Goal: Information Seeking & Learning: Learn about a topic

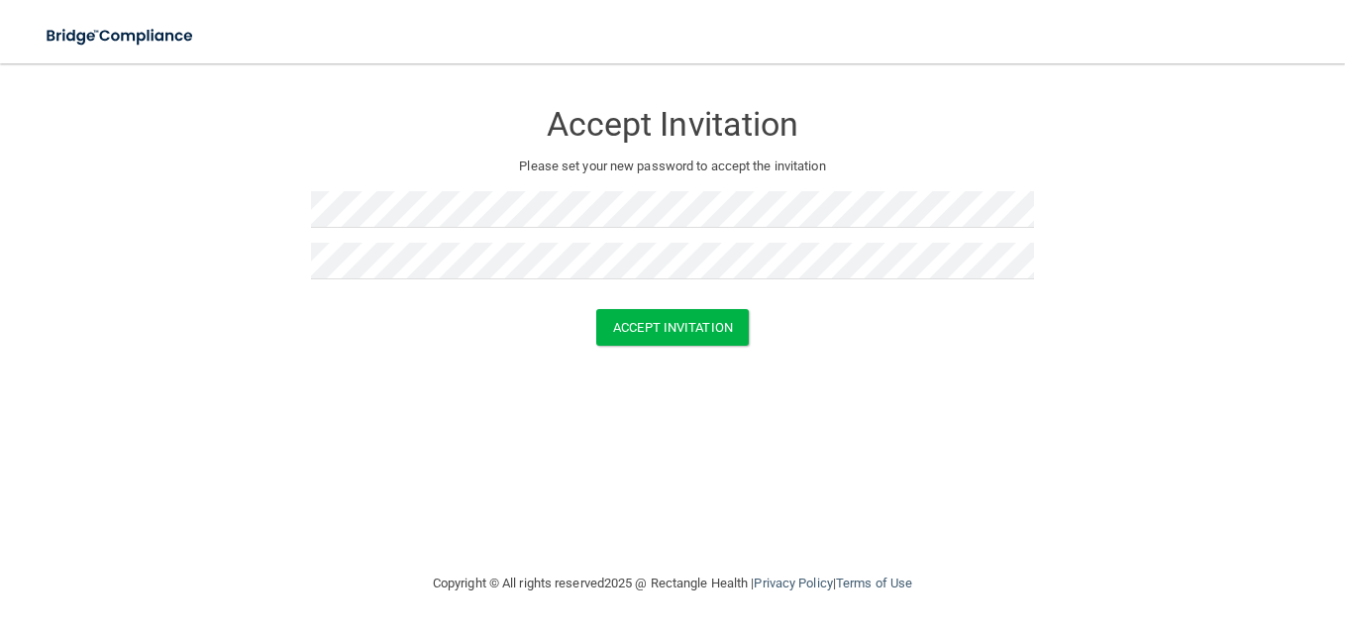
click at [830, 412] on div "Accept Invitation Please set your new password to accept the invitation Accept …" at bounding box center [673, 317] width 1266 height 468
click at [673, 327] on button "Accept Invitation" at bounding box center [672, 327] width 152 height 37
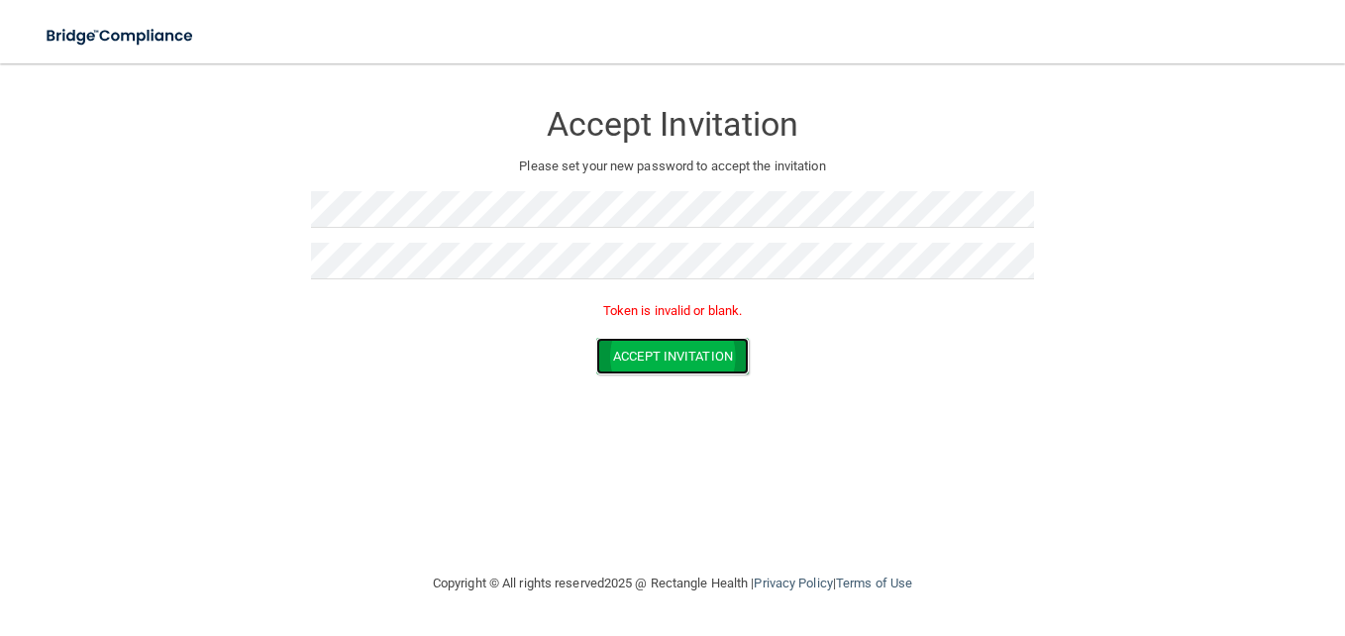
click at [639, 353] on button "Accept Invitation" at bounding box center [672, 356] width 152 height 37
click at [364, 473] on div "Accept Invitation Please set your new password to accept the invitation Token i…" at bounding box center [673, 317] width 1266 height 468
click at [718, 364] on button "Accept Invitation" at bounding box center [672, 356] width 152 height 37
click at [680, 352] on button "Accept Invitation" at bounding box center [672, 356] width 152 height 37
click at [637, 351] on button "Accept Invitation" at bounding box center [672, 356] width 152 height 37
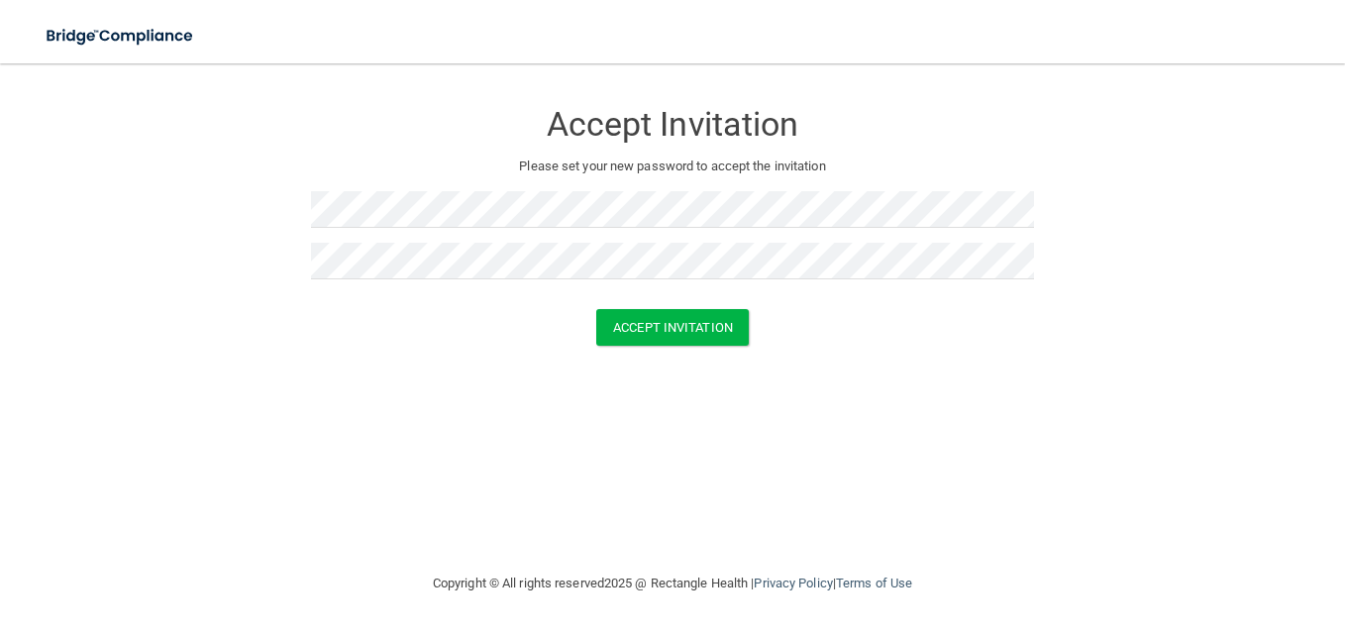
click at [647, 496] on div "Accept Invitation Please set your new password to accept the invitation Accept …" at bounding box center [673, 317] width 1266 height 468
click at [671, 328] on button "Accept Invitation" at bounding box center [672, 327] width 152 height 37
click at [205, 357] on form "Accept Invitation Please set your new password to accept the invitation Accept …" at bounding box center [673, 226] width 1266 height 286
click at [667, 322] on button "Accept Invitation" at bounding box center [672, 327] width 152 height 37
click at [182, 426] on div "Accept Invitation Please set your new password to accept the invitation Accept …" at bounding box center [673, 317] width 1266 height 468
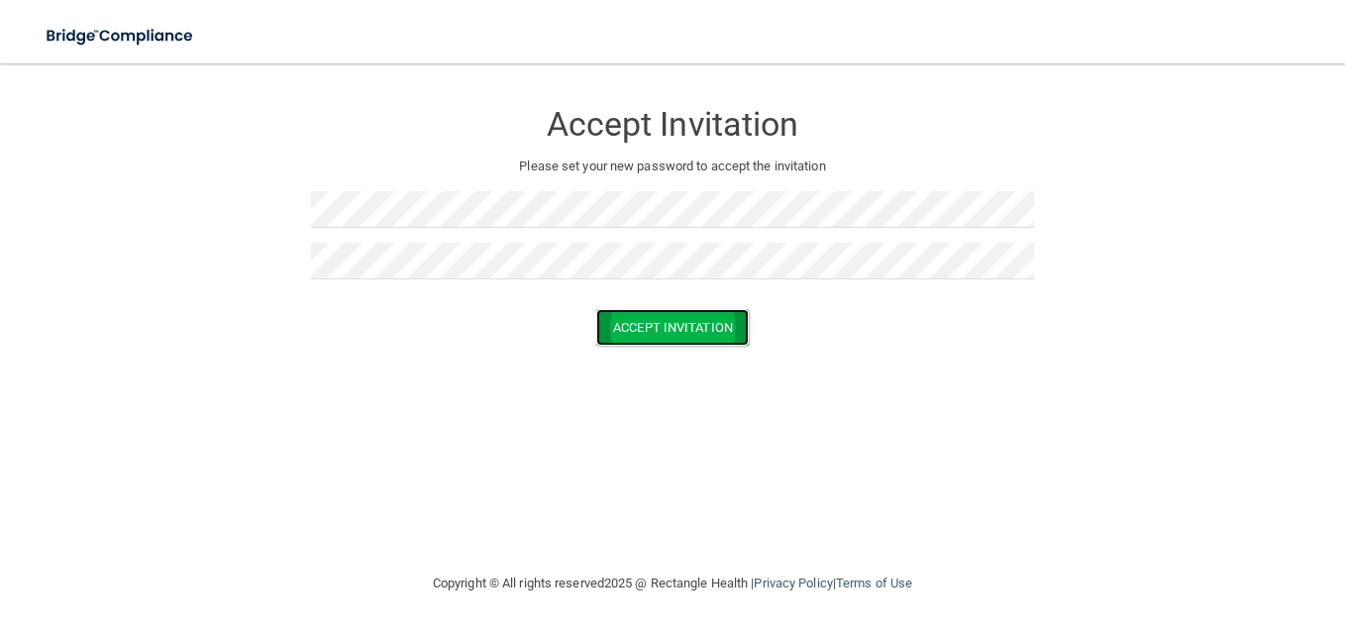
click at [620, 316] on button "Accept Invitation" at bounding box center [672, 327] width 152 height 37
click at [308, 428] on div "Accept Invitation Please set your new password to accept the invitation Accept …" at bounding box center [673, 317] width 1266 height 468
click at [676, 328] on button "Accept Invitation" at bounding box center [672, 327] width 152 height 37
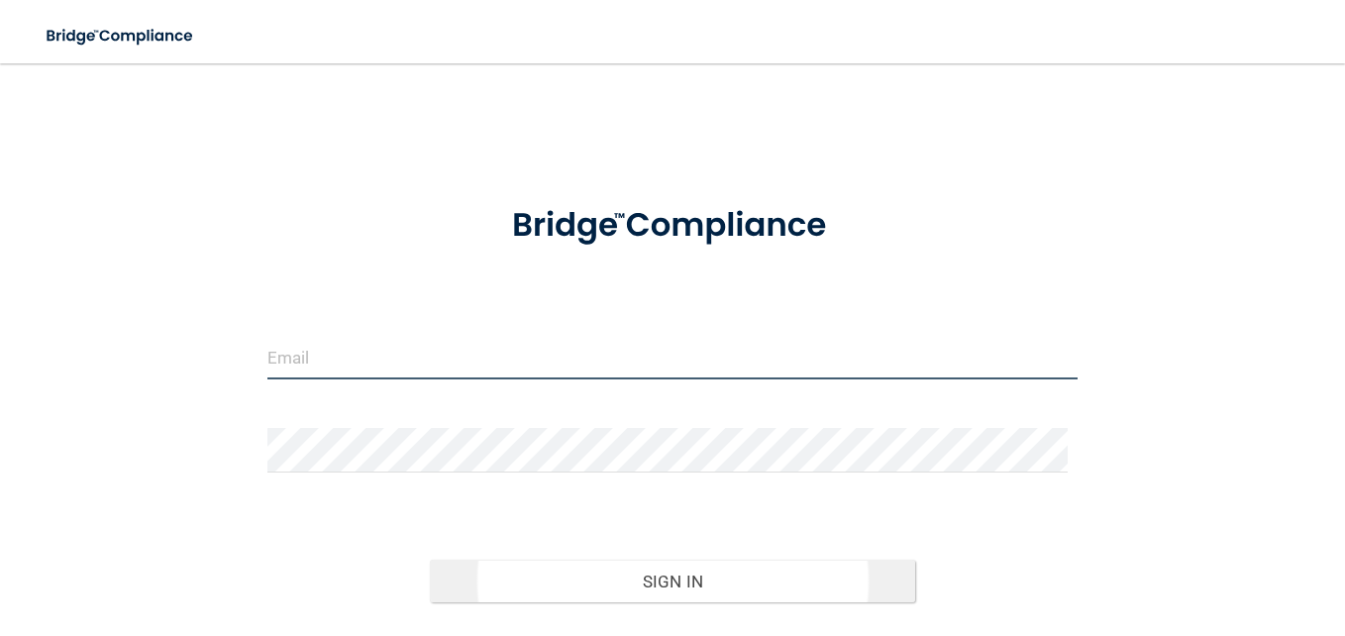
type input "[EMAIL_ADDRESS][DOMAIN_NAME]"
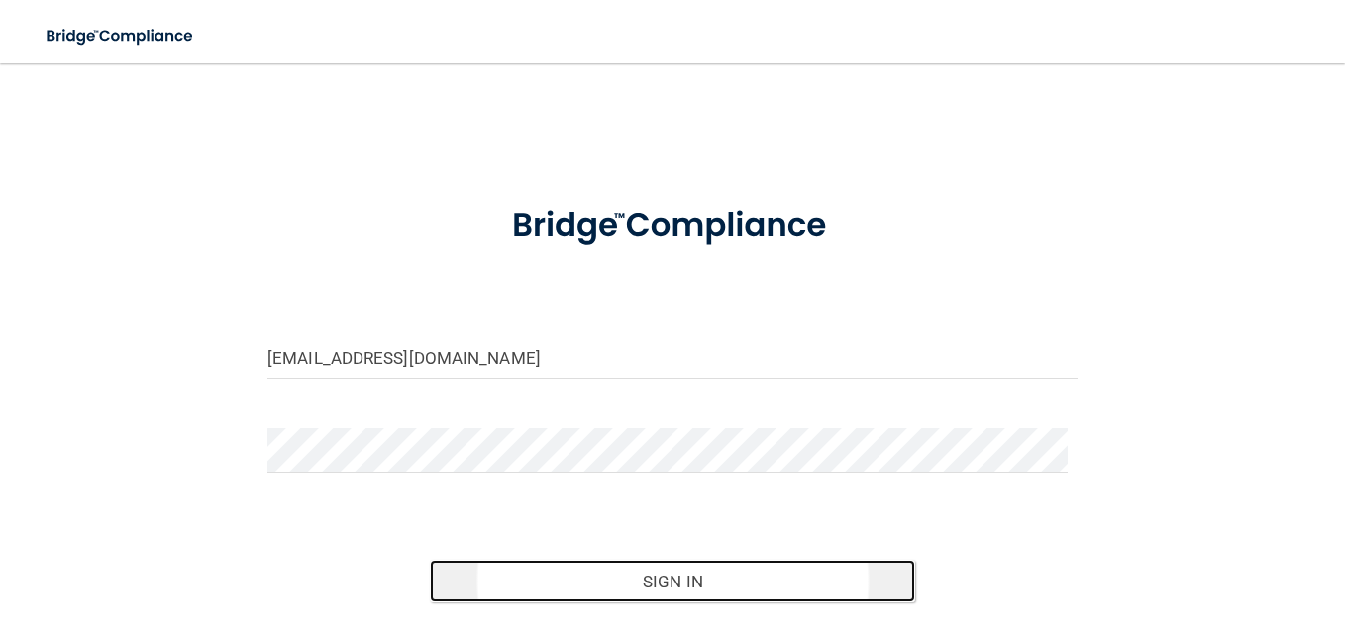
click at [647, 576] on button "Sign In" at bounding box center [673, 581] width 486 height 44
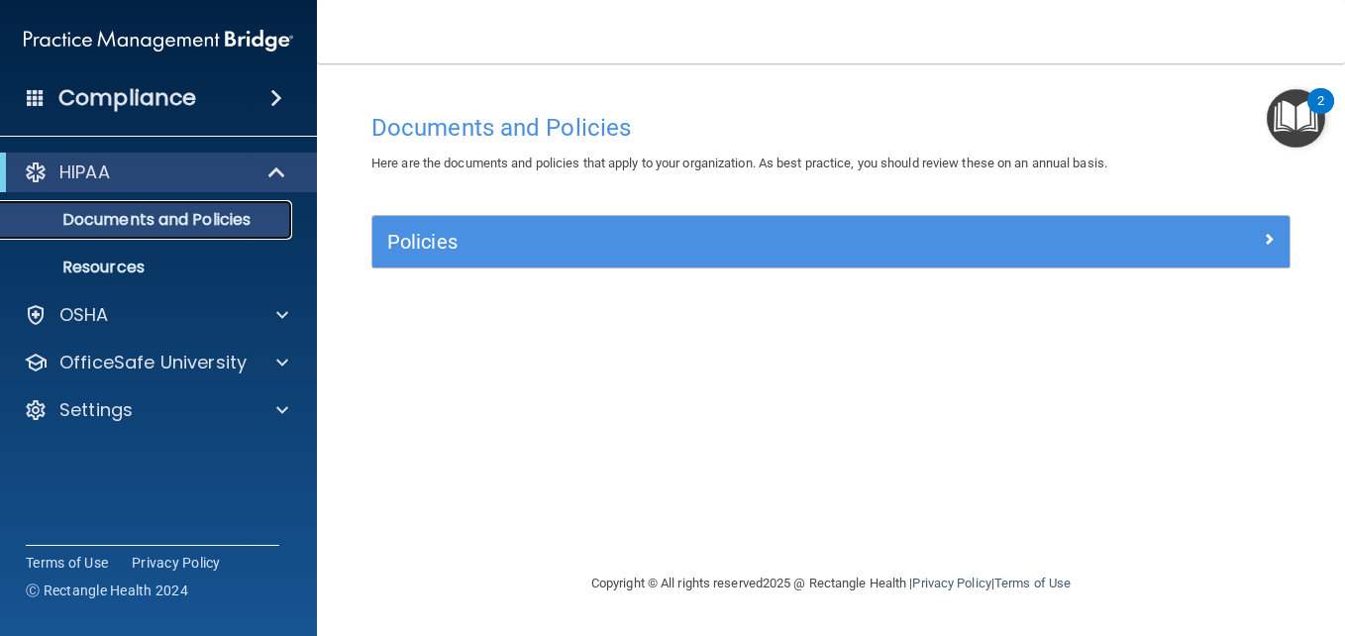
click at [149, 216] on p "Documents and Policies" at bounding box center [148, 220] width 270 height 20
click at [1310, 106] on div "2" at bounding box center [1320, 101] width 27 height 26
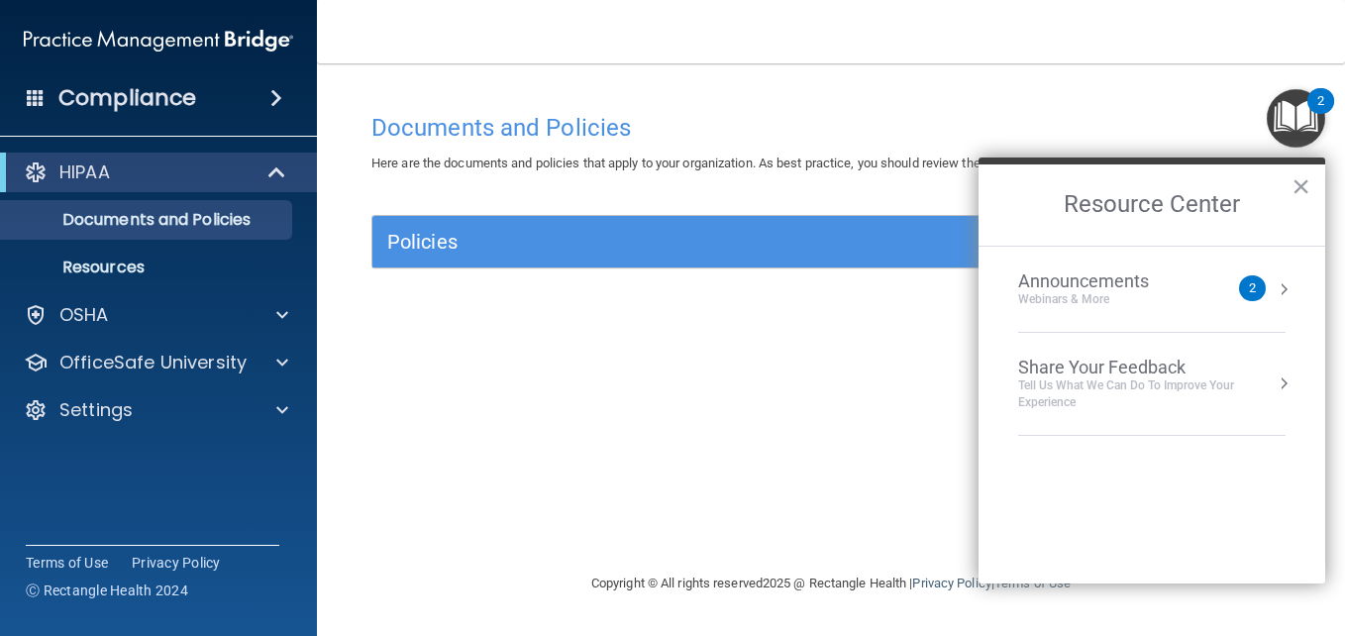
click at [876, 394] on div "Documents and Policies Here are the documents and policies that apply to your o…" at bounding box center [830, 337] width 949 height 468
click at [1302, 185] on button "×" at bounding box center [1300, 186] width 19 height 32
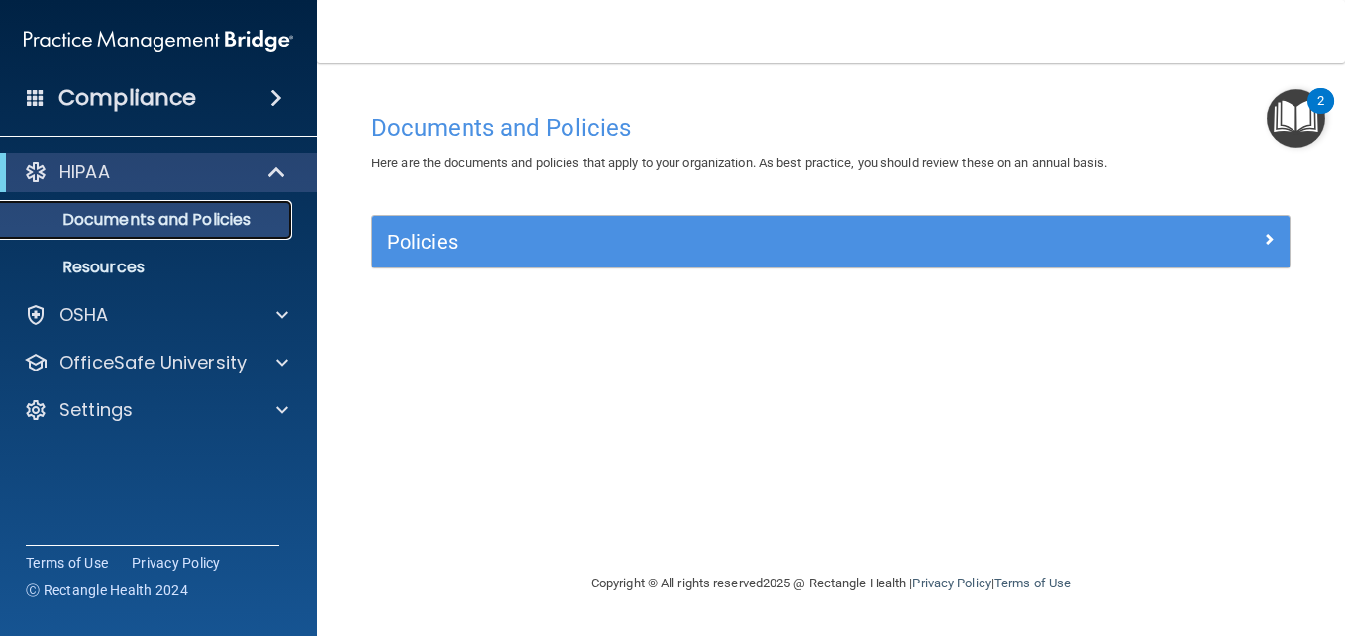
click at [178, 222] on p "Documents and Policies" at bounding box center [148, 220] width 270 height 20
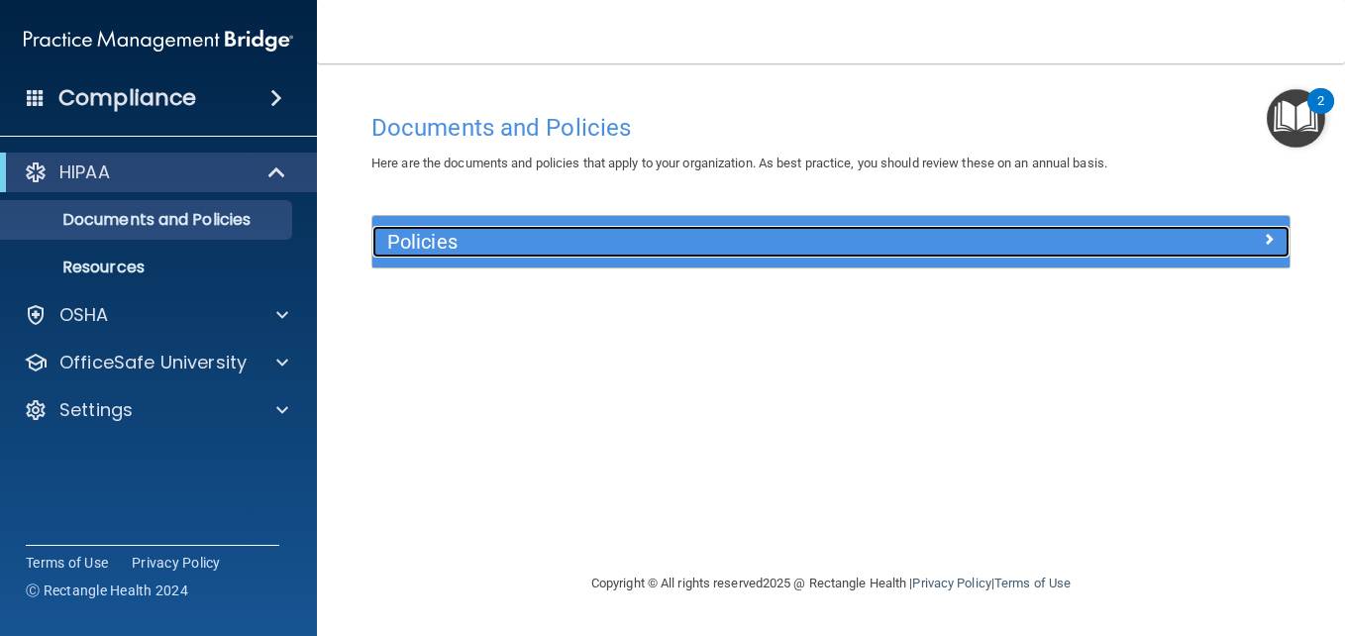
click at [394, 244] on h5 "Policies" at bounding box center [716, 242] width 659 height 22
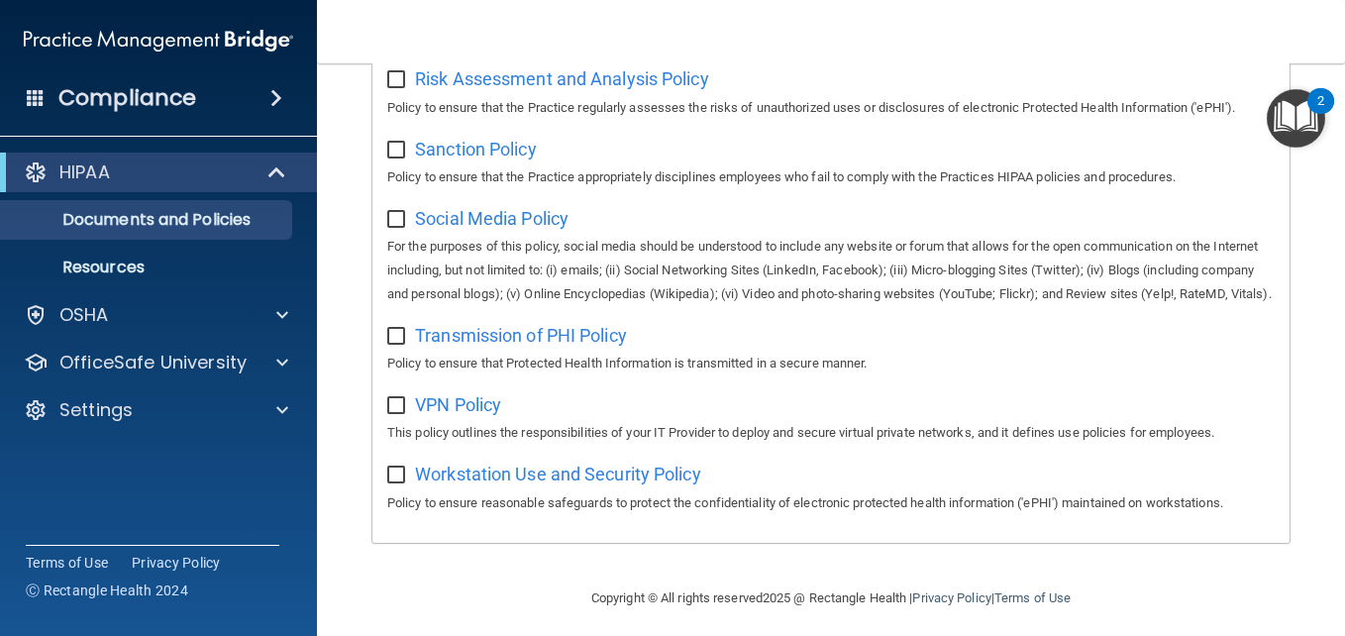
scroll to position [1540, 0]
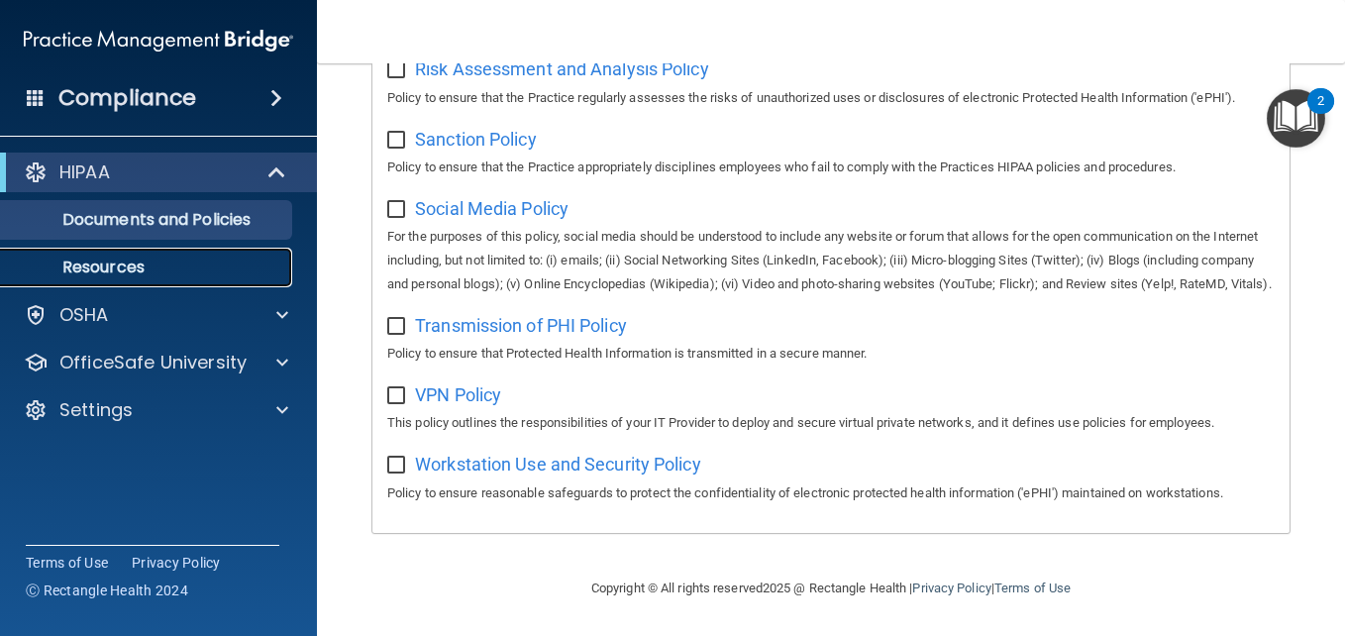
click at [154, 269] on p "Resources" at bounding box center [148, 267] width 270 height 20
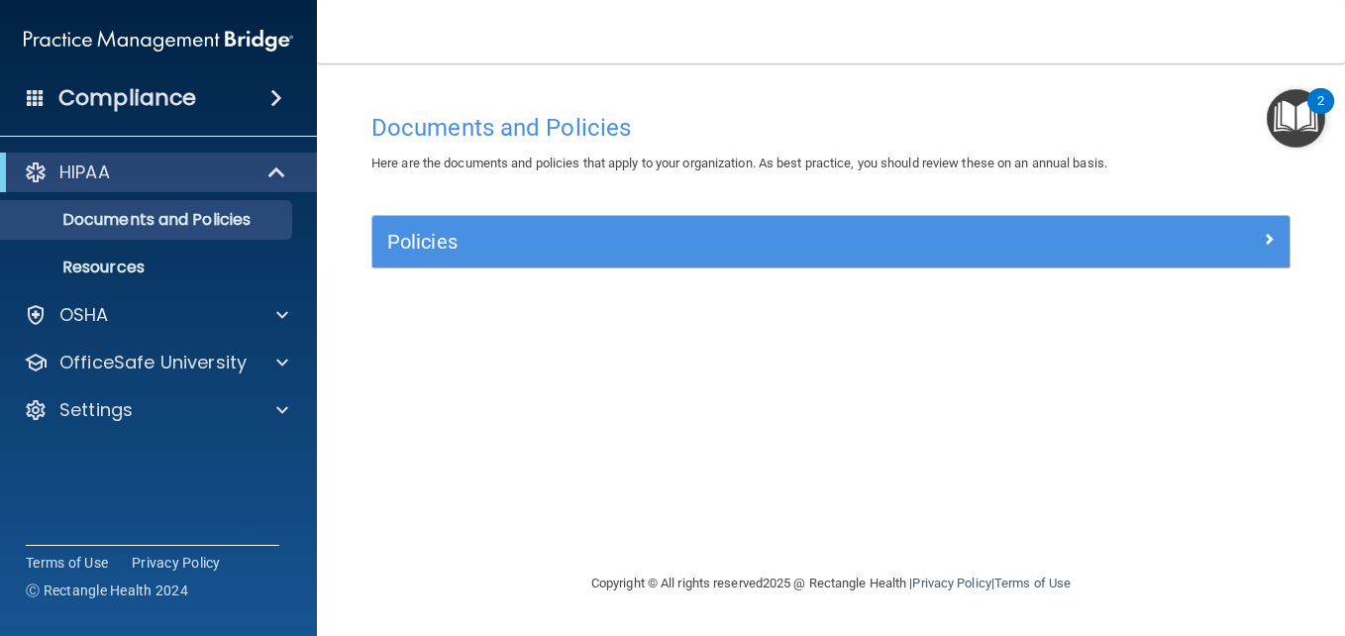
click at [276, 91] on span at bounding box center [276, 98] width 12 height 24
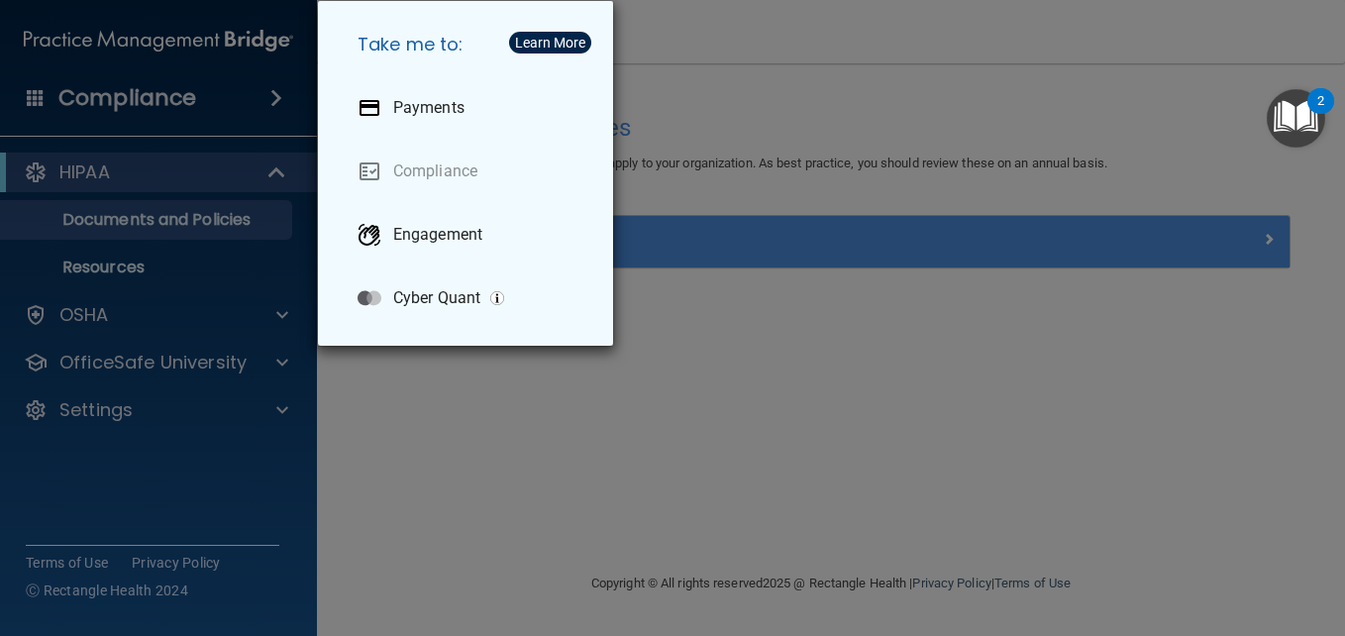
click at [449, 371] on div "Take me to: Payments Compliance Engagement Cyber Quant" at bounding box center [672, 318] width 1345 height 636
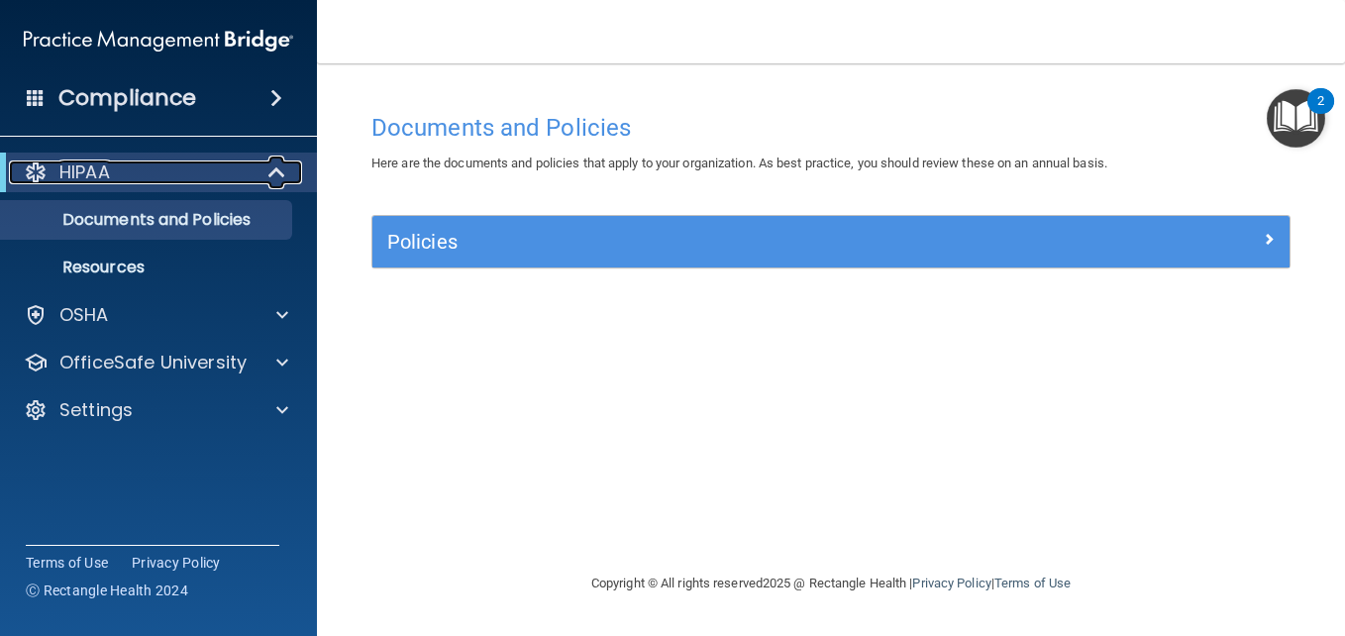
click at [47, 162] on div at bounding box center [36, 172] width 24 height 24
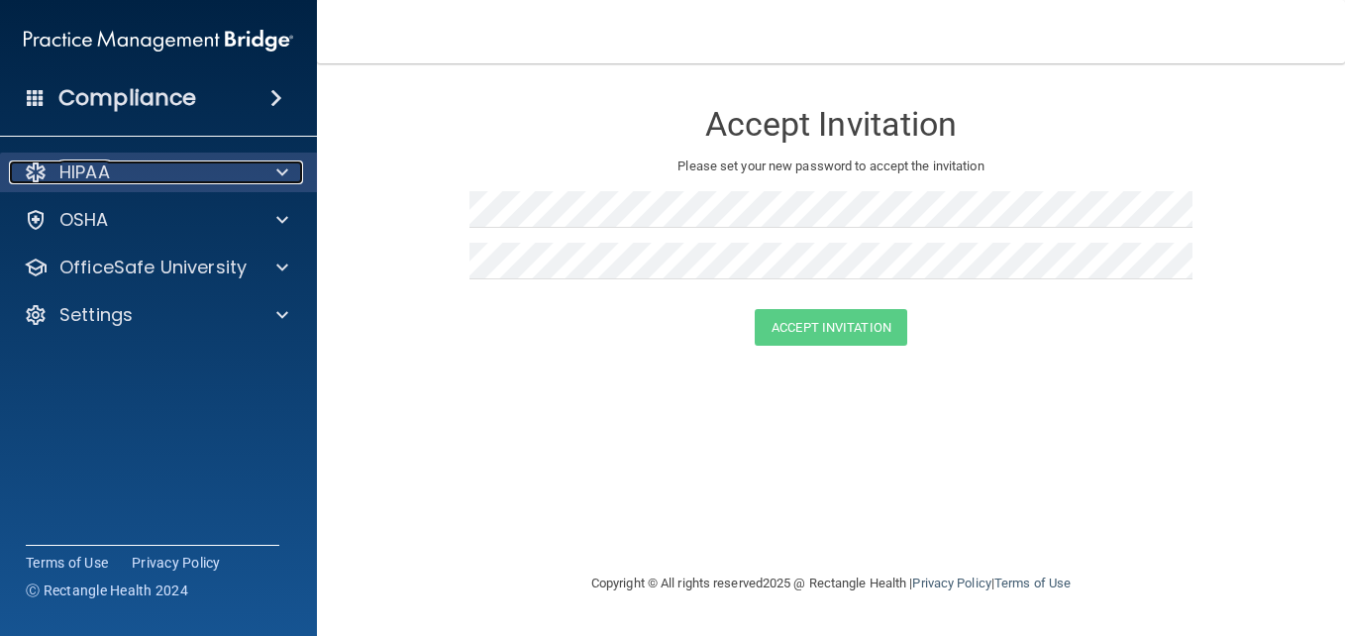
click at [276, 163] on span at bounding box center [282, 172] width 12 height 24
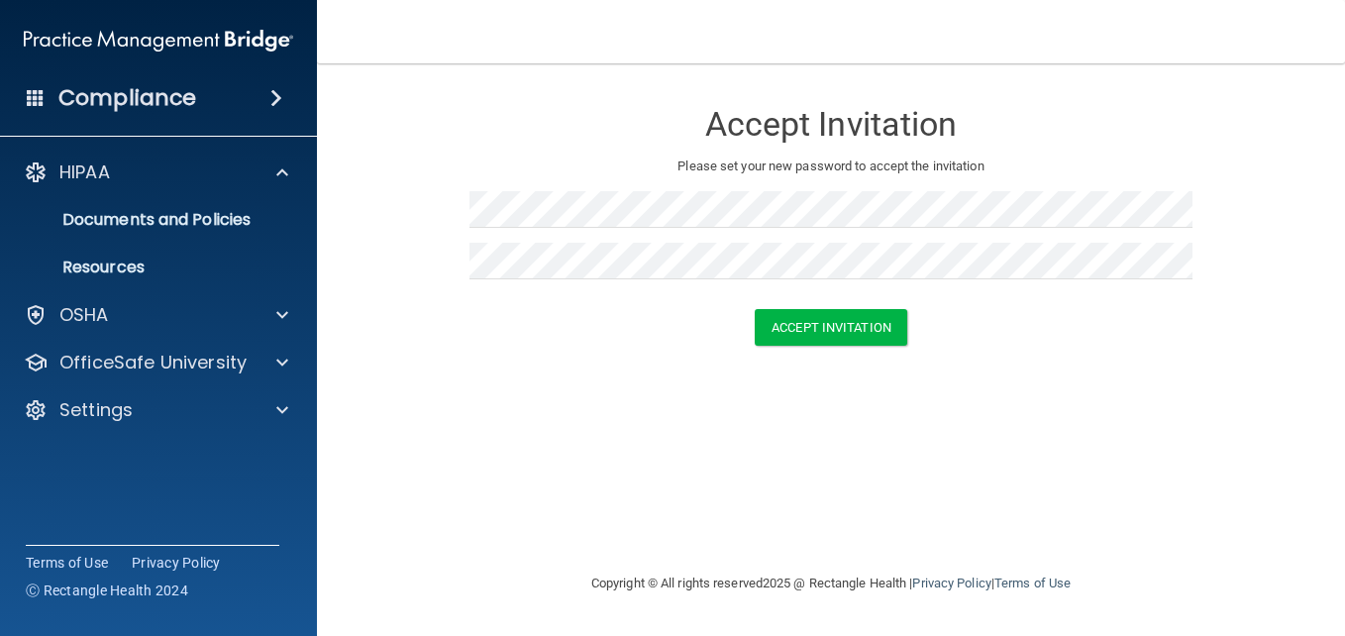
click at [566, 459] on div "Accept Invitation Please set your new password to accept the invitation Accept …" at bounding box center [830, 317] width 949 height 468
click at [847, 315] on button "Accept Invitation" at bounding box center [831, 327] width 152 height 37
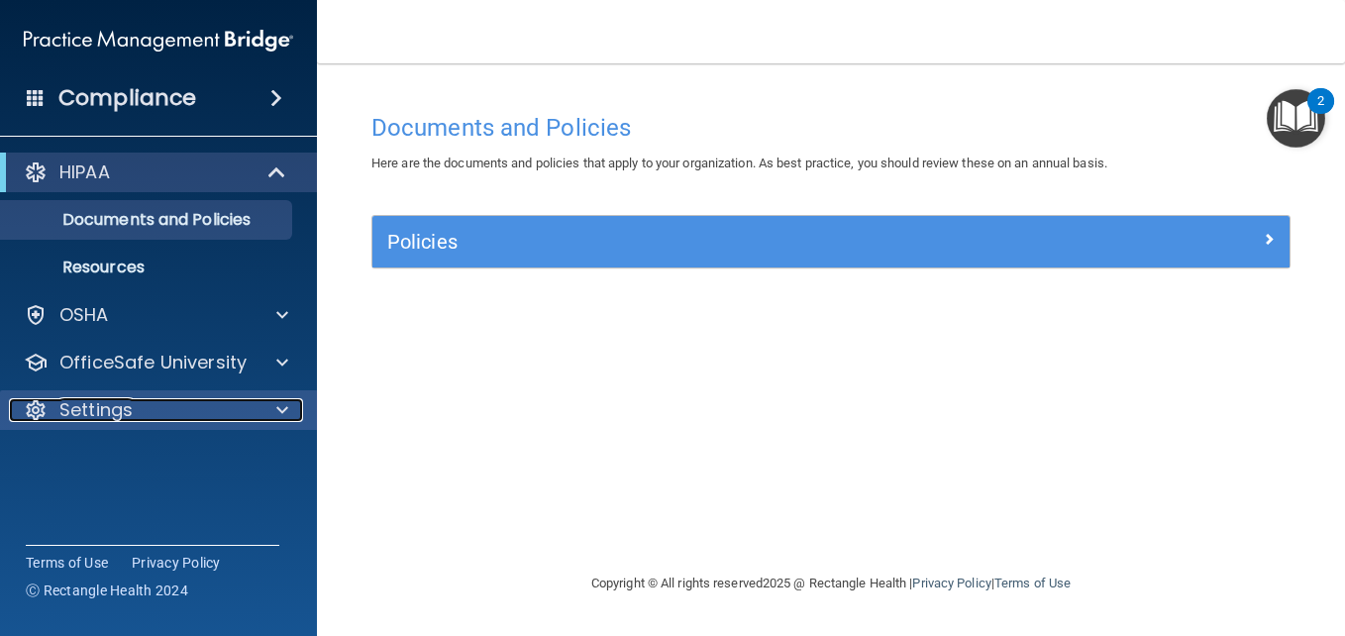
click at [89, 411] on p "Settings" at bounding box center [95, 410] width 73 height 24
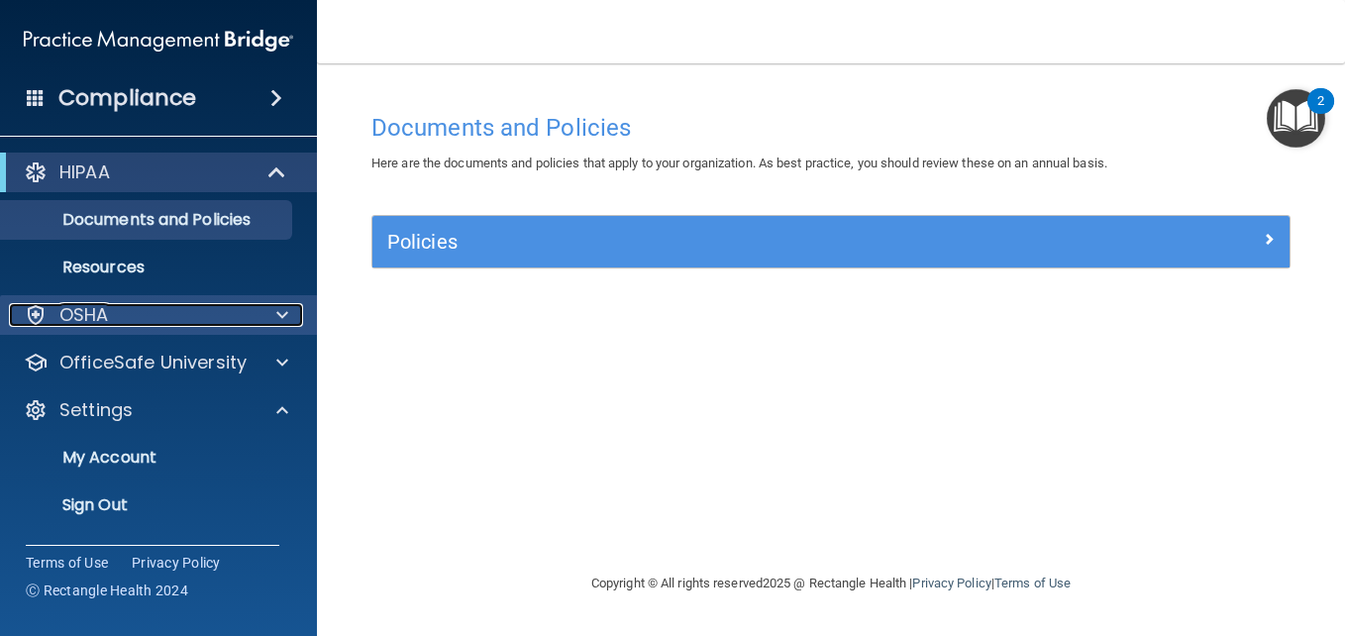
click at [103, 315] on p "OSHA" at bounding box center [84, 315] width 50 height 24
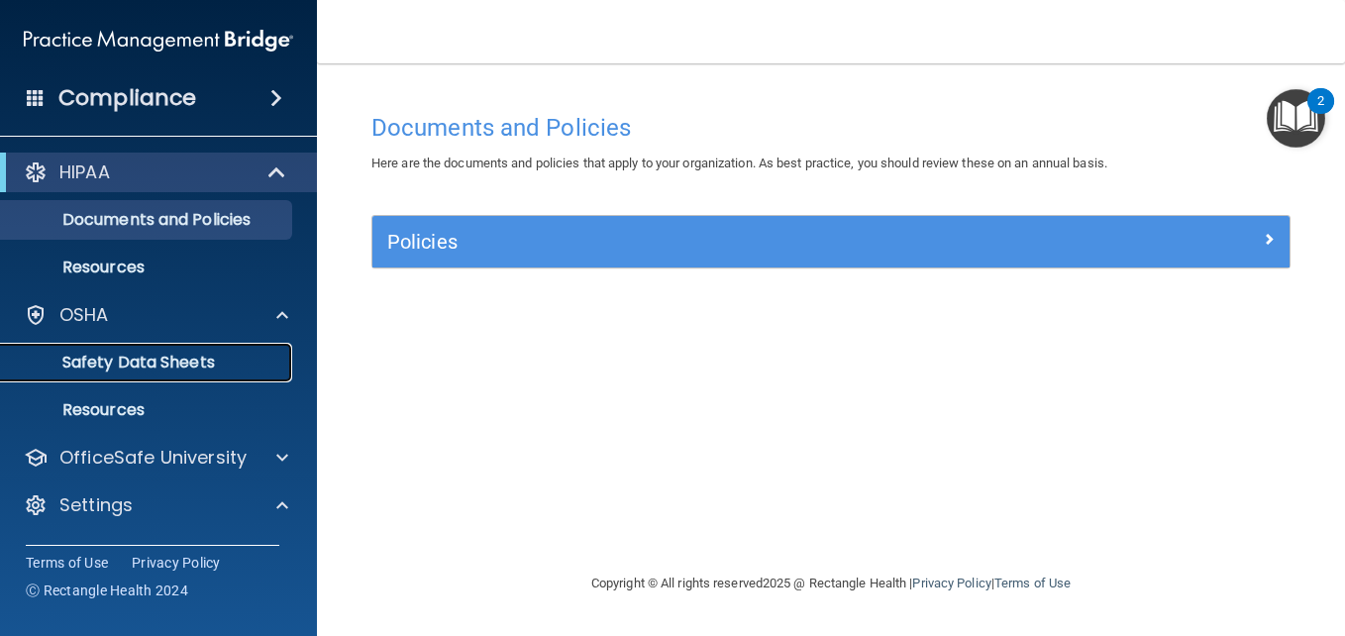
click at [81, 366] on p "Safety Data Sheets" at bounding box center [148, 363] width 270 height 20
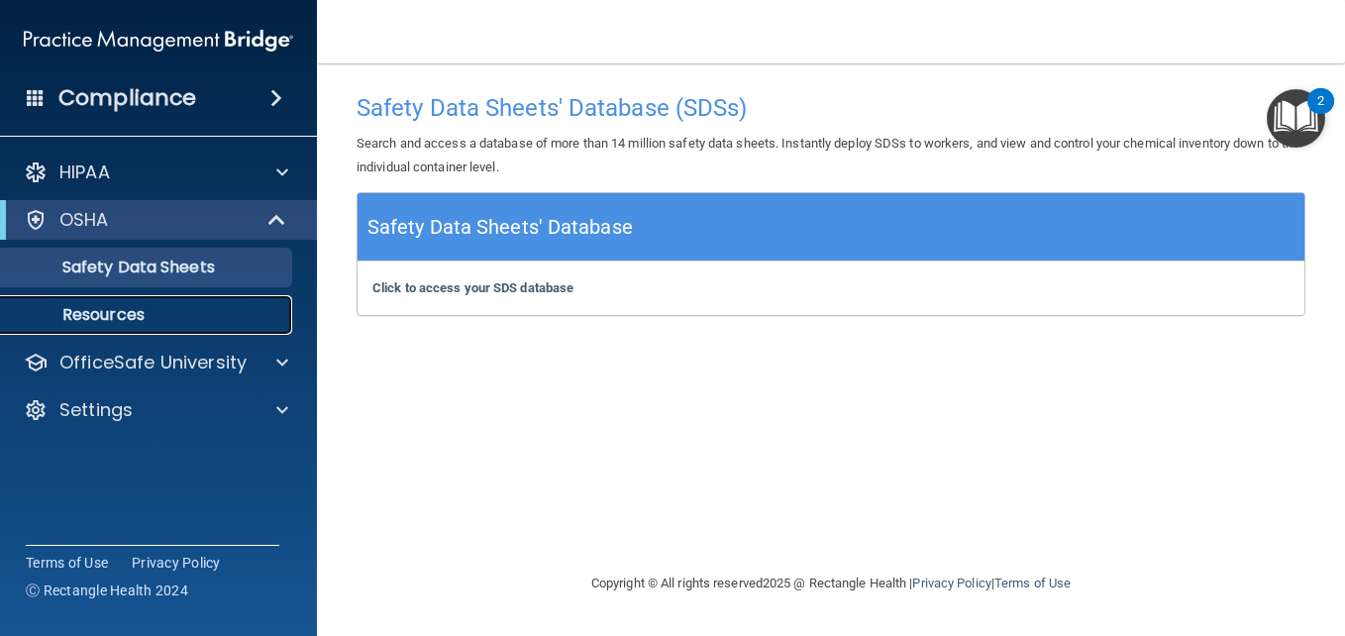
click at [131, 309] on p "Resources" at bounding box center [148, 315] width 270 height 20
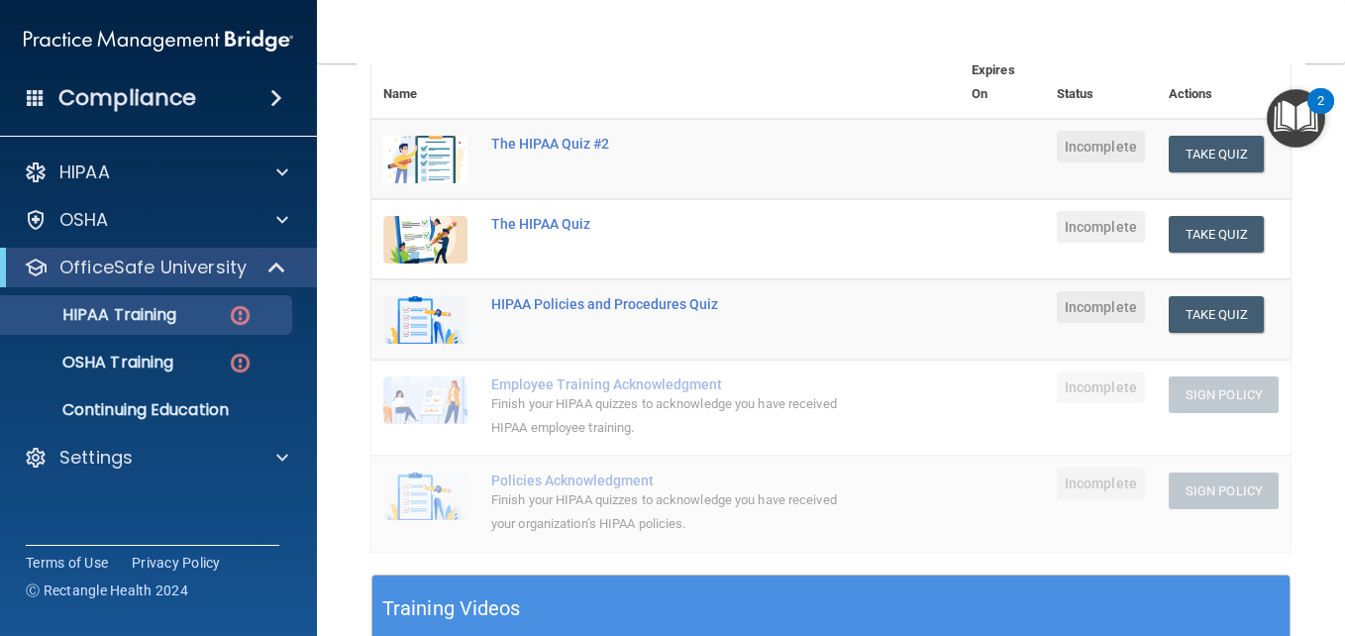
scroll to position [268, 0]
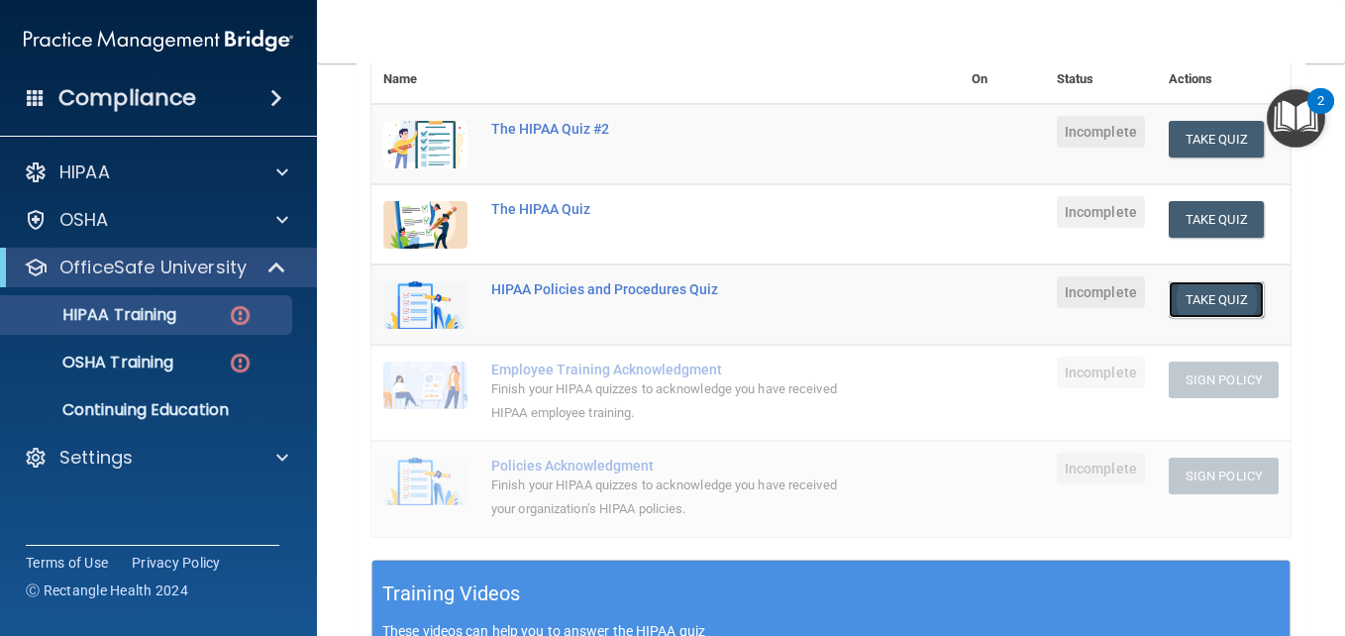
click at [1204, 304] on button "Take Quiz" at bounding box center [1215, 299] width 95 height 37
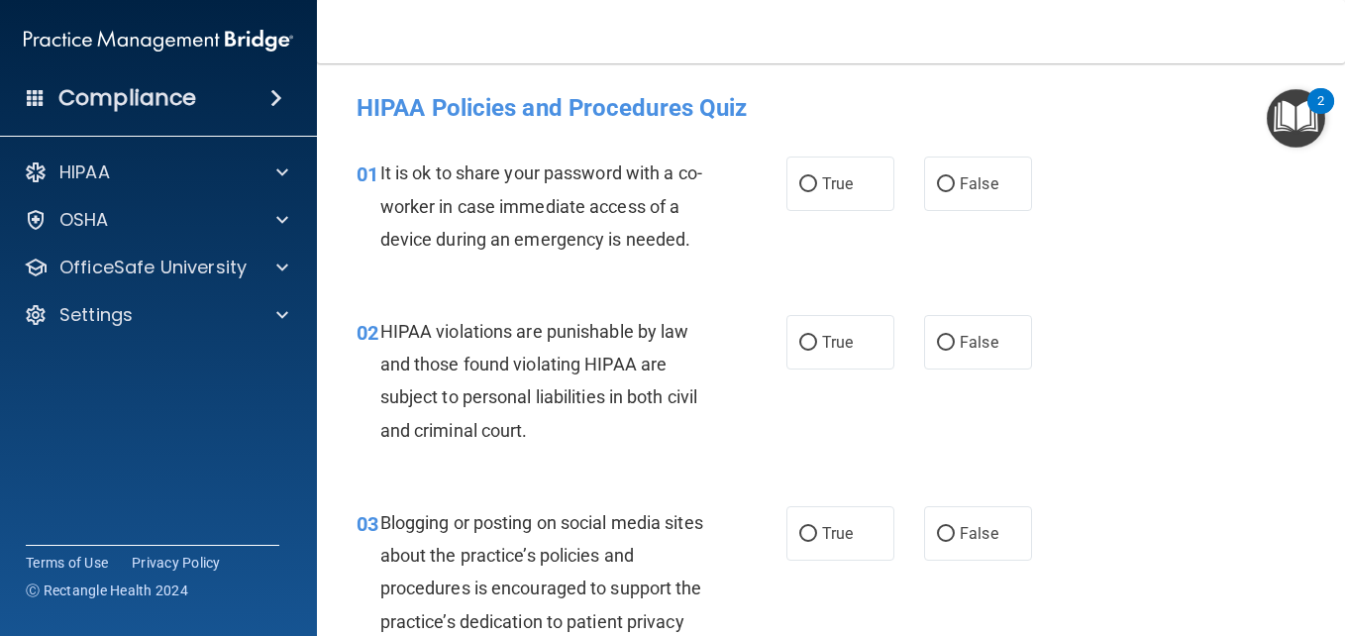
click at [1204, 290] on div "01 It is ok to share your password with a co-worker in case immediate access of…" at bounding box center [831, 211] width 978 height 158
click at [960, 186] on span "False" at bounding box center [979, 183] width 39 height 19
click at [955, 186] on input "False" at bounding box center [946, 184] width 18 height 15
radio input "true"
click at [802, 360] on label "True" at bounding box center [840, 342] width 108 height 54
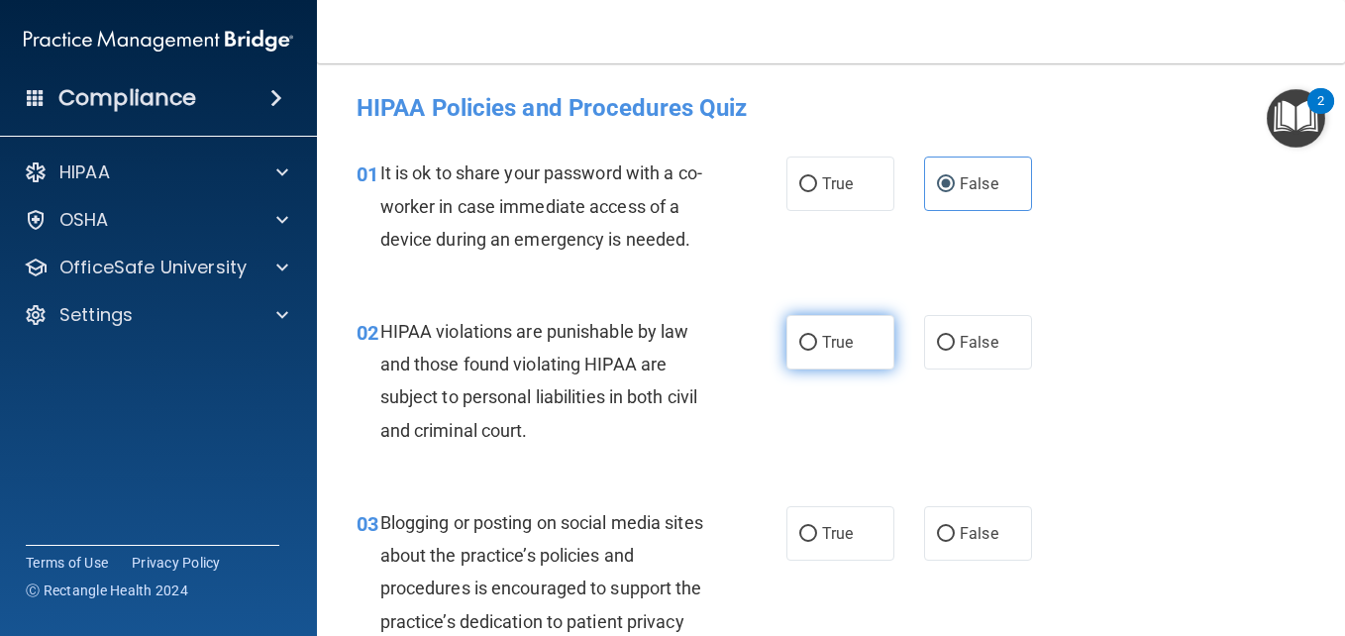
click at [802, 351] on input "True" at bounding box center [808, 343] width 18 height 15
radio input "true"
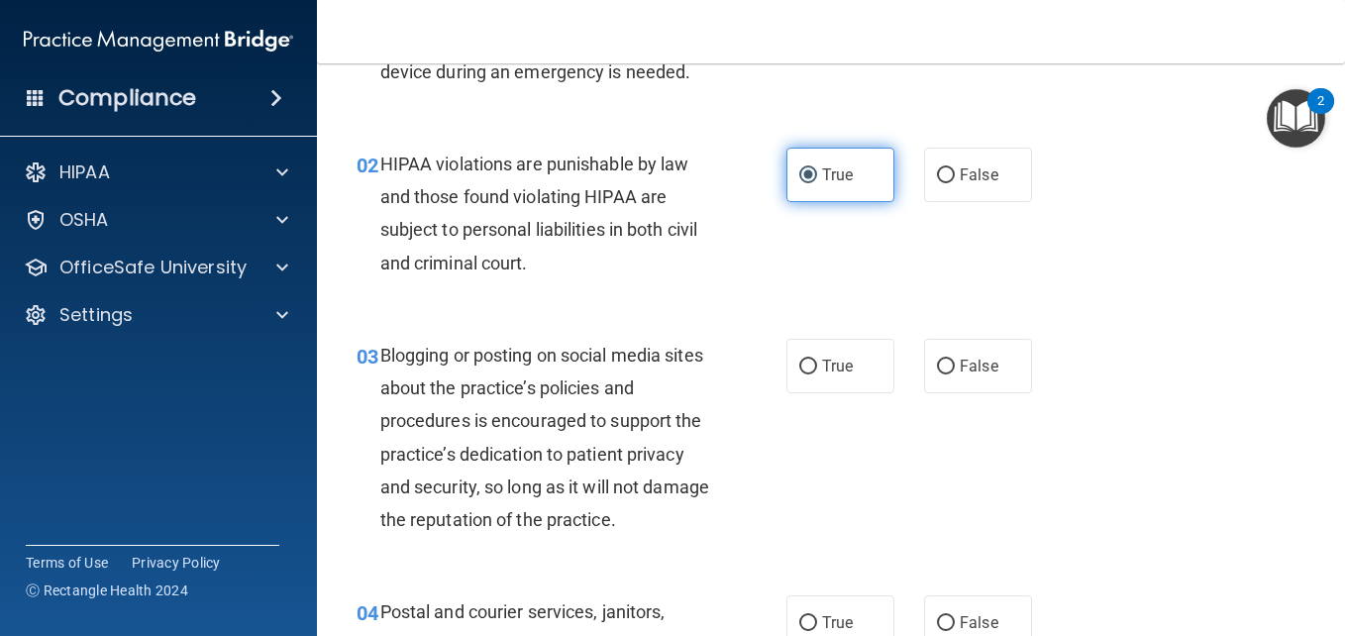
scroll to position [169, 0]
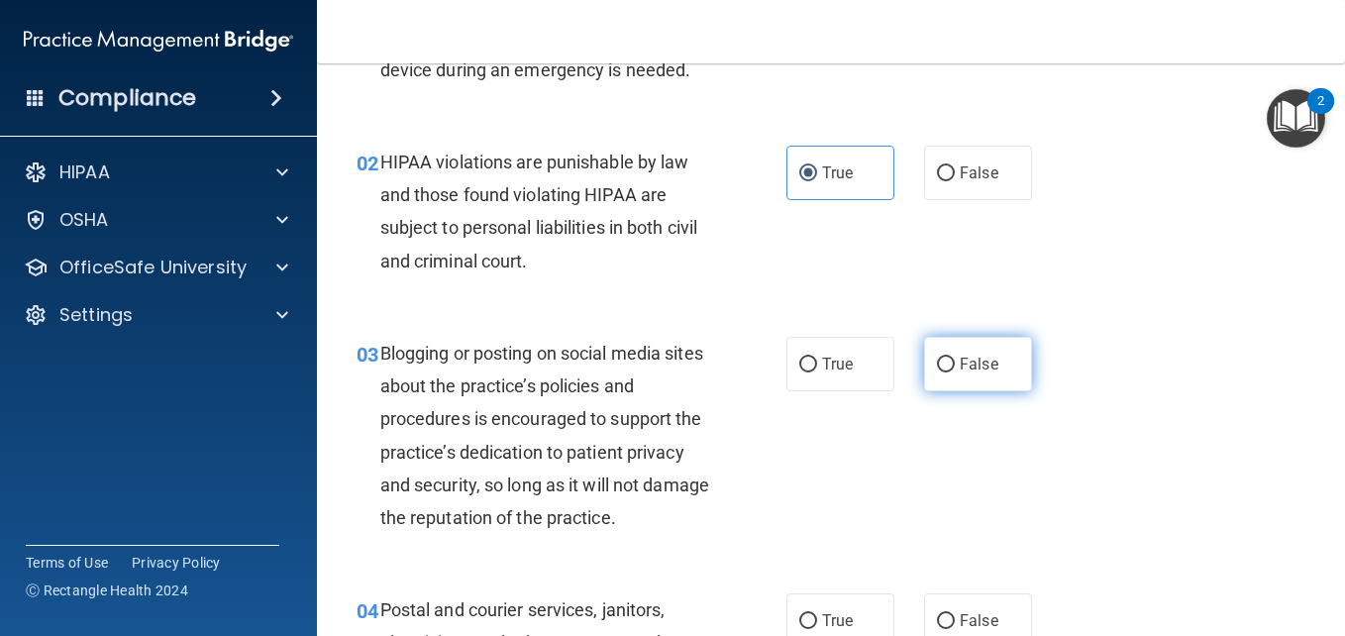
click at [968, 373] on span "False" at bounding box center [979, 364] width 39 height 19
click at [955, 372] on input "False" at bounding box center [946, 364] width 18 height 15
radio input "true"
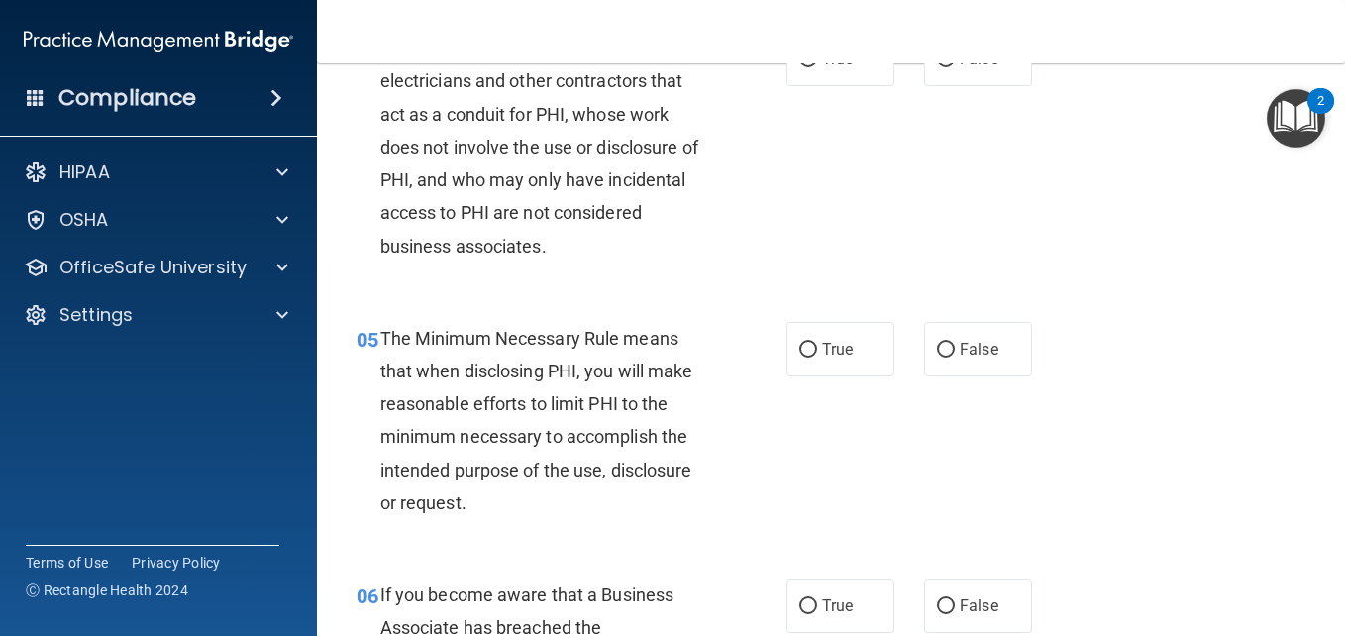
scroll to position [732, 0]
click at [946, 66] on input "False" at bounding box center [946, 58] width 18 height 15
radio input "true"
click at [786, 375] on label "True" at bounding box center [840, 348] width 108 height 54
click at [799, 356] on input "True" at bounding box center [808, 349] width 18 height 15
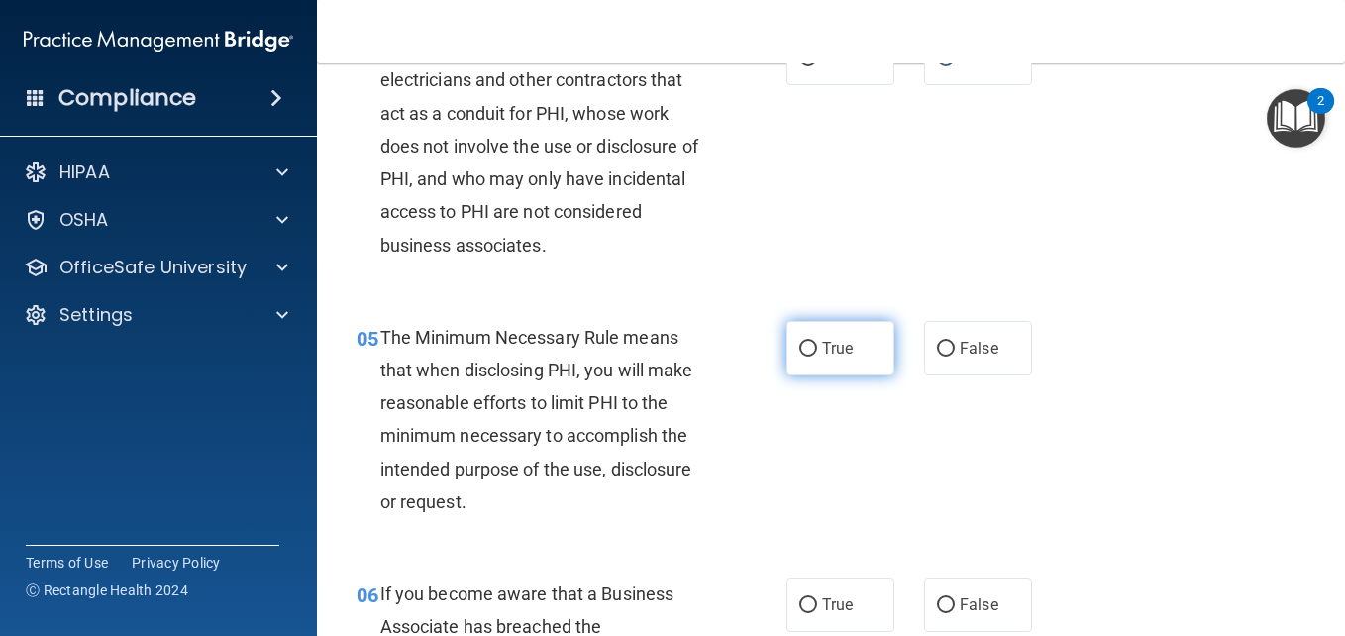
radio input "true"
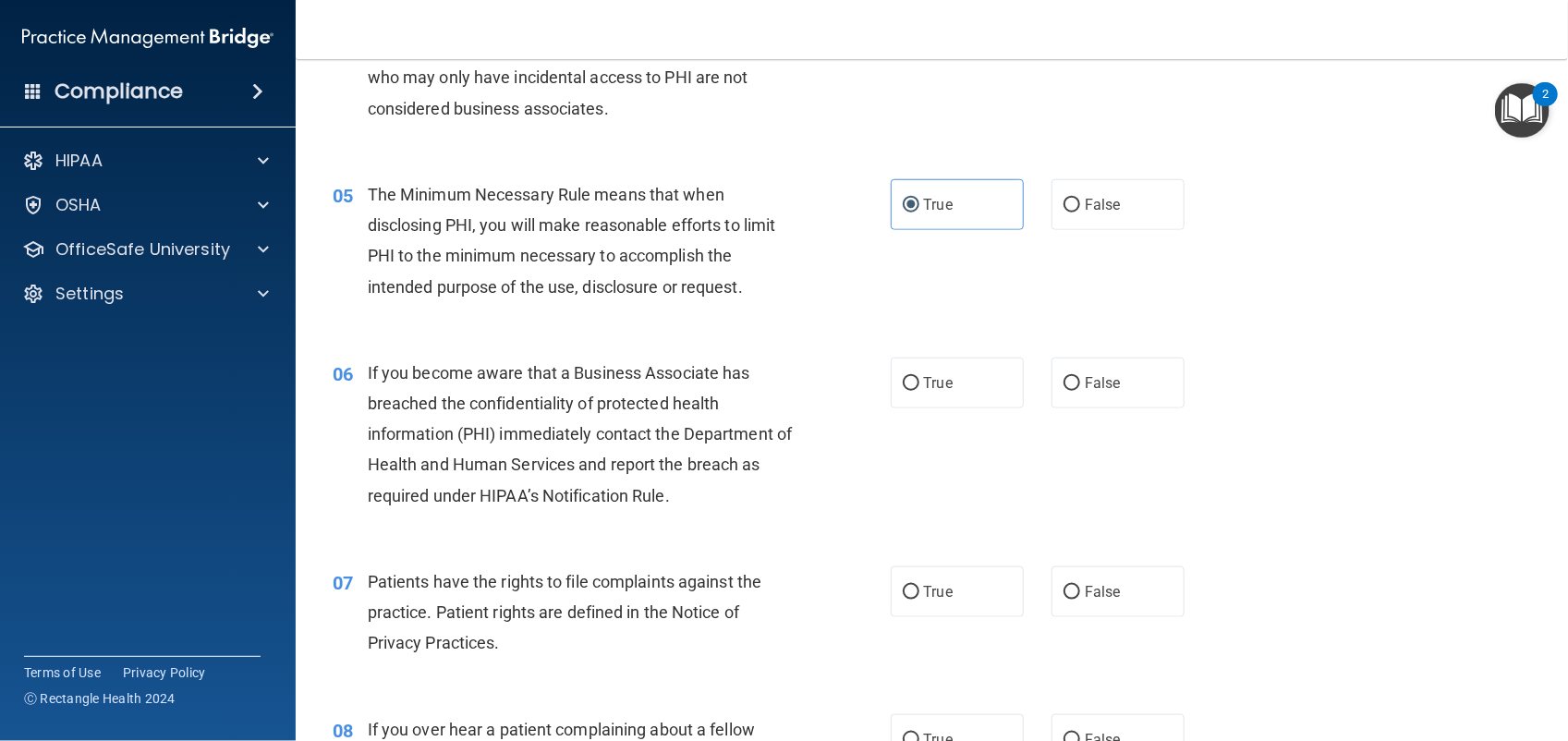
scroll to position [681, 0]
click at [1105, 368] on label "False" at bounding box center [1118, 382] width 133 height 50
click at [1081, 376] on input "False" at bounding box center [1072, 383] width 17 height 14
radio input "true"
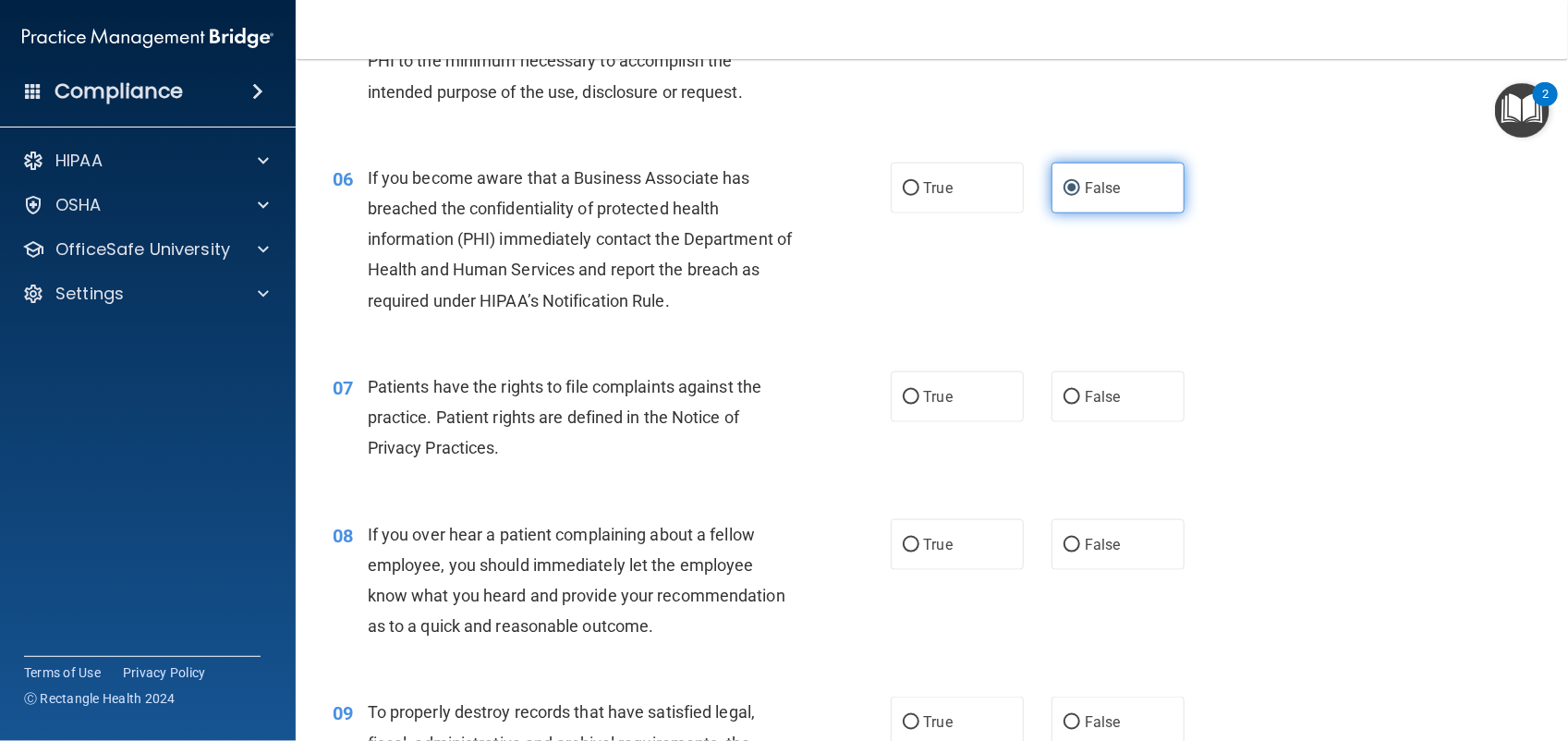
scroll to position [876, 0]
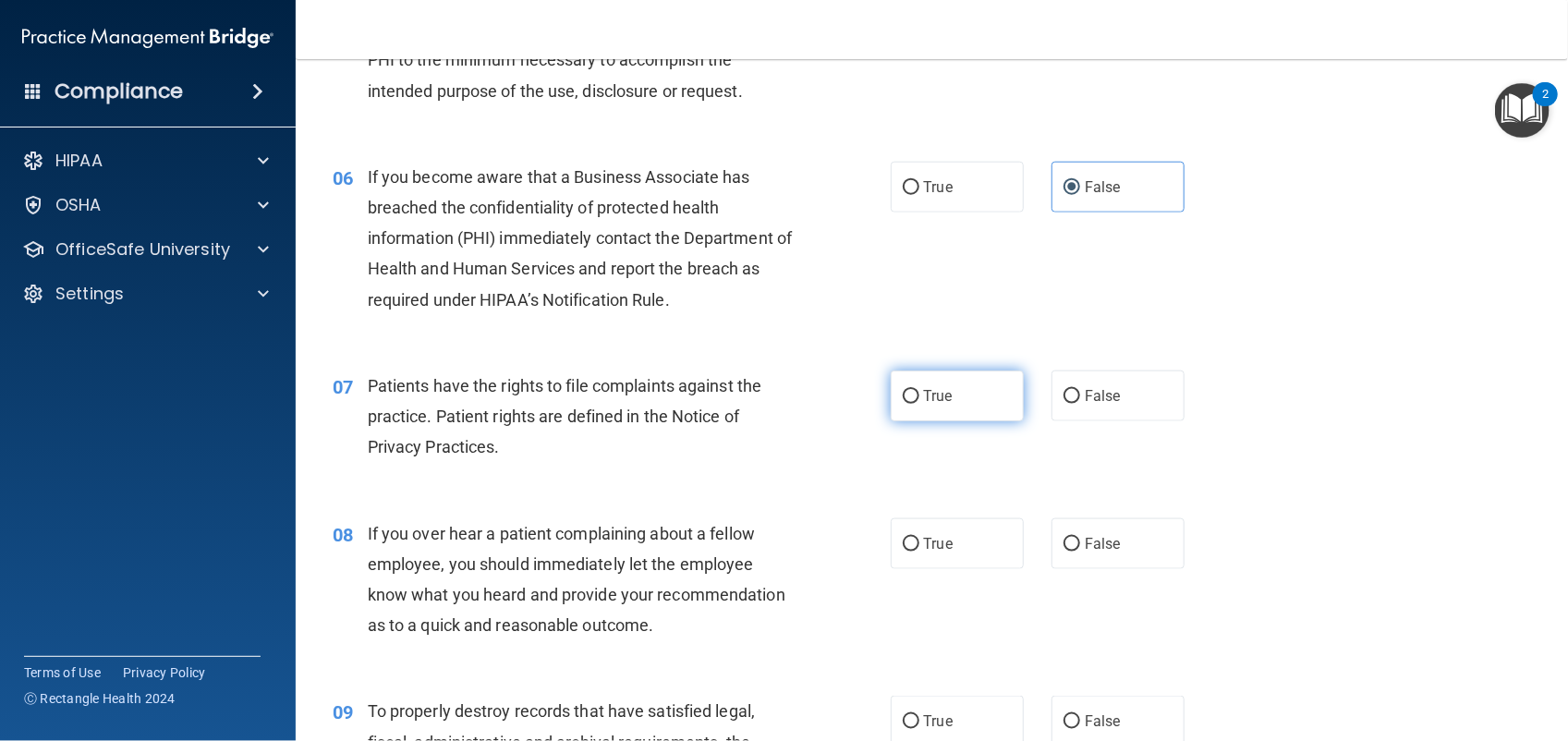
click at [939, 414] on label "True" at bounding box center [958, 396] width 133 height 50
click at [919, 404] on input "True" at bounding box center [911, 397] width 17 height 14
radio input "true"
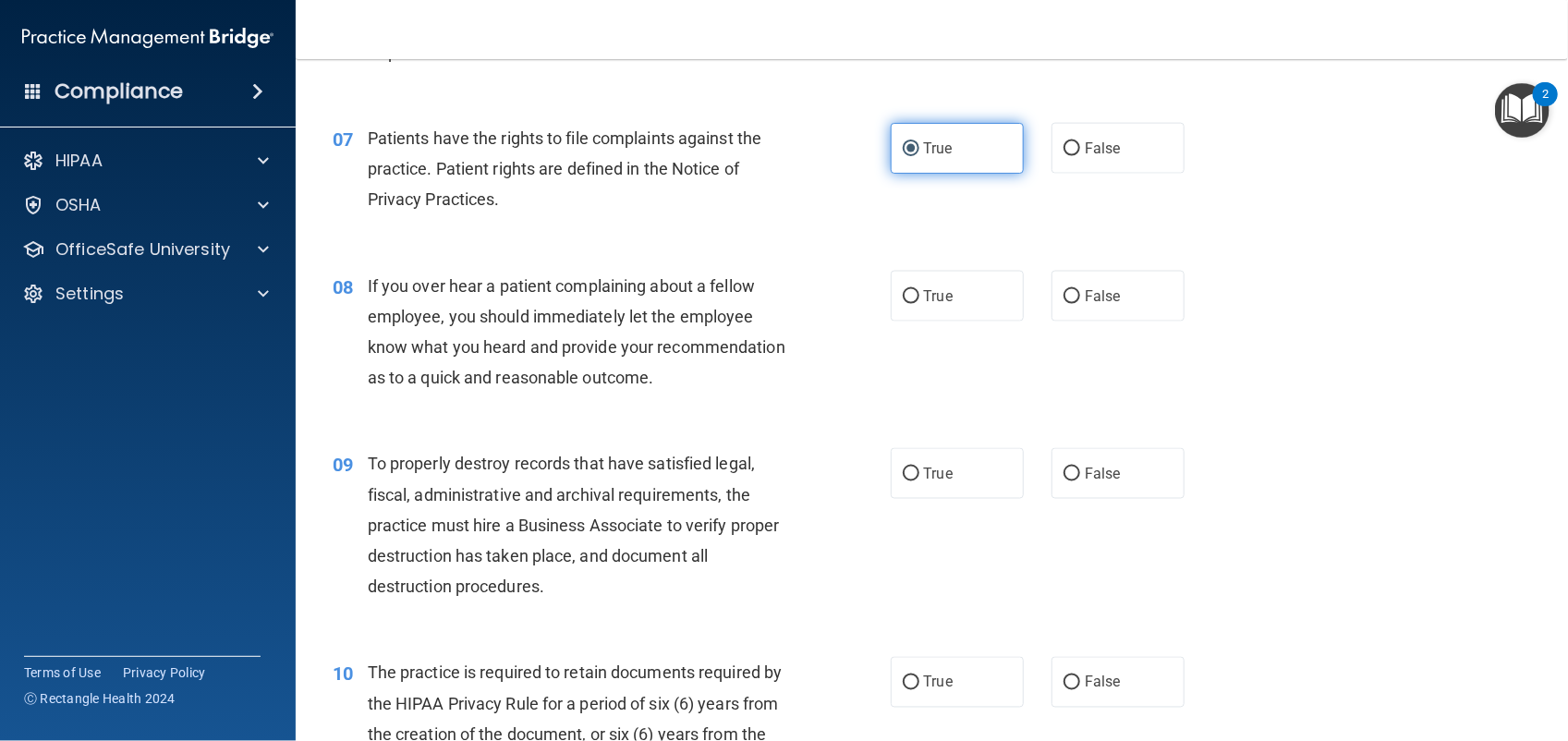
scroll to position [1125, 0]
click at [1064, 298] on input "False" at bounding box center [1072, 296] width 17 height 14
radio input "true"
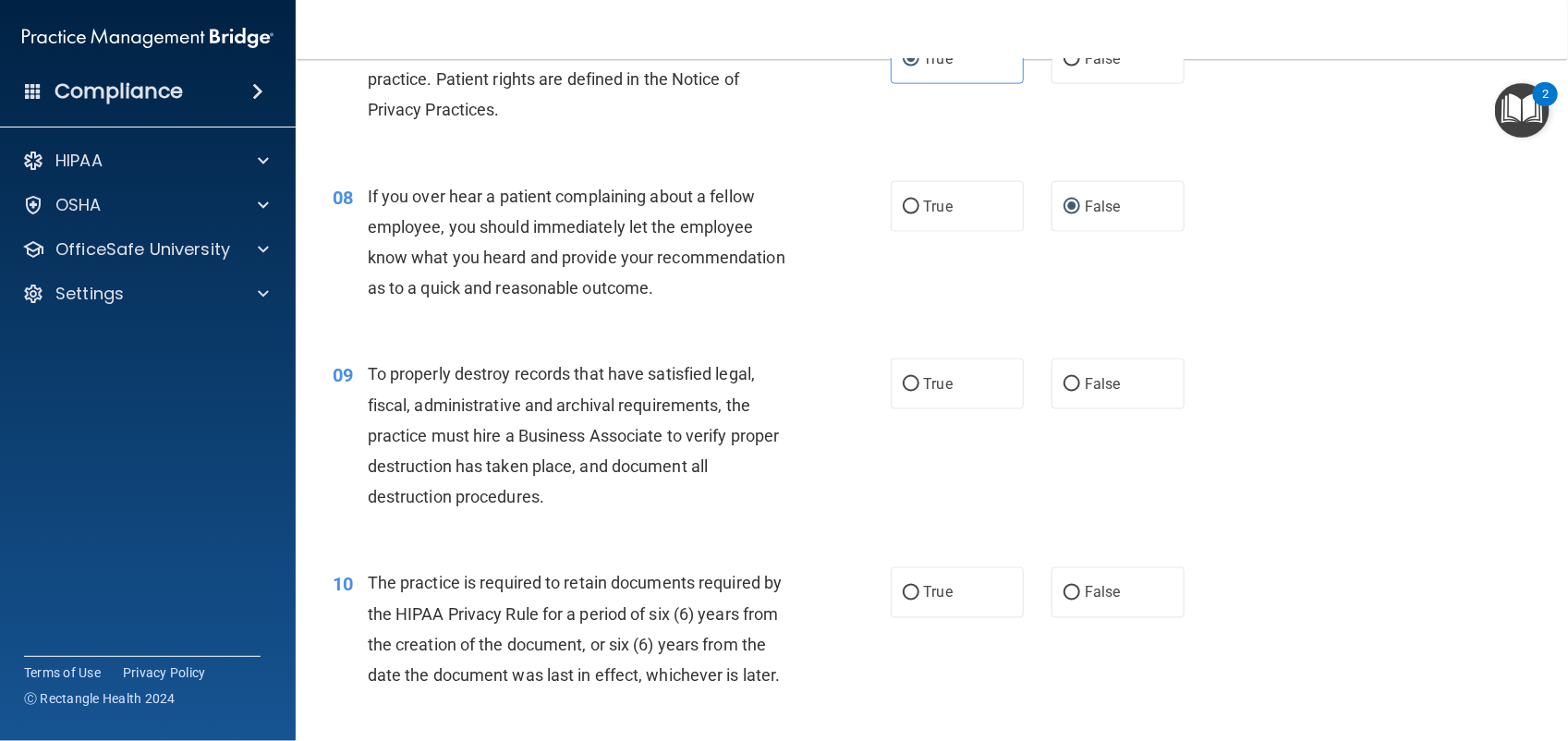
scroll to position [1215, 0]
click at [1091, 389] on span "False" at bounding box center [1103, 382] width 36 height 18
click at [1081, 389] on input "False" at bounding box center [1072, 383] width 17 height 14
radio input "true"
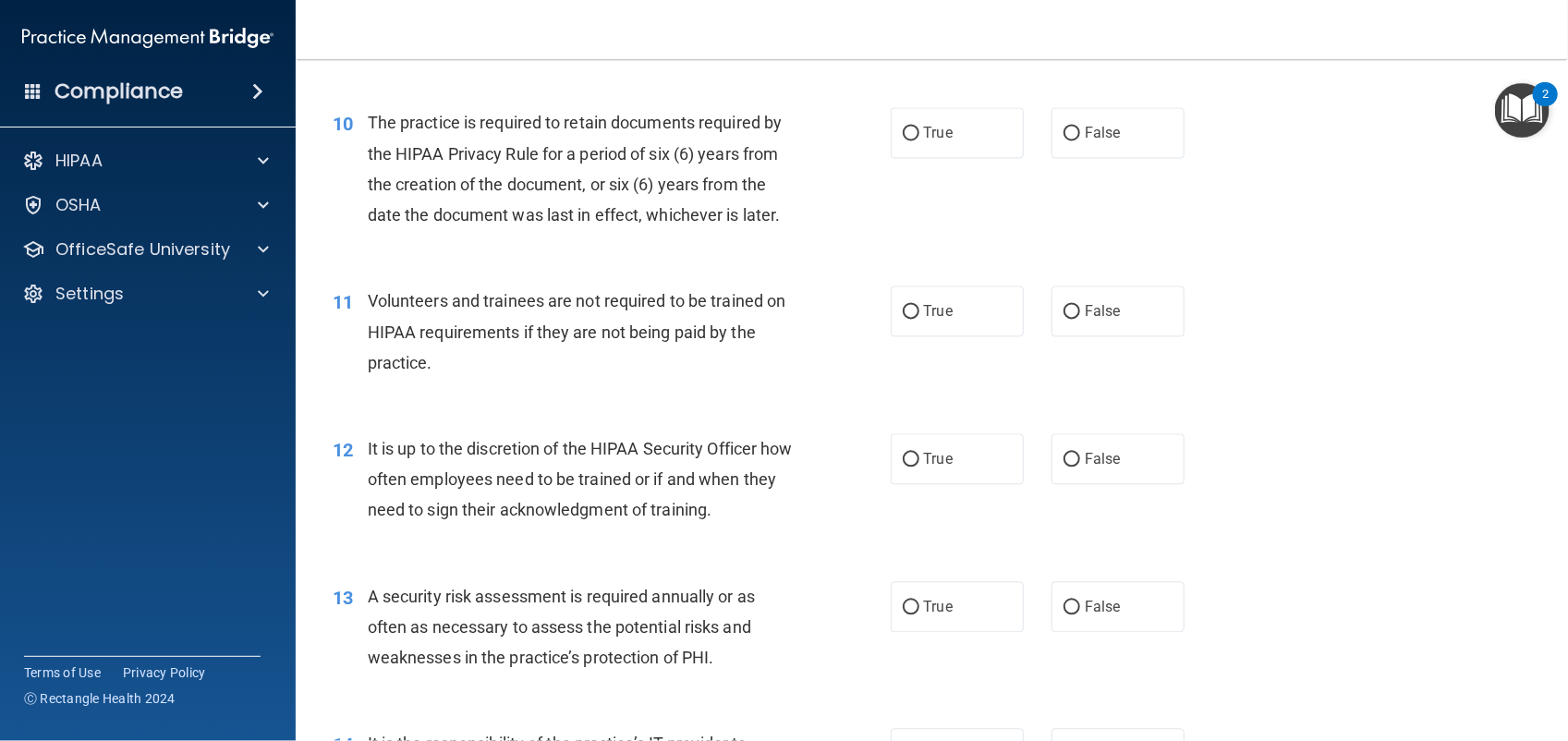
scroll to position [1674, 0]
click at [1088, 117] on label "False" at bounding box center [1118, 132] width 133 height 50
click at [1081, 126] on input "False" at bounding box center [1072, 133] width 17 height 14
radio input "true"
click at [925, 593] on span "True" at bounding box center [938, 606] width 29 height 18
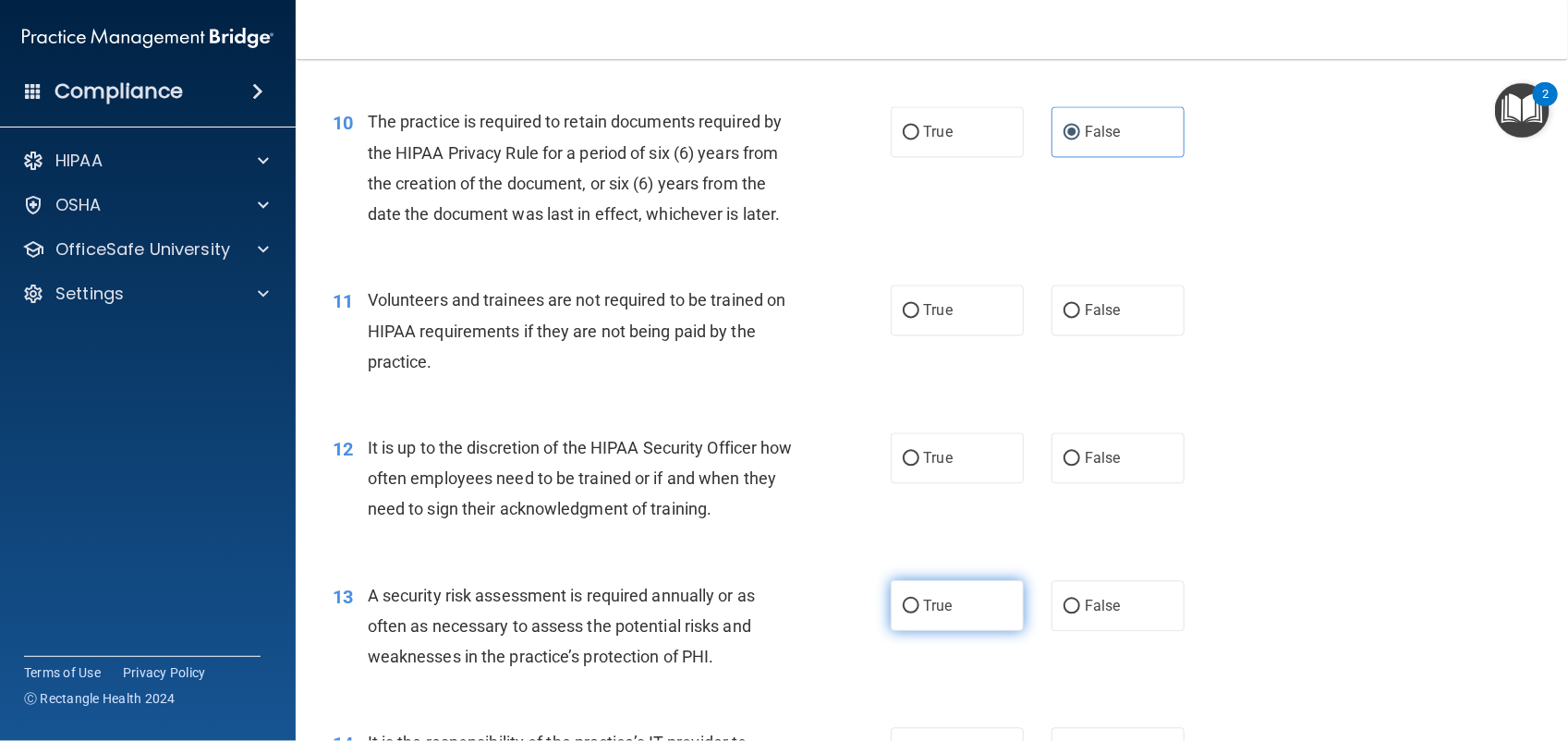
click at [919, 593] on input "True" at bounding box center [911, 607] width 17 height 14
radio input "true"
click at [1055, 440] on label "False" at bounding box center [1118, 457] width 133 height 50
click at [1064, 452] on input "False" at bounding box center [1072, 458] width 17 height 14
radio input "true"
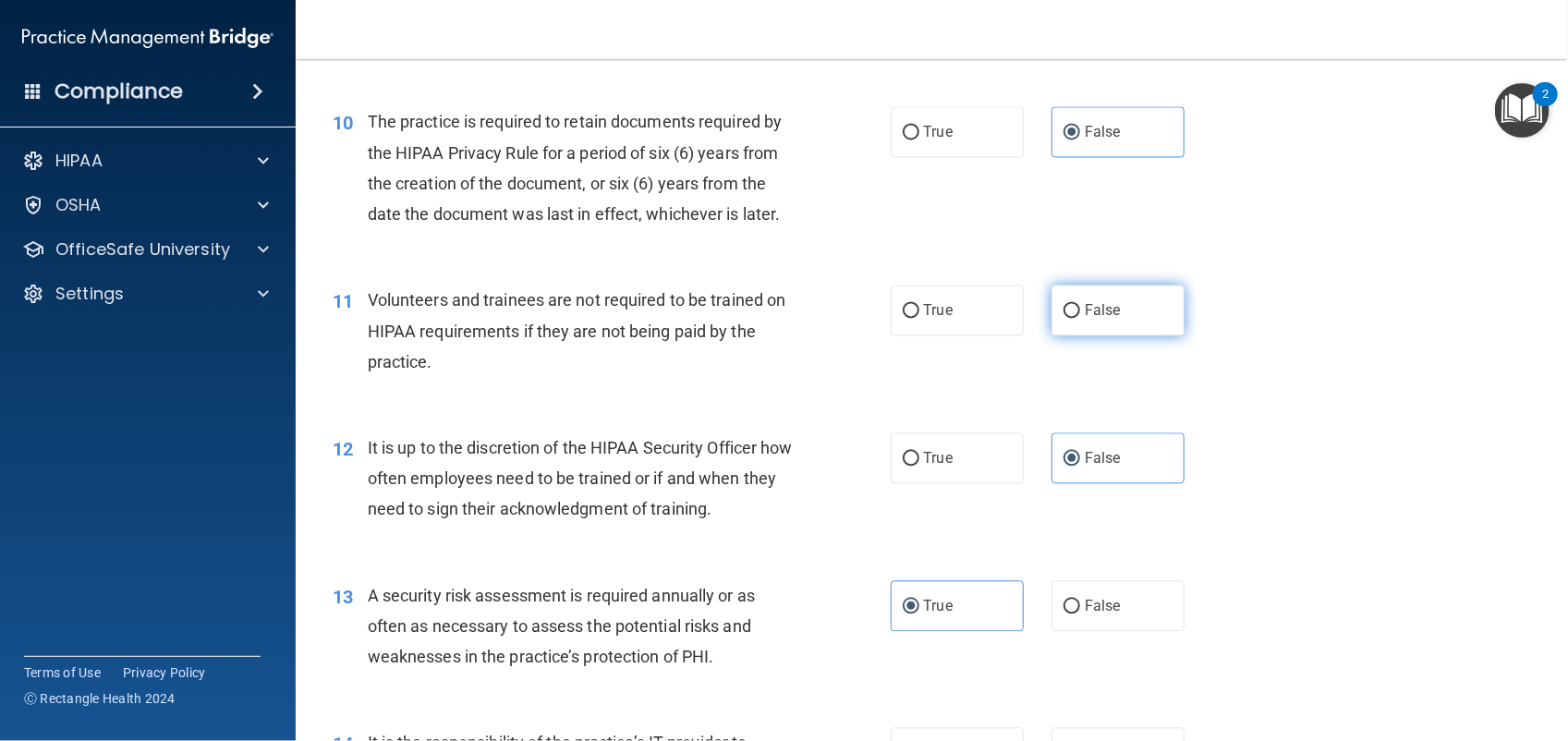
click at [1079, 322] on label "False" at bounding box center [1118, 310] width 133 height 50
click at [1079, 318] on input "False" at bounding box center [1072, 311] width 17 height 14
radio input "true"
click at [926, 148] on label "True" at bounding box center [958, 132] width 133 height 50
click at [919, 140] on input "True" at bounding box center [911, 133] width 17 height 14
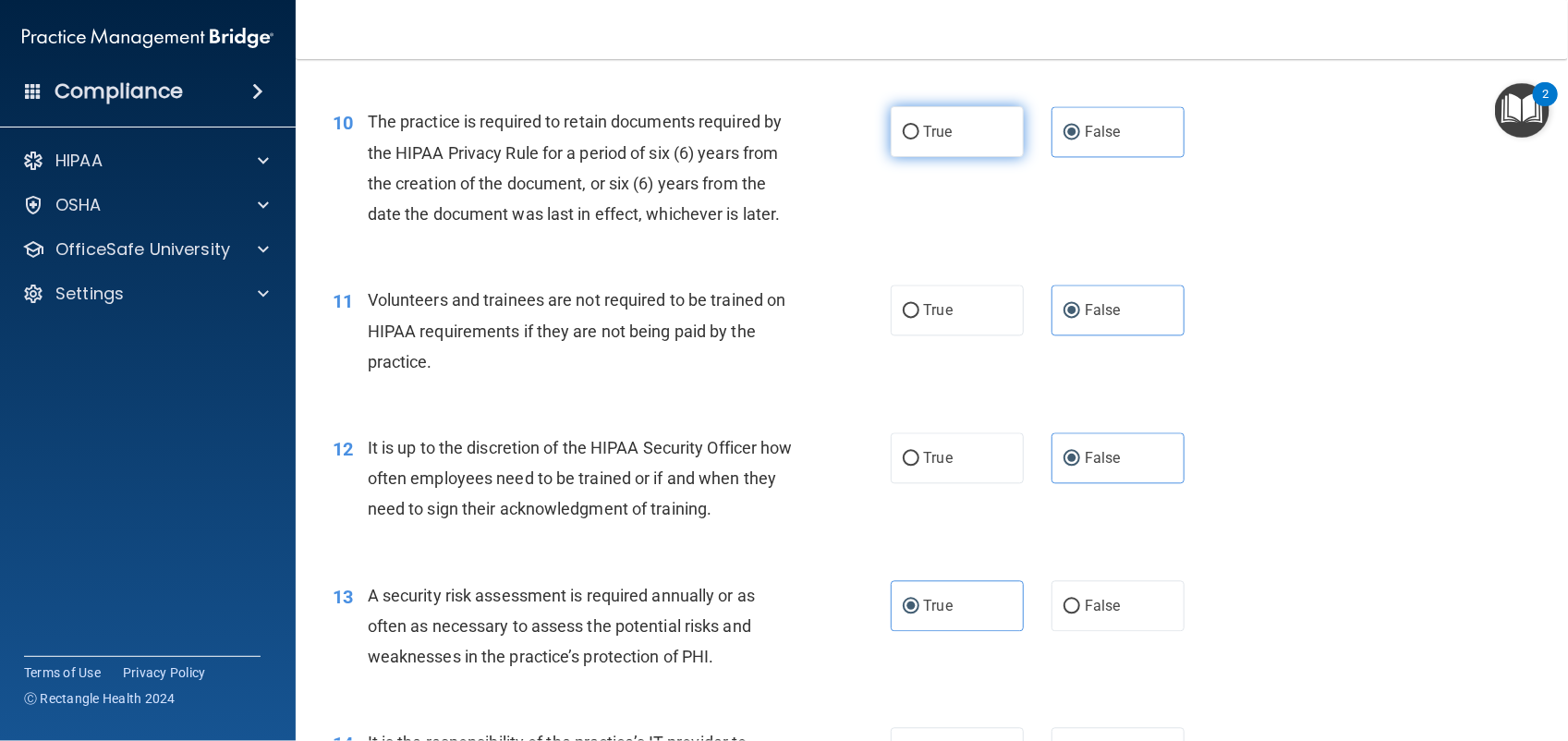
radio input "true"
radio input "false"
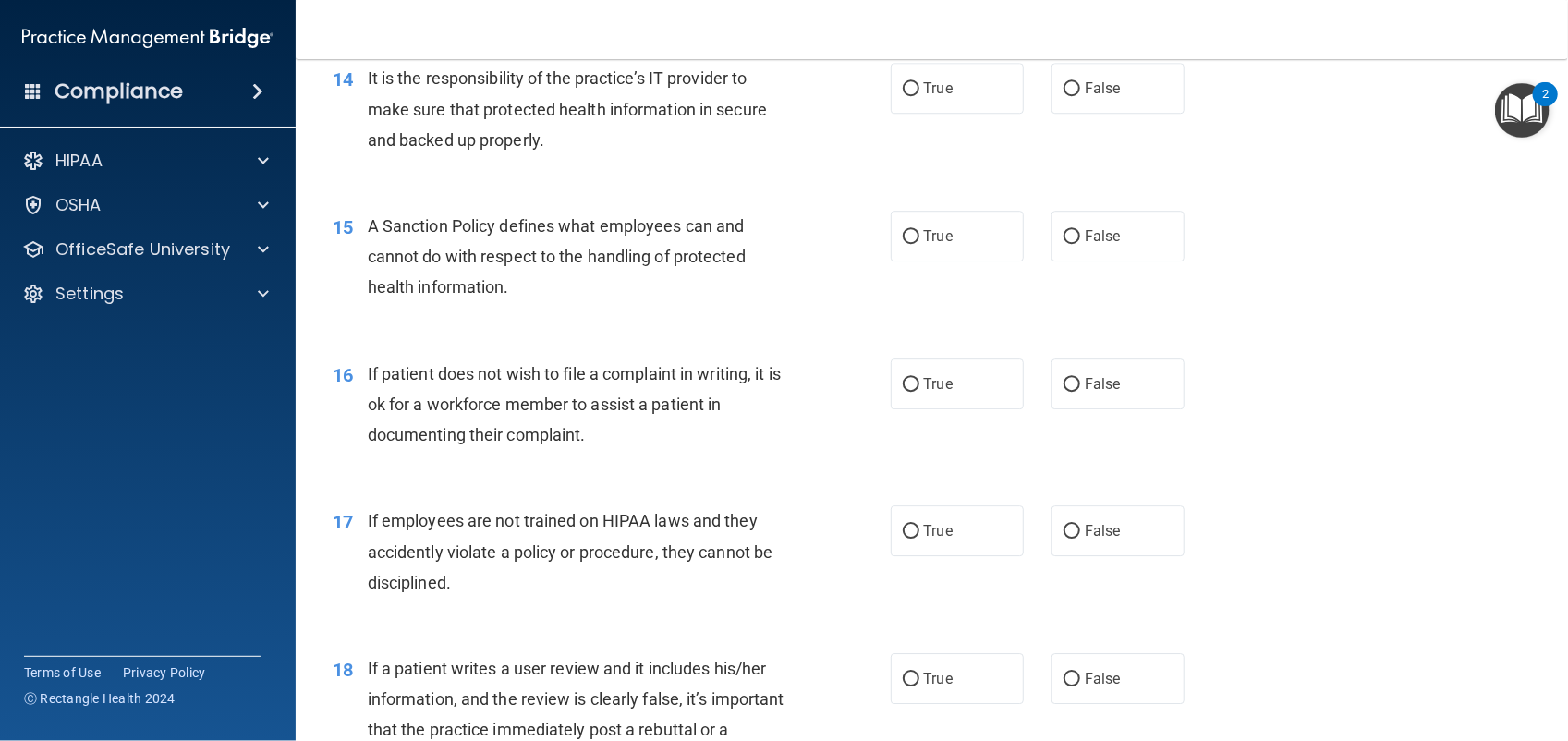
scroll to position [2340, 0]
click at [947, 84] on label "True" at bounding box center [958, 87] width 133 height 50
click at [919, 84] on input "True" at bounding box center [911, 88] width 17 height 14
radio input "true"
click at [943, 231] on span "True" at bounding box center [938, 235] width 29 height 18
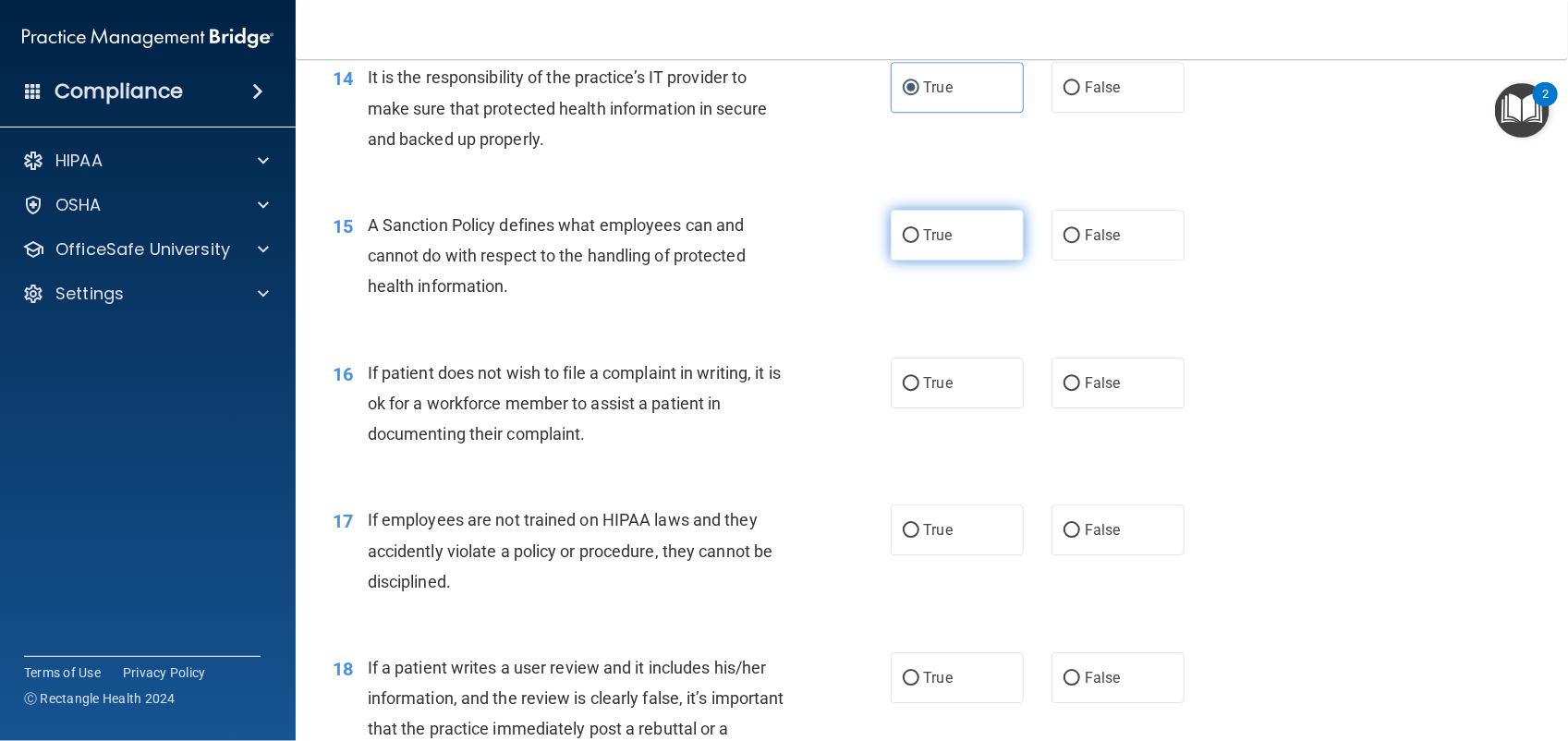
click at [919, 231] on input "True" at bounding box center [911, 236] width 17 height 14
radio input "true"
click at [916, 394] on label "True" at bounding box center [958, 383] width 133 height 50
click at [916, 391] on input "True" at bounding box center [911, 384] width 17 height 14
radio input "true"
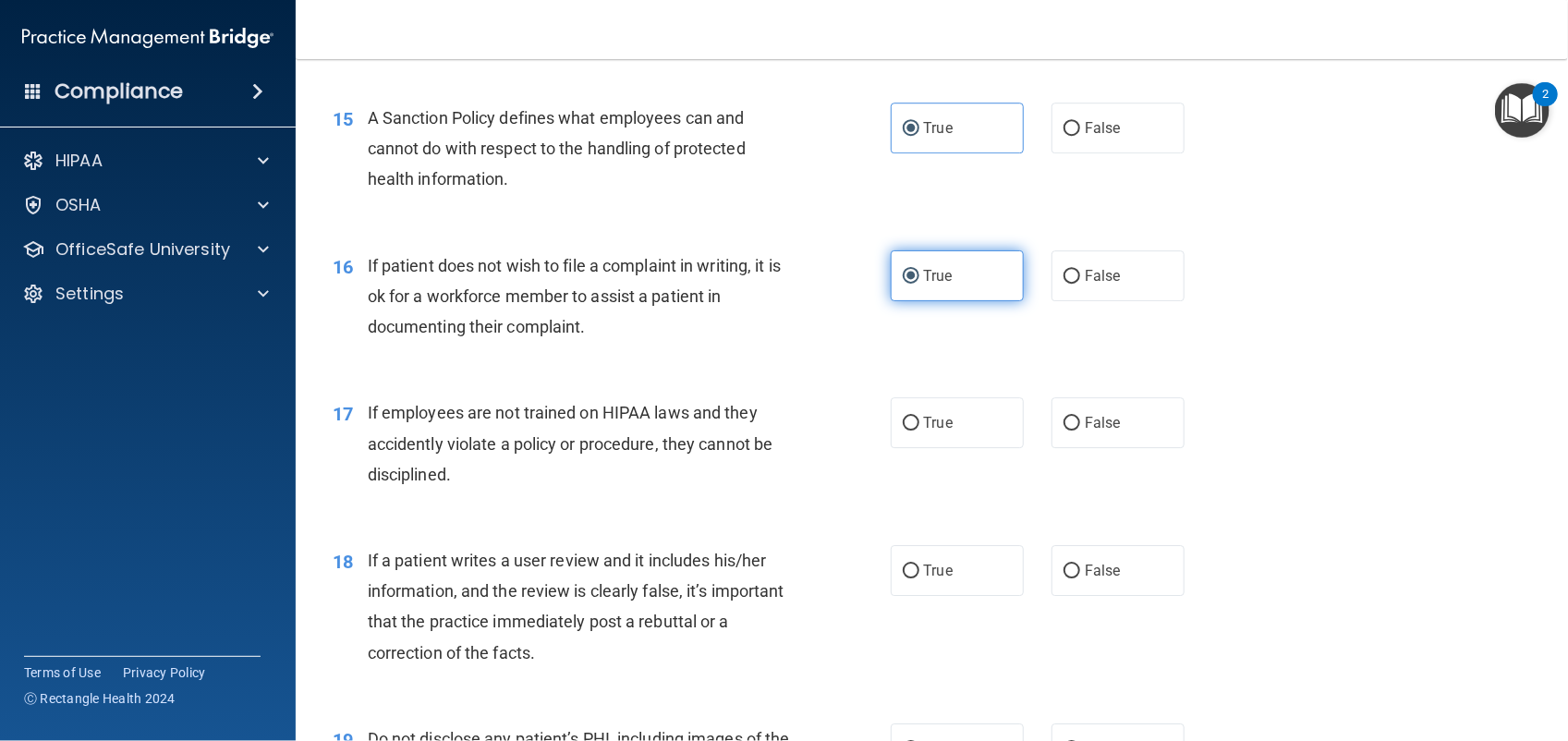
scroll to position [2449, 0]
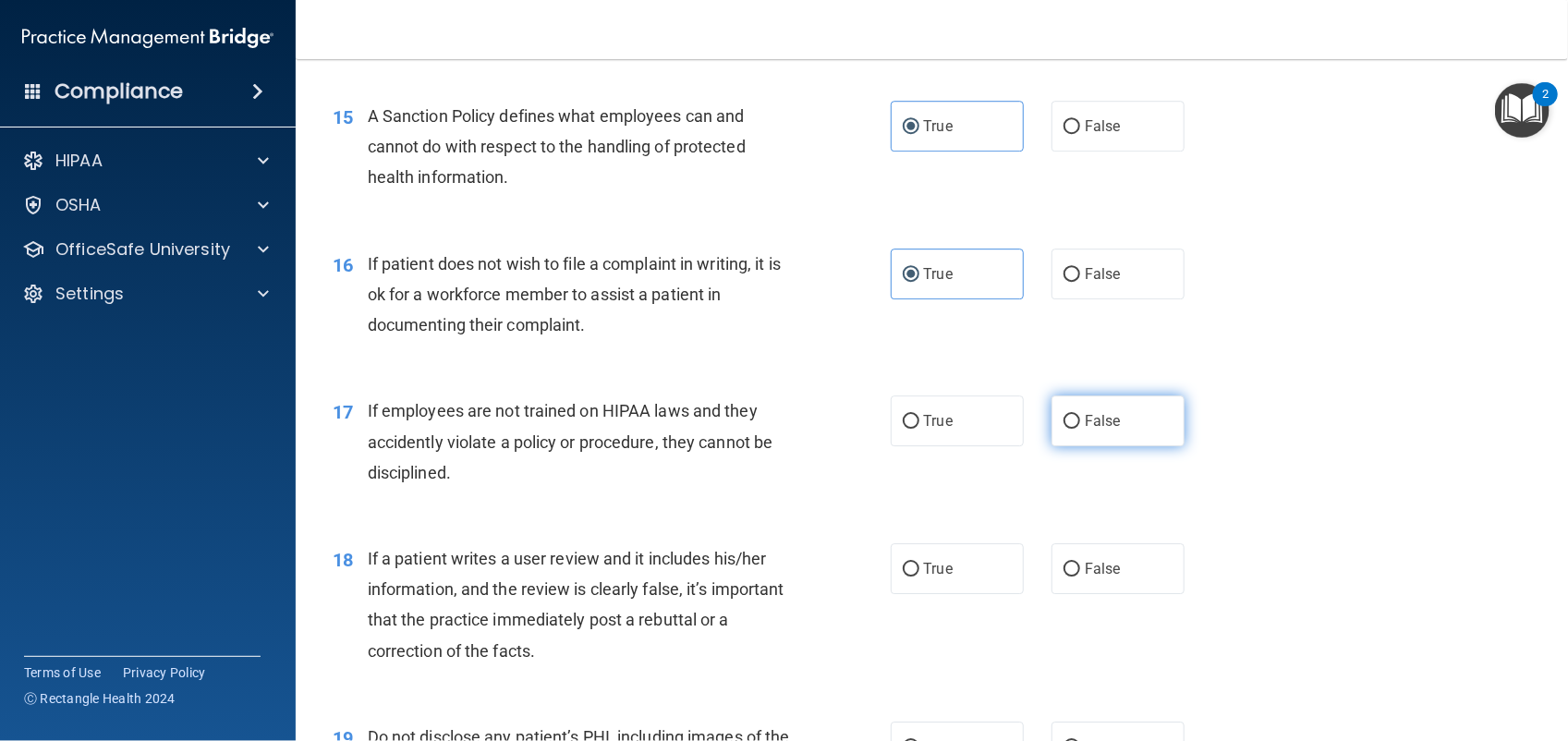
click at [1068, 412] on label "False" at bounding box center [1118, 421] width 133 height 50
click at [1068, 415] on input "False" at bounding box center [1072, 422] width 17 height 14
radio input "true"
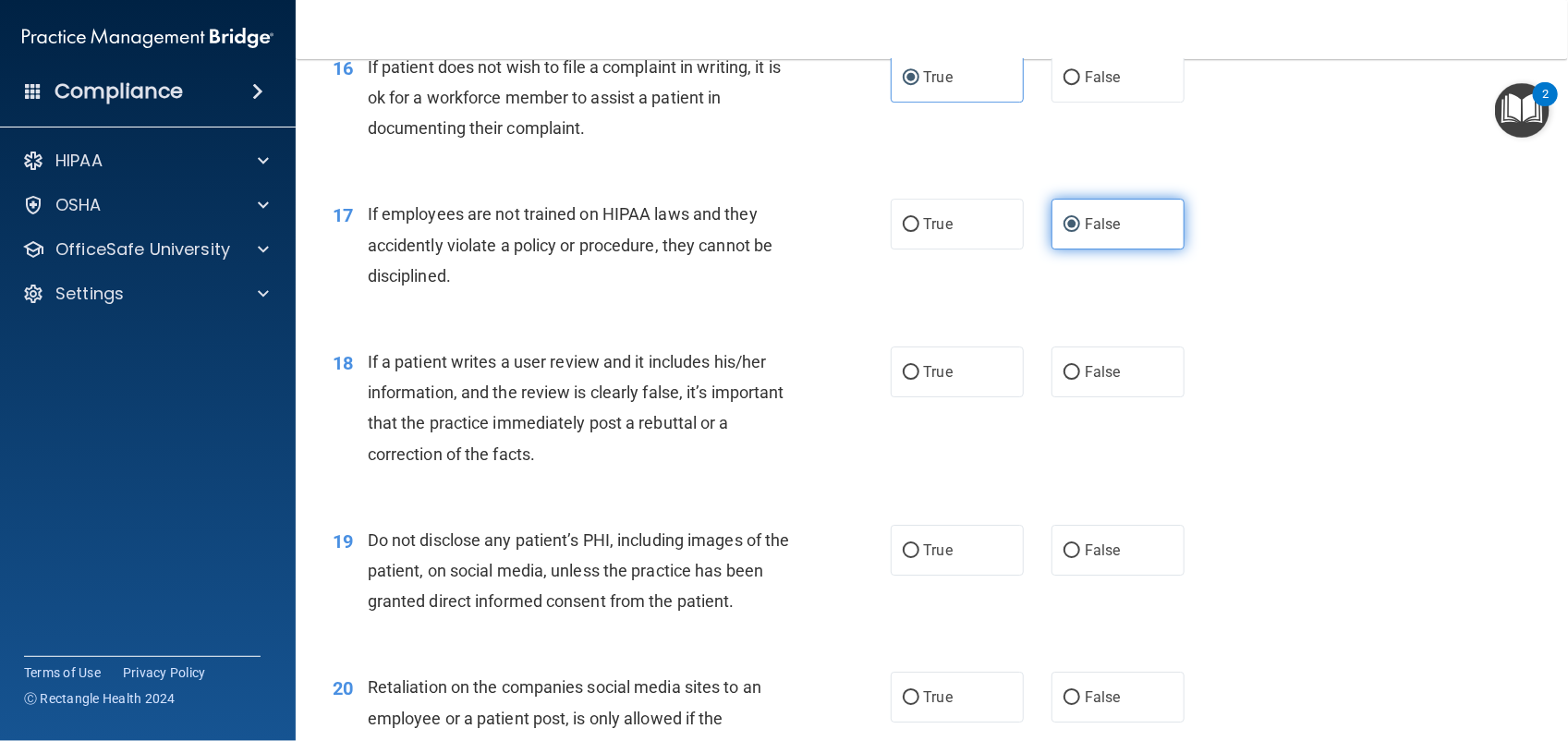
scroll to position [2653, 0]
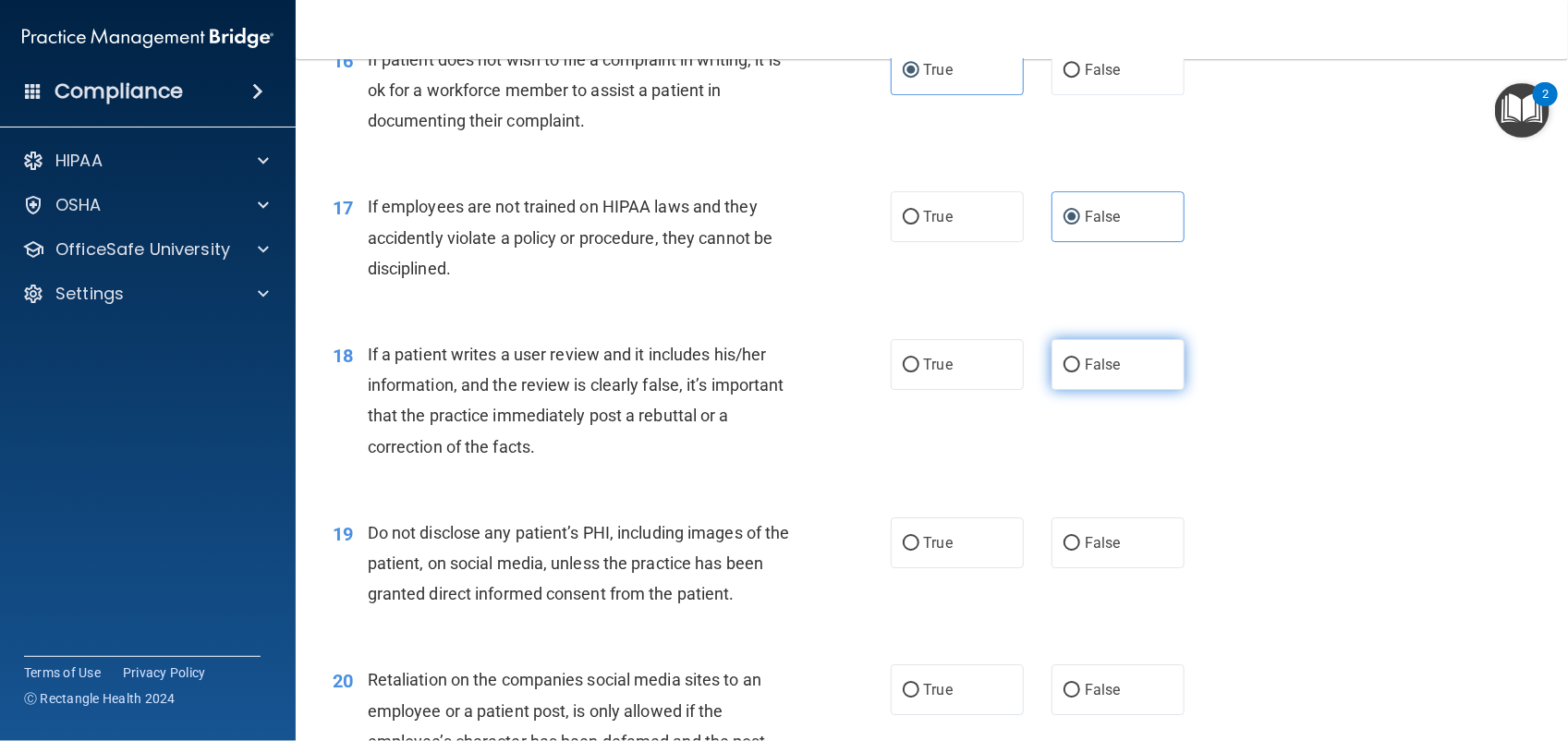
click at [1082, 349] on label "False" at bounding box center [1118, 364] width 133 height 50
click at [1081, 358] on input "False" at bounding box center [1072, 365] width 17 height 14
radio input "true"
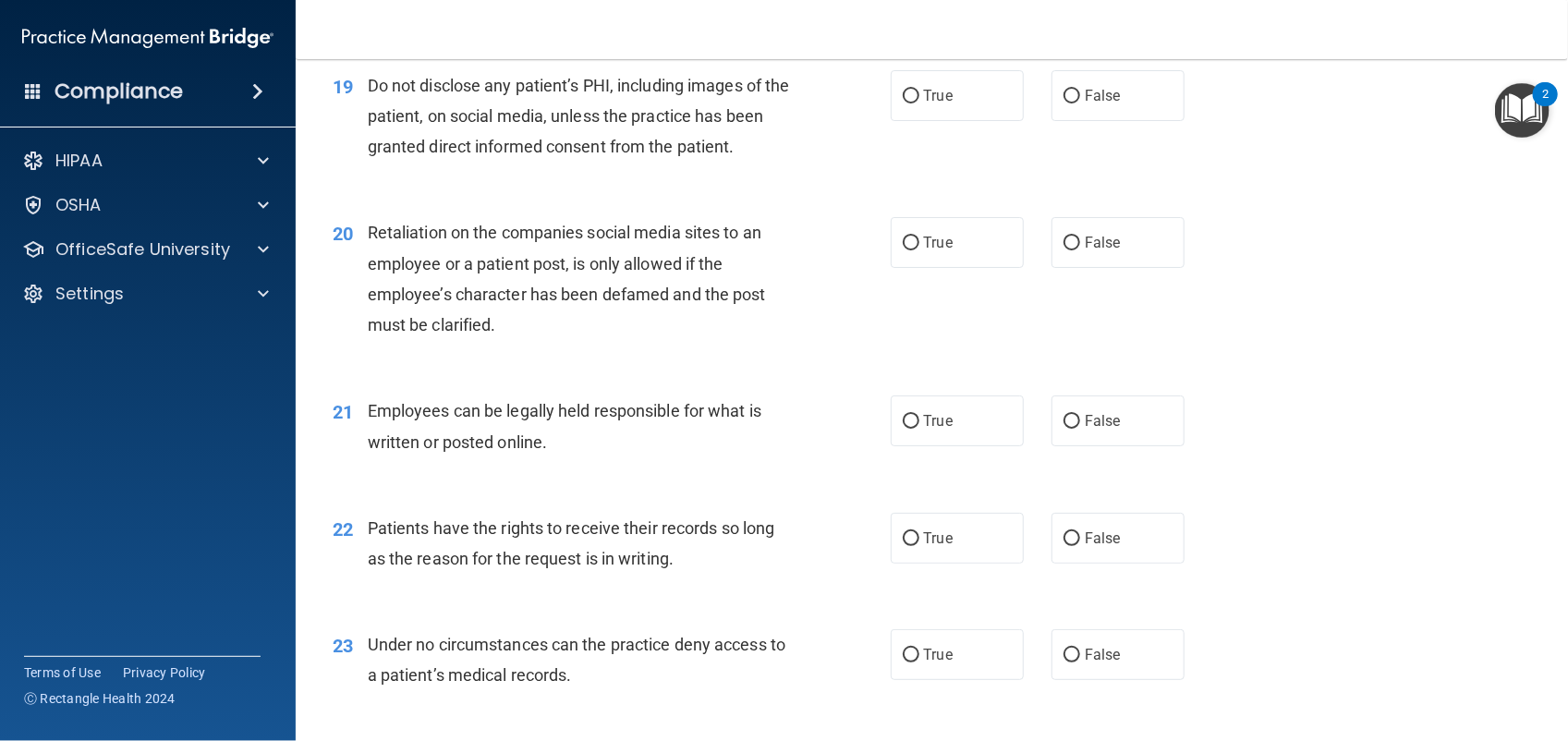
scroll to position [3101, 0]
click at [958, 98] on label "True" at bounding box center [958, 94] width 133 height 50
click at [919, 98] on input "True" at bounding box center [911, 95] width 17 height 14
radio input "true"
click at [1107, 236] on span "False" at bounding box center [1103, 242] width 36 height 18
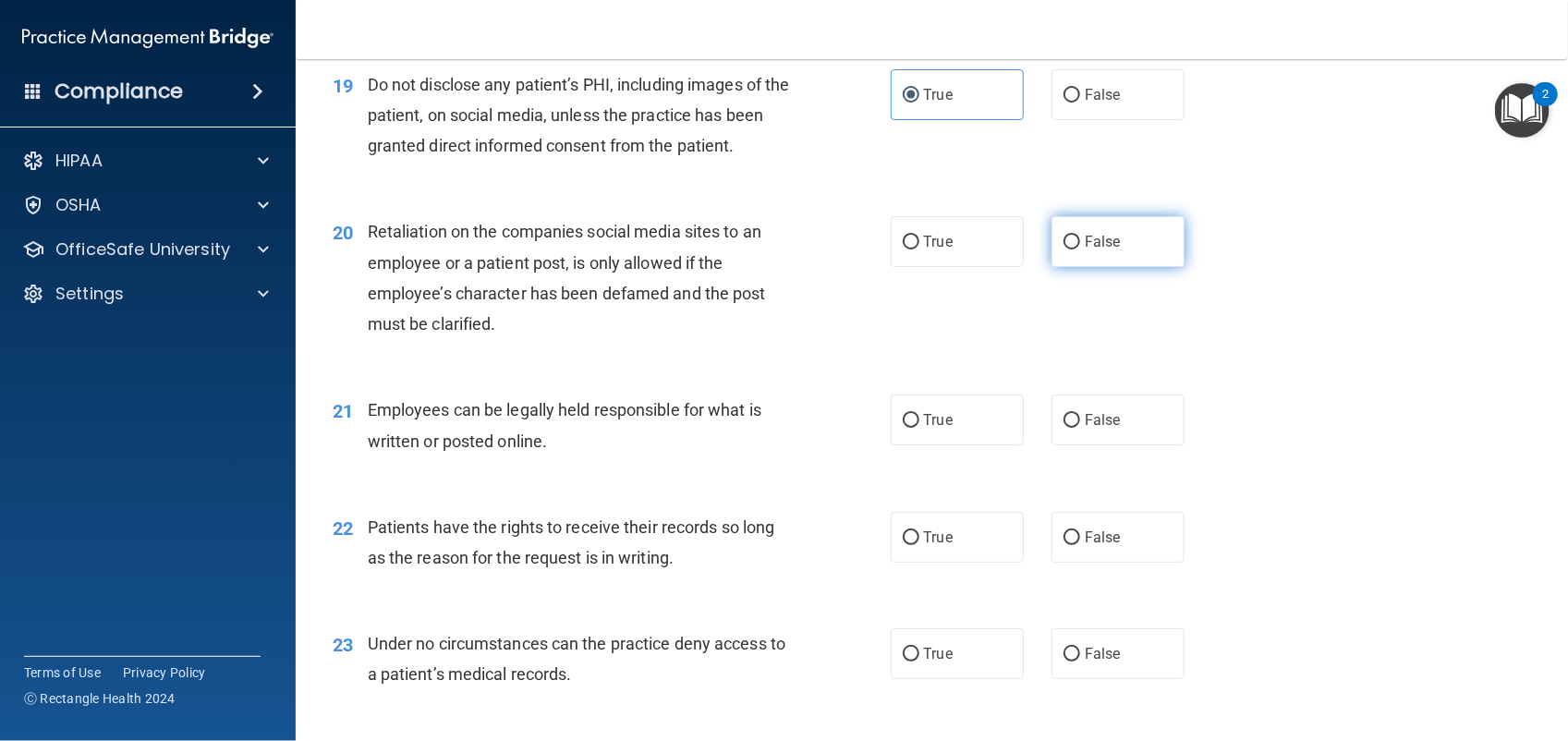
click at [1081, 236] on input "False" at bounding box center [1072, 243] width 17 height 14
radio input "true"
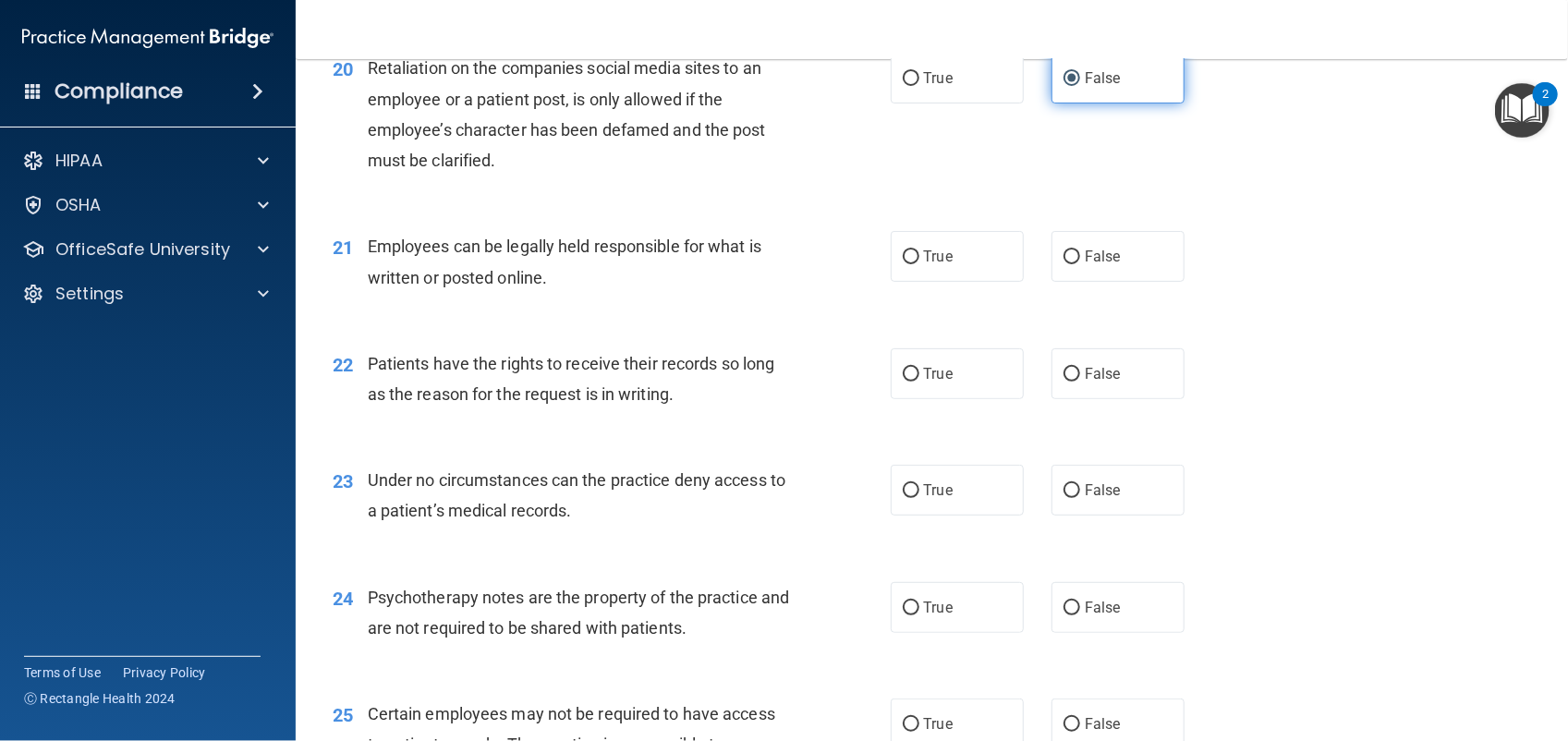
scroll to position [3266, 0]
click at [952, 246] on label "True" at bounding box center [958, 255] width 133 height 50
click at [919, 248] on input "True" at bounding box center [911, 255] width 17 height 14
radio input "true"
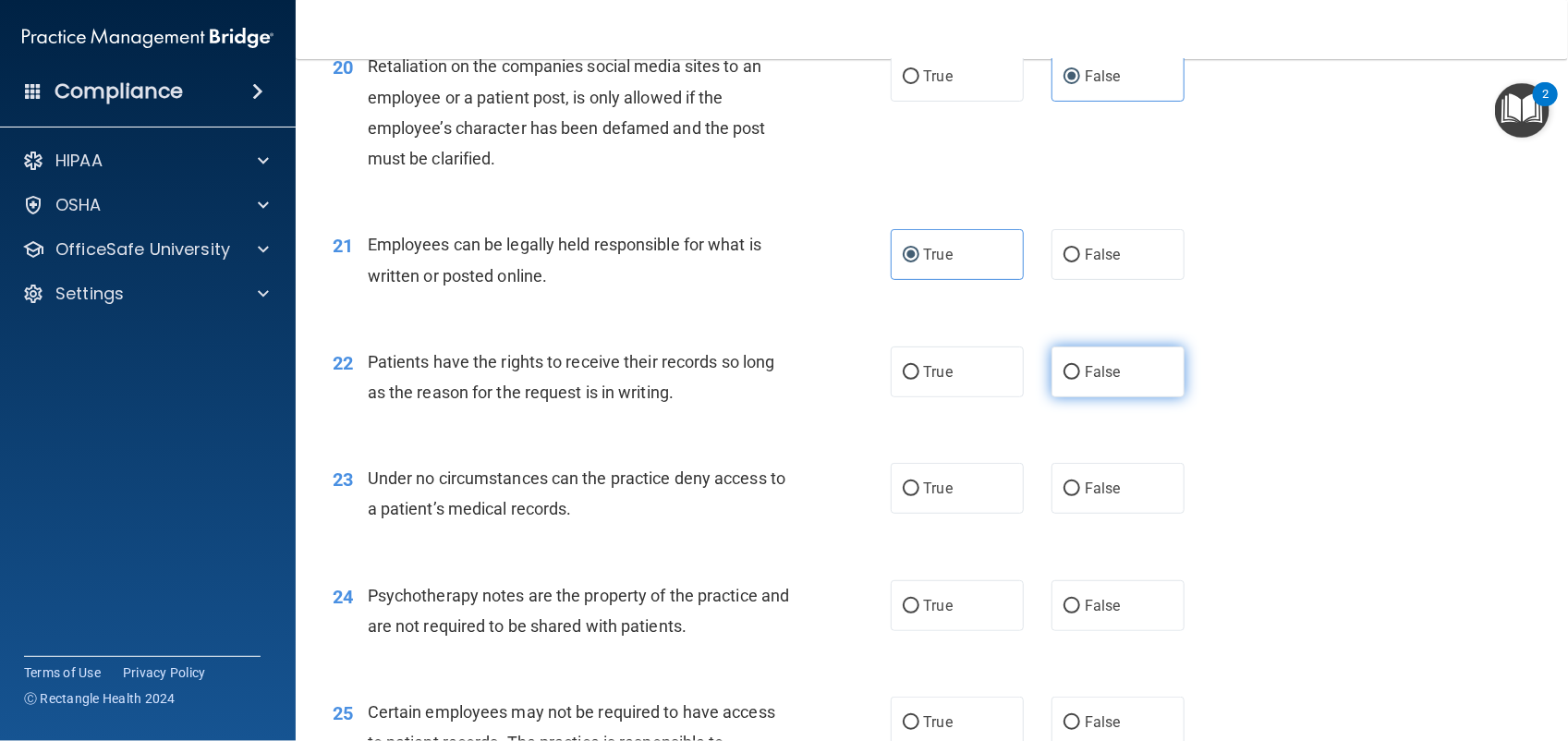
click at [1068, 367] on input "False" at bounding box center [1072, 372] width 17 height 14
radio input "true"
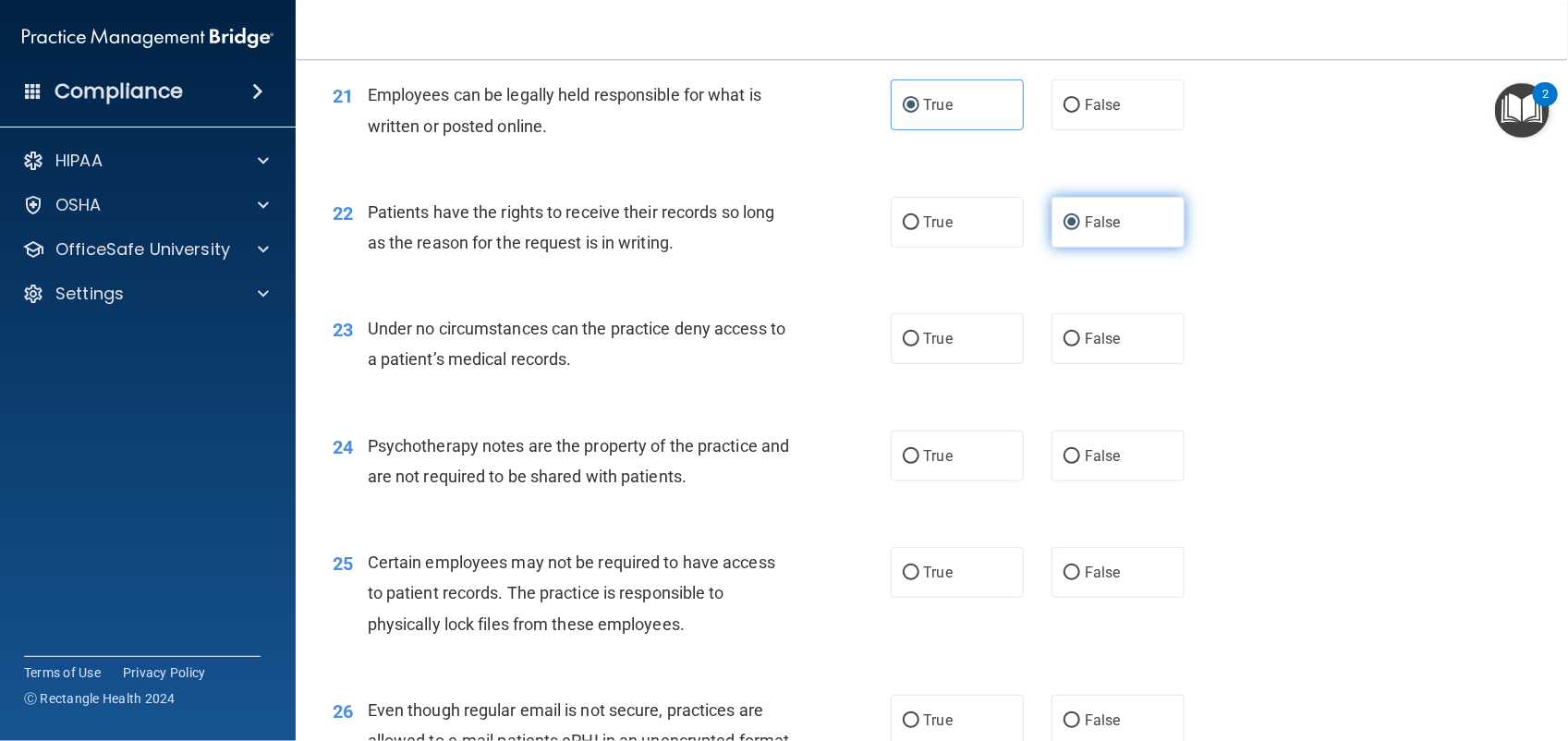
scroll to position [3417, 0]
click at [1085, 331] on span "False" at bounding box center [1103, 339] width 36 height 18
click at [1081, 332] on input "False" at bounding box center [1072, 339] width 17 height 14
radio input "true"
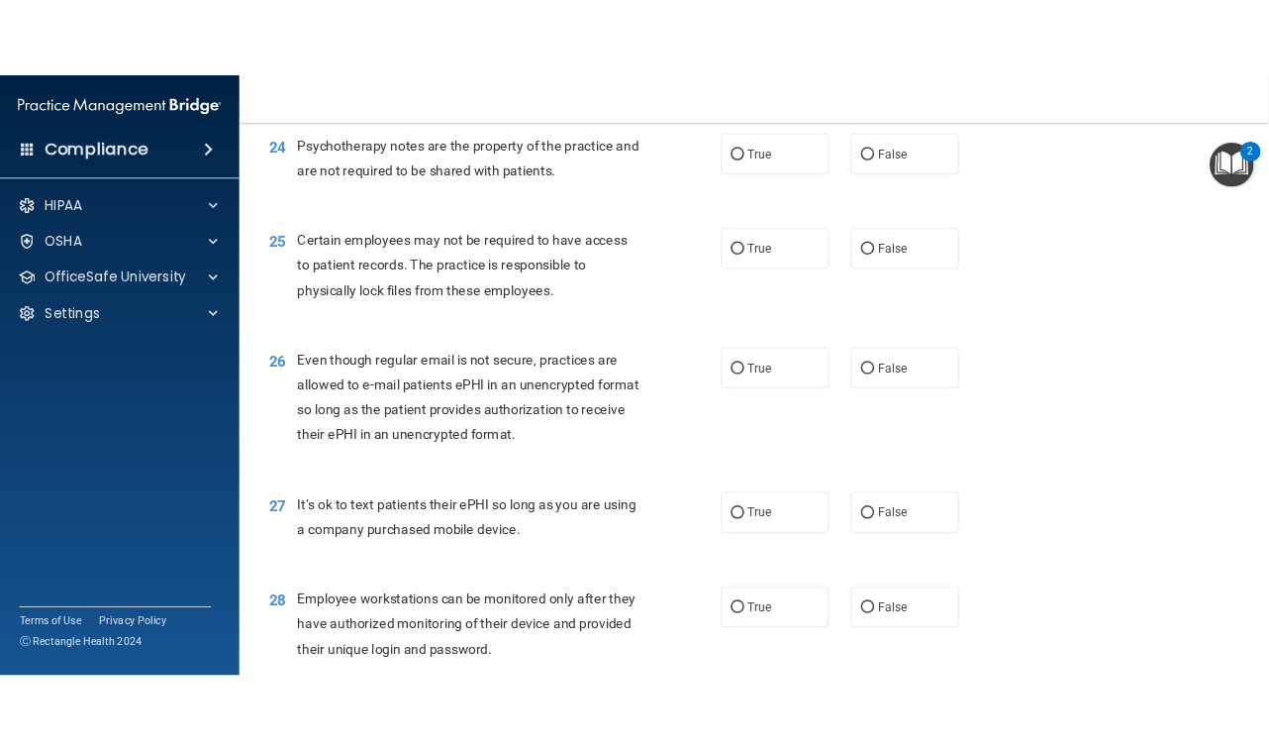
scroll to position [4046, 0]
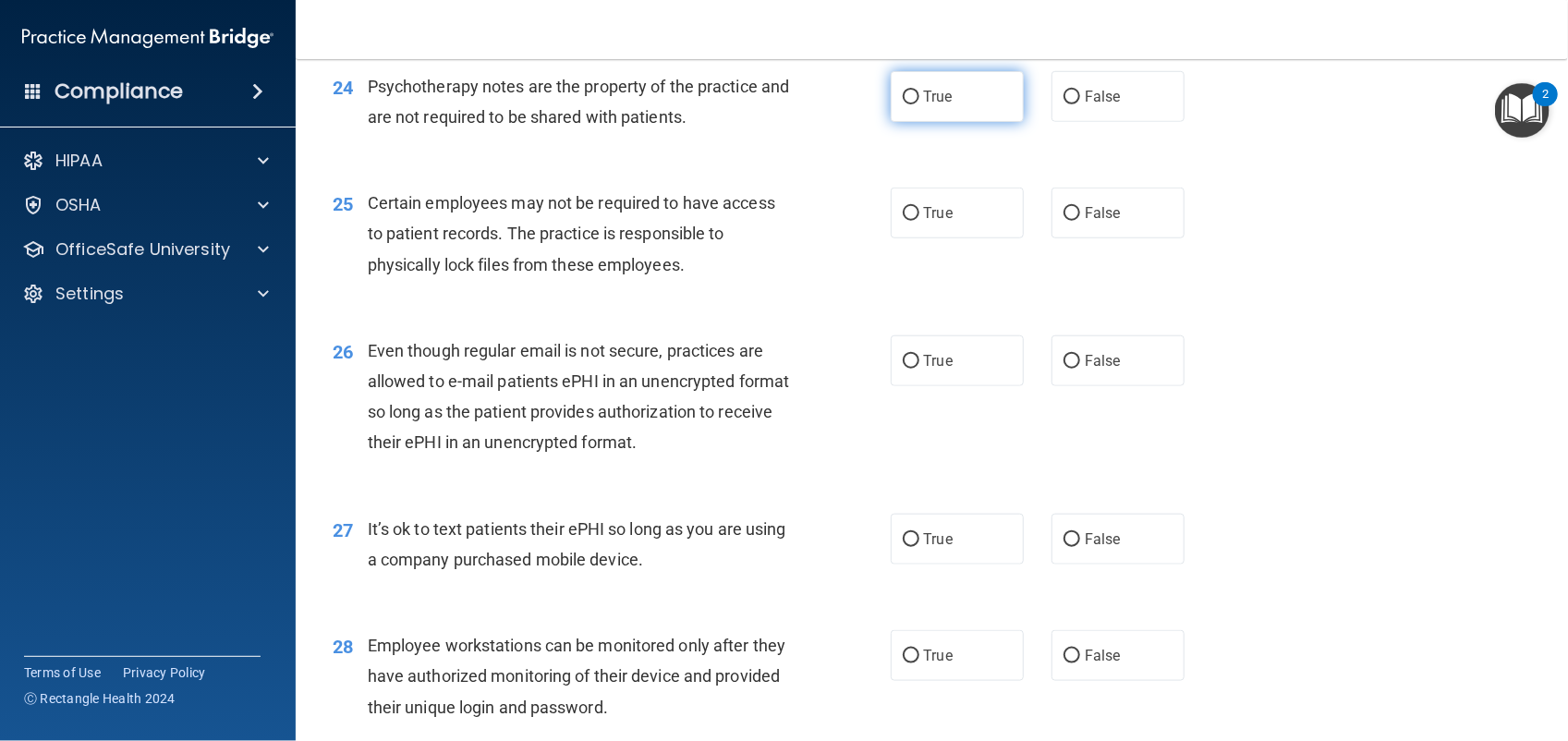
click at [924, 98] on span "True" at bounding box center [938, 96] width 29 height 18
click at [917, 98] on input "True" at bounding box center [911, 97] width 17 height 14
radio input "true"
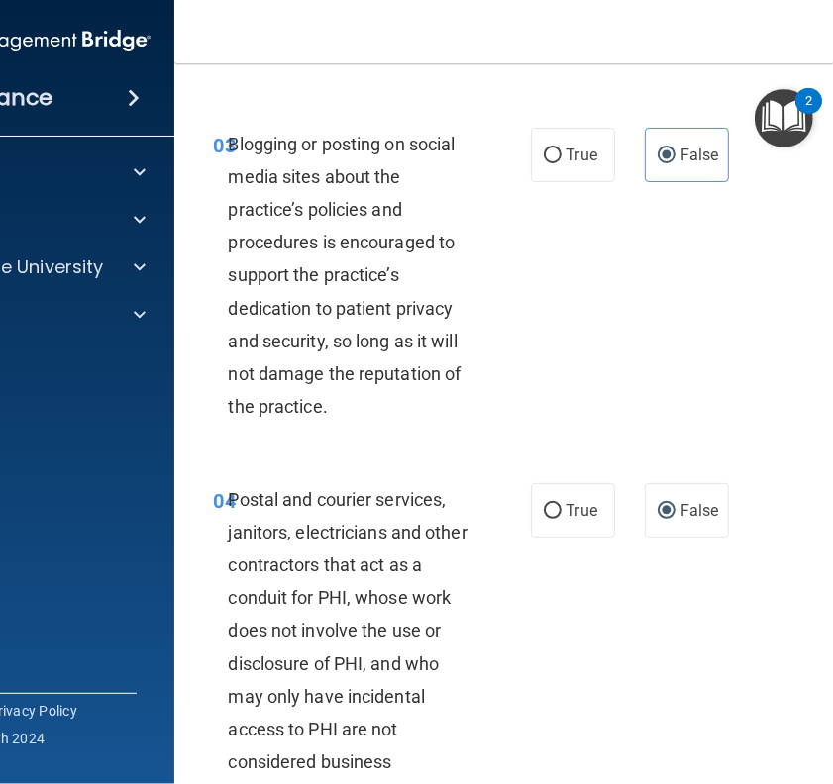
scroll to position [0, 0]
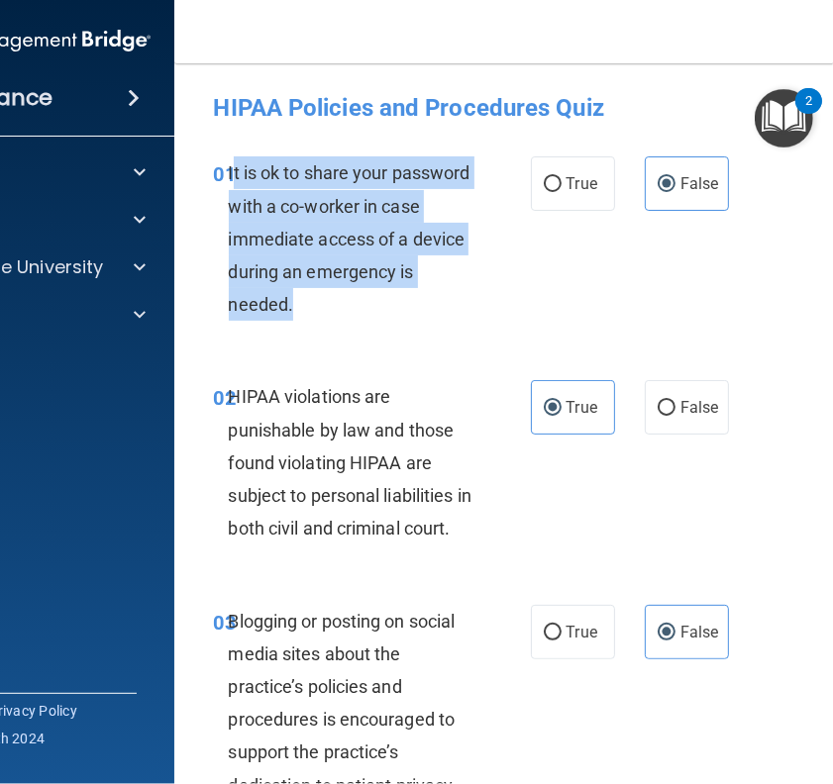
drag, startPoint x: 313, startPoint y: 300, endPoint x: 225, endPoint y: 159, distance: 165.9
click at [229, 159] on div "It is ok to share your password with a co-worker in case immediate access of a …" at bounding box center [359, 238] width 260 height 164
copy span "t is ok to share your password with a co-worker in case immediate access of a d…"
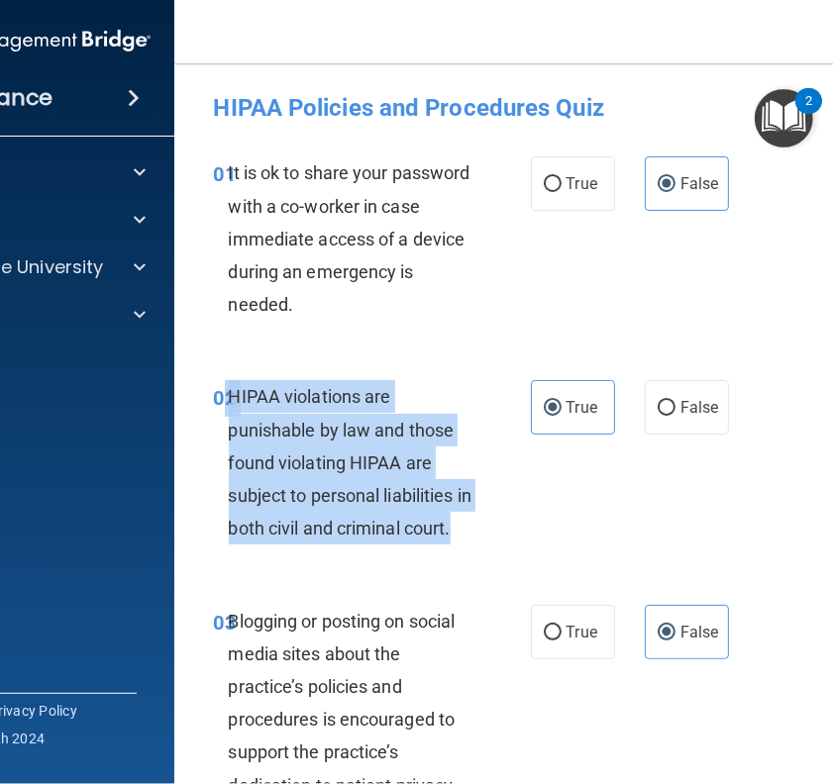
drag, startPoint x: 278, startPoint y: 564, endPoint x: 218, endPoint y: 388, distance: 186.3
click at [218, 388] on div "02 HIPAA violations are punishable by law and those found violating HIPAA are s…" at bounding box center [372, 467] width 376 height 174
copy div "2 HIPAA violations are punishable by law and those found violating HIPAA are su…"
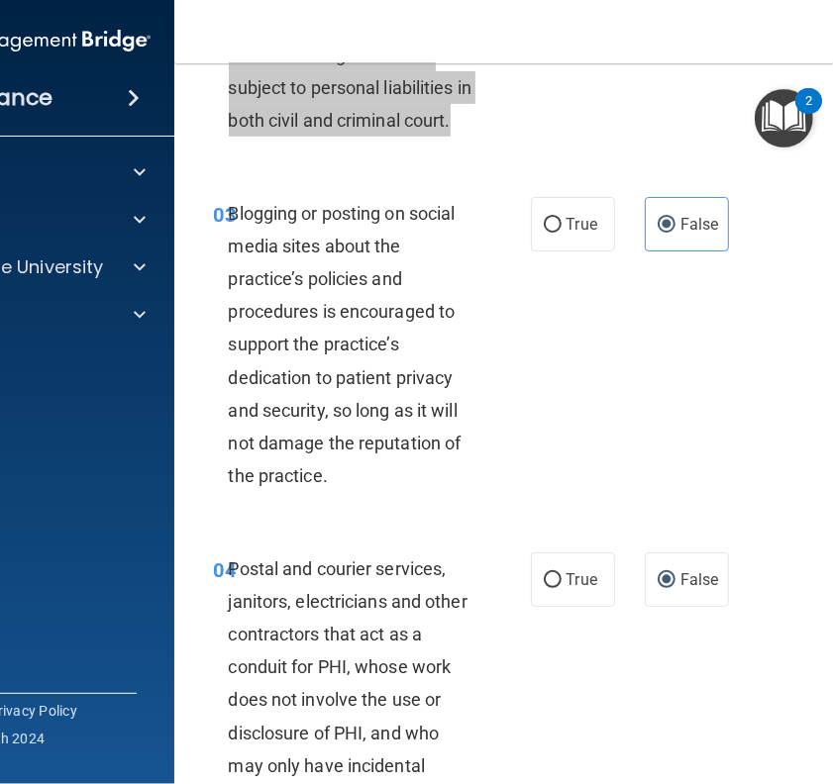
scroll to position [414, 0]
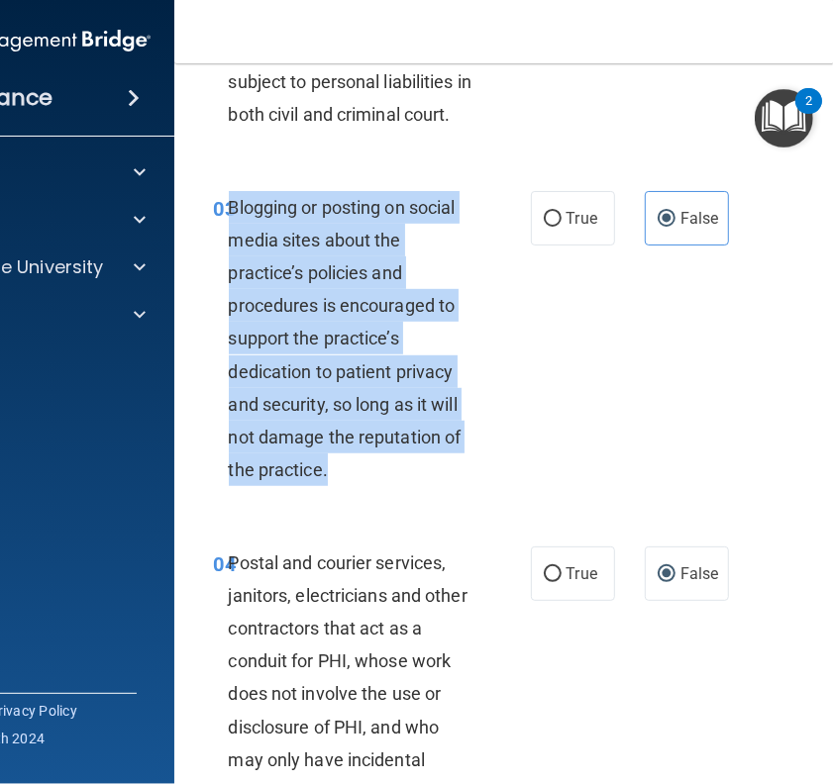
drag, startPoint x: 358, startPoint y: 517, endPoint x: 221, endPoint y: 240, distance: 309.6
click at [229, 240] on div "Blogging or posting on social media sites about the practice’s policies and pro…" at bounding box center [359, 339] width 260 height 296
copy span "Blogging or posting on social media sites about the practice’s policies and pro…"
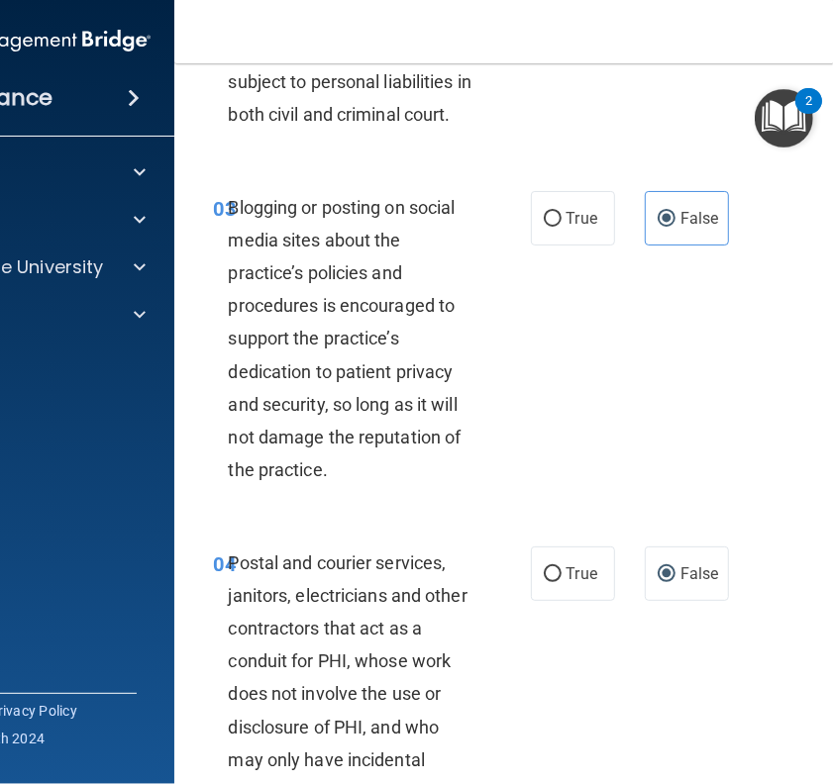
click at [283, 522] on div "03 Blogging or posting on social media sites about the practice’s policies and …" at bounding box center [575, 343] width 753 height 355
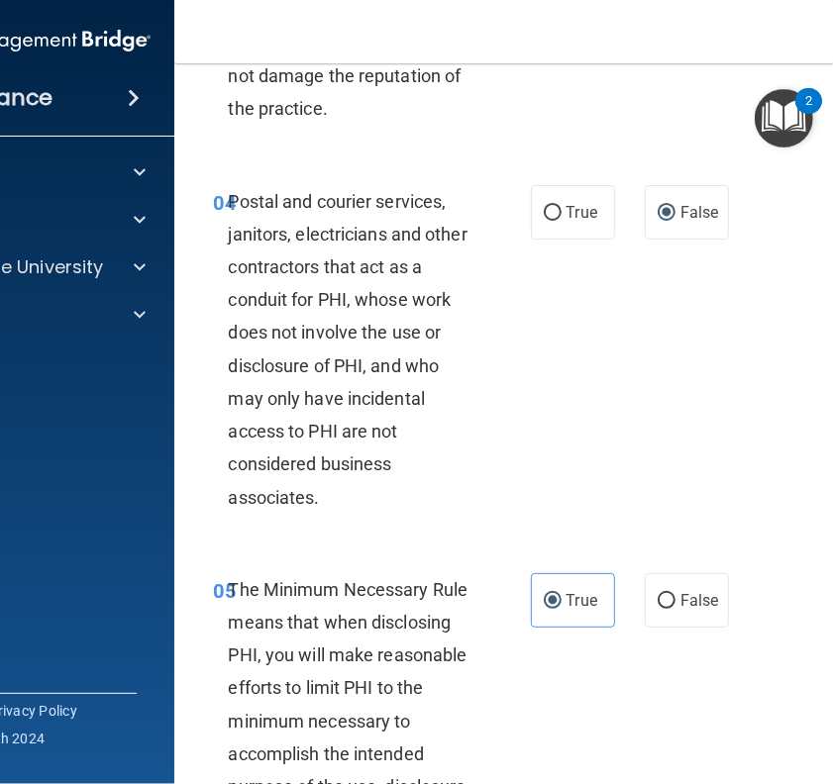
scroll to position [785, 0]
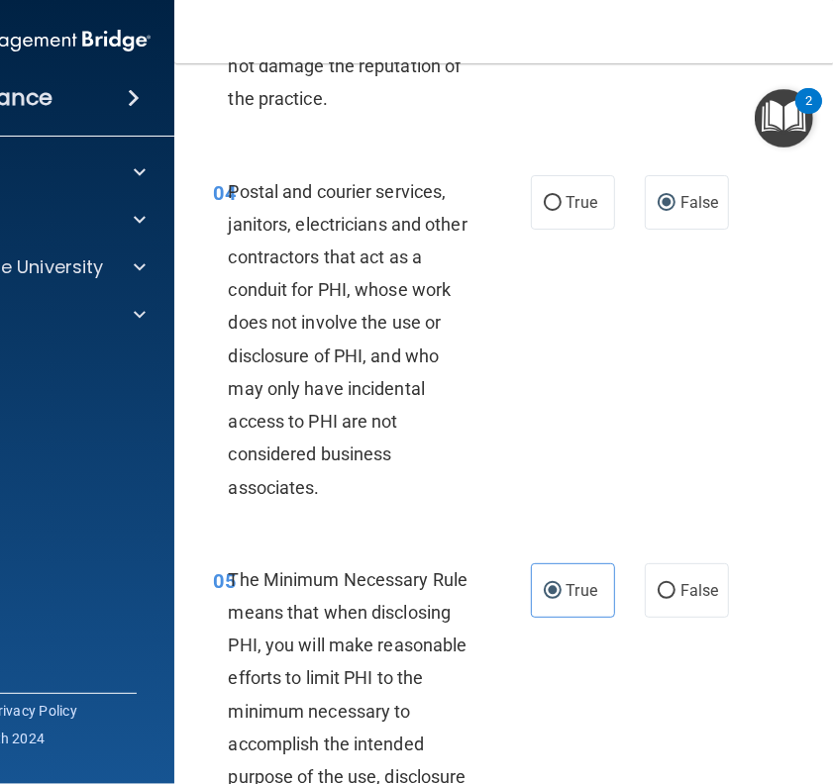
click at [333, 504] on div "Postal and courier services, janitors, electricians and other contractors that …" at bounding box center [359, 339] width 260 height 329
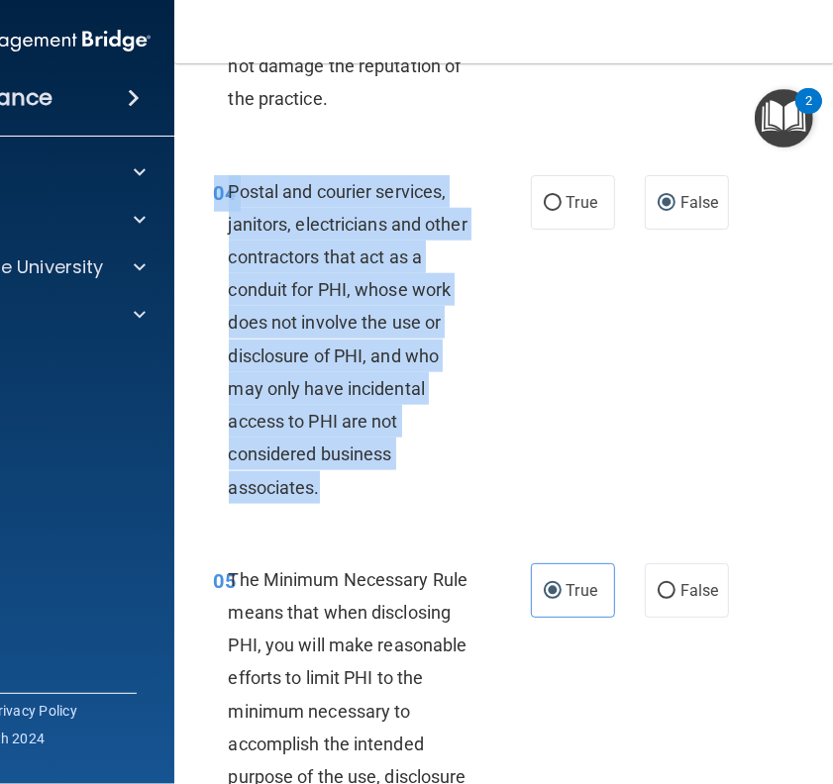
drag, startPoint x: 324, startPoint y: 521, endPoint x: 169, endPoint y: 236, distance: 324.3
click at [174, 236] on main "- HIPAA Policies and Procedures Quiz This quiz doesn’t expire until . Are you s…" at bounding box center [575, 423] width 802 height 721
click at [451, 475] on div "Postal and courier services, janitors, electricians and other contractors that …" at bounding box center [359, 339] width 260 height 329
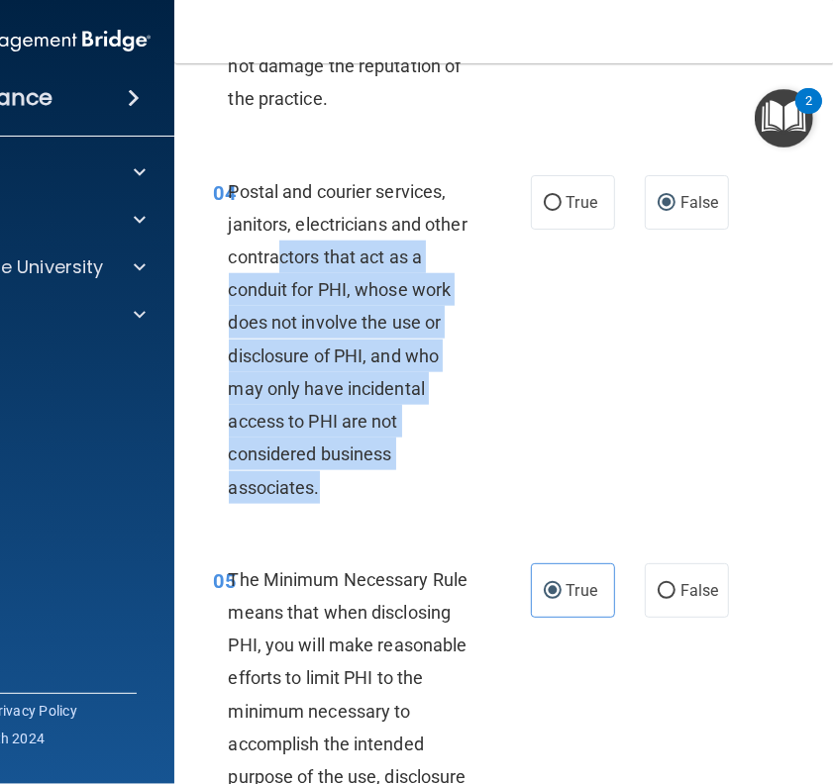
drag, startPoint x: 314, startPoint y: 520, endPoint x: 267, endPoint y: 277, distance: 247.0
click at [267, 277] on div "Postal and courier services, janitors, electricians and other contractors that …" at bounding box center [359, 339] width 260 height 329
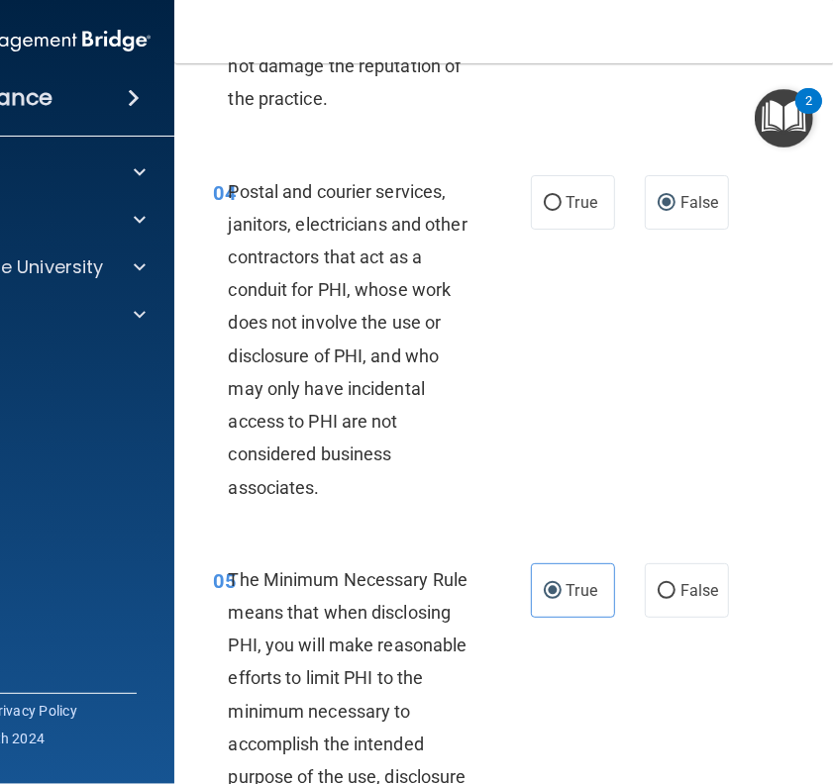
drag, startPoint x: 267, startPoint y: 277, endPoint x: 229, endPoint y: 215, distance: 73.4
click at [229, 215] on span "Postal and courier services, janitors, electricians and other contractors that …" at bounding box center [348, 339] width 239 height 317
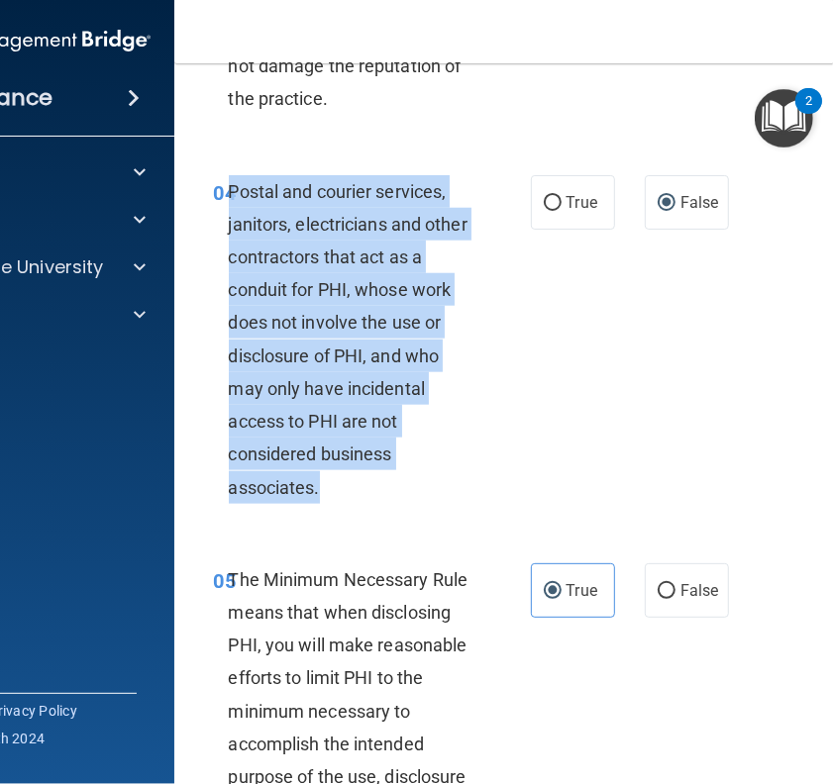
drag, startPoint x: 224, startPoint y: 218, endPoint x: 363, endPoint y: 541, distance: 351.7
click at [363, 514] on div "04 Postal and courier services, janitors, electricians and other contractors th…" at bounding box center [372, 344] width 376 height 339
copy span "Postal and courier services, janitors, electricians and other contractors that …"
click at [544, 211] on input "True" at bounding box center [553, 203] width 18 height 15
radio input "true"
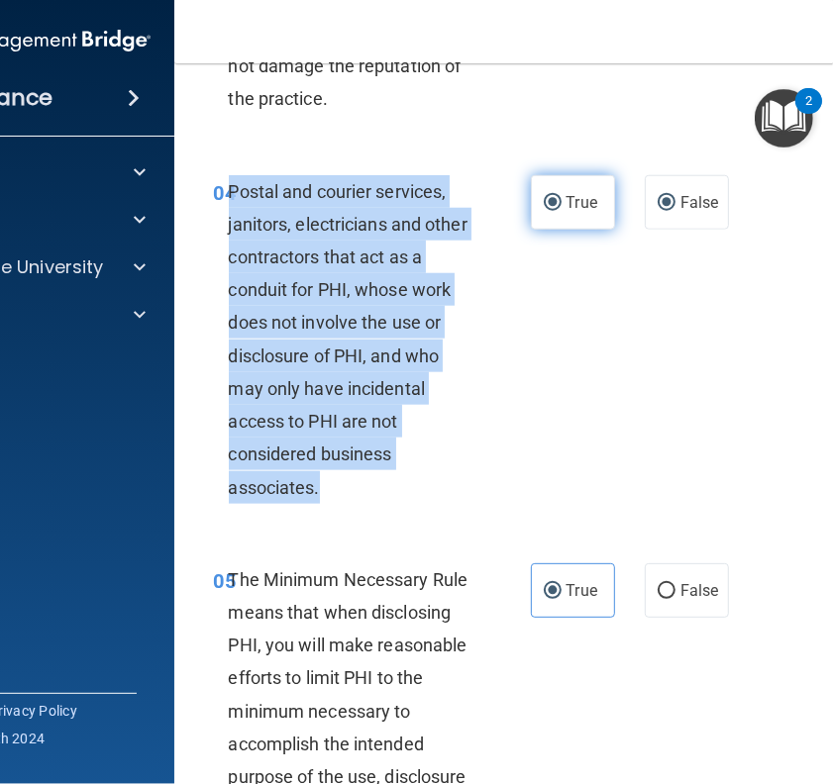
radio input "false"
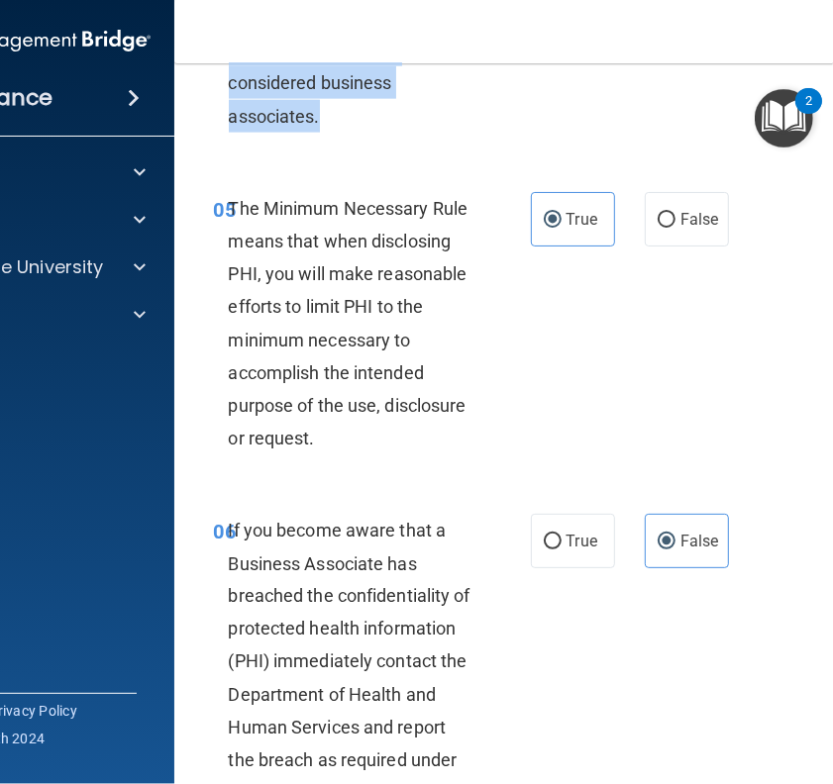
scroll to position [1174, 0]
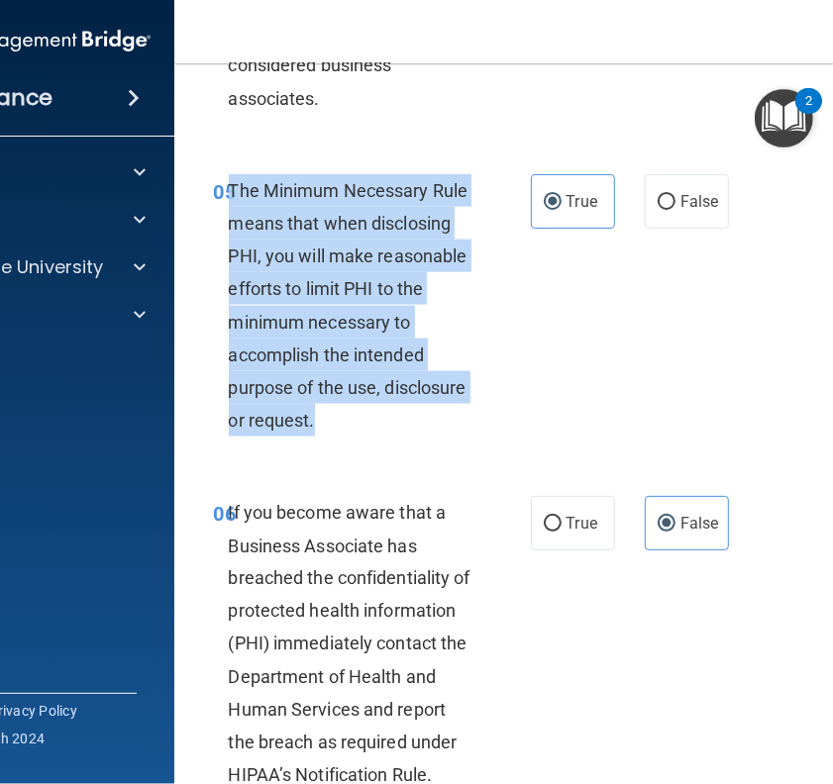
drag, startPoint x: 322, startPoint y: 448, endPoint x: 220, endPoint y: 224, distance: 245.9
click at [229, 224] on div "The Minimum Necessary Rule means that when disclosing PHI, you will make reason…" at bounding box center [359, 305] width 260 height 263
copy span "The Minimum Necessary Rule means that when disclosing PHI, you will make reason…"
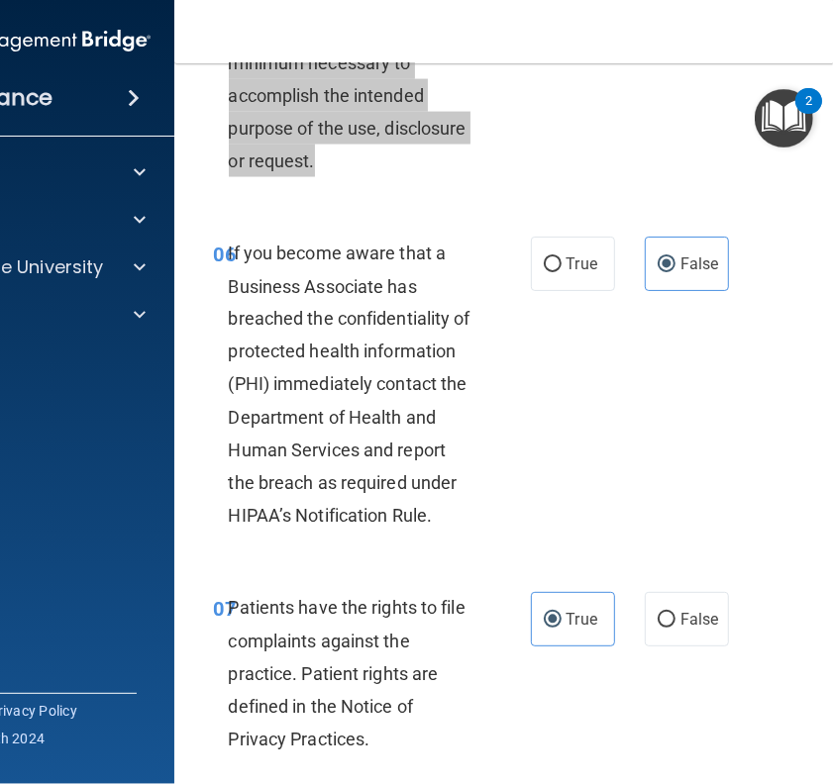
scroll to position [1448, 0]
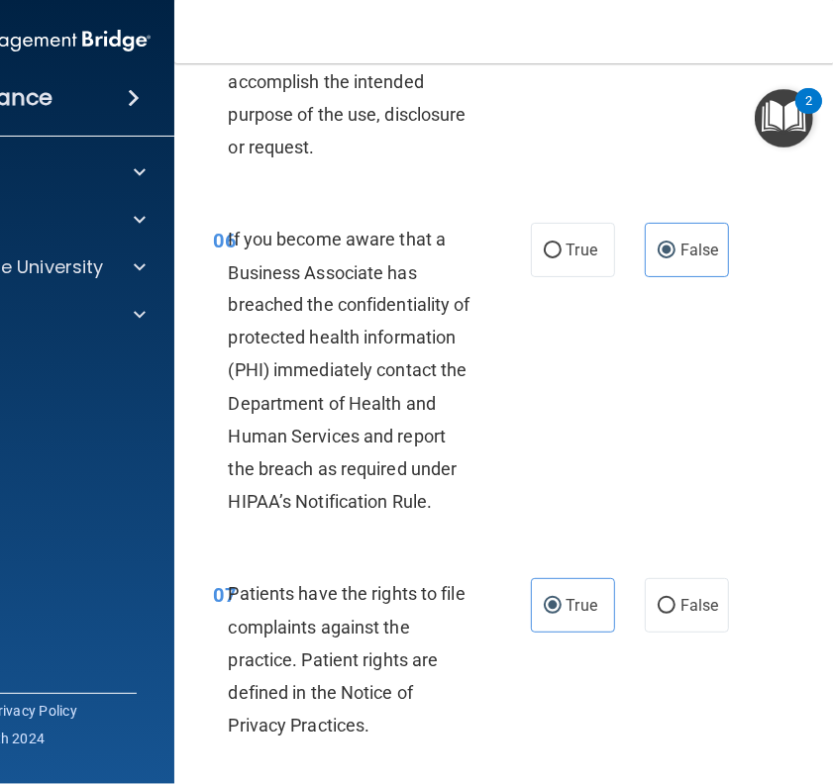
click at [436, 519] on div "If you become aware that a Business Associate has breached the confidentiality …" at bounding box center [359, 371] width 260 height 296
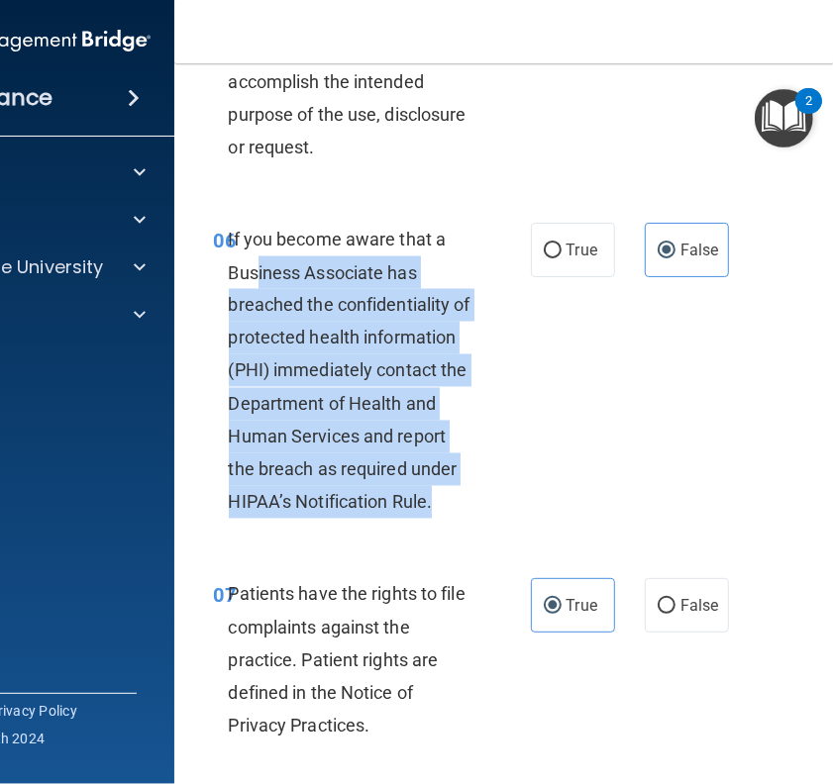
drag, startPoint x: 432, startPoint y: 535, endPoint x: 251, endPoint y: 313, distance: 286.4
click at [251, 313] on div "If you become aware that a Business Associate has breached the confidentiality …" at bounding box center [359, 371] width 260 height 296
click at [245, 313] on span "If you become aware that a Business Associate has breached the confidentiality …" at bounding box center [350, 371] width 242 height 284
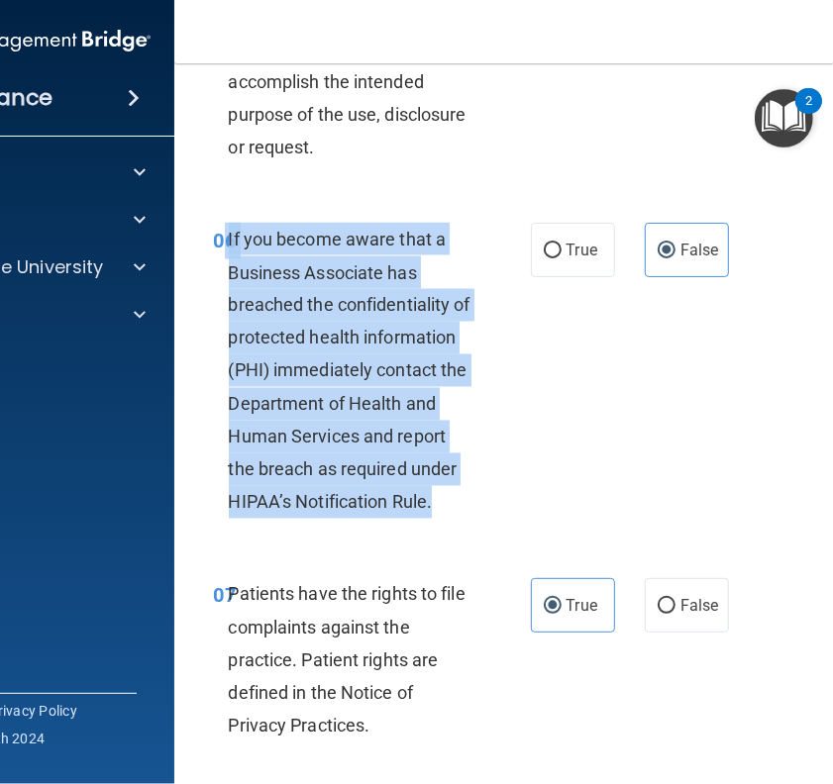
drag, startPoint x: 218, startPoint y: 273, endPoint x: 442, endPoint y: 542, distance: 349.4
click at [442, 529] on div "06 If you become aware that a Business Associate has breached the confidentiali…" at bounding box center [372, 376] width 376 height 306
copy div "6 If you become aware that a Business Associate has breached the confidentialit…"
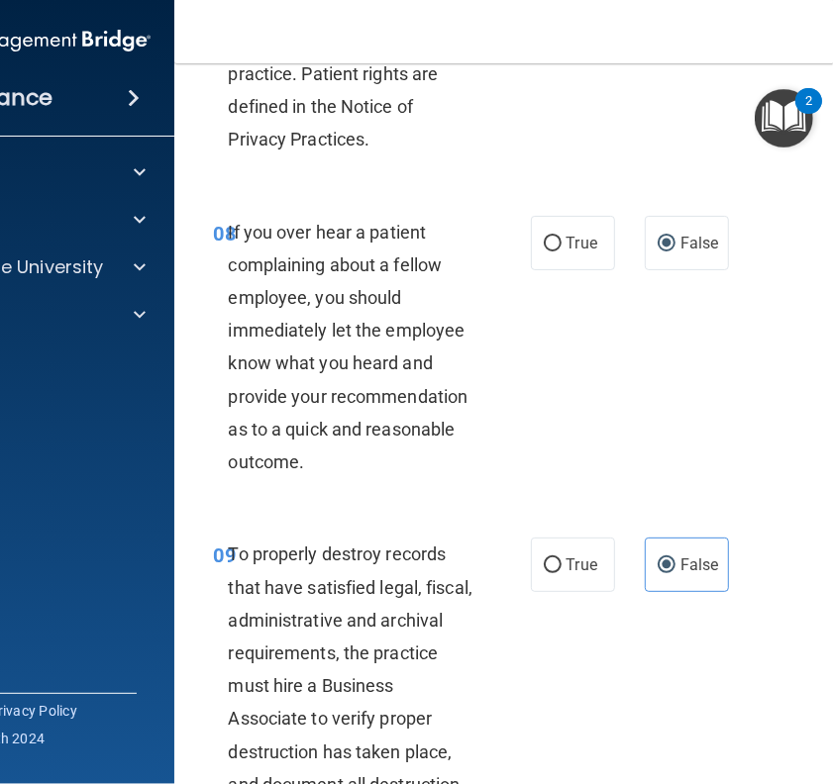
scroll to position [2060, 0]
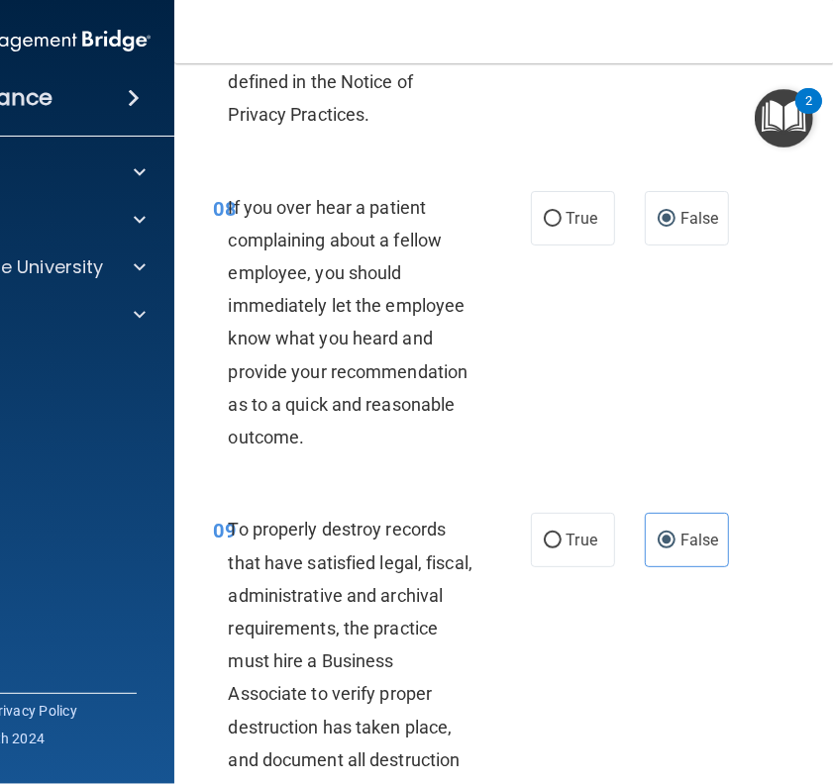
click at [262, 423] on div "If you over hear a patient complaining about a fellow employee, you should imme…" at bounding box center [359, 322] width 260 height 263
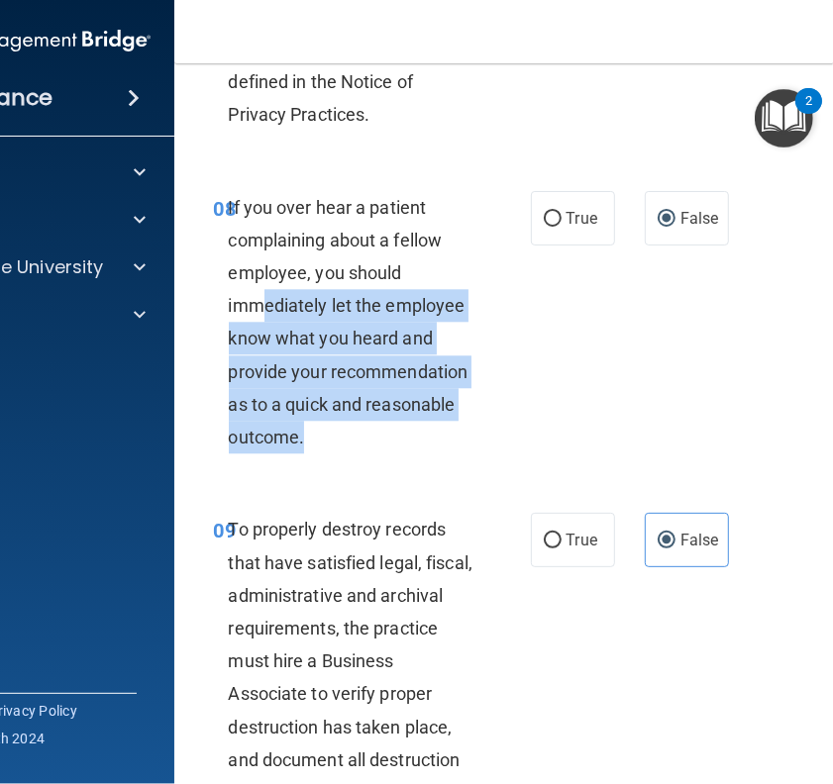
drag, startPoint x: 308, startPoint y: 483, endPoint x: 250, endPoint y: 305, distance: 187.6
click at [250, 305] on div "If you over hear a patient complaining about a fellow employee, you should imme…" at bounding box center [359, 322] width 260 height 263
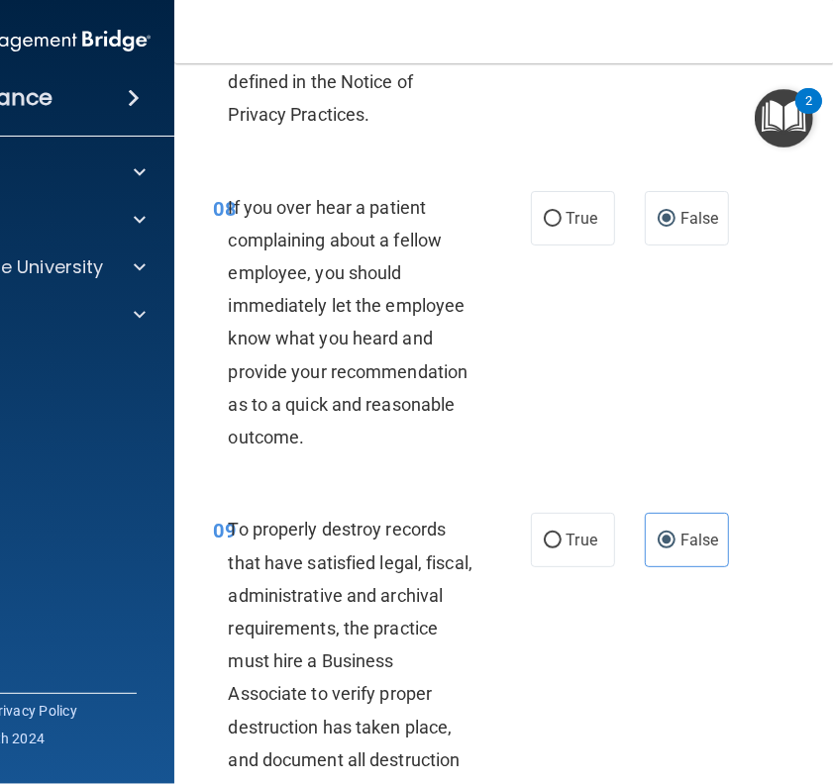
click at [249, 302] on span "If you over hear a patient complaining about a fellow employee, you should imme…" at bounding box center [349, 323] width 240 height 252
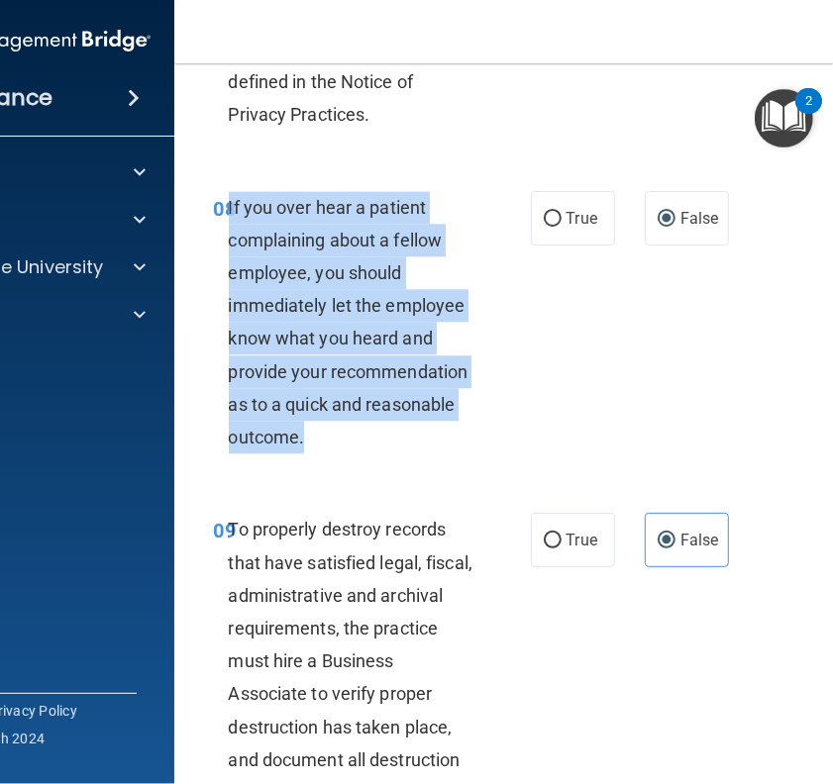
drag, startPoint x: 220, startPoint y: 244, endPoint x: 386, endPoint y: 491, distance: 298.3
click at [386, 464] on div "08 If you over hear a patient complaining about a fellow employee, you should i…" at bounding box center [372, 327] width 376 height 273
copy span "If you over hear a patient complaining about a fellow employee, you should imme…"
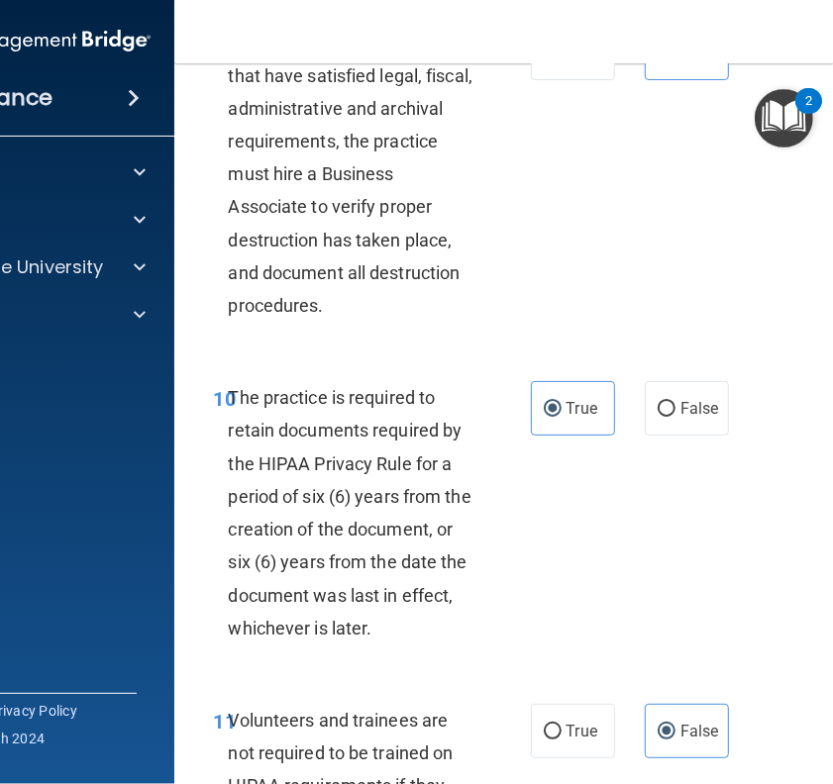
scroll to position [2548, 0]
click at [406, 513] on div "The practice is required to retain documents required by the HIPAA Privacy Rule…" at bounding box center [359, 511] width 260 height 263
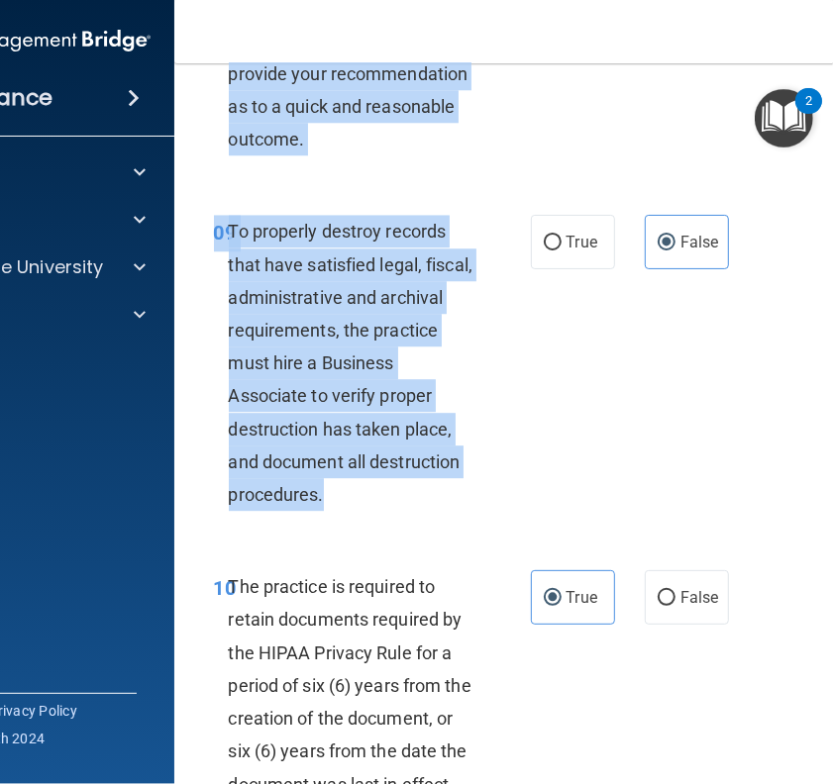
scroll to position [2352, 0]
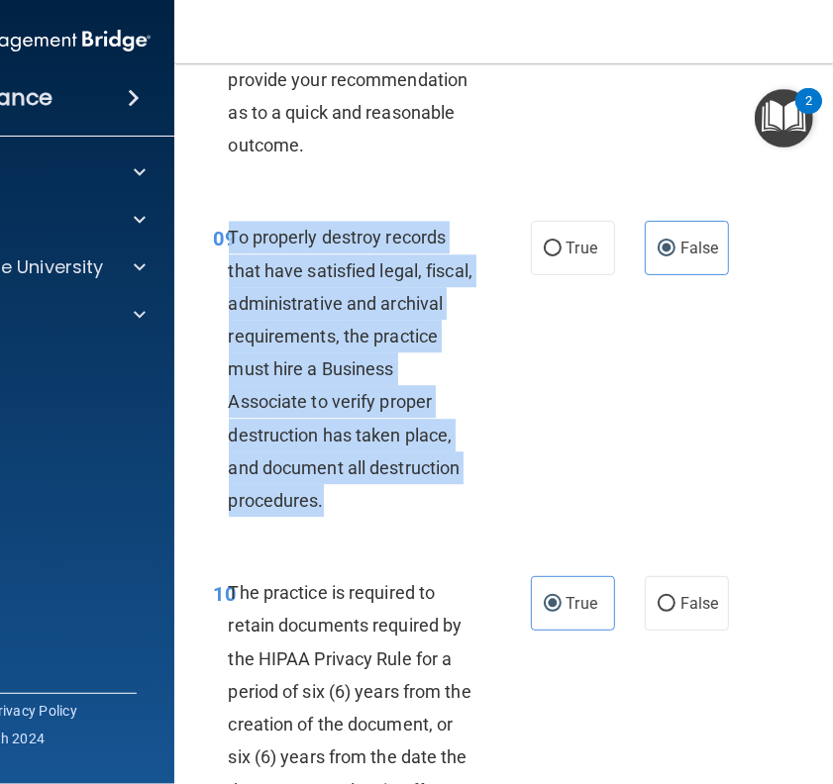
drag, startPoint x: 330, startPoint y: 338, endPoint x: 219, endPoint y: 284, distance: 123.1
click at [229, 284] on div "To properly destroy records that have satisfied legal, fiscal, administrative a…" at bounding box center [359, 369] width 260 height 296
copy span "To properly destroy records that have satisfied legal, fiscal, administrative a…"
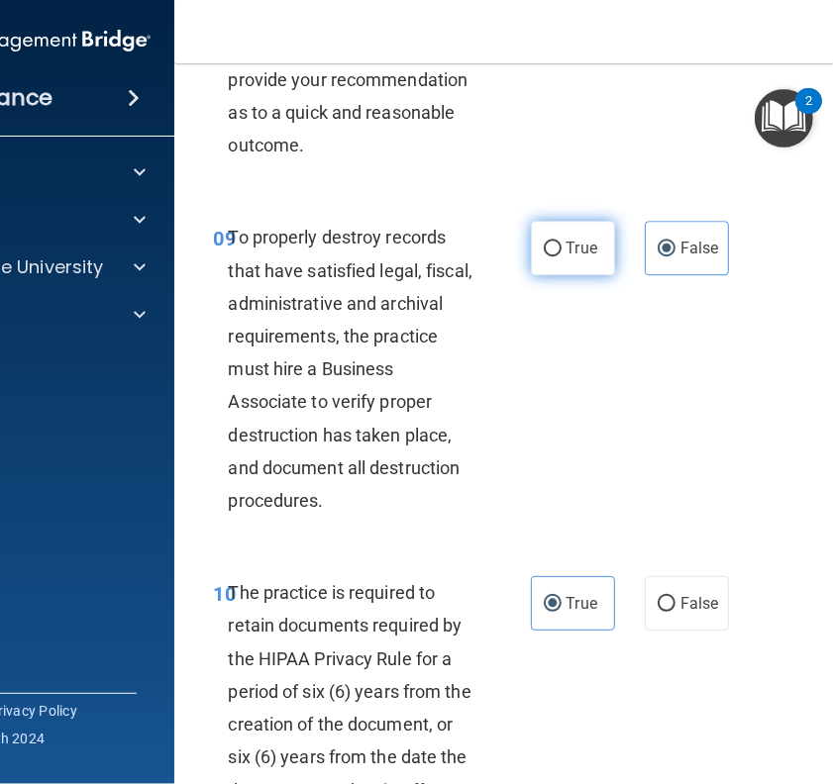
click at [570, 257] on span "True" at bounding box center [581, 248] width 31 height 19
click at [561, 256] on input "True" at bounding box center [553, 249] width 18 height 15
radio input "true"
radio input "false"
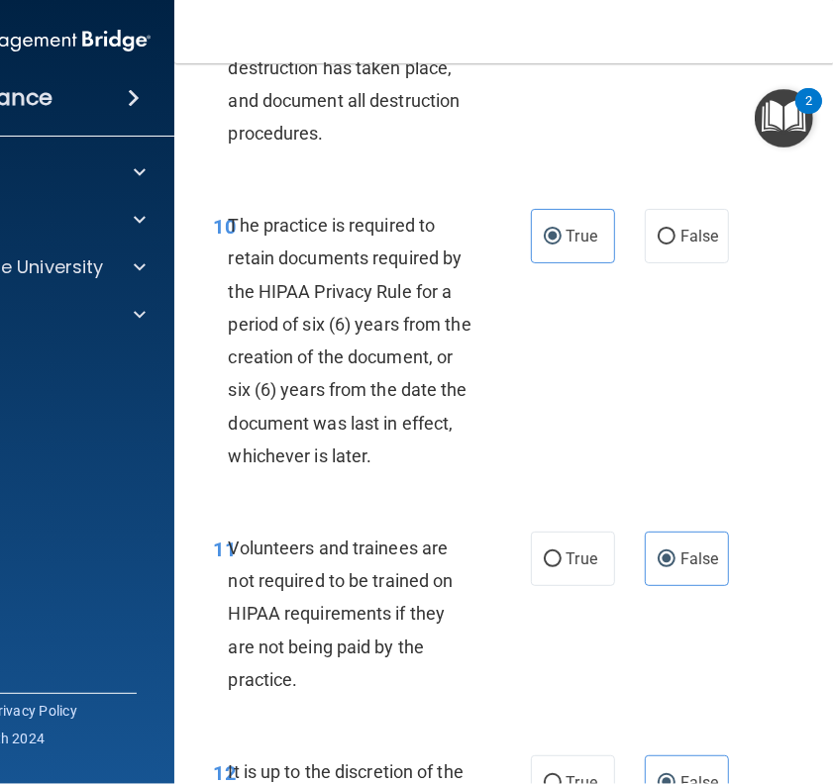
scroll to position [2739, 0]
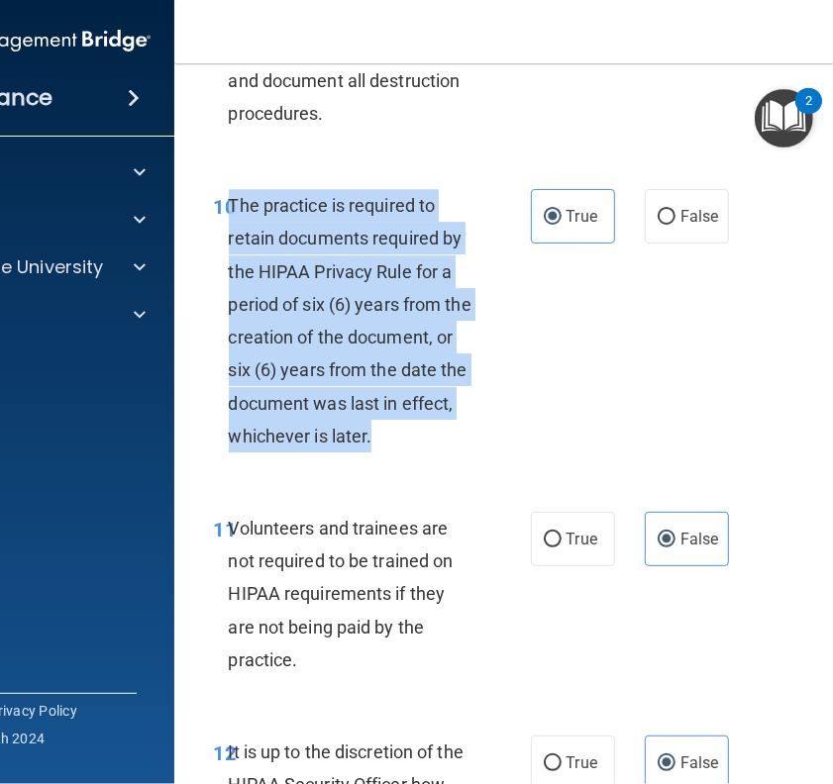
drag, startPoint x: 418, startPoint y: 461, endPoint x: 223, endPoint y: 224, distance: 307.5
click at [229, 224] on div "The practice is required to retain documents required by the HIPAA Privacy Rule…" at bounding box center [359, 320] width 260 height 263
copy span "The practice is required to retain documents required by the HIPAA Privacy Rule…"
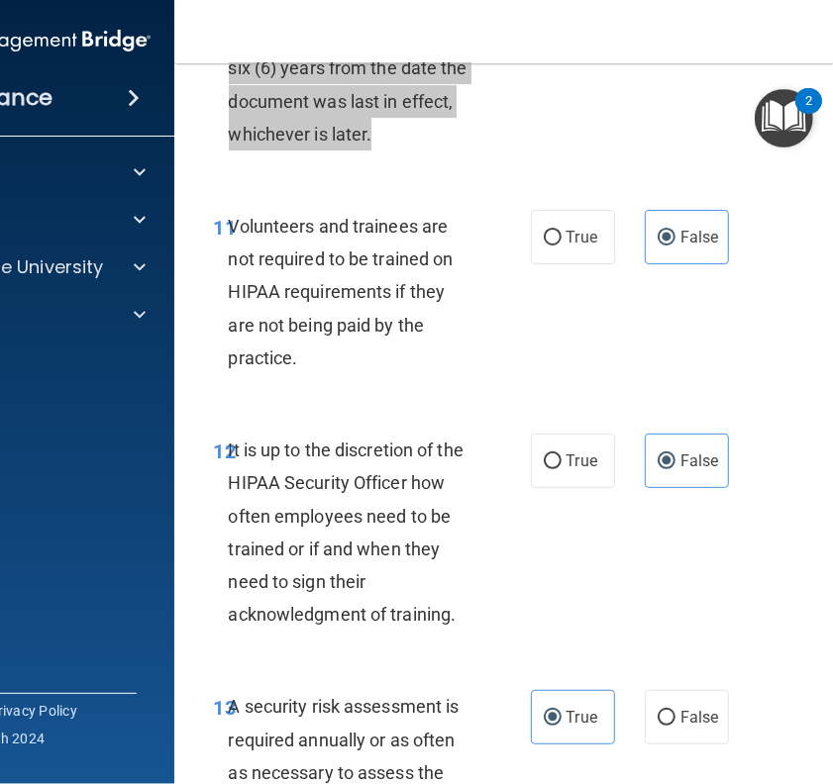
scroll to position [3042, 0]
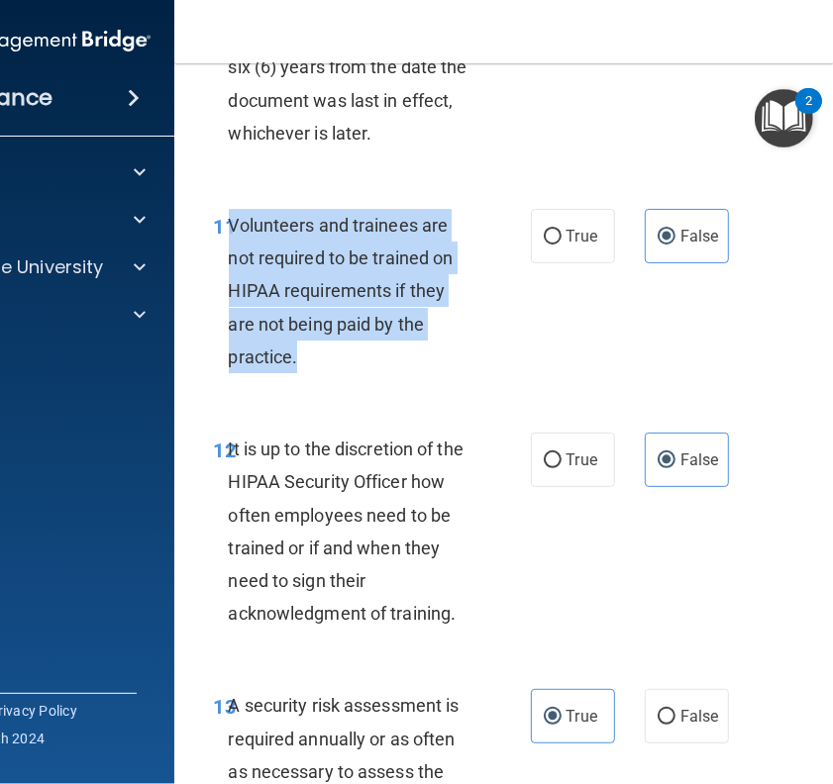
drag, startPoint x: 313, startPoint y: 384, endPoint x: 224, endPoint y: 259, distance: 153.3
click at [229, 259] on div "Volunteers and trainees are not required to be trained on HIPAA requirements if…" at bounding box center [359, 291] width 260 height 164
copy span "Volunteers and trainees are not required to be trained on HIPAA requirements if…"
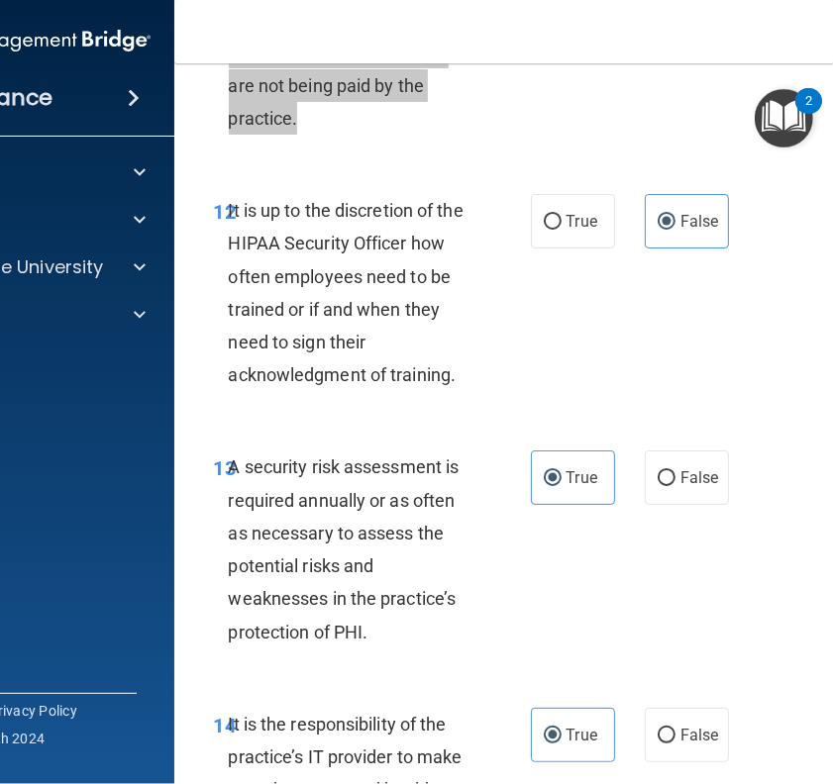
scroll to position [3362, 0]
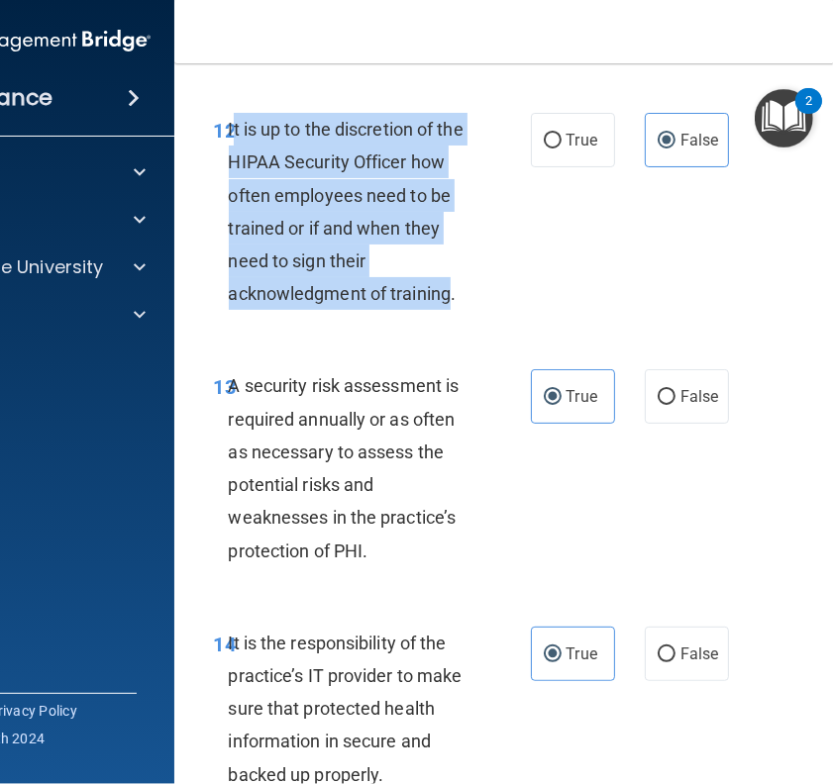
drag, startPoint x: 443, startPoint y: 332, endPoint x: 224, endPoint y: 163, distance: 276.1
click at [229, 163] on span "It is up to the discretion of the HIPAA Security Officer how often employees ne…" at bounding box center [346, 211] width 235 height 185
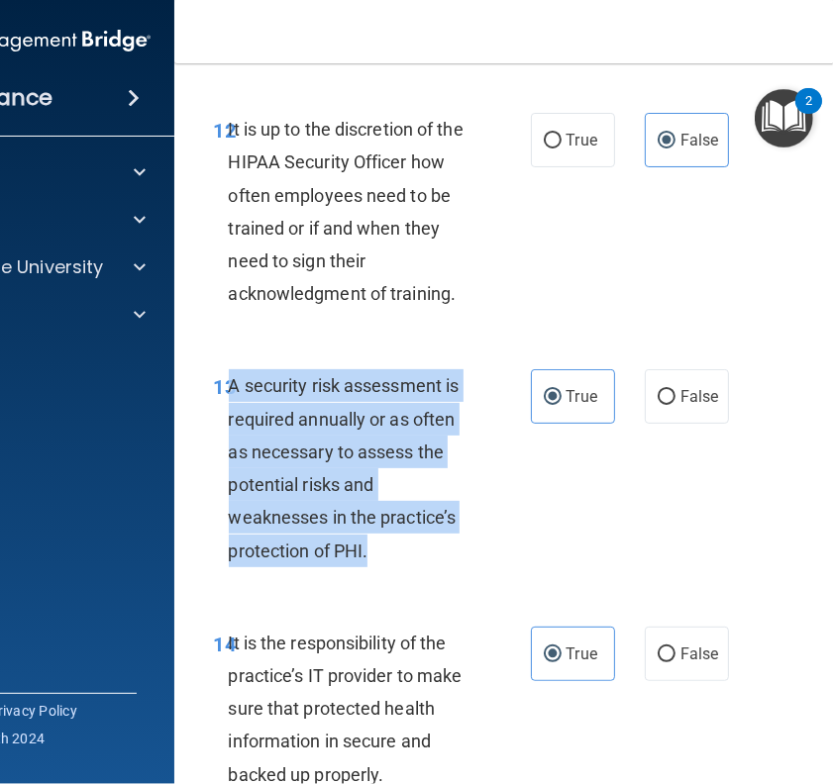
drag, startPoint x: 368, startPoint y: 589, endPoint x: 219, endPoint y: 422, distance: 224.4
click at [229, 422] on div "A security risk assessment is required annually or as often as necessary to ass…" at bounding box center [359, 467] width 260 height 197
click at [540, 525] on div "13 A security risk assessment is required annually or as often as necessary to …" at bounding box center [372, 472] width 376 height 207
click at [466, 551] on div "A security risk assessment is required annually or as often as necessary to ass…" at bounding box center [359, 467] width 260 height 197
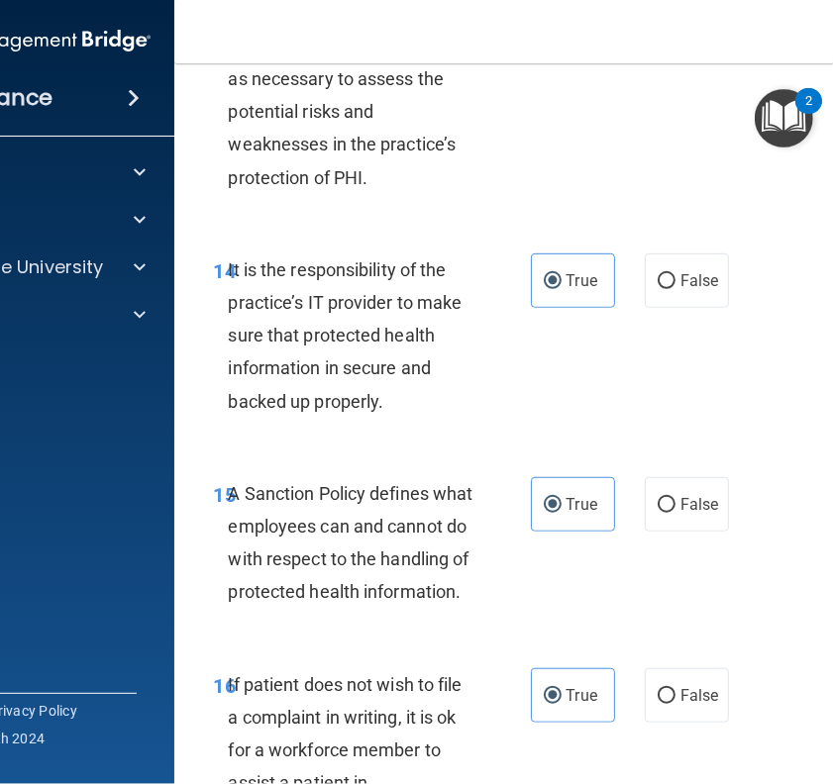
scroll to position [3736, 0]
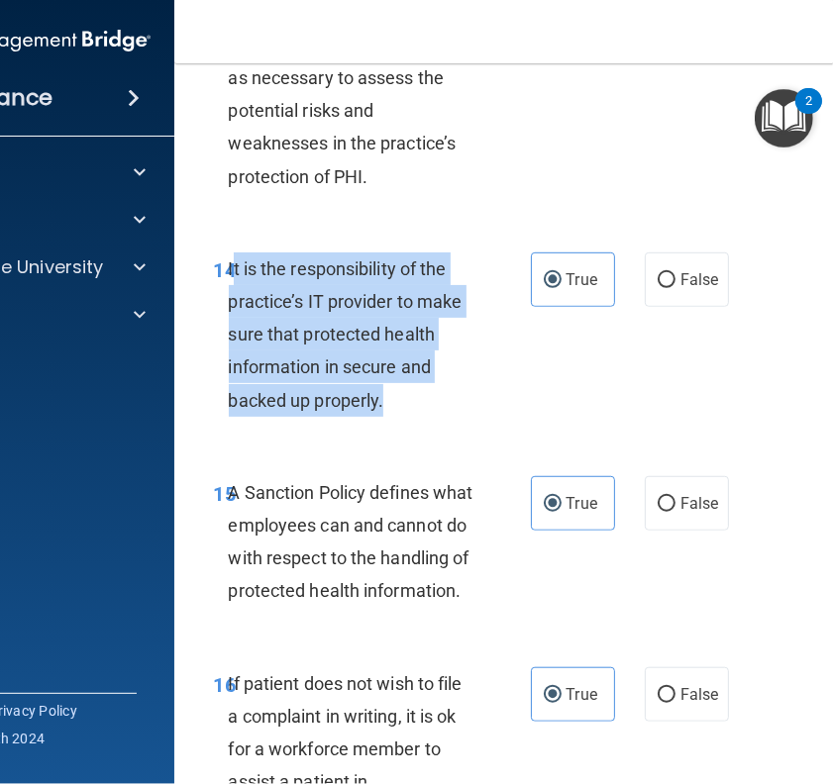
drag, startPoint x: 377, startPoint y: 431, endPoint x: 221, endPoint y: 313, distance: 195.9
click at [229, 313] on div "It is the responsibility of the practice’s IT provider to make sure that protec…" at bounding box center [359, 335] width 260 height 164
click at [664, 288] on input "False" at bounding box center [667, 280] width 18 height 15
radio input "true"
radio input "false"
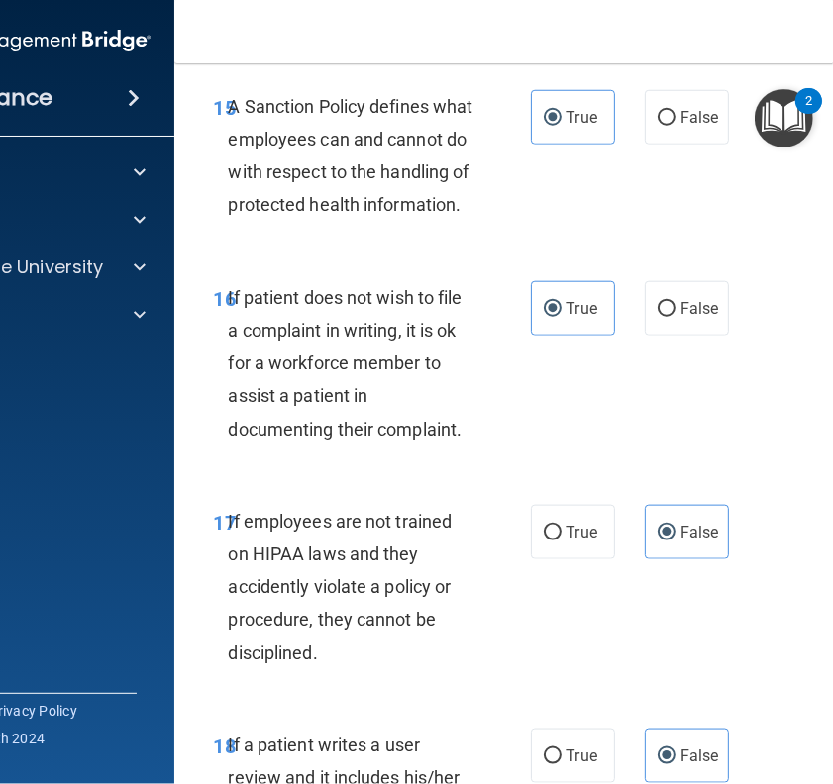
scroll to position [4146, 0]
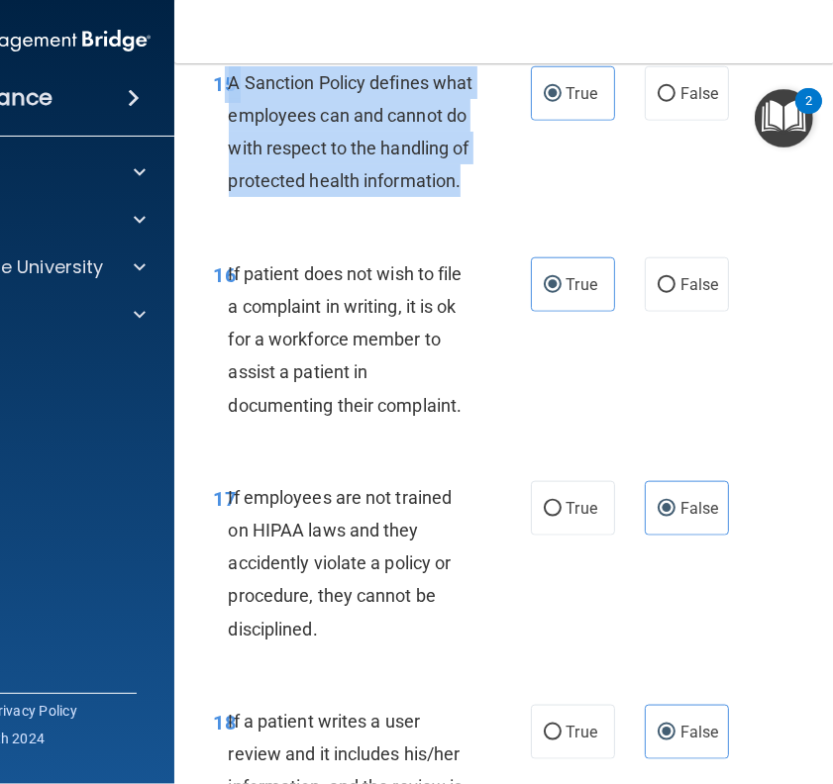
drag, startPoint x: 218, startPoint y: 112, endPoint x: 345, endPoint y: 255, distance: 191.5
click at [345, 208] on div "15 A Sanction Policy defines what employees can and cannot do with respect to t…" at bounding box center [372, 137] width 376 height 142
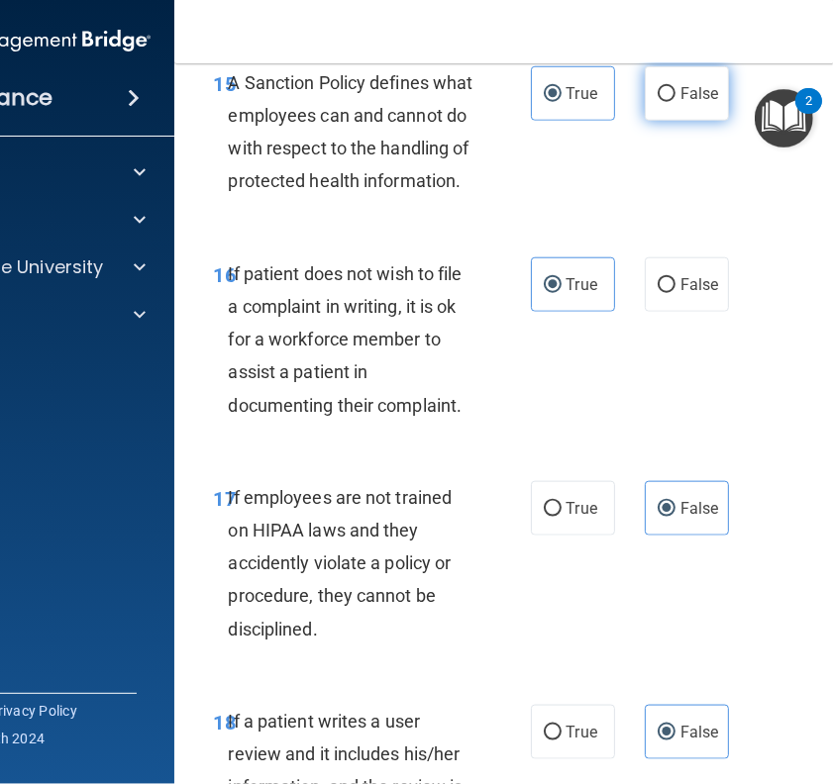
click at [659, 121] on label "False" at bounding box center [687, 93] width 84 height 54
click at [659, 102] on input "False" at bounding box center [667, 94] width 18 height 15
radio input "true"
radio input "false"
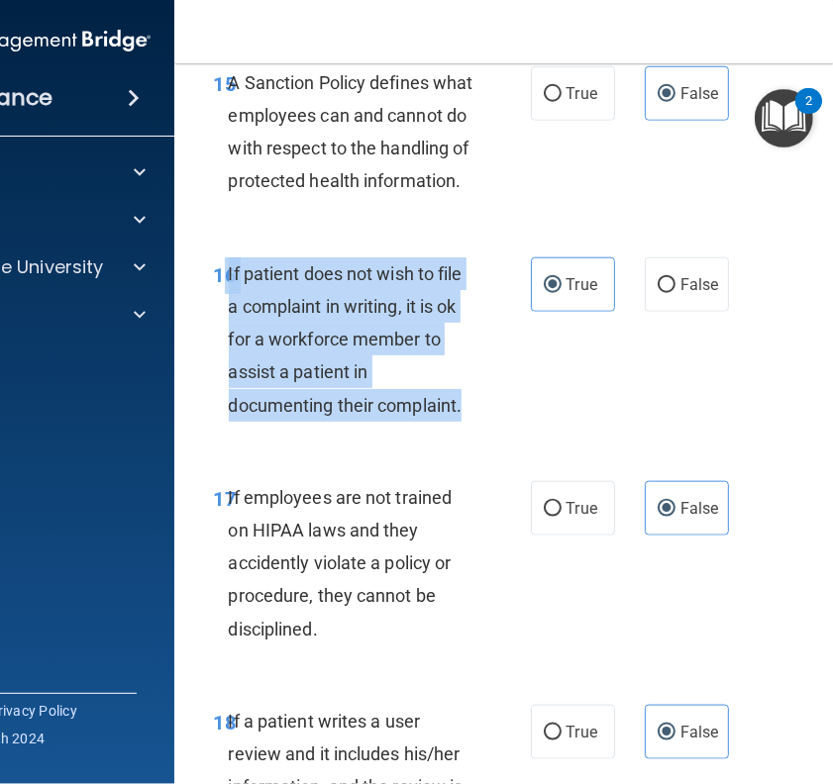
drag, startPoint x: 457, startPoint y: 465, endPoint x: 215, endPoint y: 335, distance: 275.6
click at [215, 335] on div "16 If patient does not wish to file a complaint in writing, it is ok for a work…" at bounding box center [372, 344] width 376 height 174
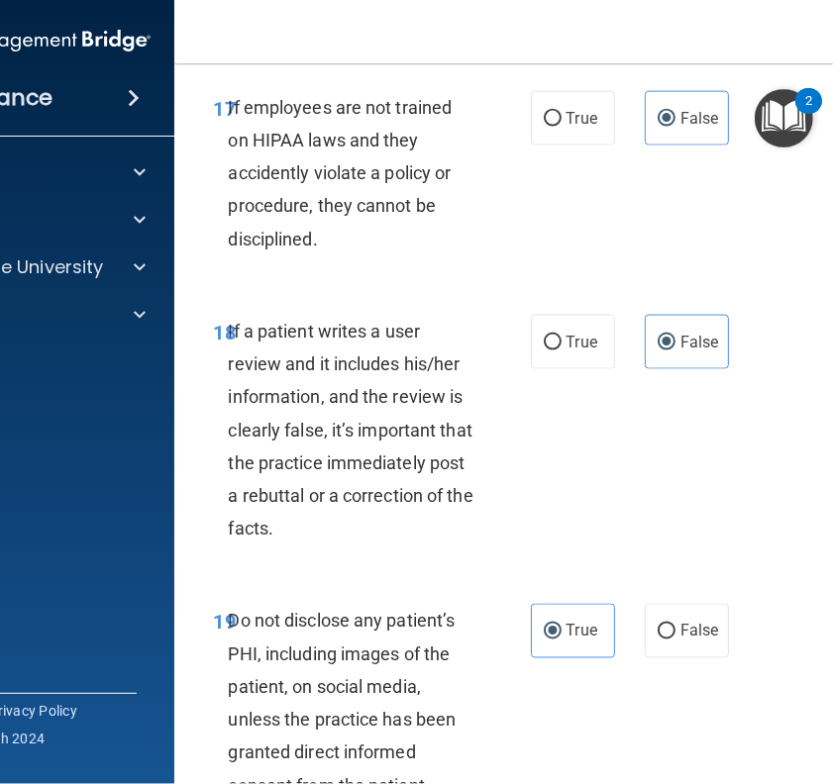
scroll to position [4540, 0]
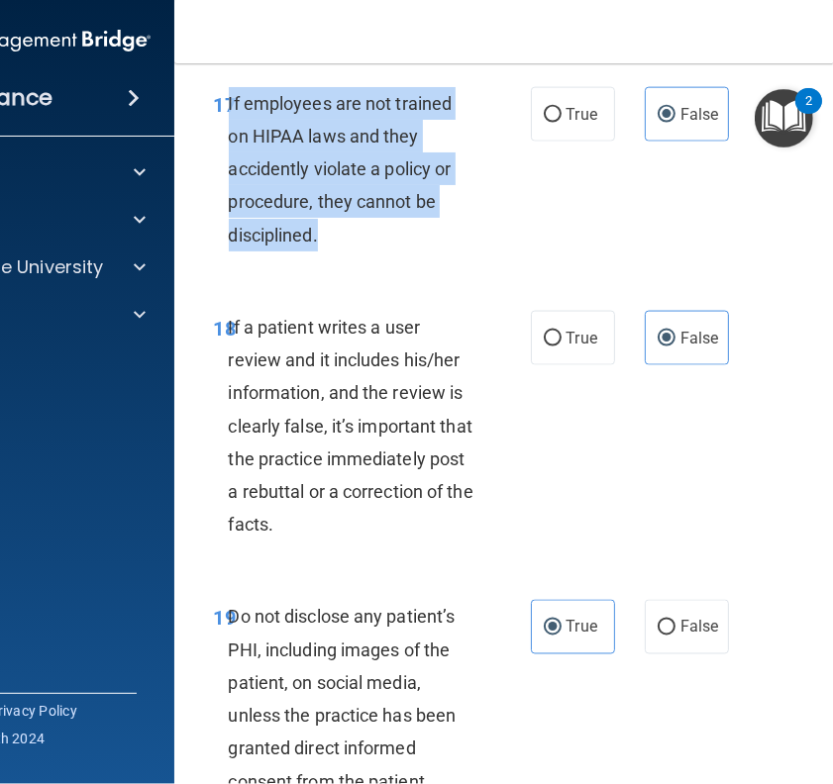
drag, startPoint x: 318, startPoint y: 298, endPoint x: 220, endPoint y: 185, distance: 149.5
click at [229, 185] on div "If employees are not trained on HIPAA laws and they accidently violate a policy…" at bounding box center [359, 169] width 260 height 164
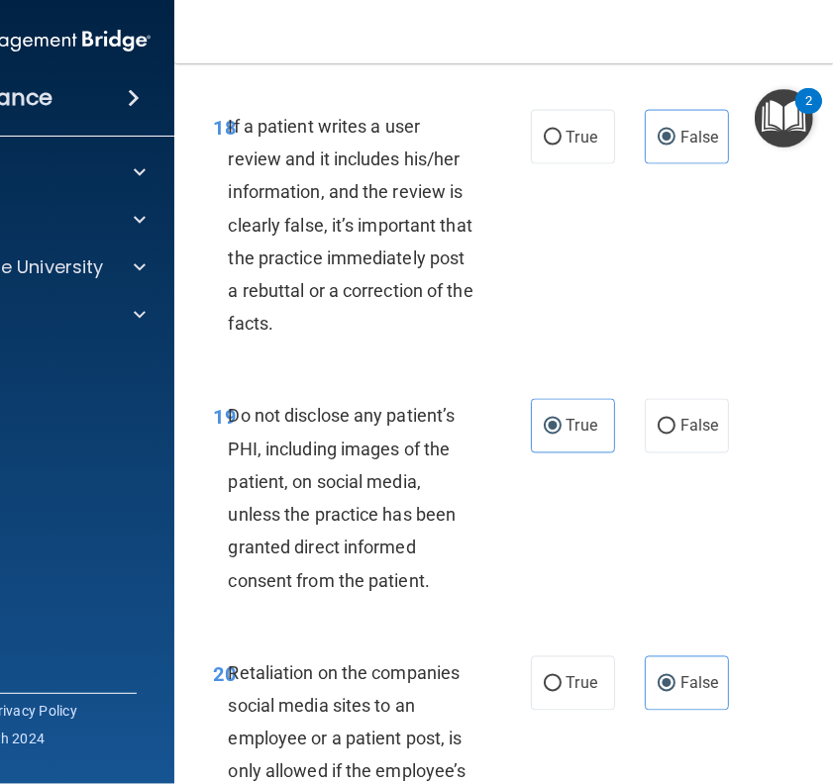
scroll to position [4744, 0]
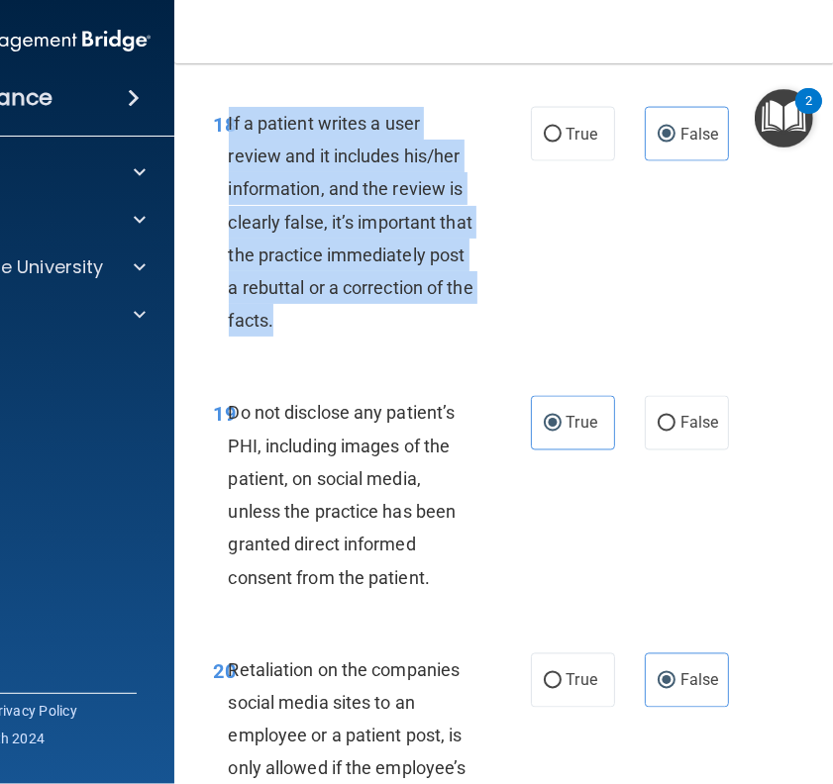
drag, startPoint x: 329, startPoint y: 387, endPoint x: 219, endPoint y: 196, distance: 220.5
click at [229, 196] on div "If a patient writes a user review and it includes his/her information, and the …" at bounding box center [359, 222] width 260 height 231
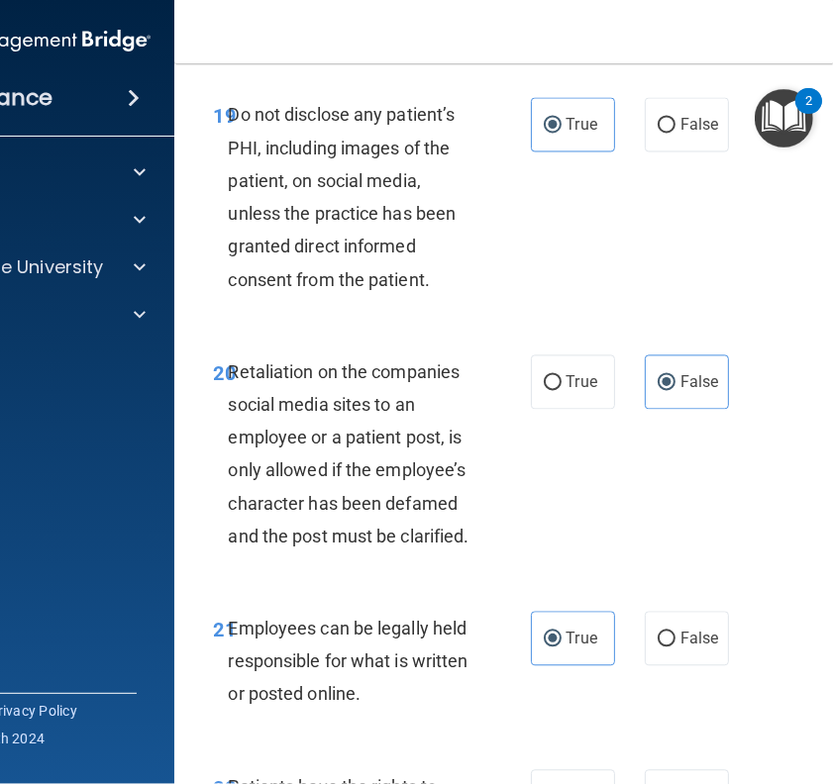
scroll to position [5115, 0]
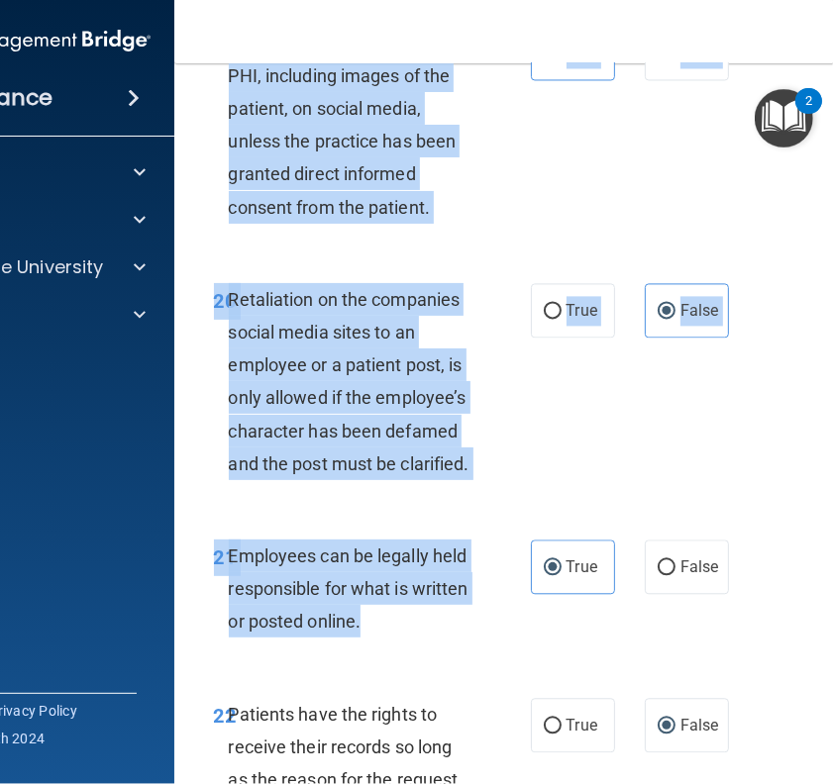
drag, startPoint x: 389, startPoint y: 688, endPoint x: 220, endPoint y: 120, distance: 593.1
click at [615, 480] on div "20 Retaliation on the companies social media sites to an employee or a patient …" at bounding box center [575, 386] width 753 height 256
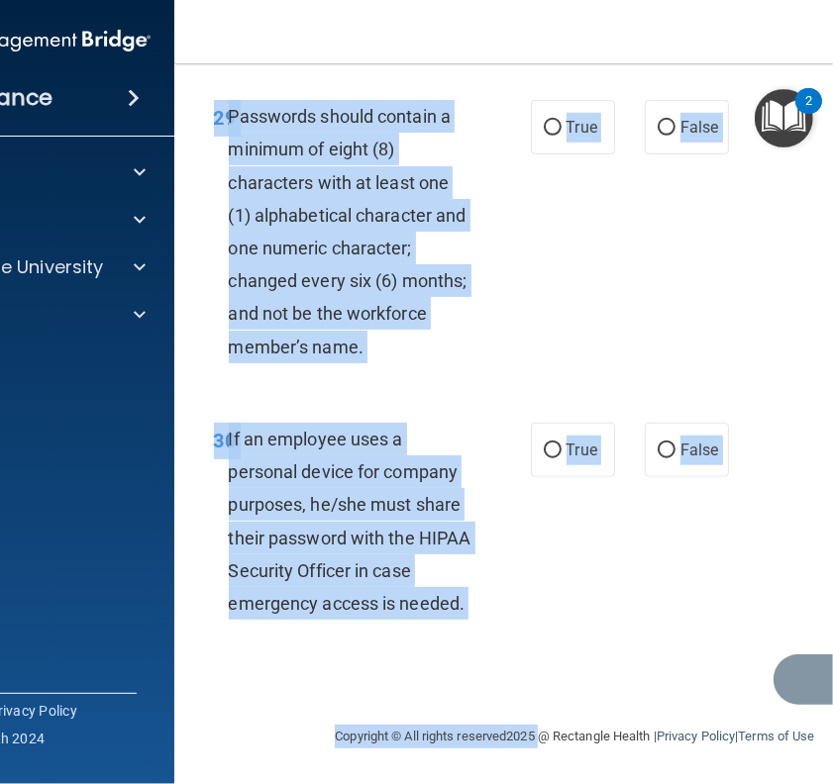
scroll to position [7315, 0]
drag, startPoint x: 195, startPoint y: 75, endPoint x: 491, endPoint y: 624, distance: 623.4
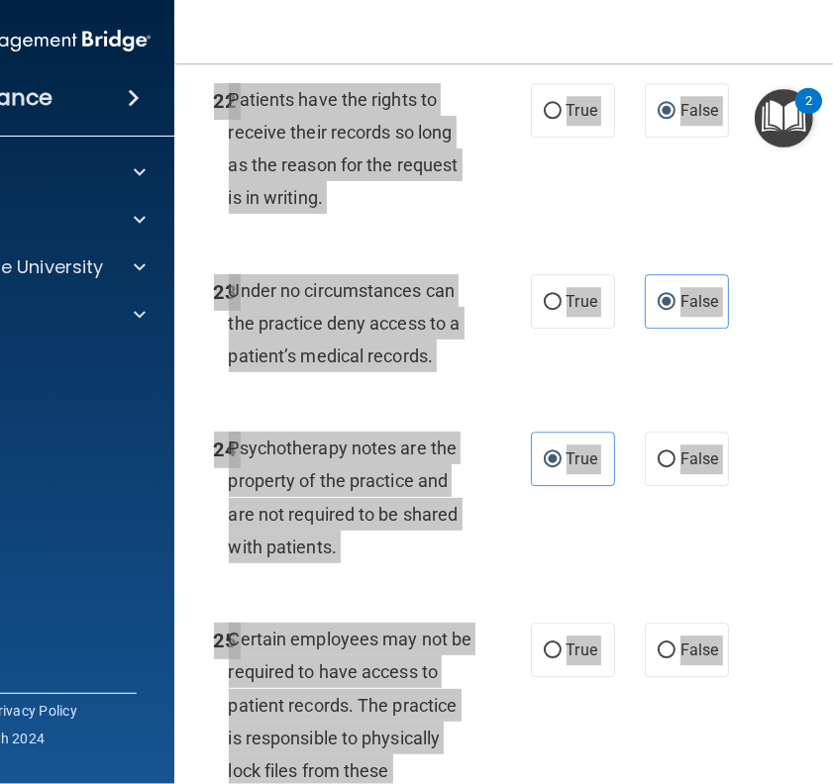
scroll to position [5728, 0]
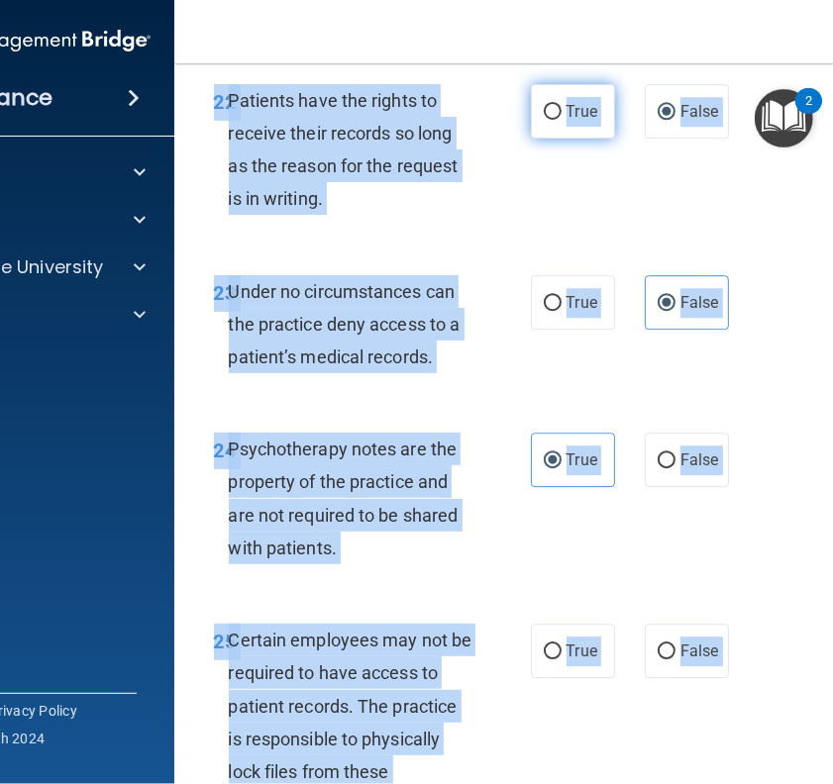
click at [544, 120] on input "True" at bounding box center [553, 112] width 18 height 15
radio input "true"
radio input "false"
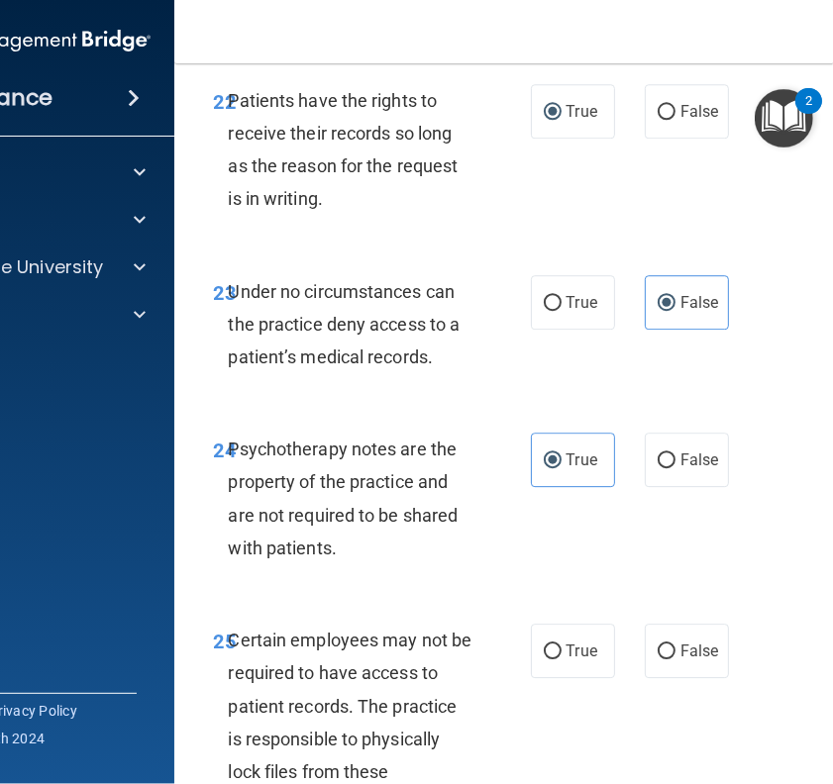
click at [566, 251] on div "22 Patients have the rights to receive their records so long as the reason for …" at bounding box center [575, 154] width 753 height 191
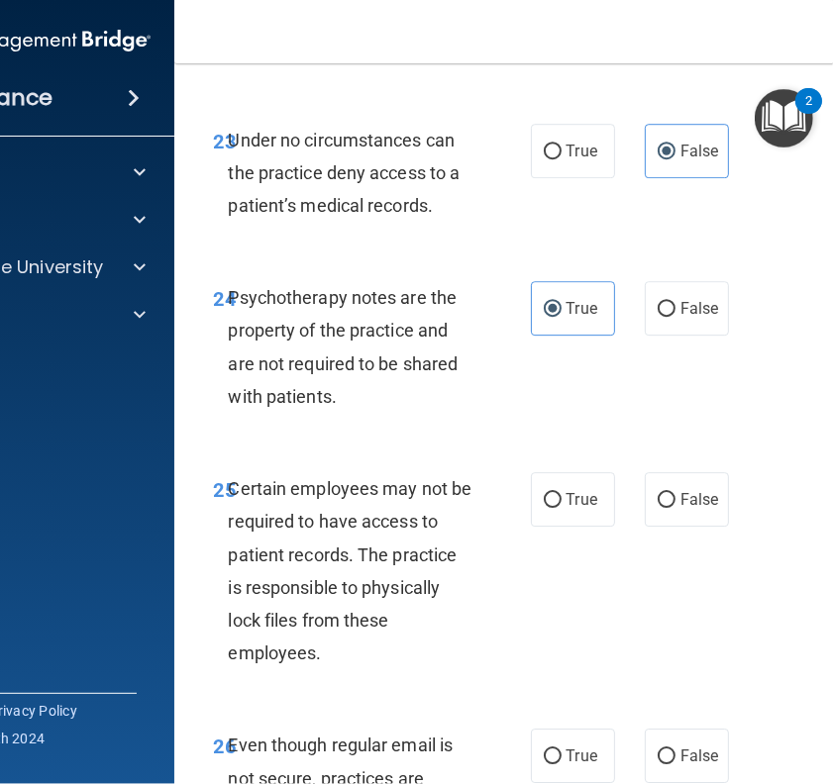
scroll to position [5902, 0]
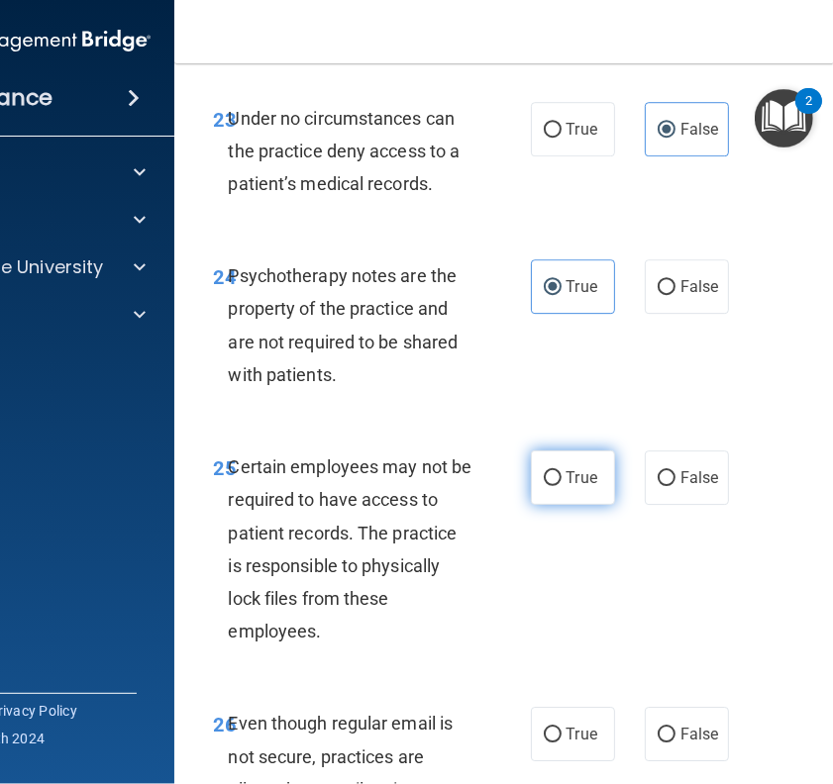
click at [575, 487] on span "True" at bounding box center [581, 477] width 31 height 19
click at [561, 486] on input "True" at bounding box center [553, 478] width 18 height 15
radio input "true"
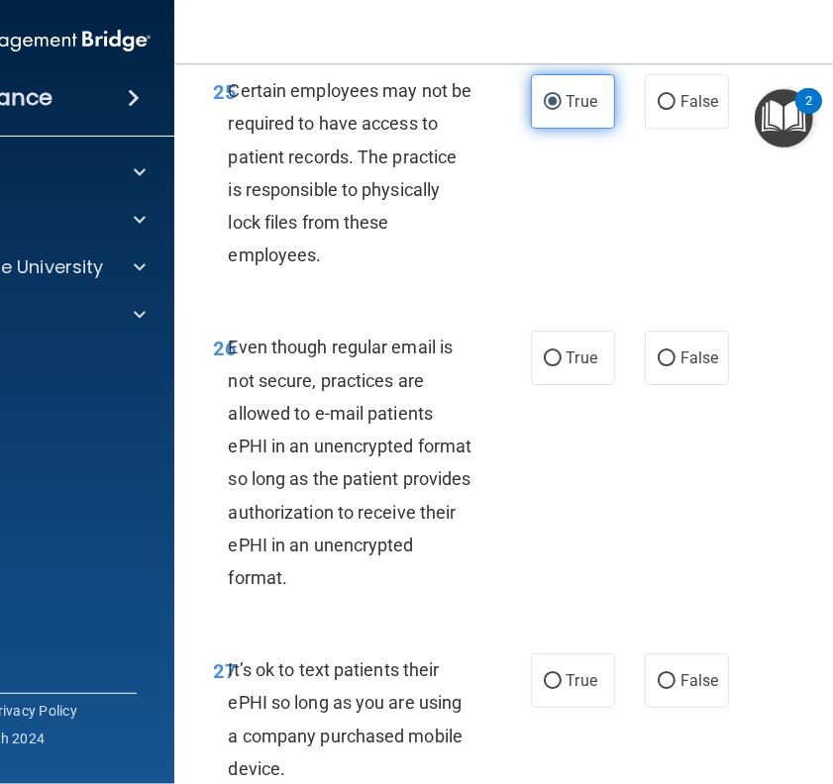
scroll to position [6279, 0]
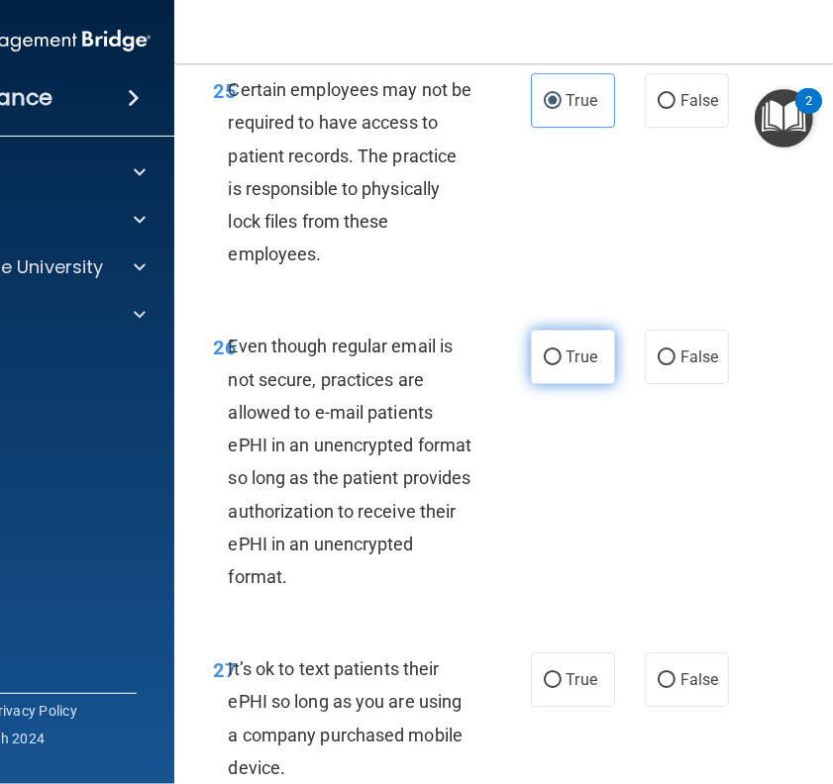
click at [544, 365] on input "True" at bounding box center [553, 358] width 18 height 15
radio input "true"
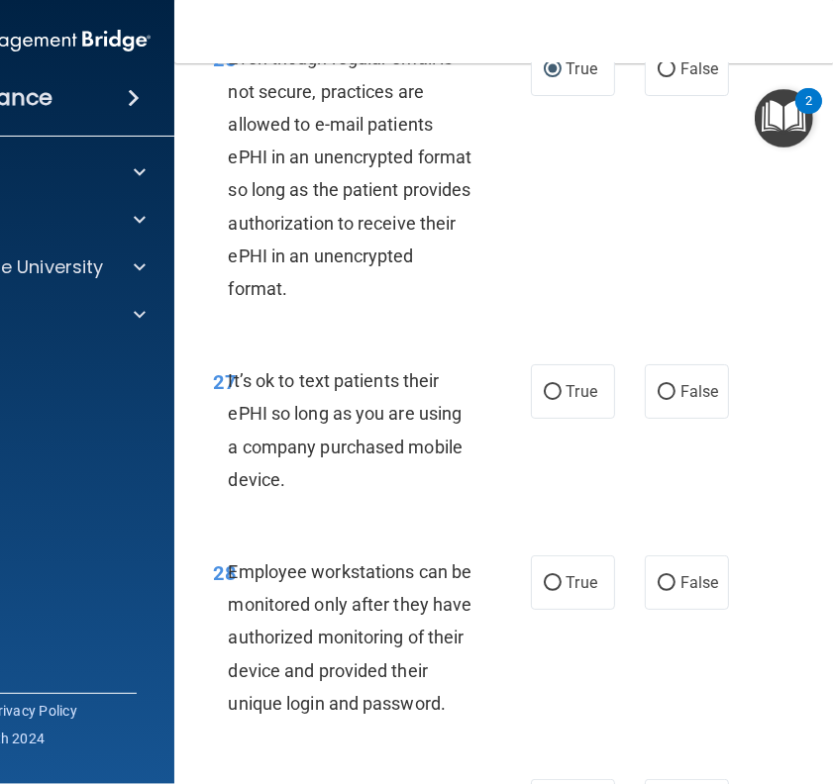
scroll to position [6568, 0]
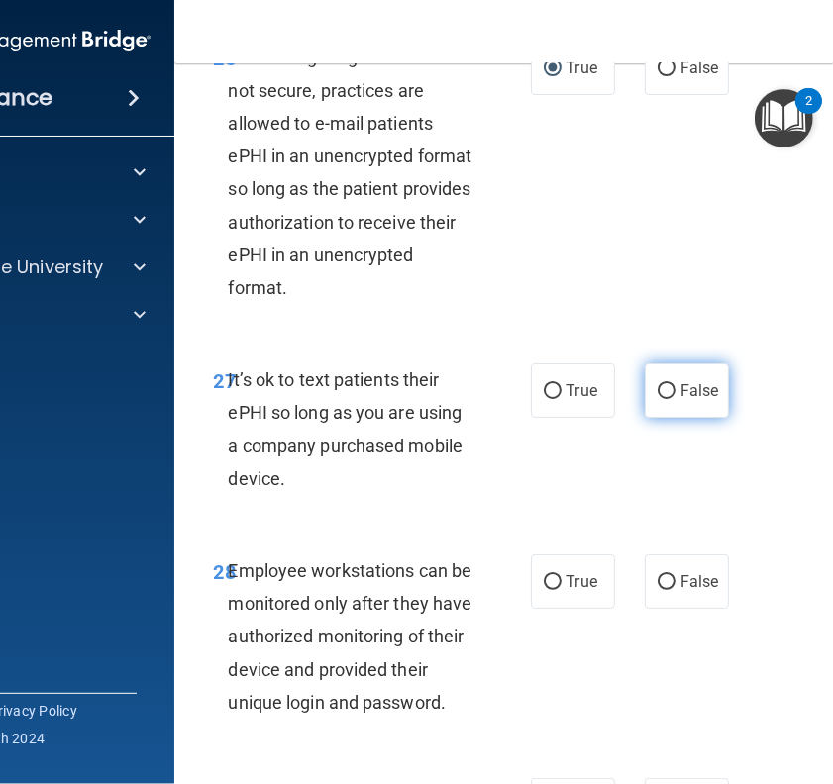
click at [676, 418] on label "False" at bounding box center [687, 390] width 84 height 54
click at [675, 399] on input "False" at bounding box center [667, 391] width 18 height 15
radio input "true"
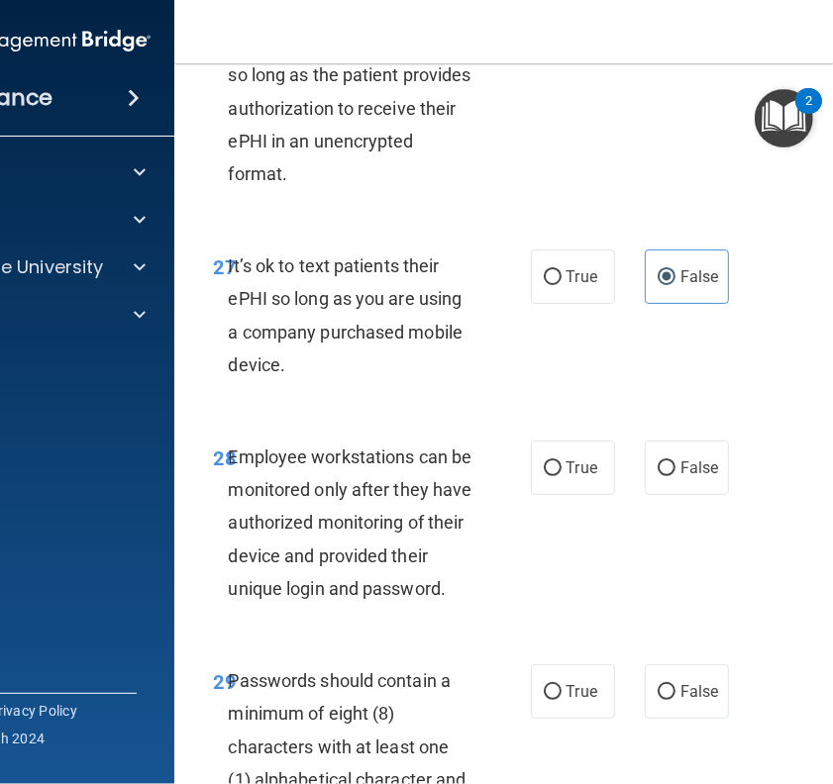
scroll to position [6684, 0]
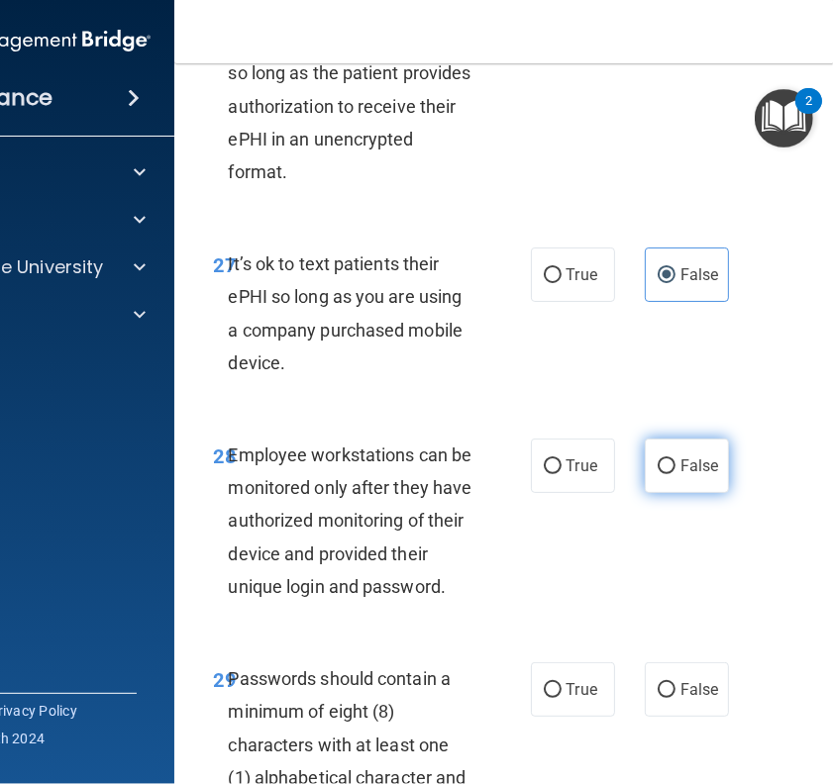
click at [660, 474] on input "False" at bounding box center [667, 466] width 18 height 15
radio input "true"
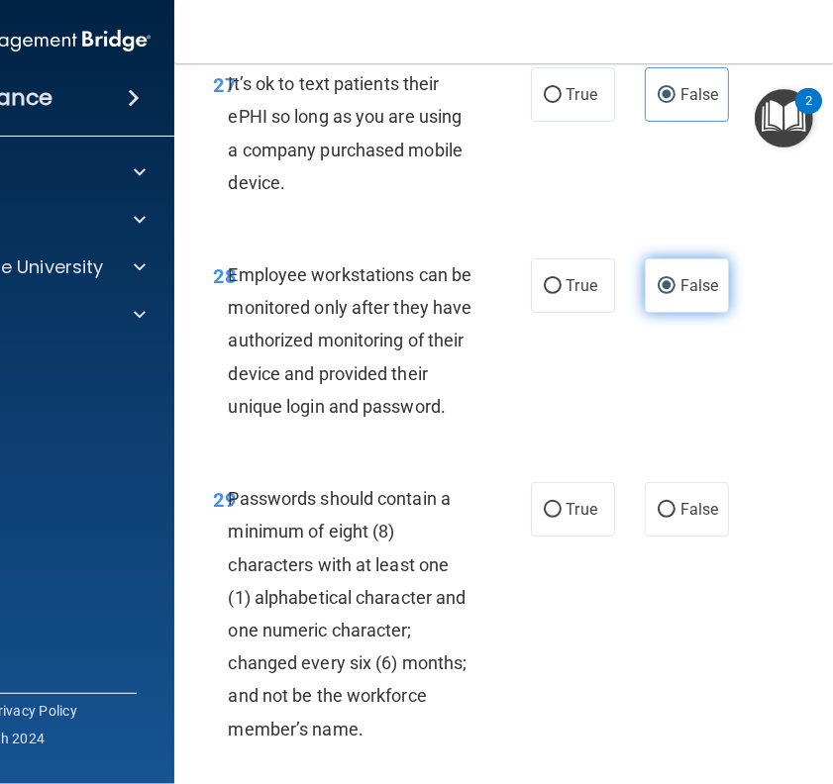
scroll to position [6868, 0]
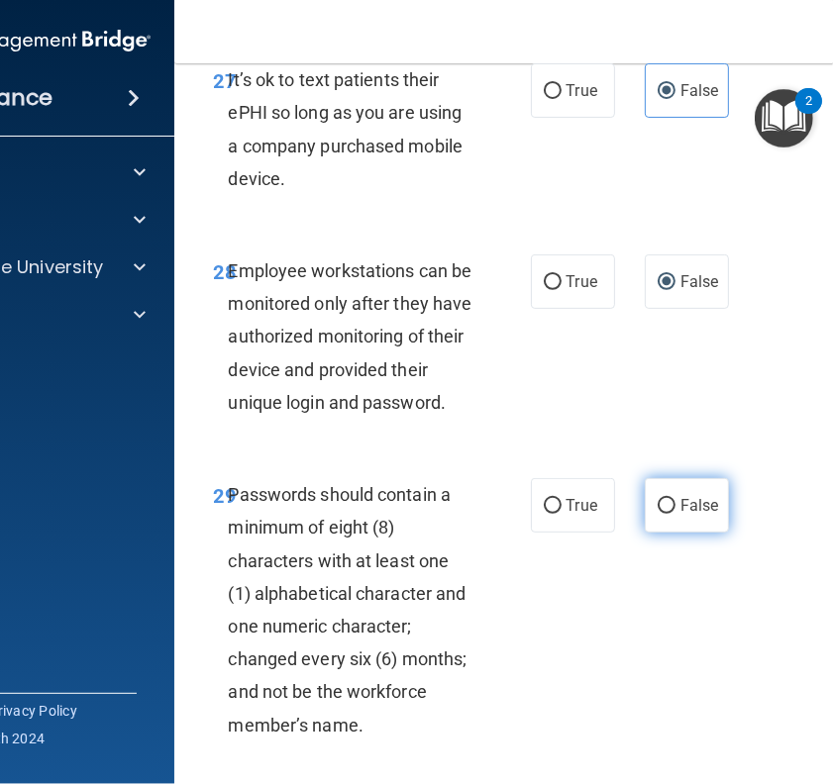
click at [680, 515] on span "False" at bounding box center [699, 505] width 39 height 19
click at [674, 514] on input "False" at bounding box center [667, 506] width 18 height 15
radio input "true"
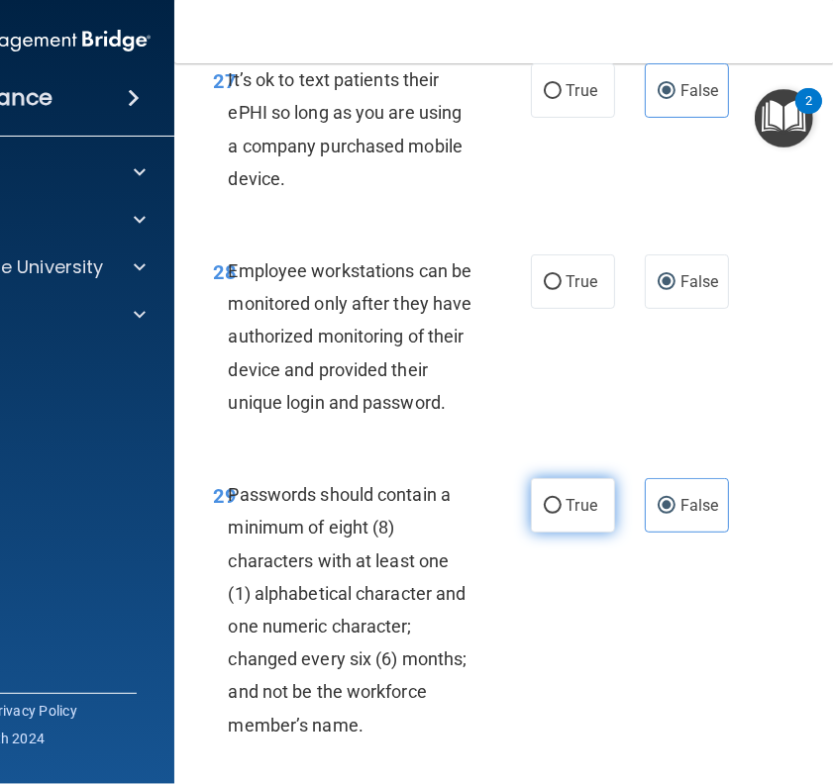
click at [531, 533] on label "True" at bounding box center [573, 505] width 84 height 54
click at [544, 514] on input "True" at bounding box center [553, 506] width 18 height 15
radio input "true"
radio input "false"
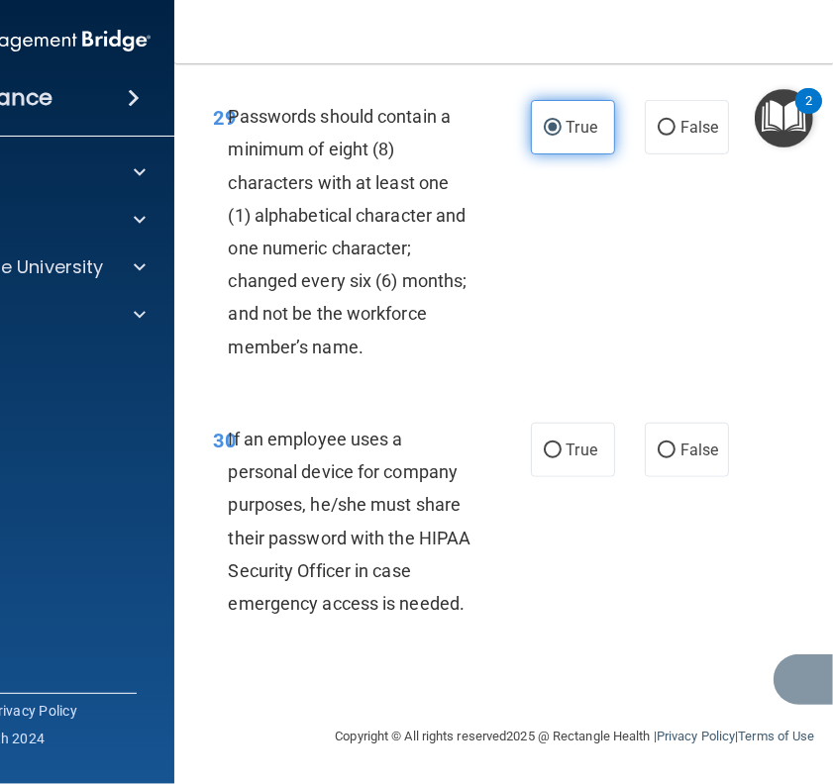
scroll to position [7304, 0]
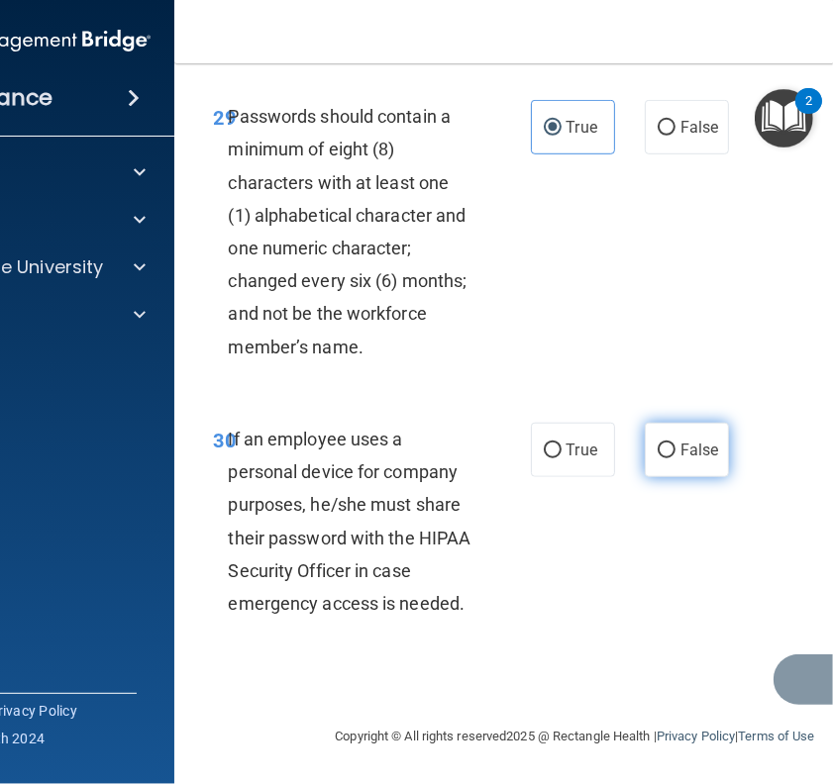
click at [654, 471] on label "False" at bounding box center [687, 450] width 84 height 54
click at [658, 458] on input "False" at bounding box center [667, 451] width 18 height 15
radio input "true"
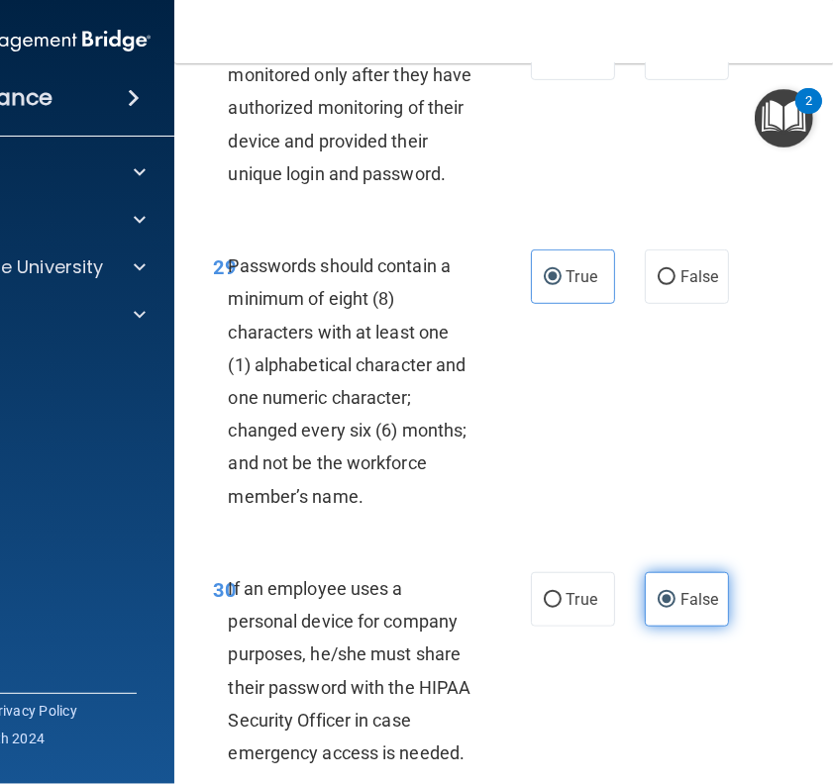
scroll to position [7315, 0]
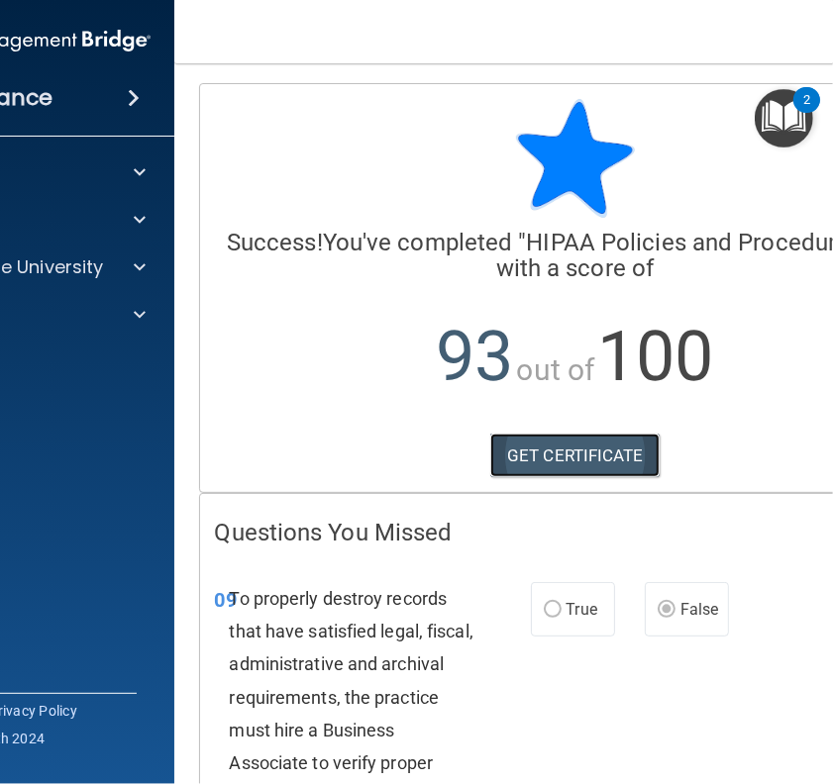
click at [559, 448] on link "GET CERTIFICATE" at bounding box center [574, 456] width 169 height 44
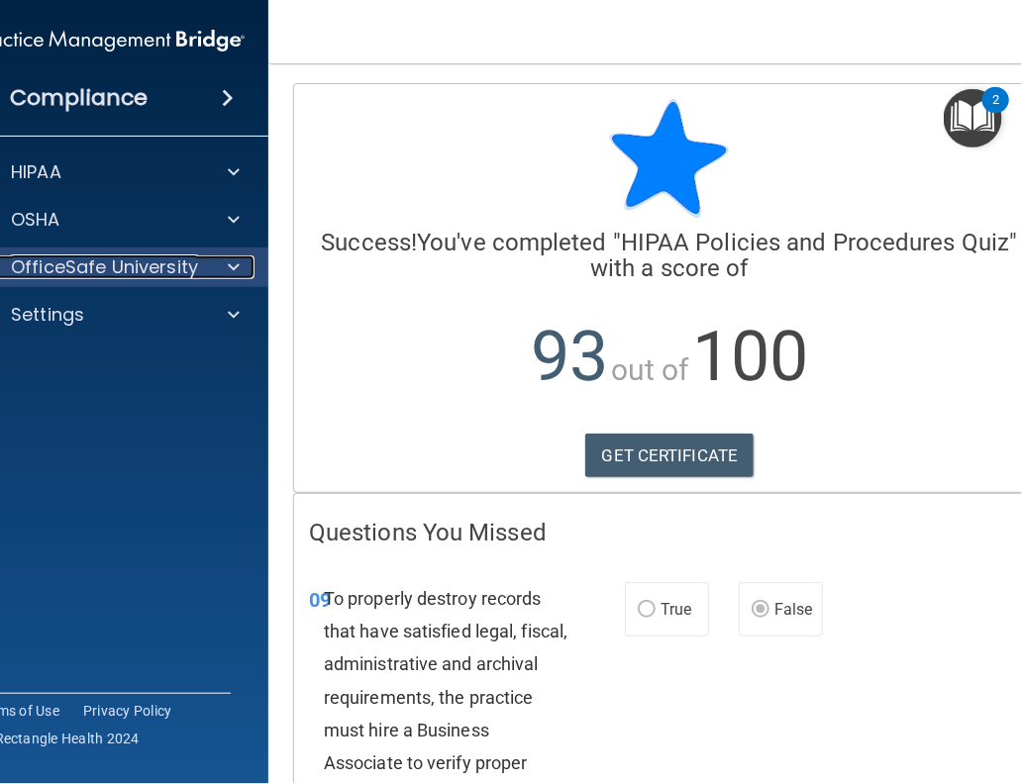
click at [228, 258] on span at bounding box center [234, 267] width 12 height 24
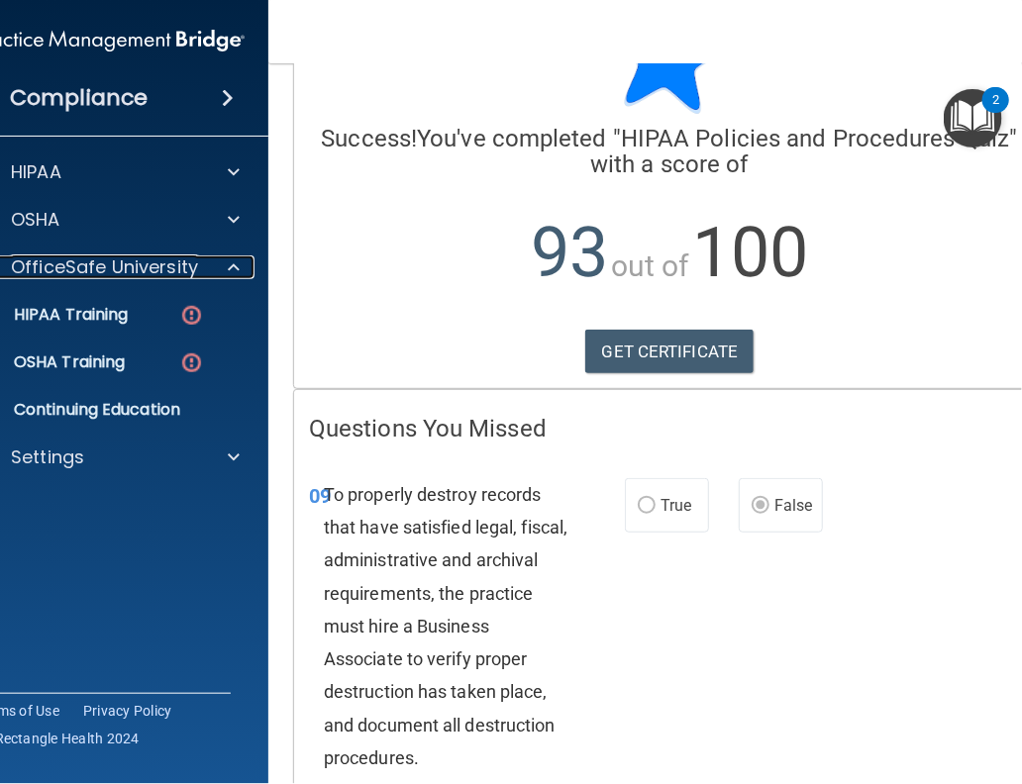
scroll to position [109, 0]
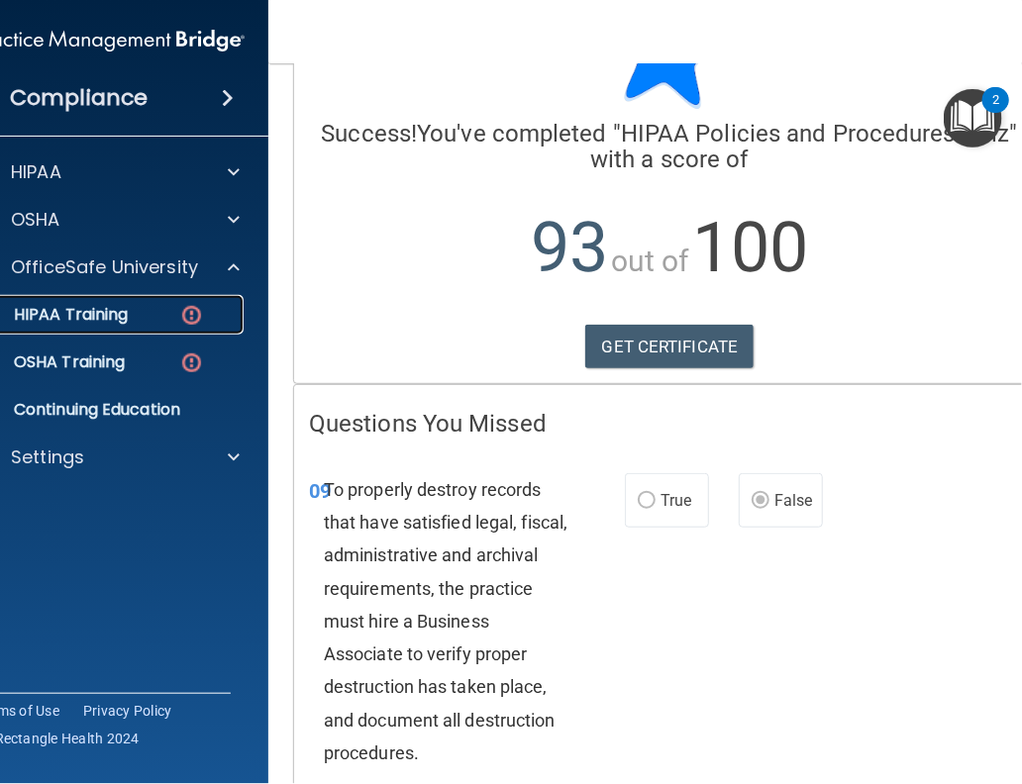
click at [158, 315] on div "HIPAA Training" at bounding box center [99, 315] width 270 height 20
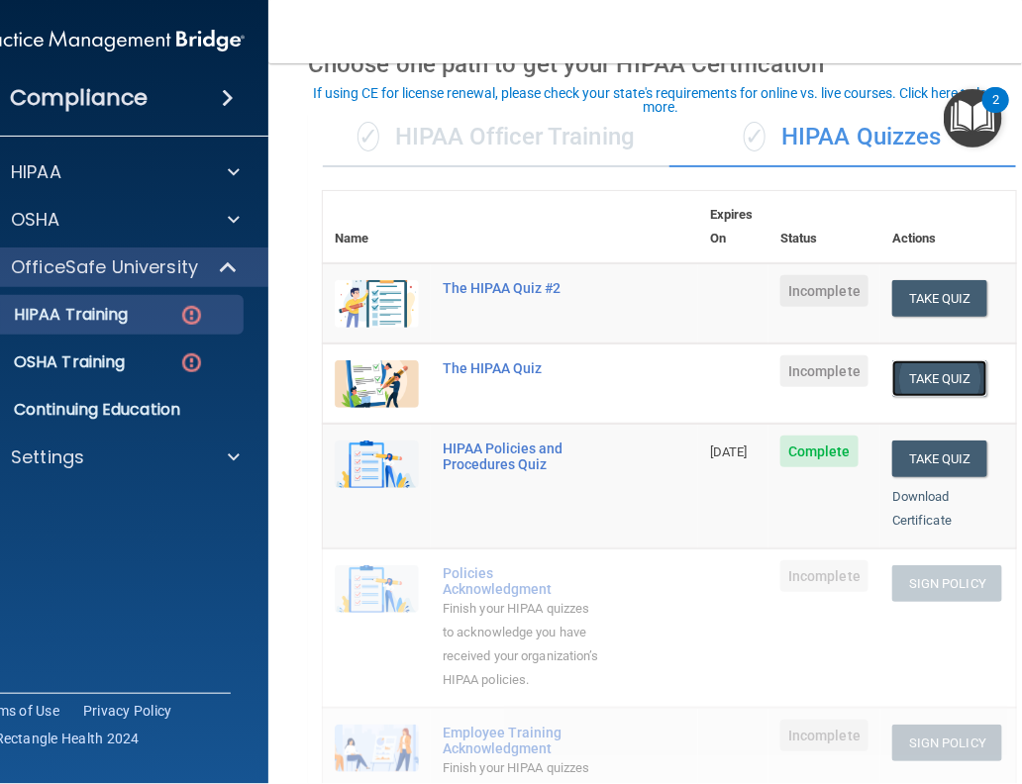
click at [907, 360] on button "Take Quiz" at bounding box center [939, 378] width 95 height 37
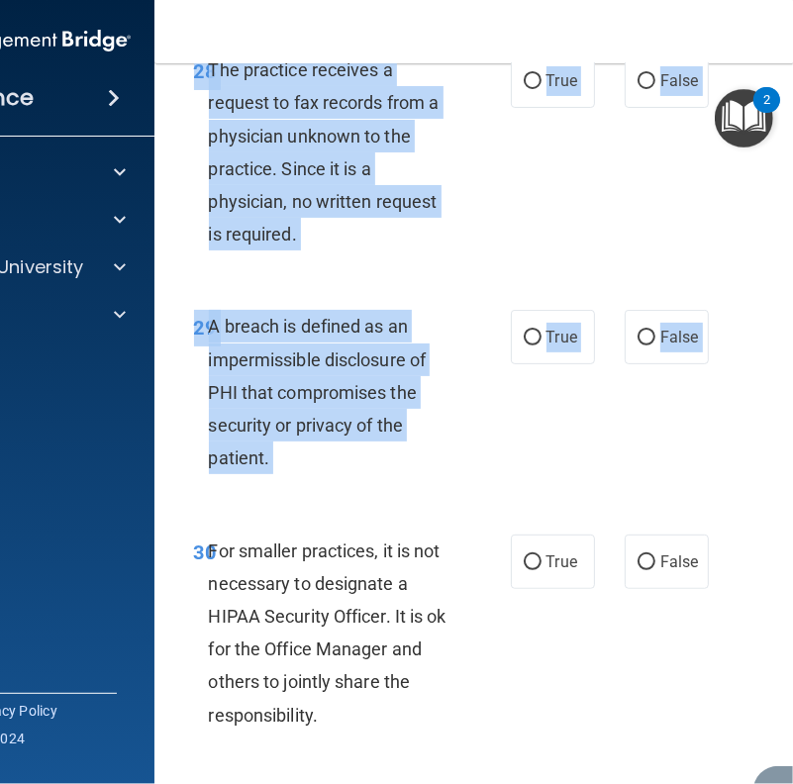
scroll to position [6724, 0]
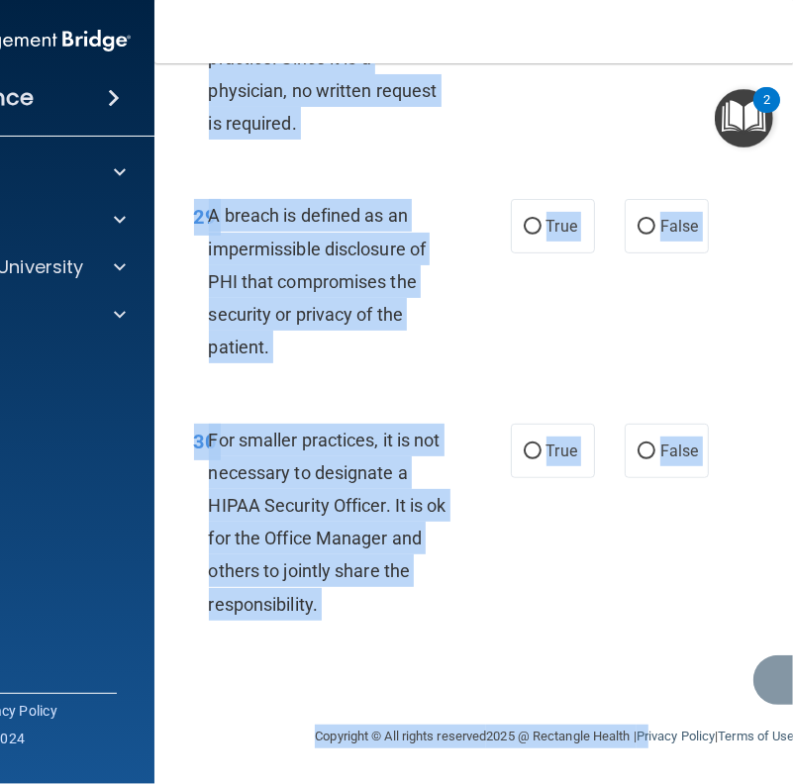
drag, startPoint x: 186, startPoint y: 163, endPoint x: 642, endPoint y: 789, distance: 774.0
click at [642, 635] on html "Compliance HIPAA Documents and Policies Report an Incident Business Associates …" at bounding box center [396, 392] width 793 height 784
click at [602, 322] on div "29 A breach is defined as an impermissible disclosure of PHI that compromises t…" at bounding box center [555, 286] width 753 height 224
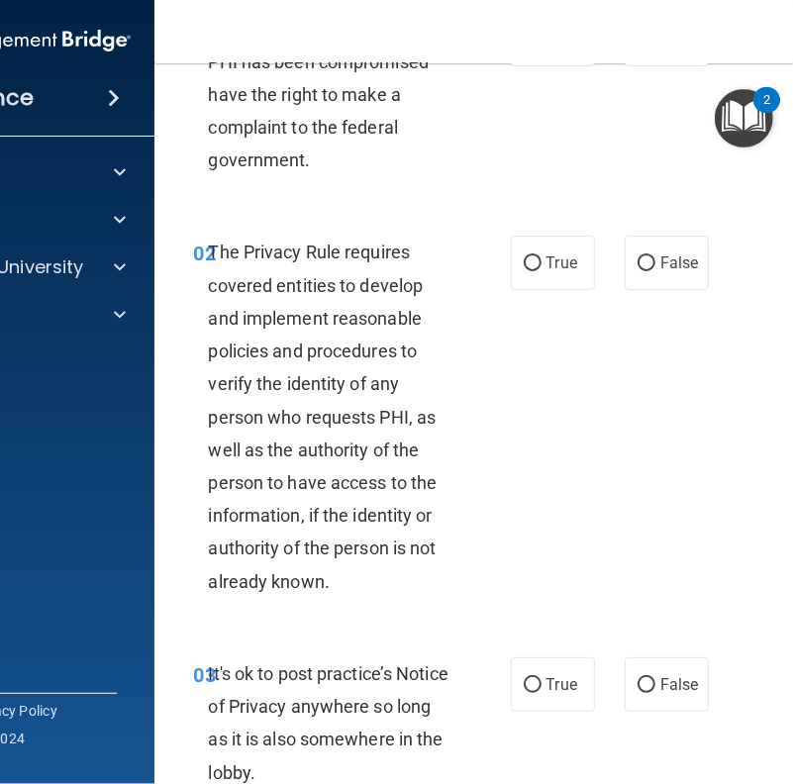
scroll to position [0, 0]
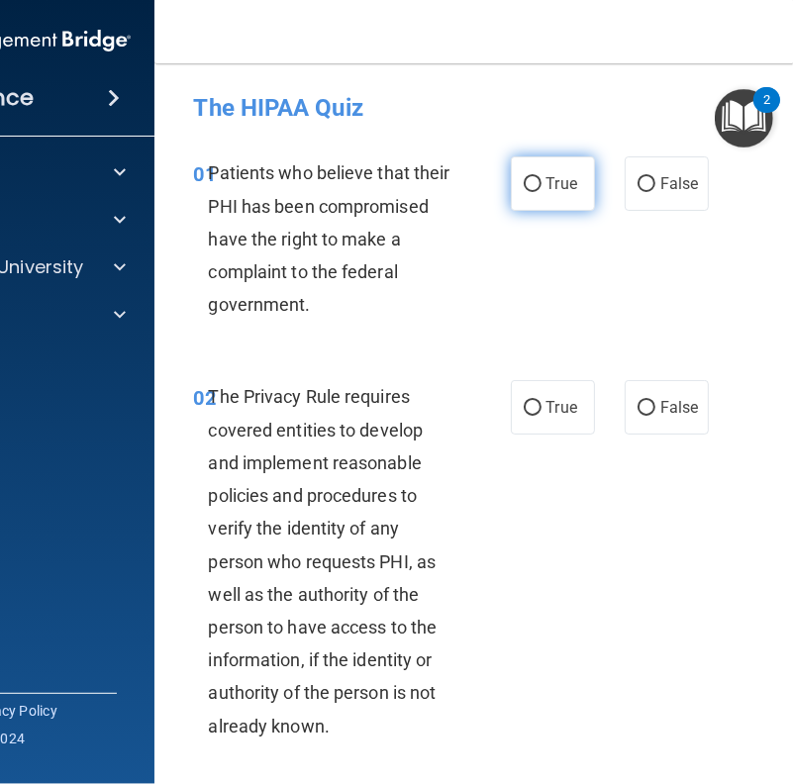
click at [513, 168] on label "True" at bounding box center [553, 183] width 84 height 54
click at [524, 177] on input "True" at bounding box center [533, 184] width 18 height 15
radio input "true"
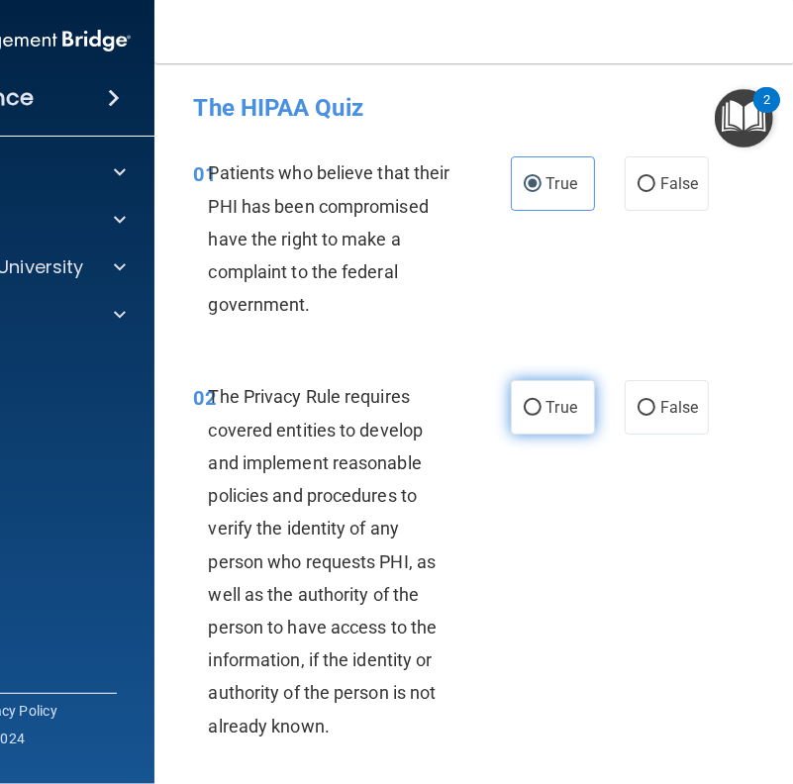
click at [524, 407] on input "True" at bounding box center [533, 408] width 18 height 15
radio input "true"
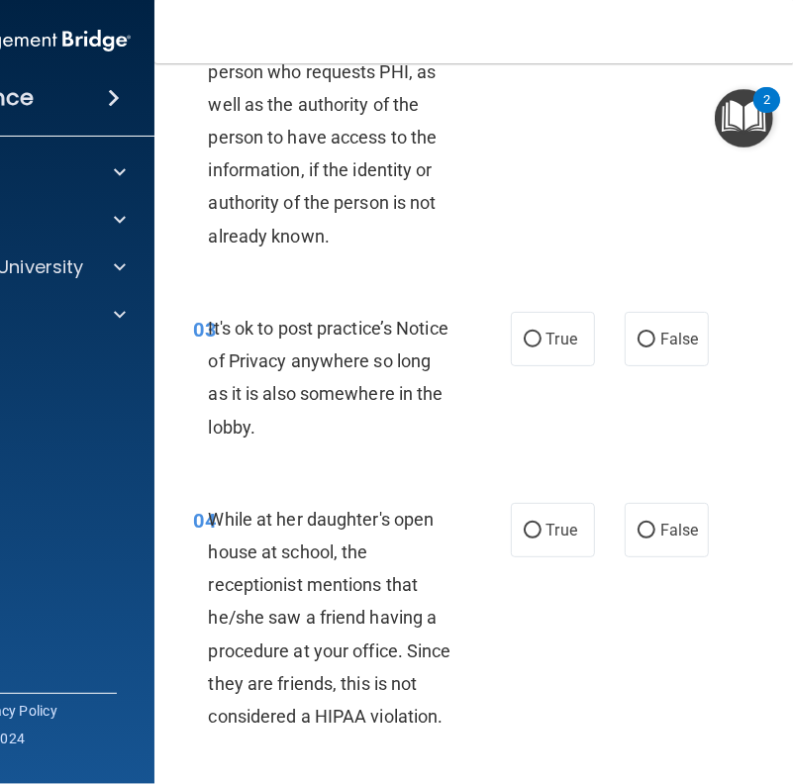
scroll to position [498, 0]
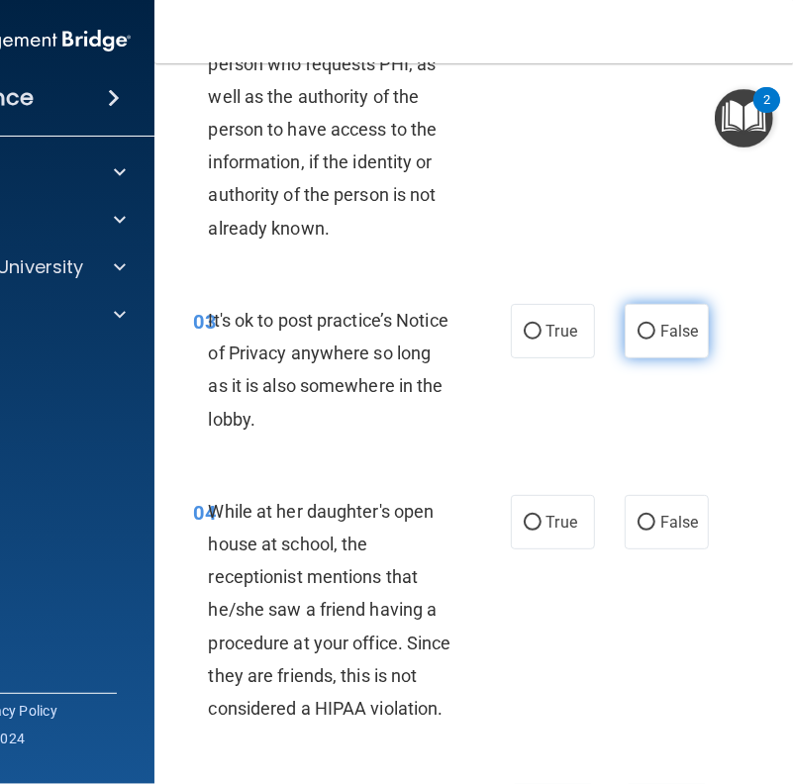
click at [642, 327] on input "False" at bounding box center [647, 332] width 18 height 15
radio input "true"
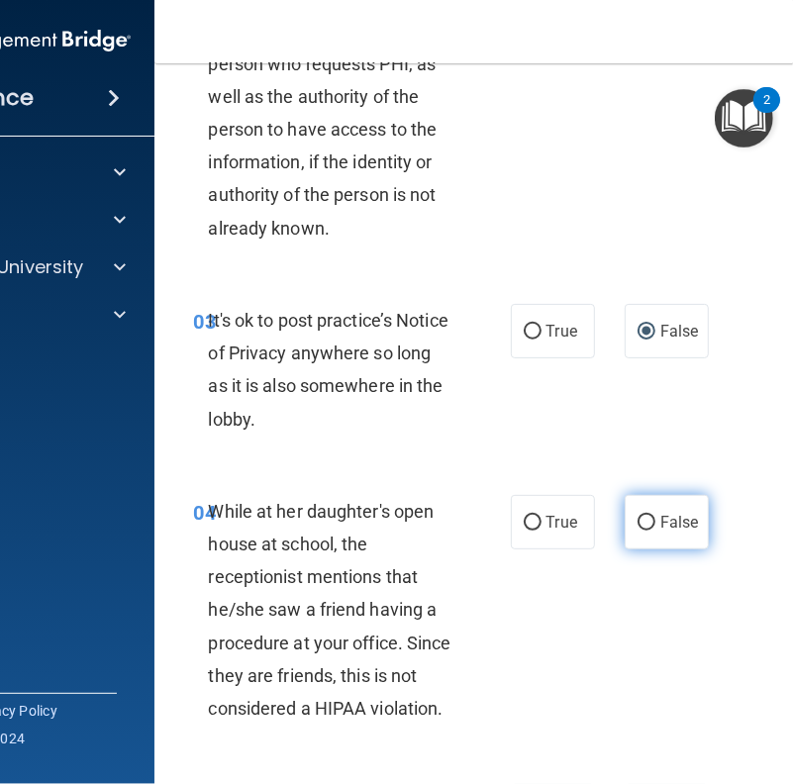
click at [627, 511] on label "False" at bounding box center [667, 522] width 84 height 54
click at [638, 516] on input "False" at bounding box center [647, 523] width 18 height 15
radio input "true"
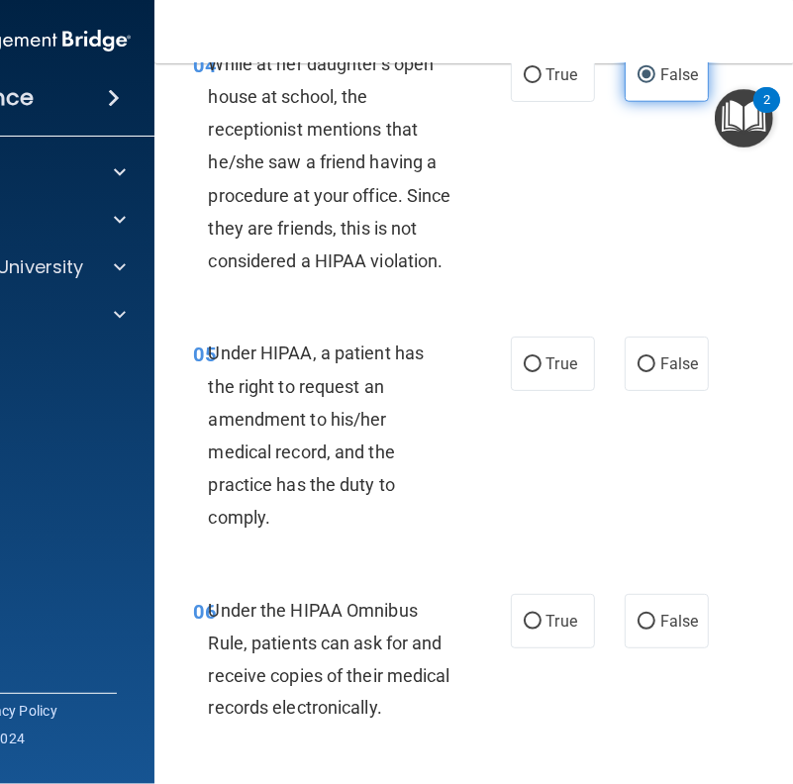
scroll to position [968, 0]
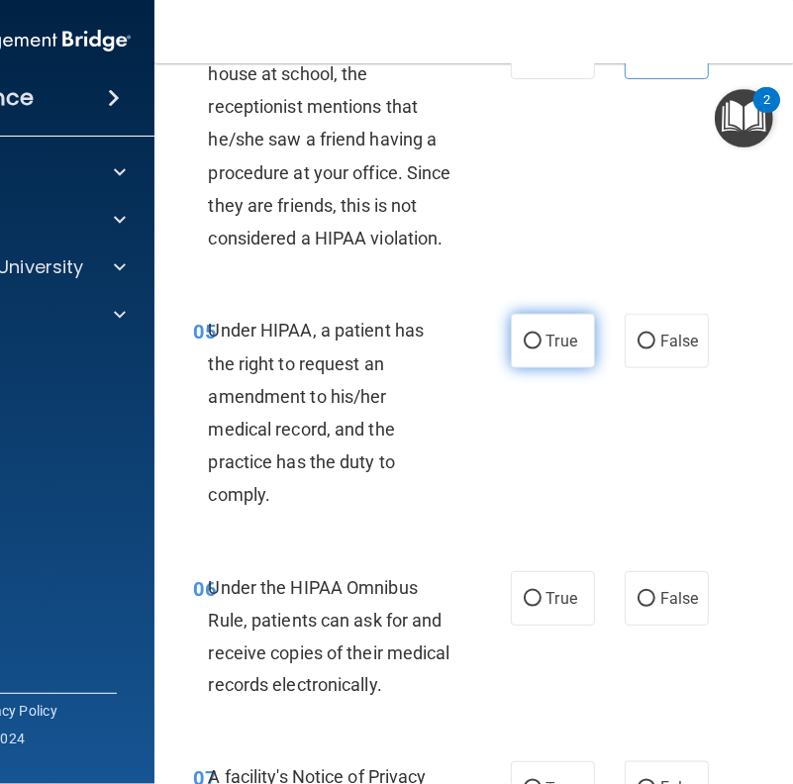
click at [547, 347] on span "True" at bounding box center [562, 341] width 31 height 19
click at [538, 347] on input "True" at bounding box center [533, 342] width 18 height 15
radio input "true"
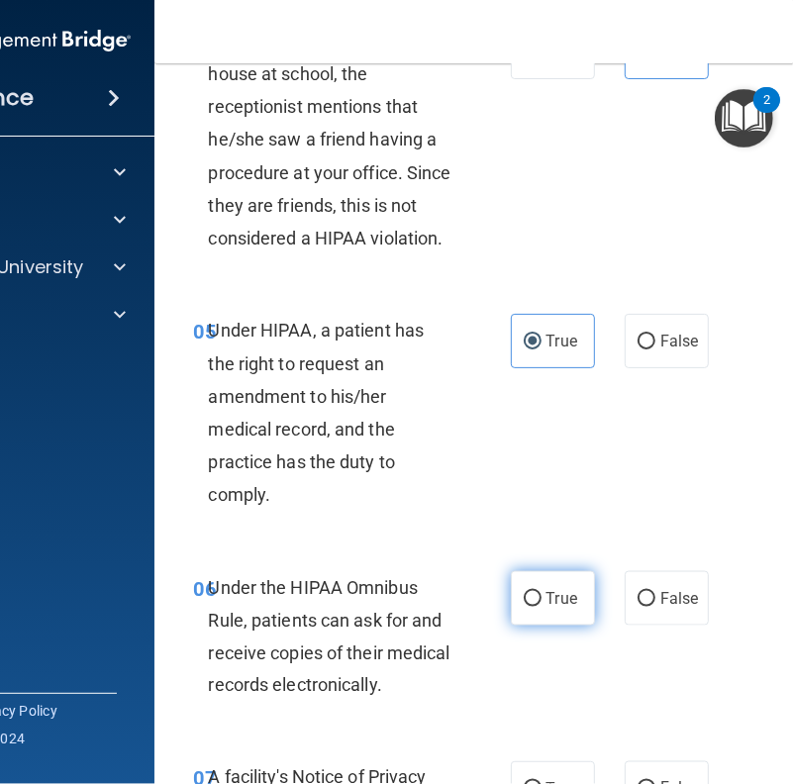
click at [526, 600] on input "True" at bounding box center [533, 599] width 18 height 15
radio input "true"
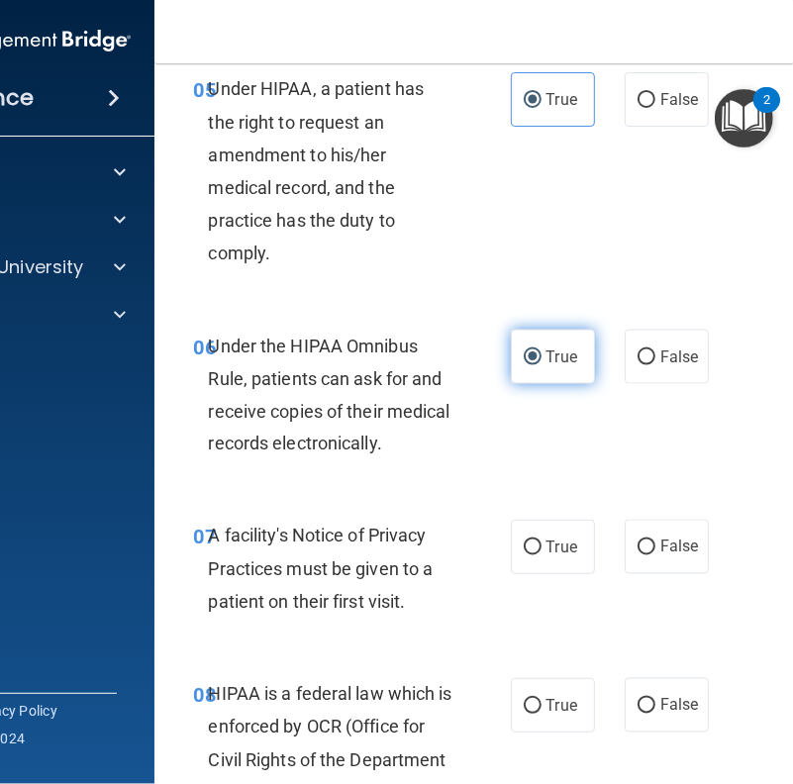
scroll to position [1211, 0]
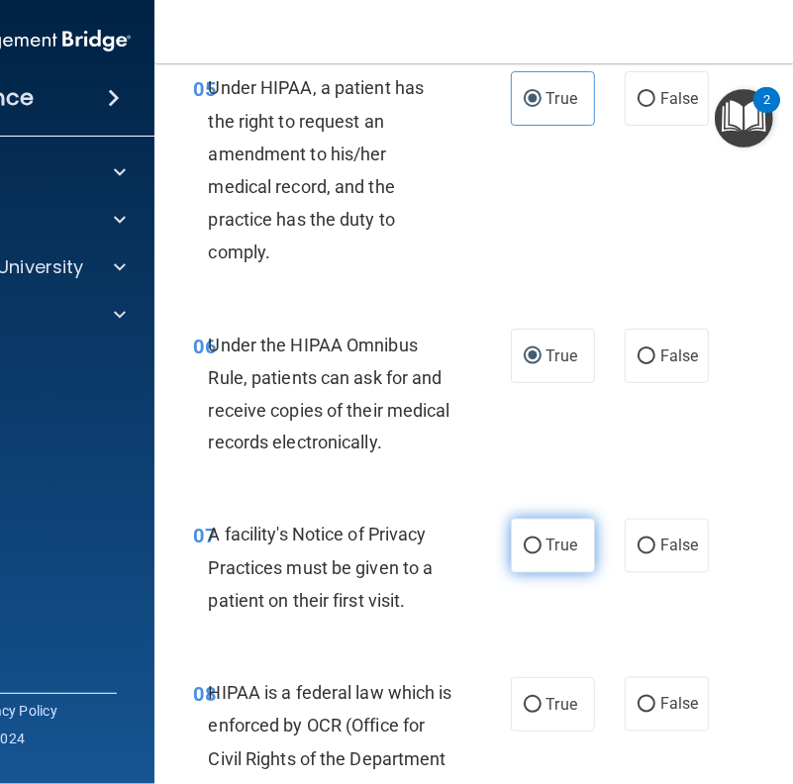
click at [536, 545] on label "True" at bounding box center [553, 546] width 84 height 54
click at [536, 545] on input "True" at bounding box center [533, 547] width 18 height 15
radio input "true"
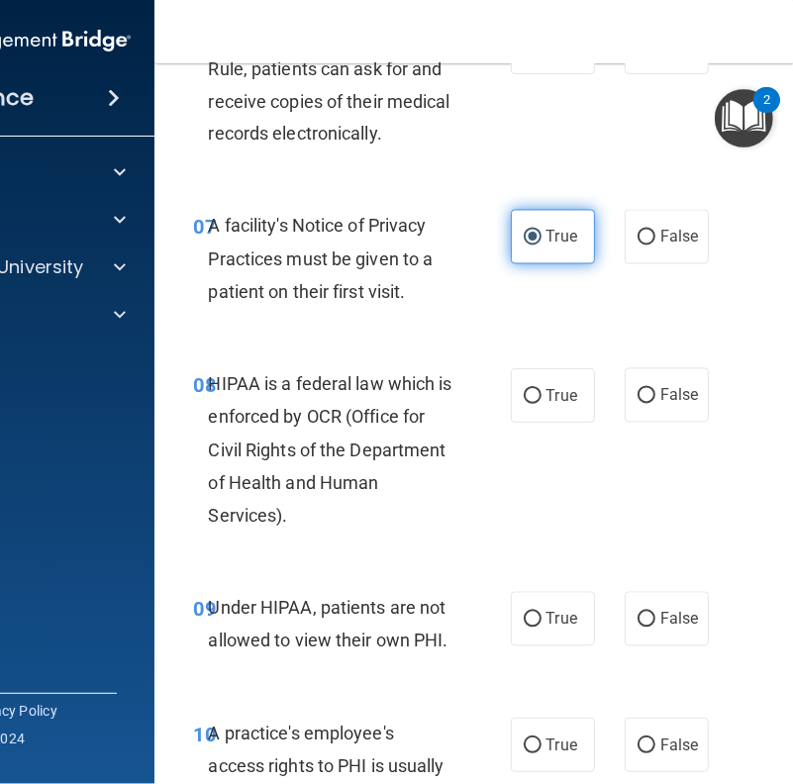
scroll to position [1521, 0]
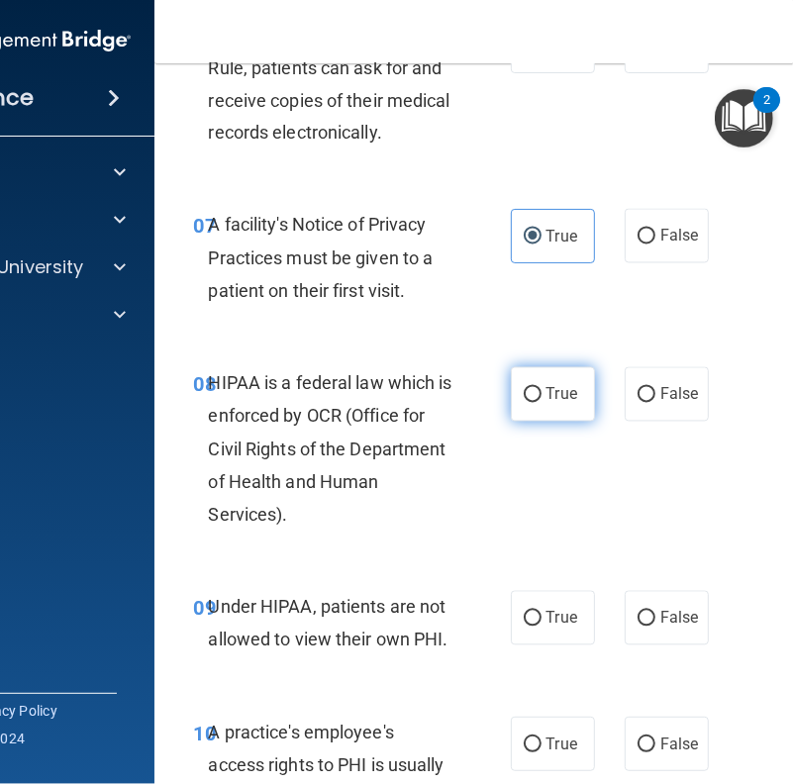
click at [532, 387] on label "True" at bounding box center [553, 394] width 84 height 54
click at [532, 388] on input "True" at bounding box center [533, 395] width 18 height 15
radio input "true"
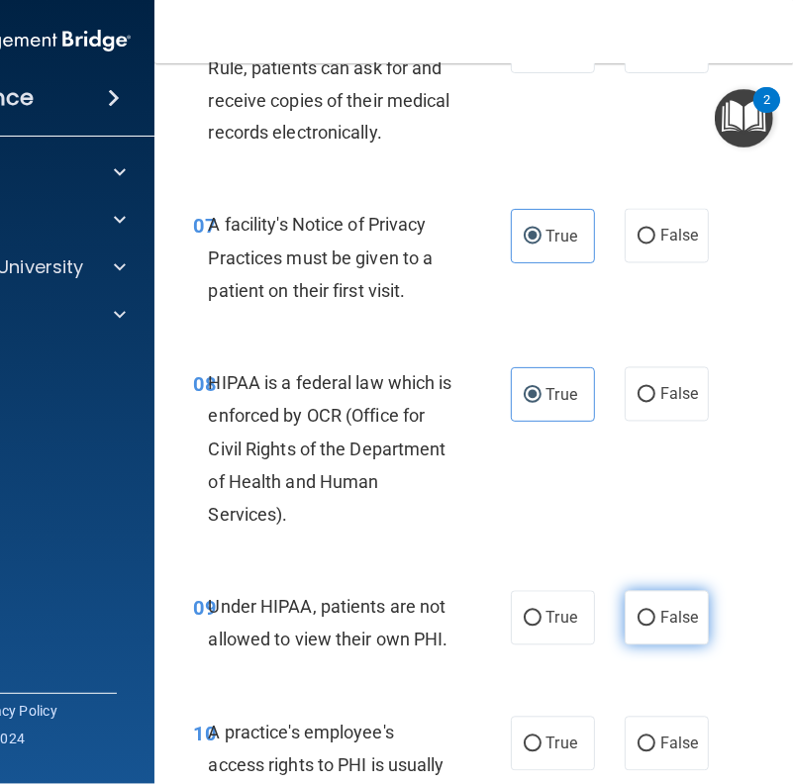
click at [639, 612] on input "False" at bounding box center [647, 619] width 18 height 15
radio input "true"
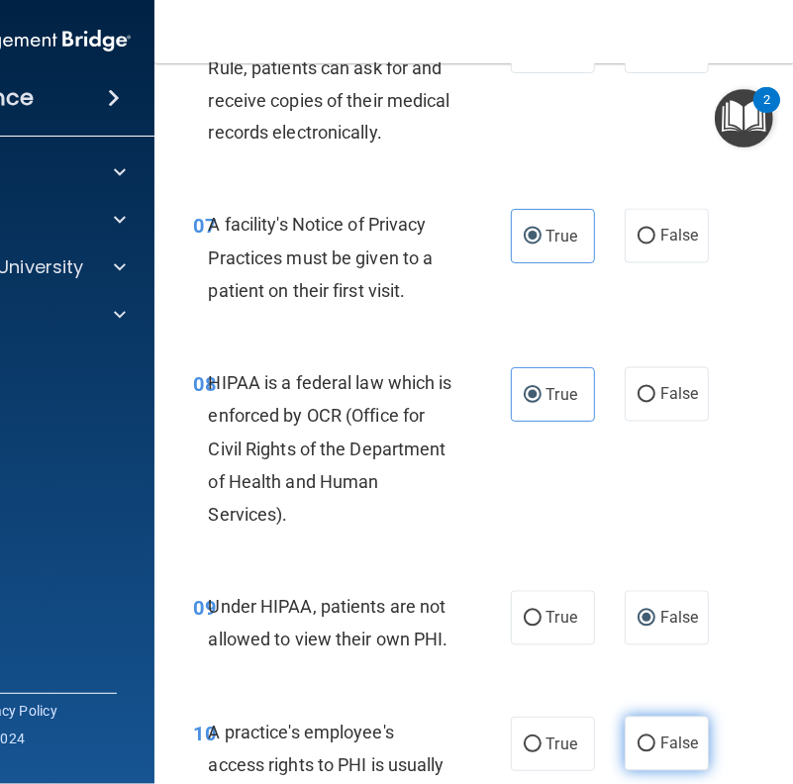
click at [646, 635] on label "False" at bounding box center [667, 744] width 84 height 54
click at [646, 635] on input "False" at bounding box center [647, 745] width 18 height 15
radio input "true"
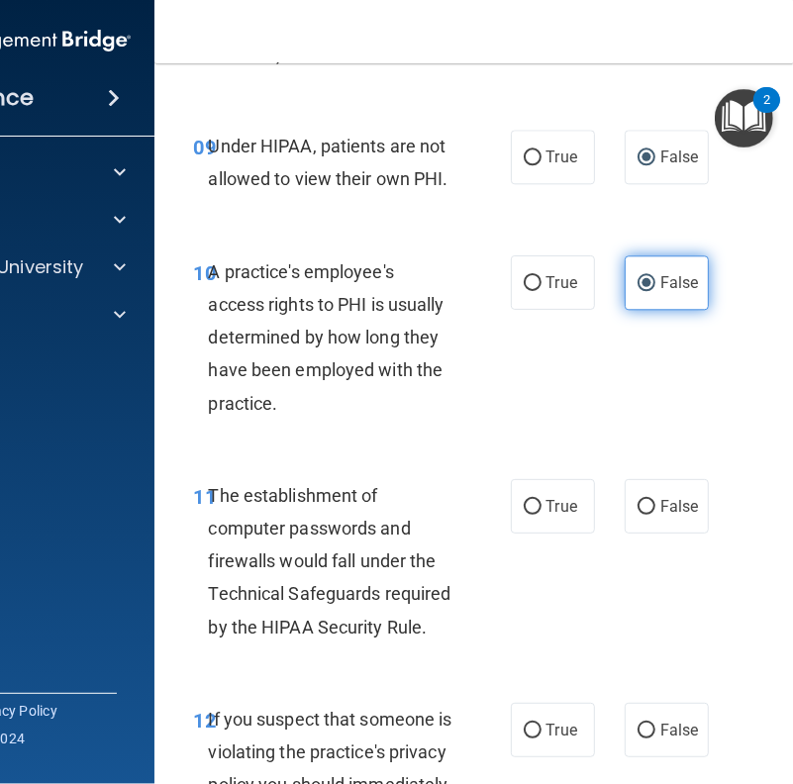
scroll to position [2002, 0]
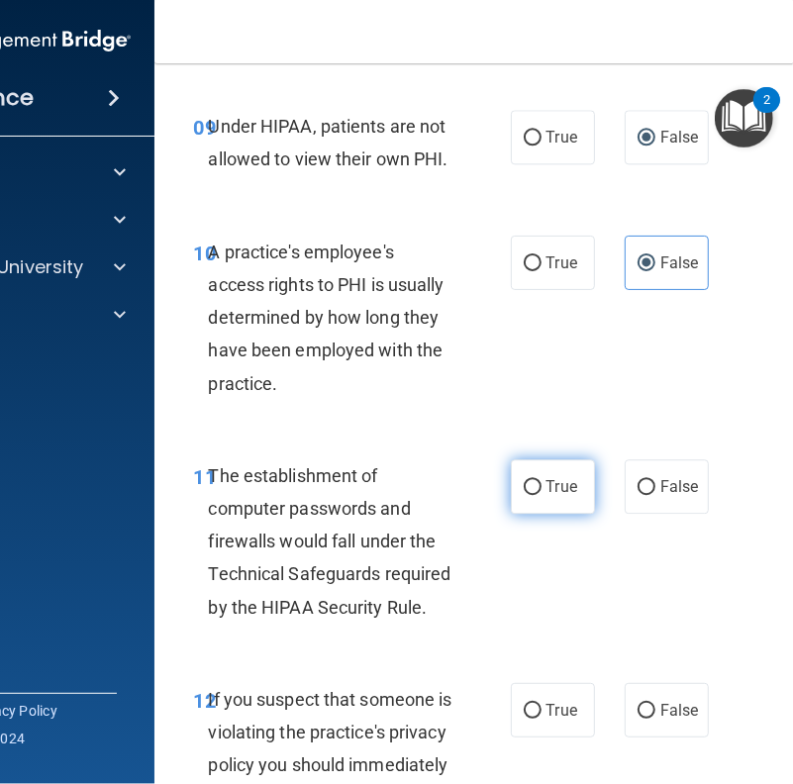
click at [533, 476] on label "True" at bounding box center [553, 486] width 84 height 54
click at [533, 480] on input "True" at bounding box center [533, 487] width 18 height 15
radio input "true"
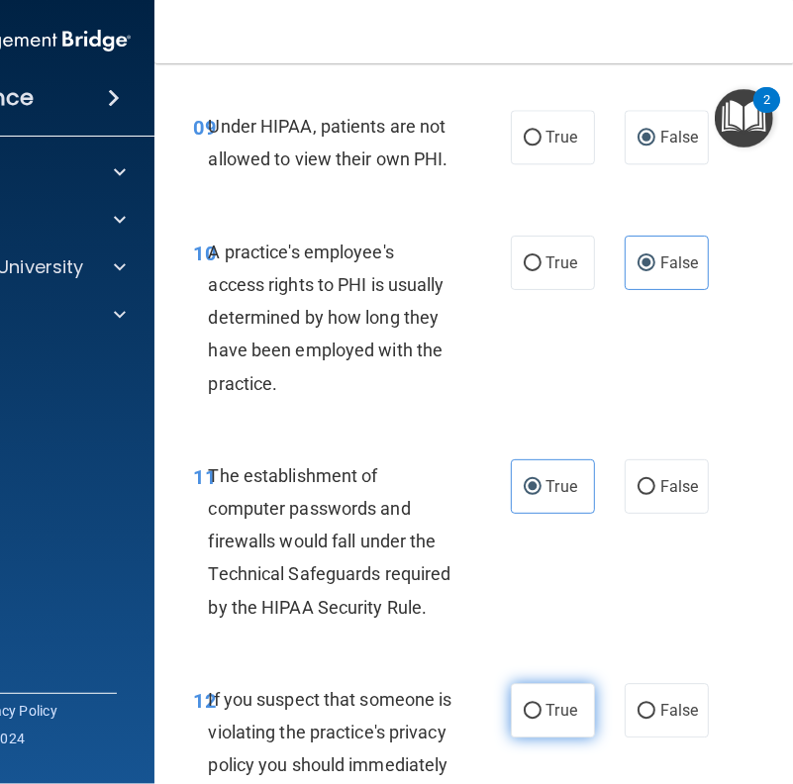
click at [517, 635] on label "True" at bounding box center [553, 710] width 84 height 54
click at [524, 635] on input "True" at bounding box center [533, 711] width 18 height 15
radio input "true"
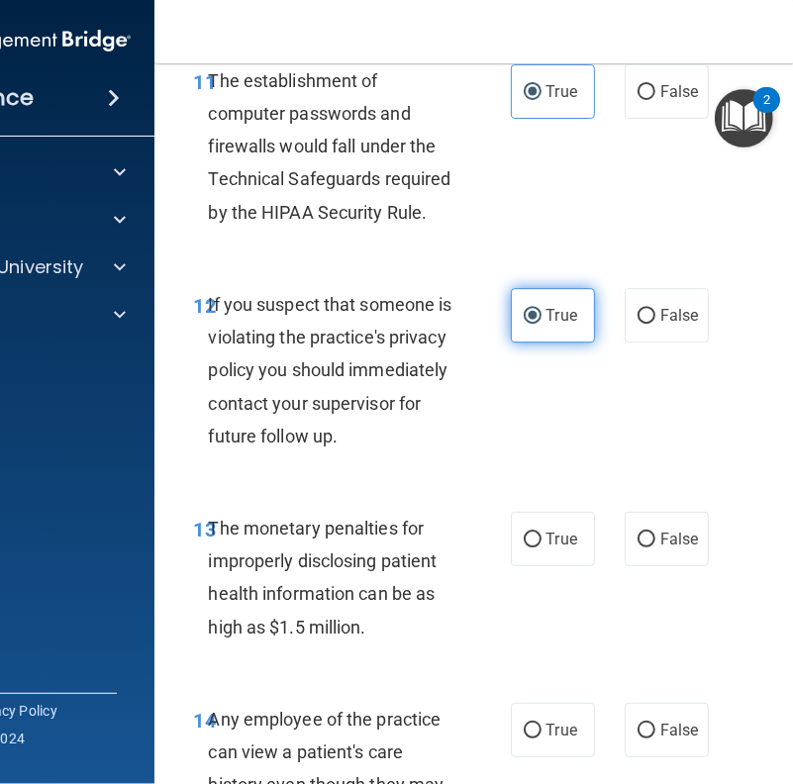
scroll to position [2399, 0]
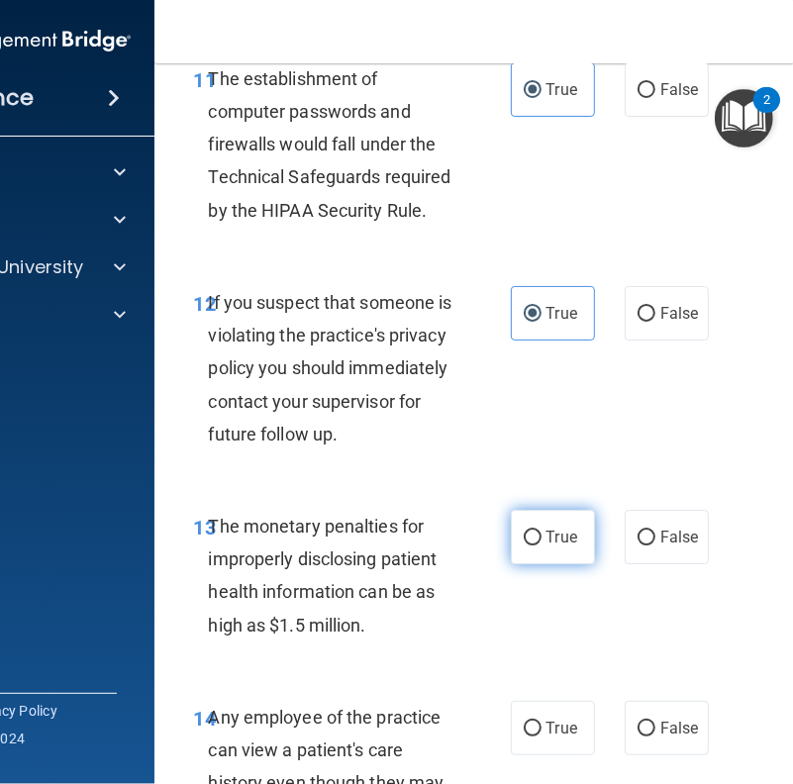
click at [527, 564] on label "True" at bounding box center [553, 537] width 84 height 54
click at [527, 546] on input "True" at bounding box center [533, 538] width 18 height 15
radio input "true"
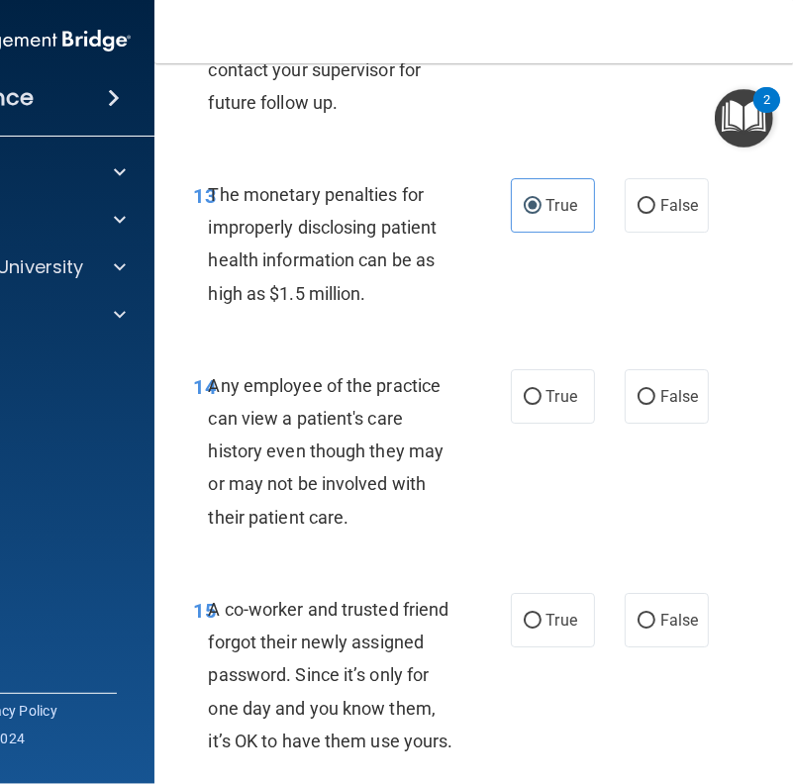
scroll to position [2733, 0]
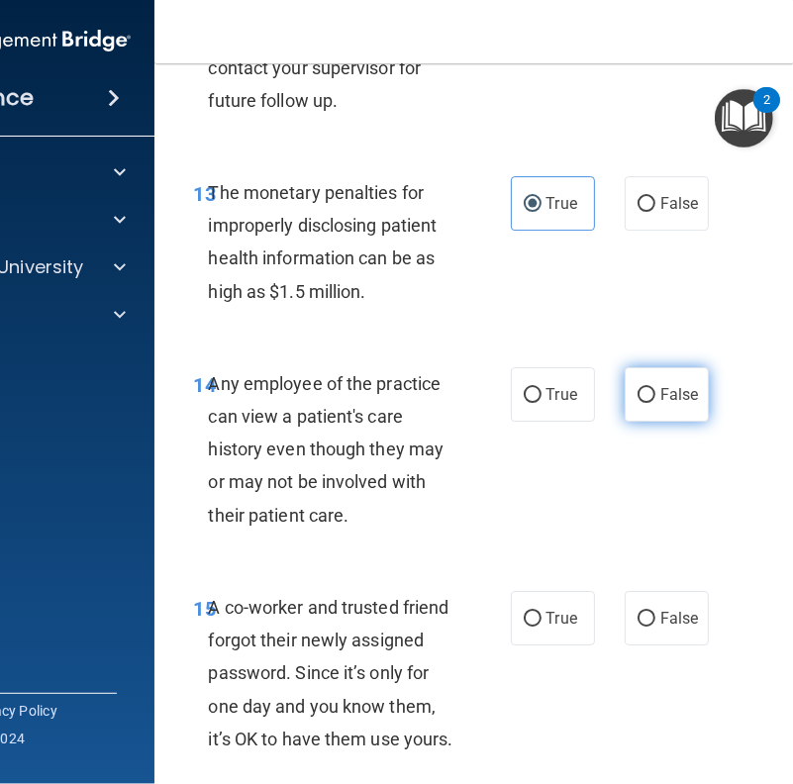
click at [660, 404] on span "False" at bounding box center [679, 394] width 39 height 19
click at [656, 403] on input "False" at bounding box center [647, 395] width 18 height 15
radio input "true"
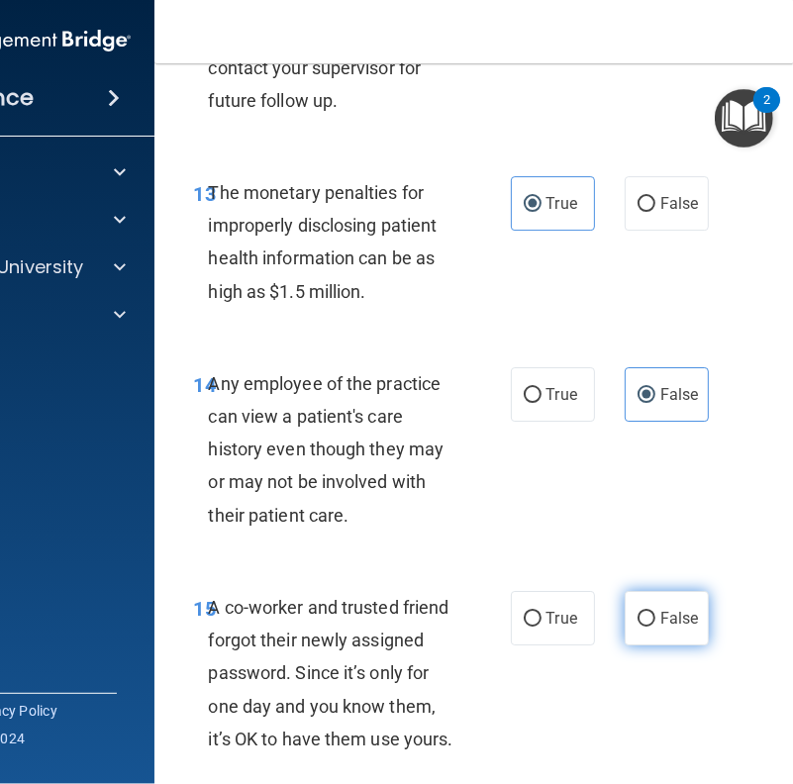
click at [626, 635] on label "False" at bounding box center [667, 618] width 84 height 54
click at [638, 627] on input "False" at bounding box center [647, 619] width 18 height 15
radio input "true"
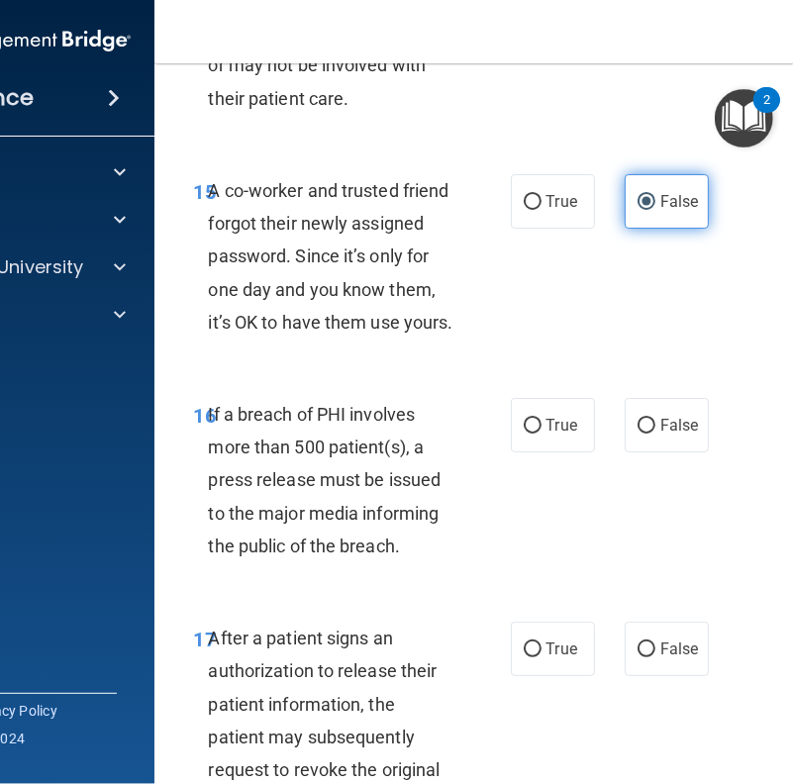
scroll to position [3151, 0]
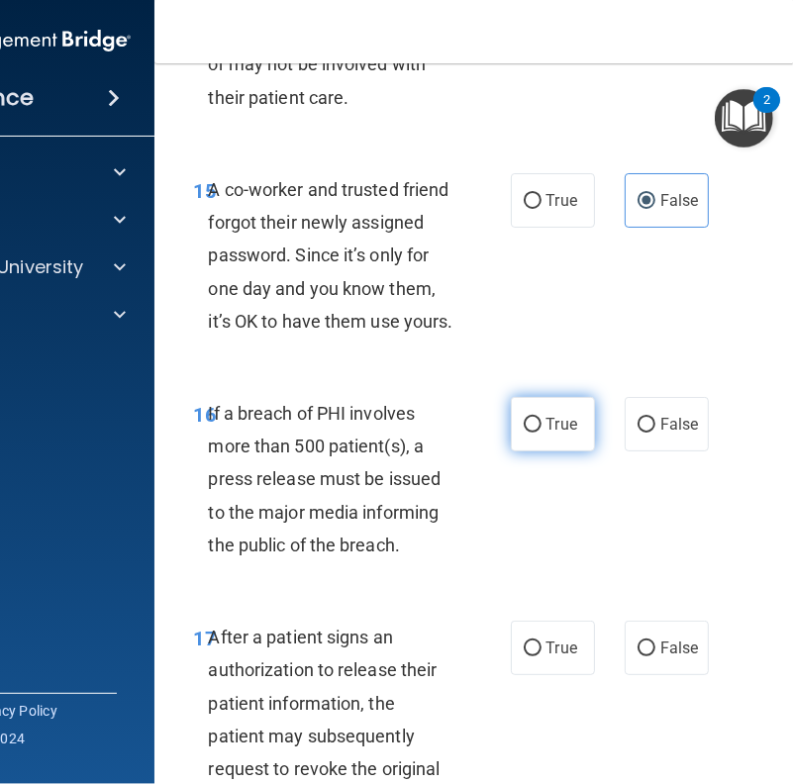
click at [541, 452] on label "True" at bounding box center [553, 424] width 84 height 54
click at [541, 433] on input "True" at bounding box center [533, 425] width 18 height 15
radio input "true"
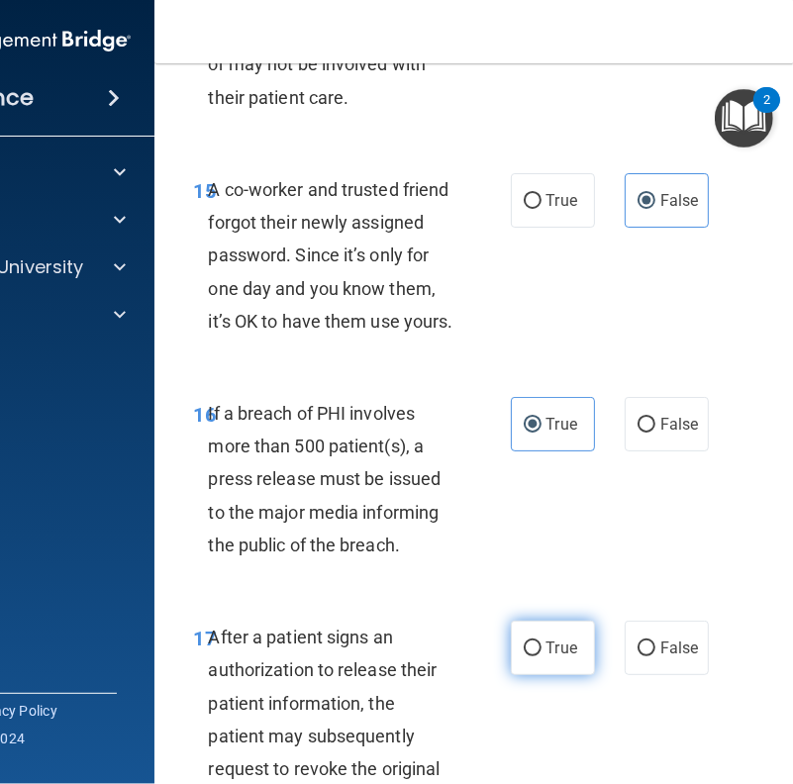
click at [526, 635] on input "True" at bounding box center [533, 649] width 18 height 15
radio input "true"
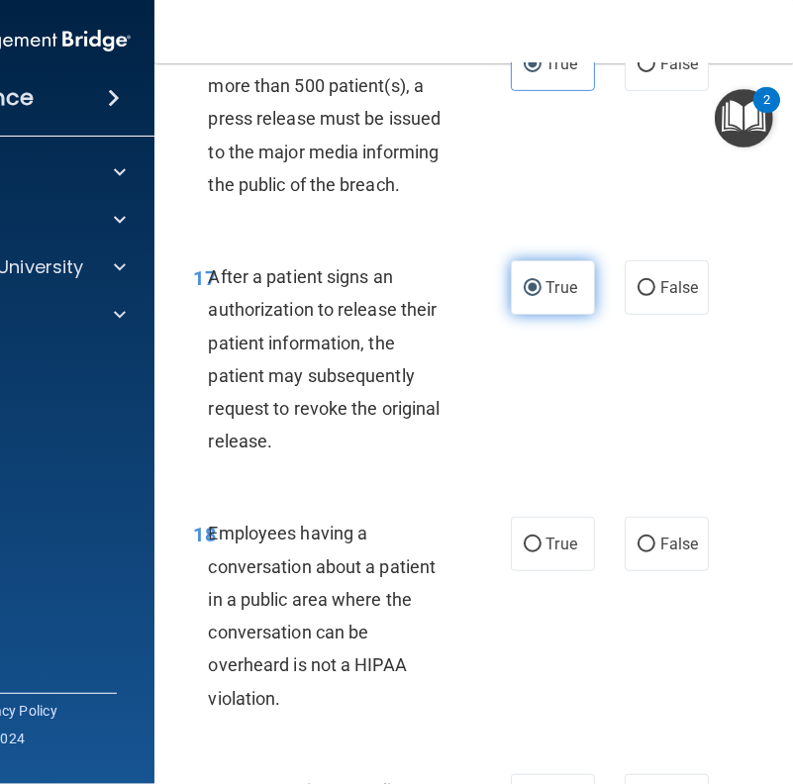
scroll to position [3546, 0]
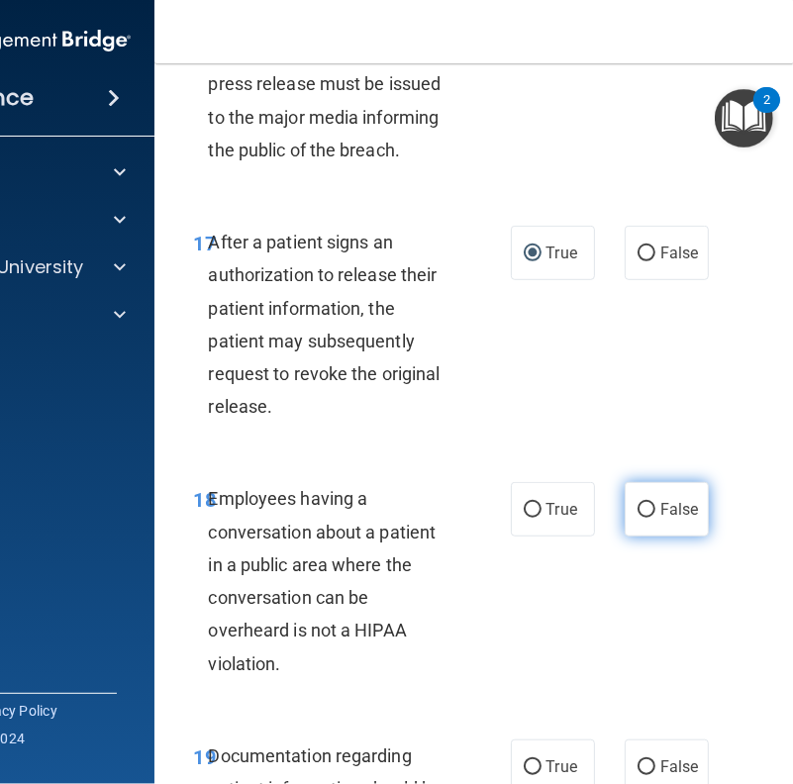
click at [638, 518] on input "False" at bounding box center [647, 510] width 18 height 15
radio input "true"
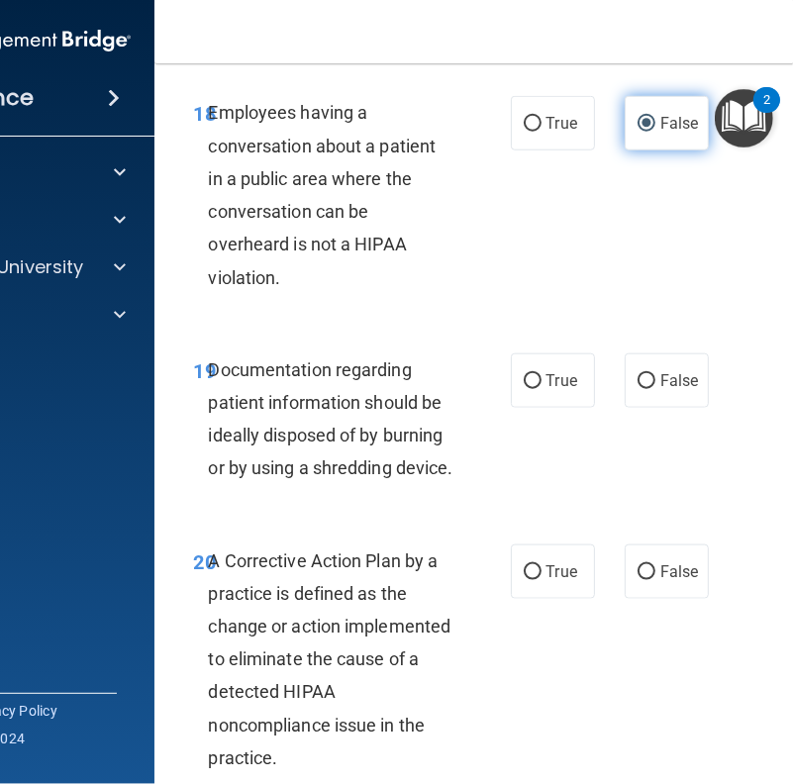
scroll to position [3934, 0]
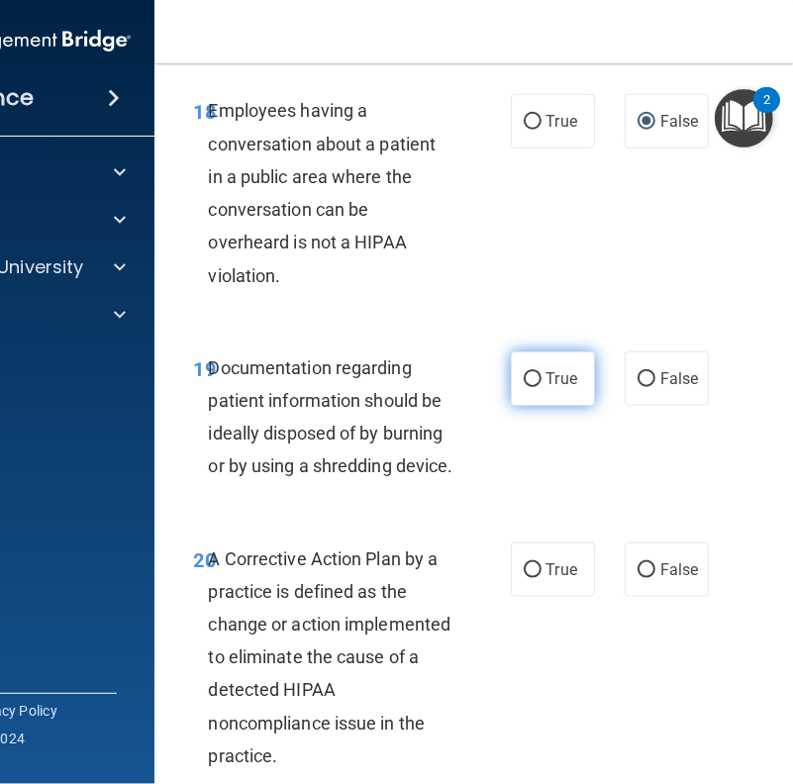
click at [547, 388] on span "True" at bounding box center [562, 378] width 31 height 19
click at [542, 387] on input "True" at bounding box center [533, 379] width 18 height 15
radio input "true"
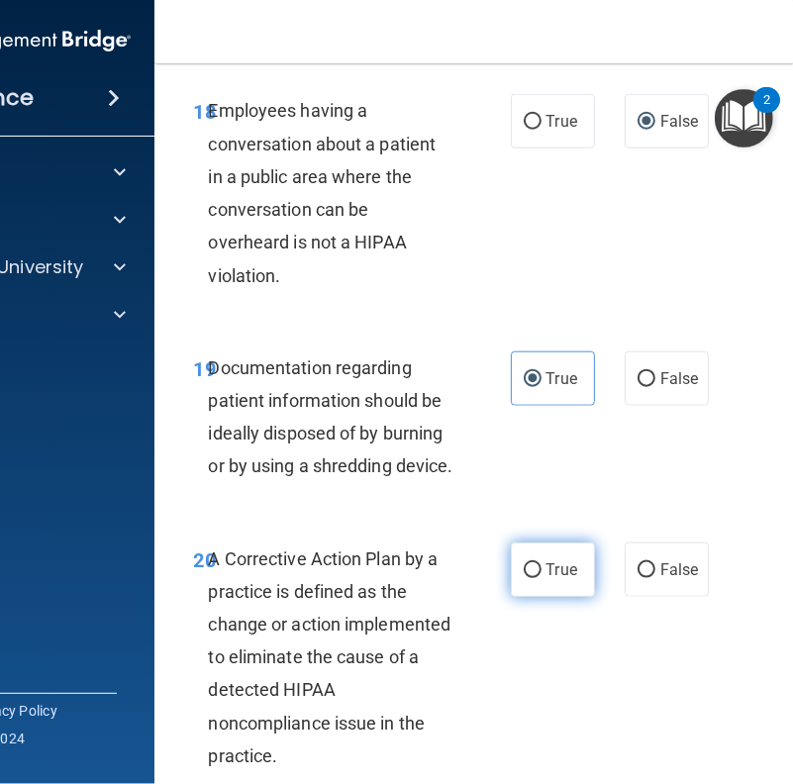
click at [528, 578] on input "True" at bounding box center [533, 570] width 18 height 15
radio input "true"
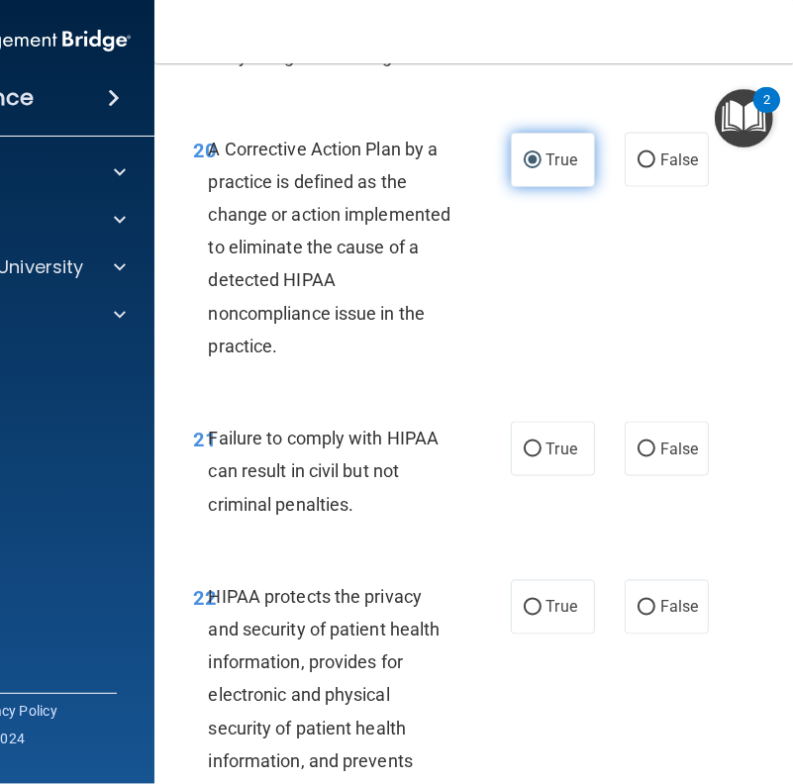
scroll to position [4423, 0]
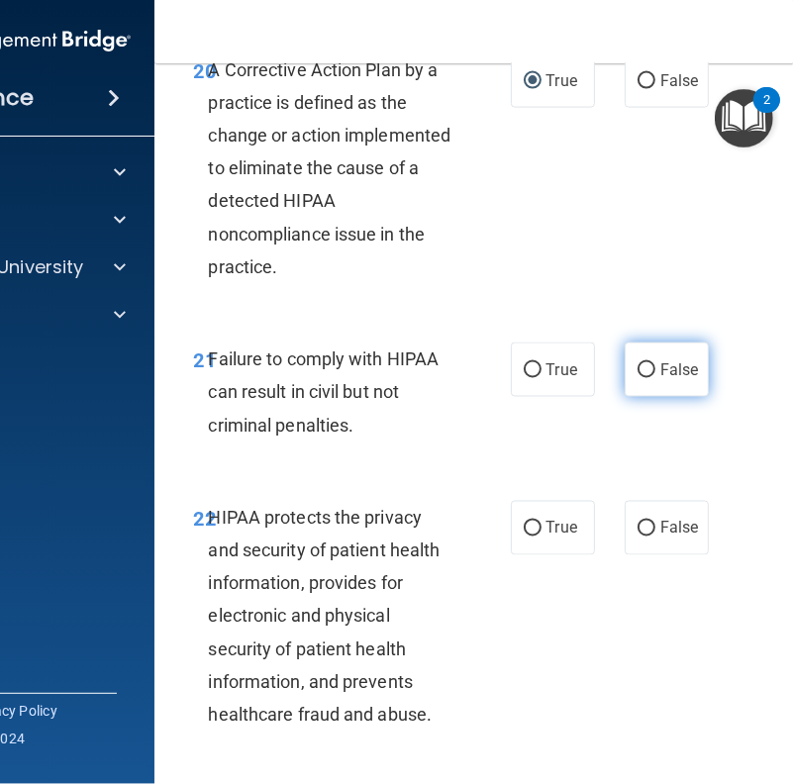
click at [634, 397] on label "False" at bounding box center [667, 370] width 84 height 54
click at [638, 378] on input "False" at bounding box center [647, 370] width 18 height 15
radio input "true"
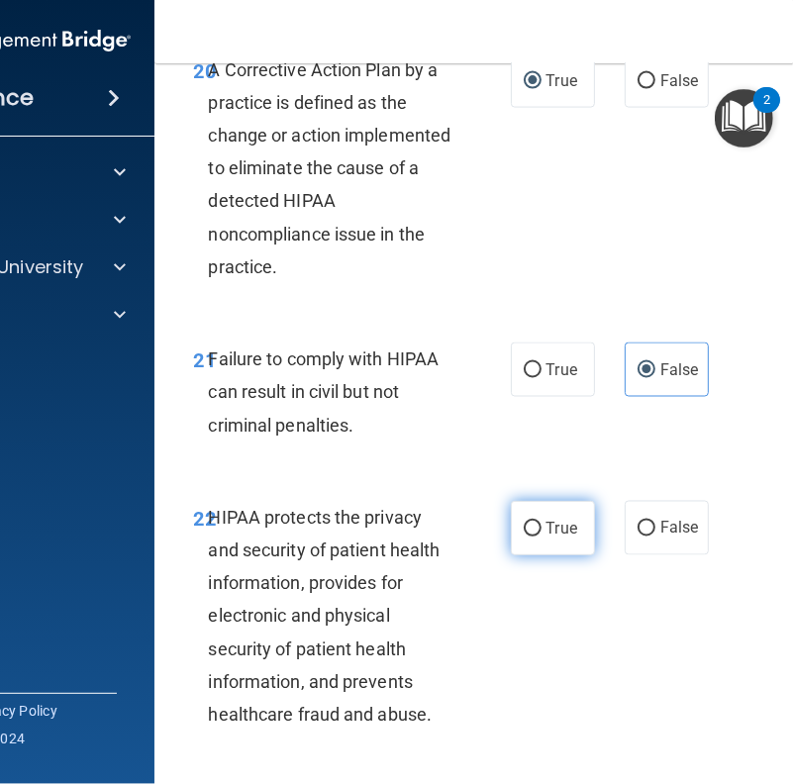
click at [530, 537] on input "True" at bounding box center [533, 529] width 18 height 15
radio input "true"
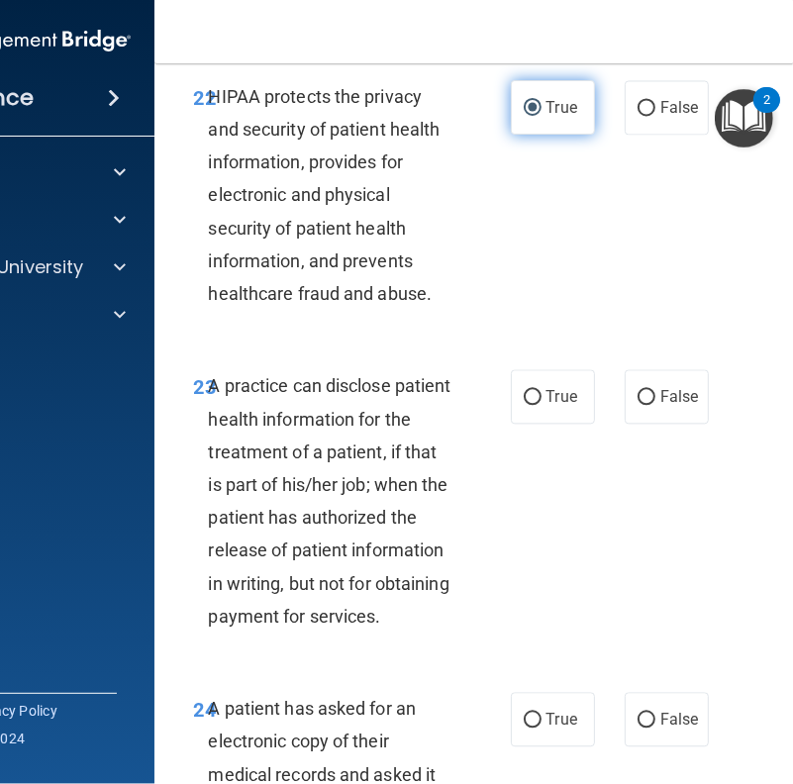
scroll to position [4924, 0]
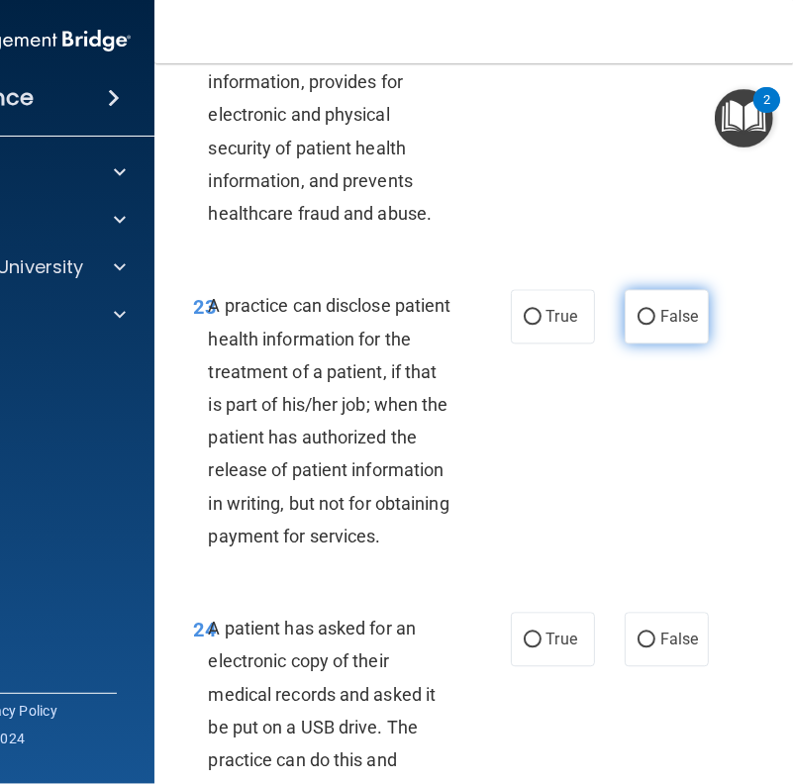
click at [632, 344] on label "False" at bounding box center [667, 316] width 84 height 54
click at [638, 325] on input "False" at bounding box center [647, 317] width 18 height 15
radio input "true"
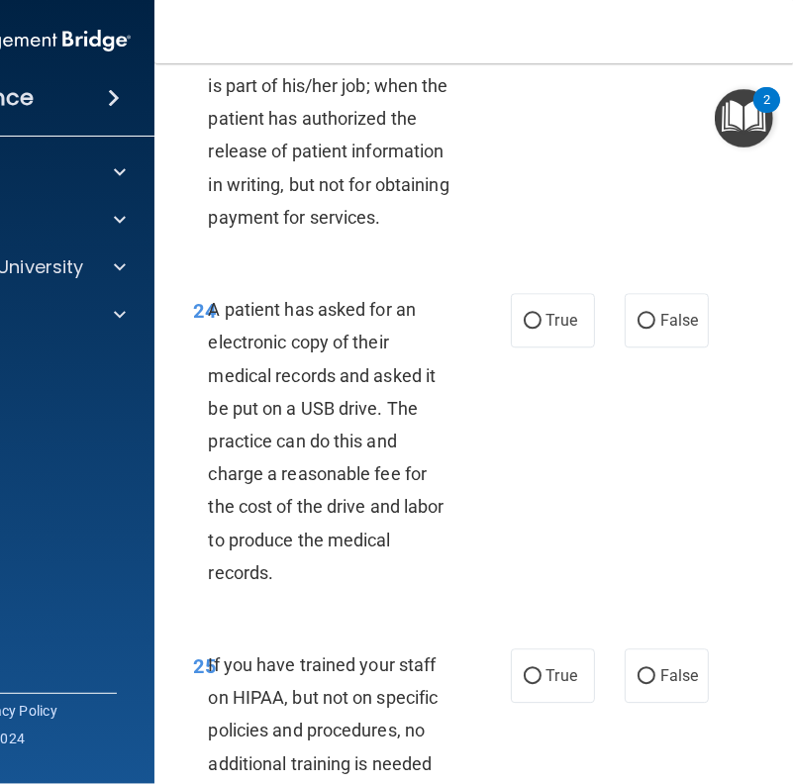
scroll to position [5319, 0]
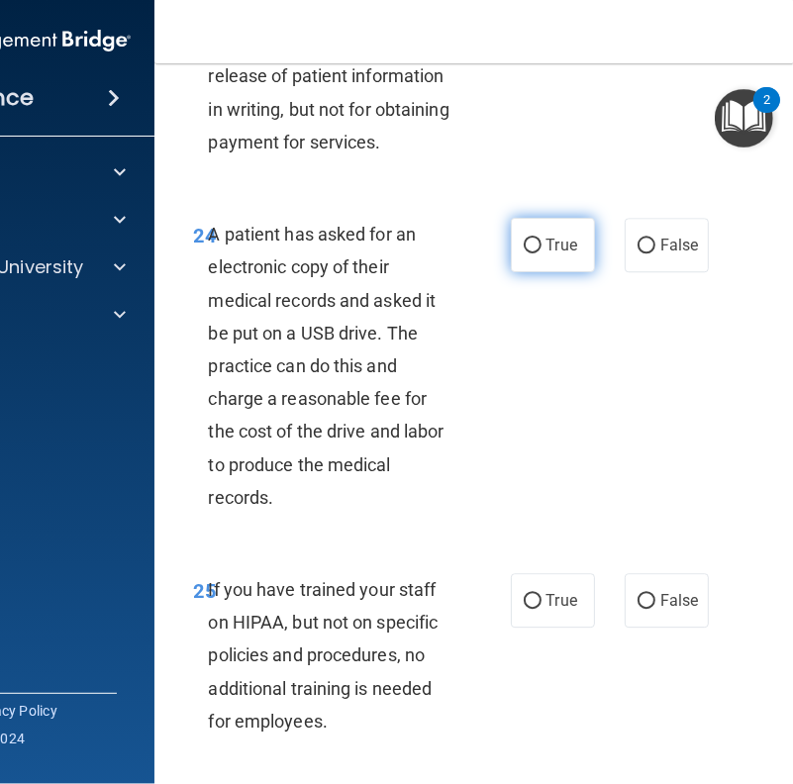
click at [524, 253] on input "True" at bounding box center [533, 246] width 18 height 15
radio input "true"
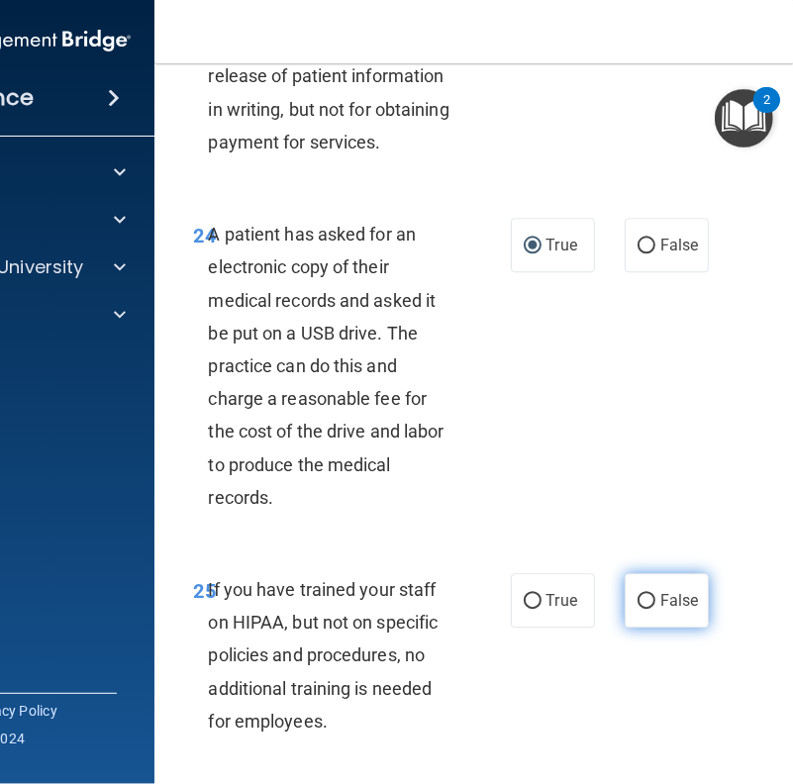
click at [640, 628] on label "False" at bounding box center [667, 600] width 84 height 54
click at [640, 609] on input "False" at bounding box center [647, 601] width 18 height 15
radio input "true"
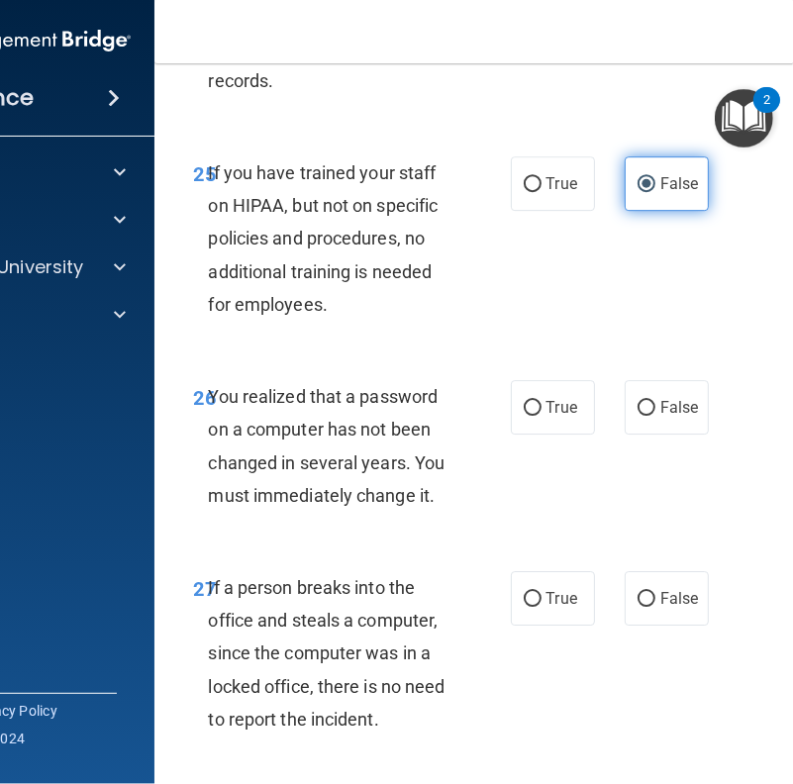
scroll to position [5736, 0]
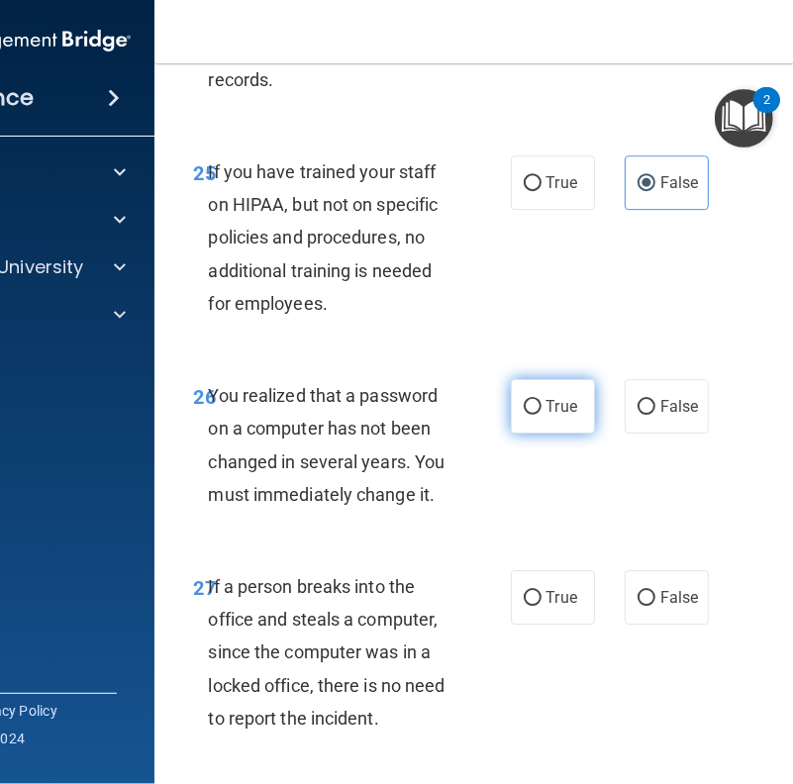
click at [518, 434] on label "True" at bounding box center [553, 406] width 84 height 54
click at [524, 415] on input "True" at bounding box center [533, 407] width 18 height 15
radio input "true"
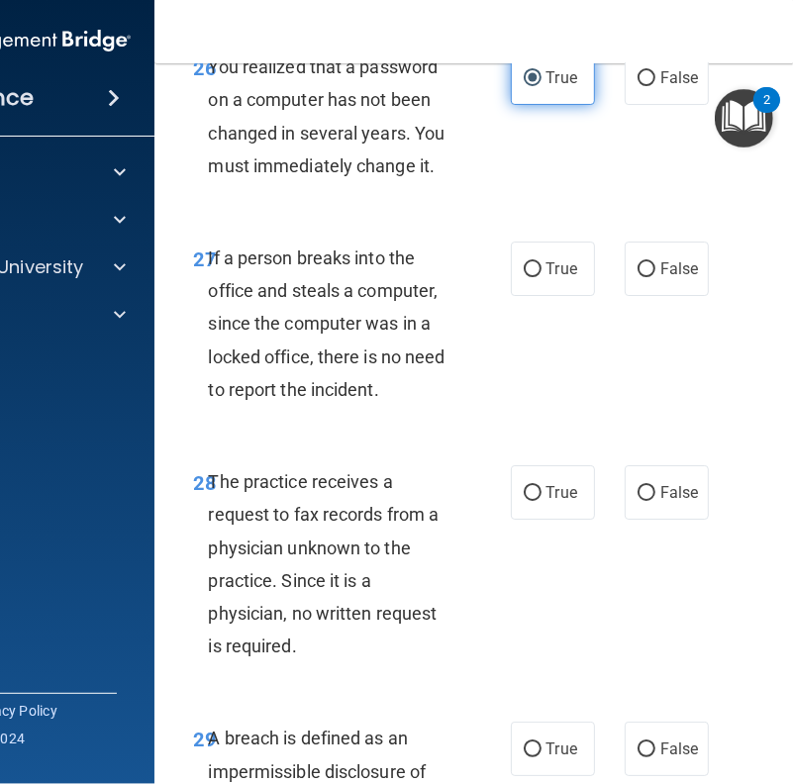
scroll to position [6100, 0]
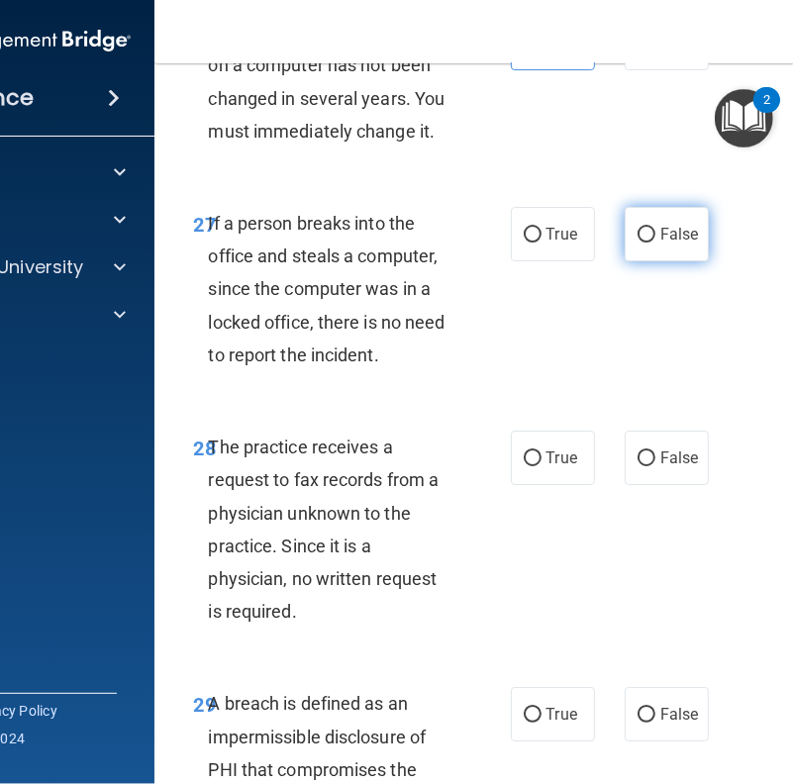
click at [638, 243] on input "False" at bounding box center [647, 235] width 18 height 15
radio input "true"
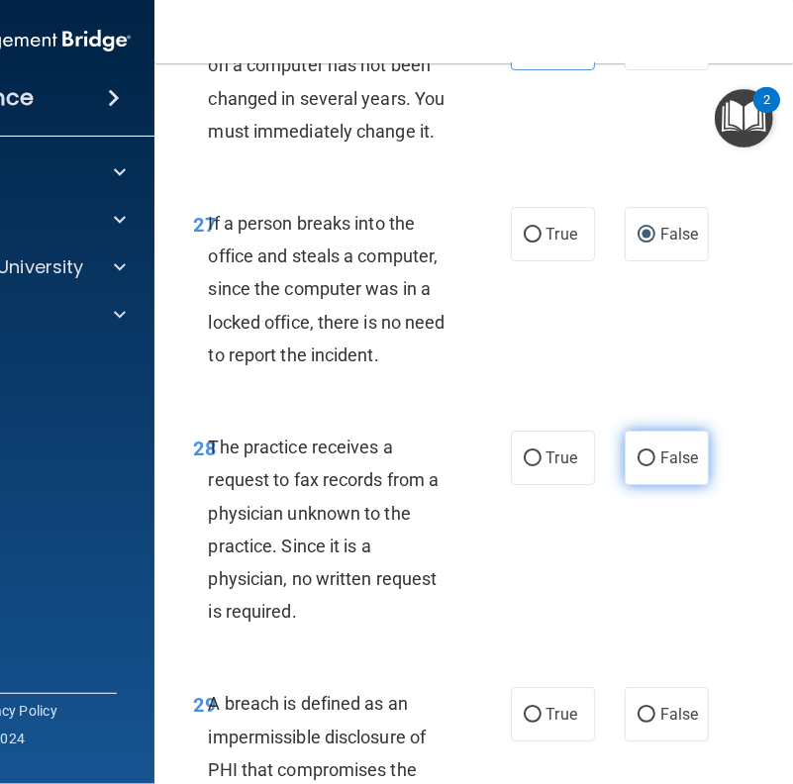
click at [646, 485] on label "False" at bounding box center [667, 458] width 84 height 54
click at [646, 466] on input "False" at bounding box center [647, 459] width 18 height 15
radio input "true"
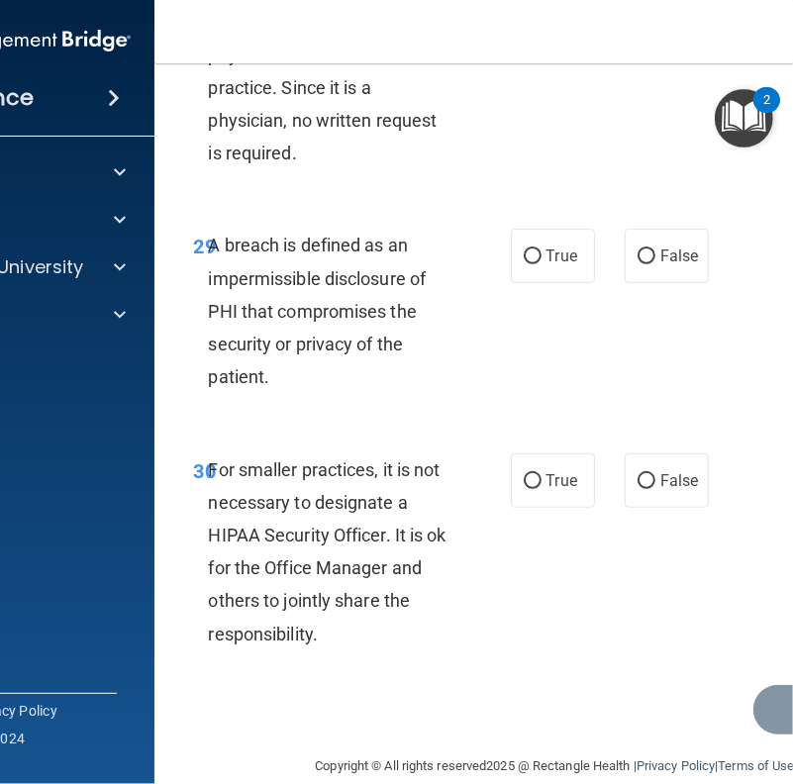
scroll to position [6577, 0]
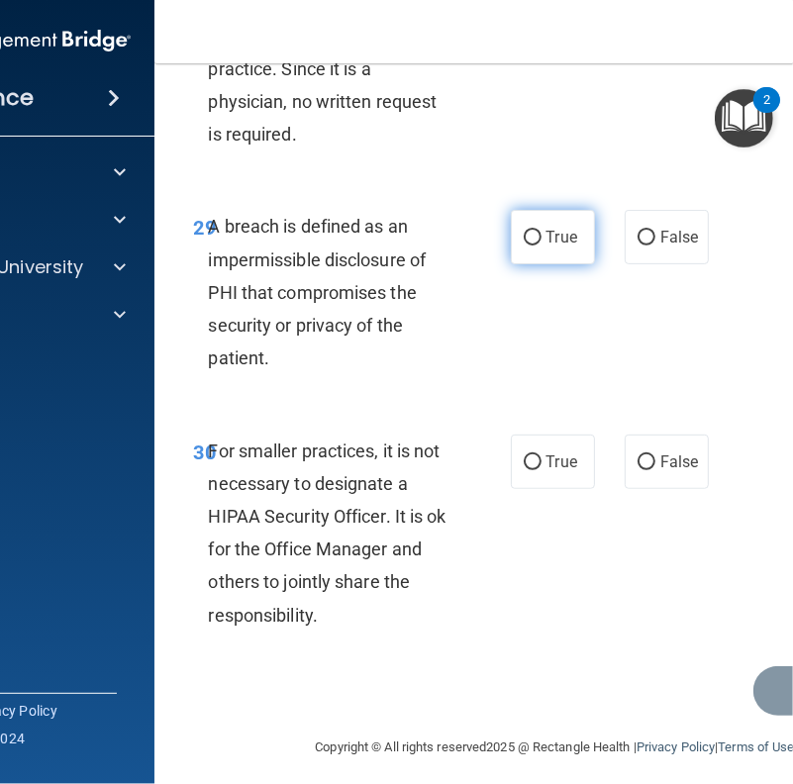
click at [511, 264] on label "True" at bounding box center [553, 237] width 84 height 54
click at [524, 246] on input "True" at bounding box center [533, 238] width 18 height 15
radio input "true"
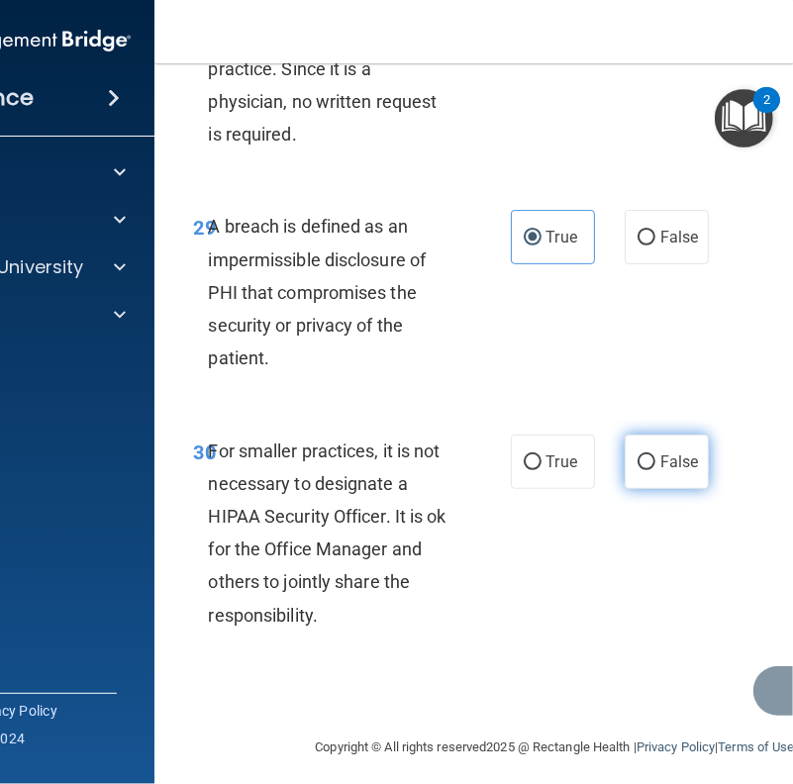
click at [640, 470] on input "False" at bounding box center [647, 463] width 18 height 15
radio input "true"
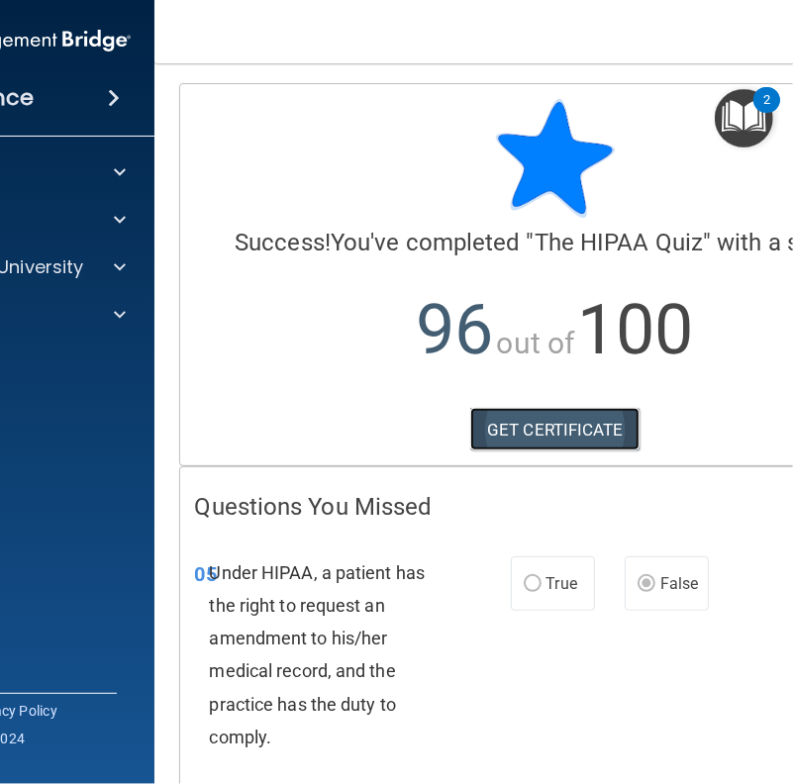
click at [536, 421] on link "GET CERTIFICATE" at bounding box center [554, 430] width 169 height 44
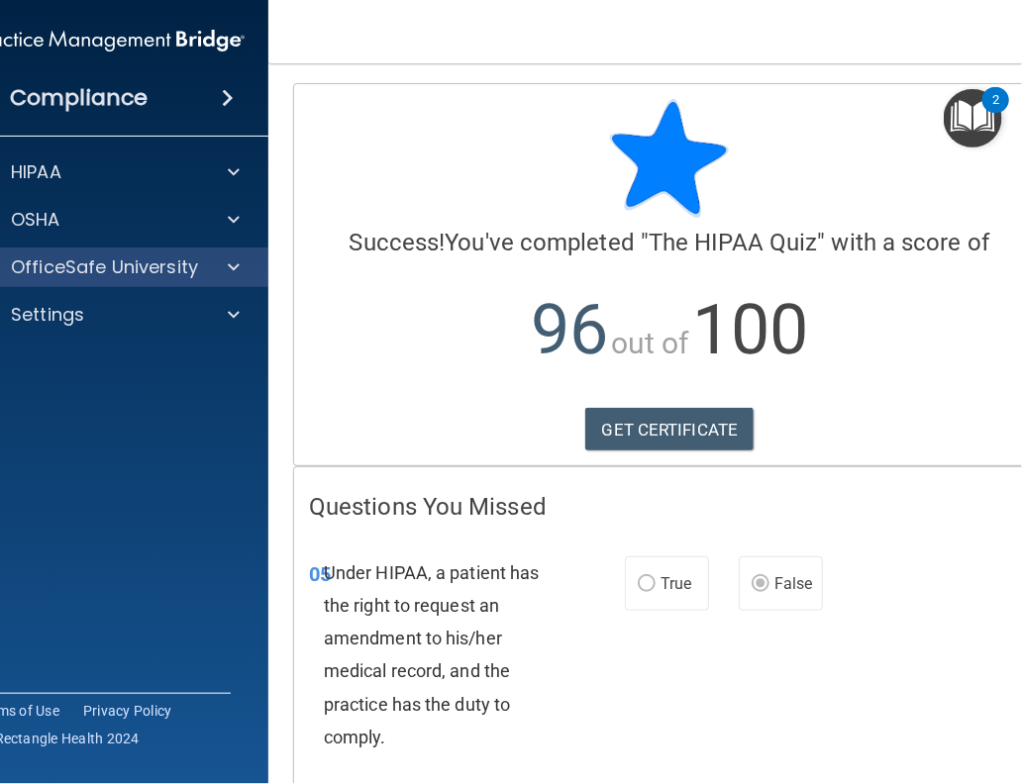
click at [236, 251] on div "OfficeSafe University" at bounding box center [110, 268] width 318 height 40
click at [228, 260] on span at bounding box center [234, 267] width 12 height 24
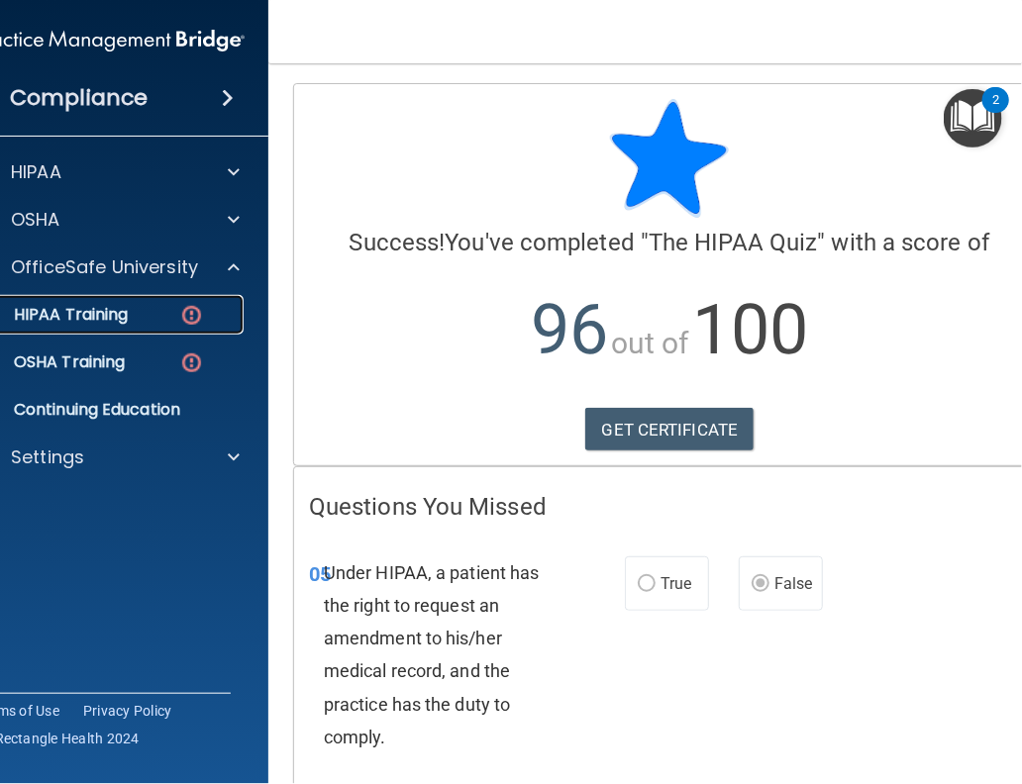
click at [130, 303] on link "HIPAA Training" at bounding box center [88, 315] width 312 height 40
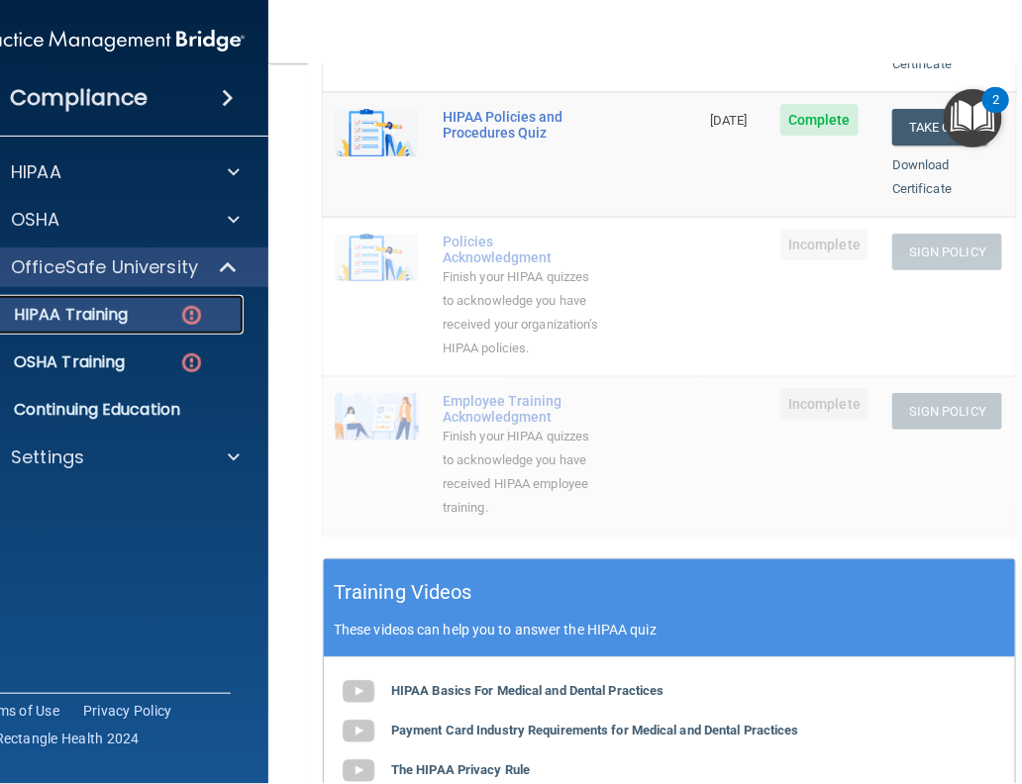
scroll to position [486, 0]
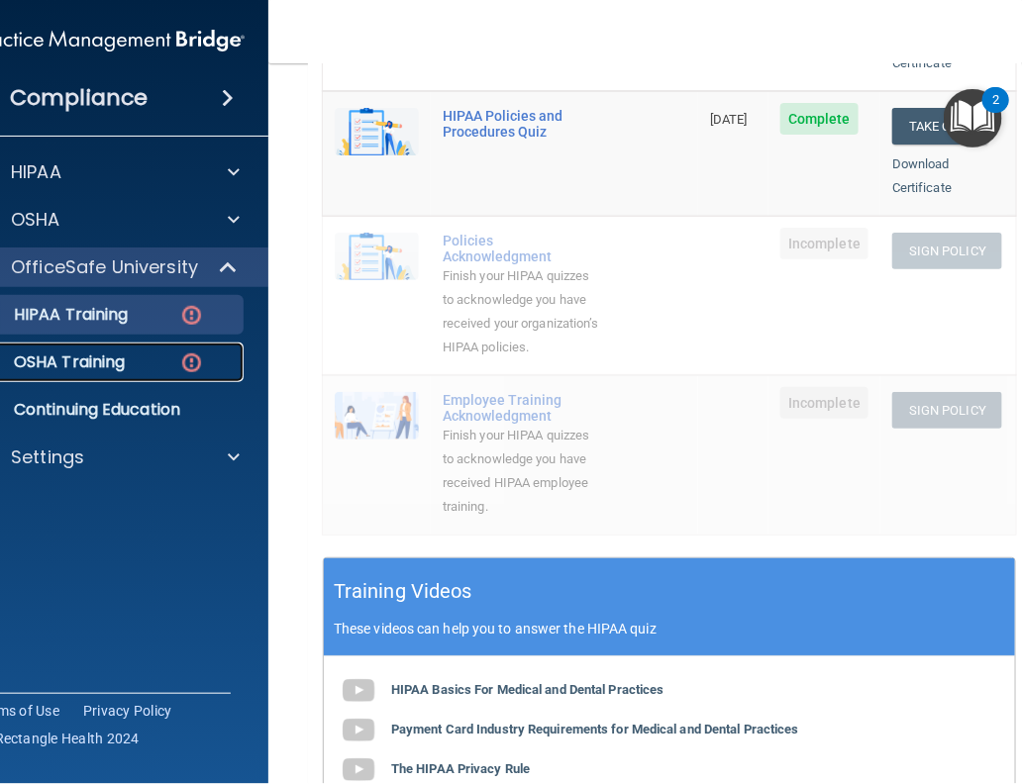
click at [81, 363] on p "OSHA Training" at bounding box center [44, 363] width 160 height 20
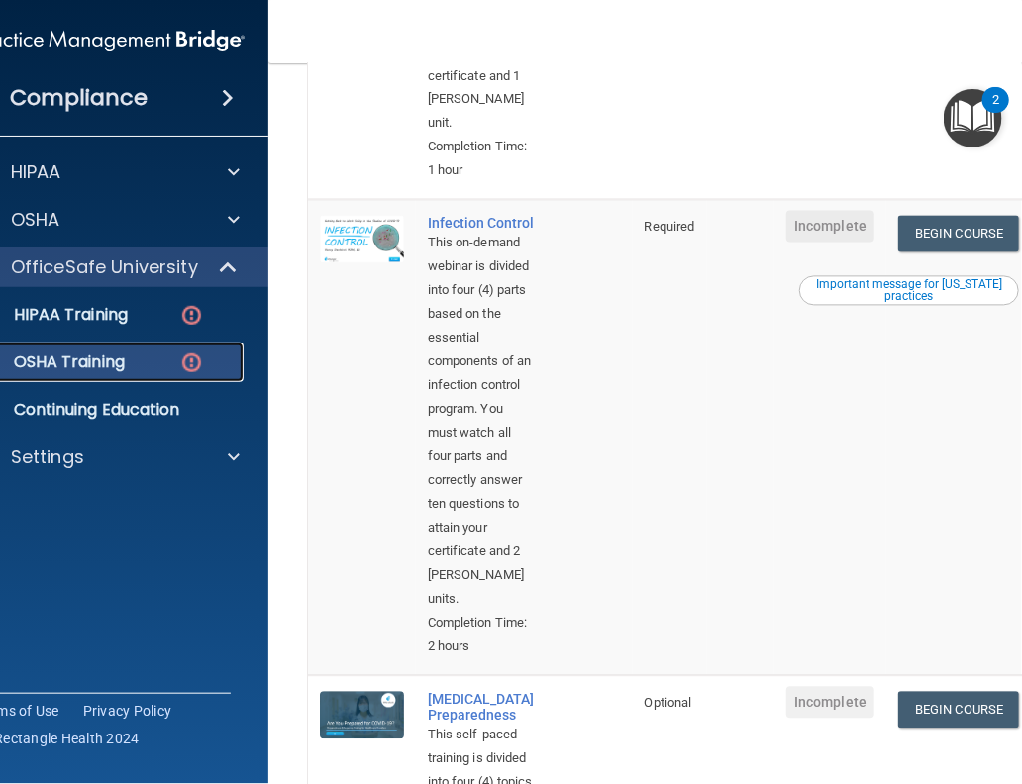
scroll to position [1061, 0]
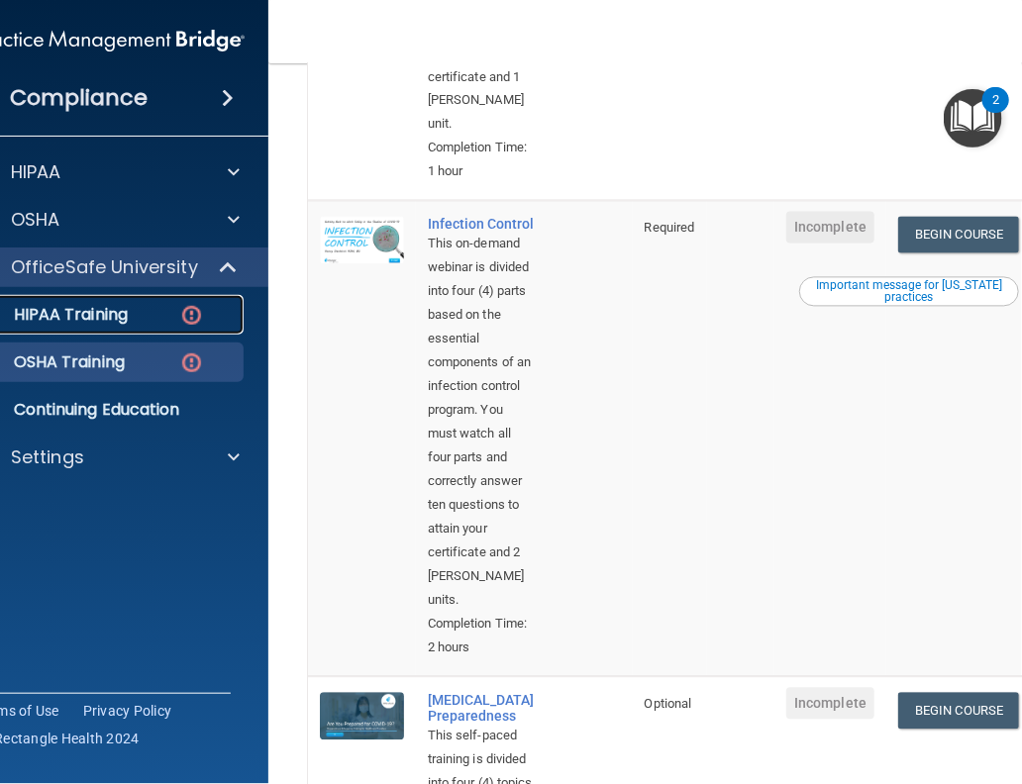
click at [87, 307] on p "HIPAA Training" at bounding box center [45, 315] width 163 height 20
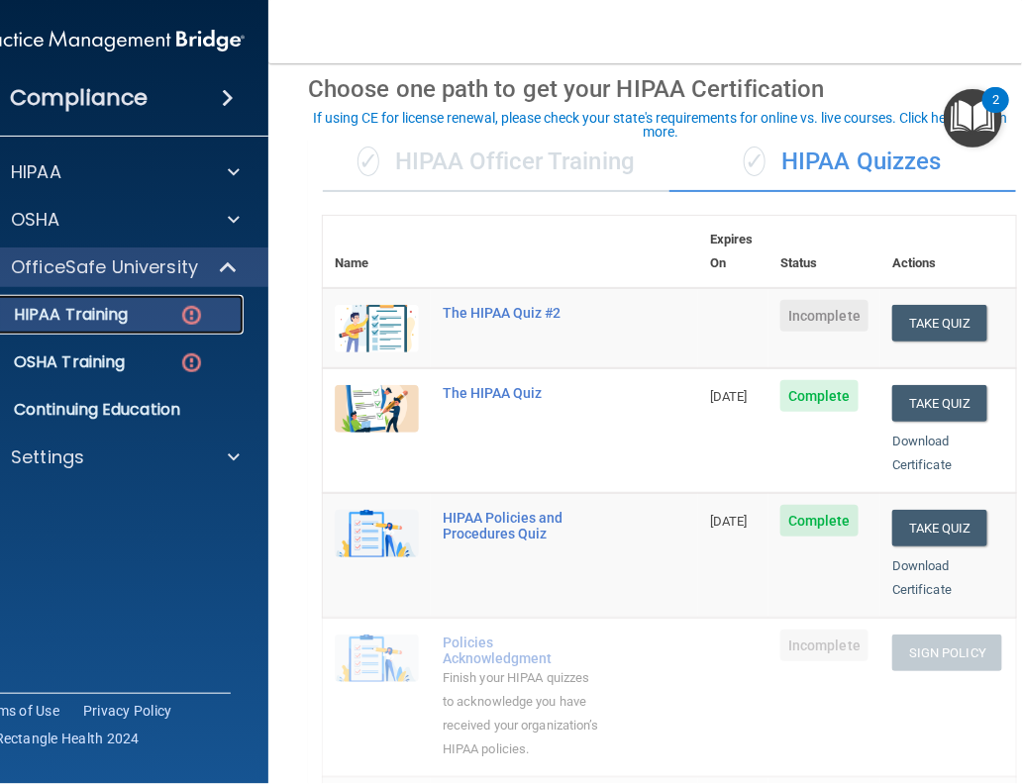
scroll to position [82, 0]
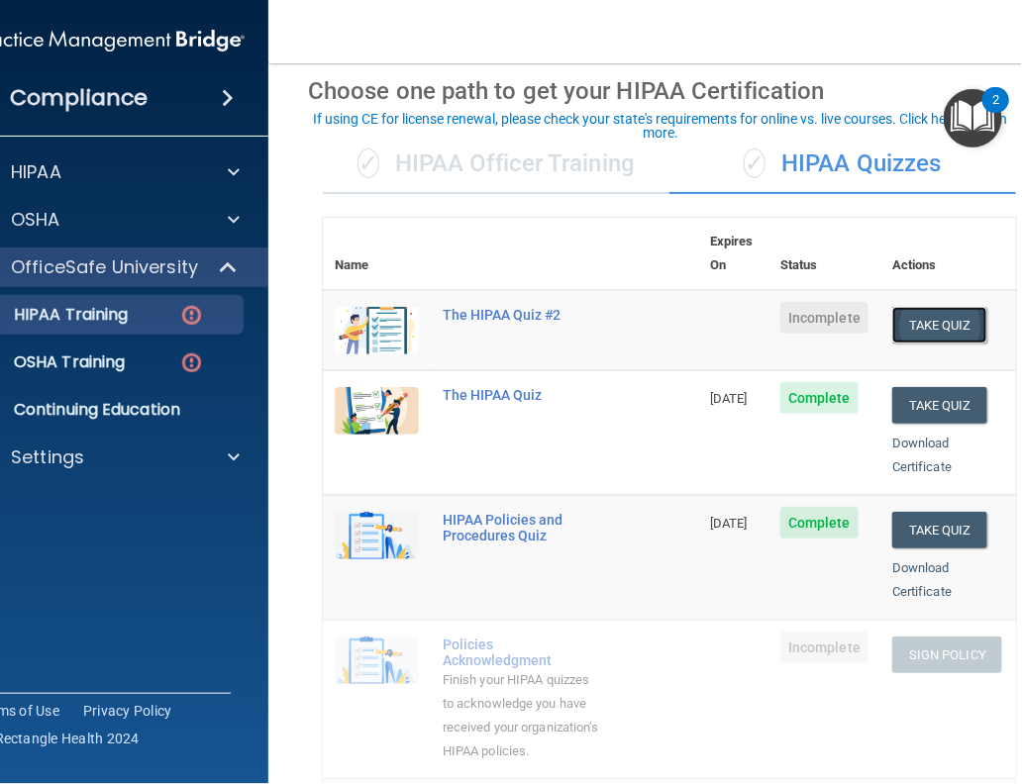
click at [911, 307] on button "Take Quiz" at bounding box center [939, 325] width 95 height 37
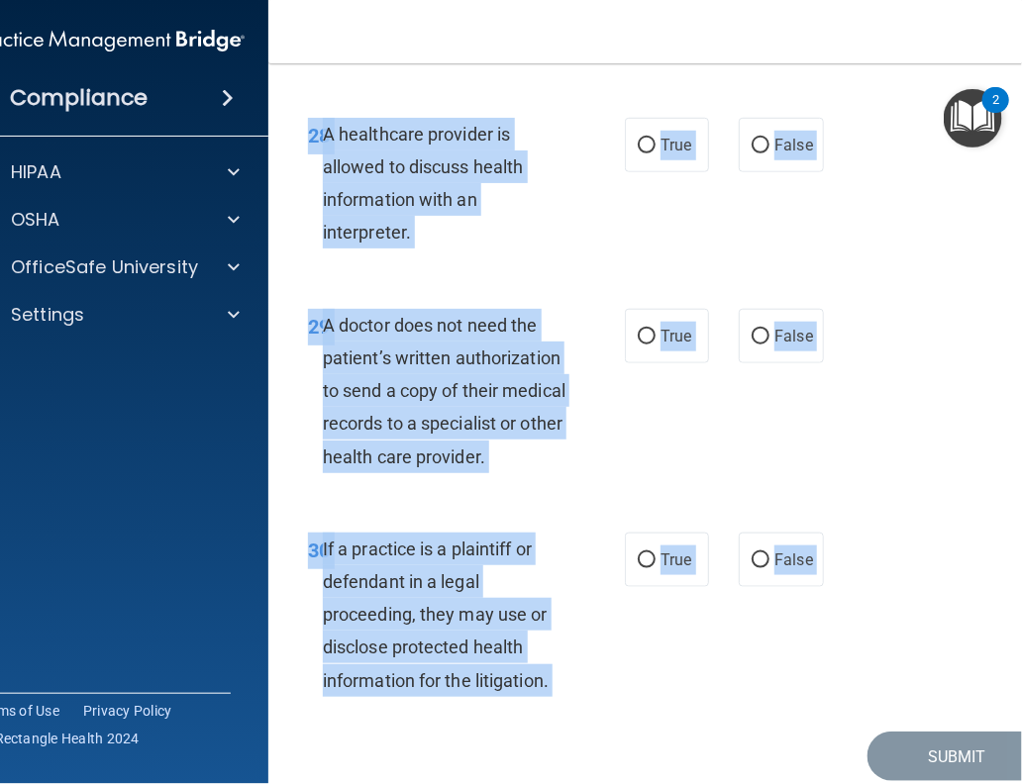
scroll to position [6558, 0]
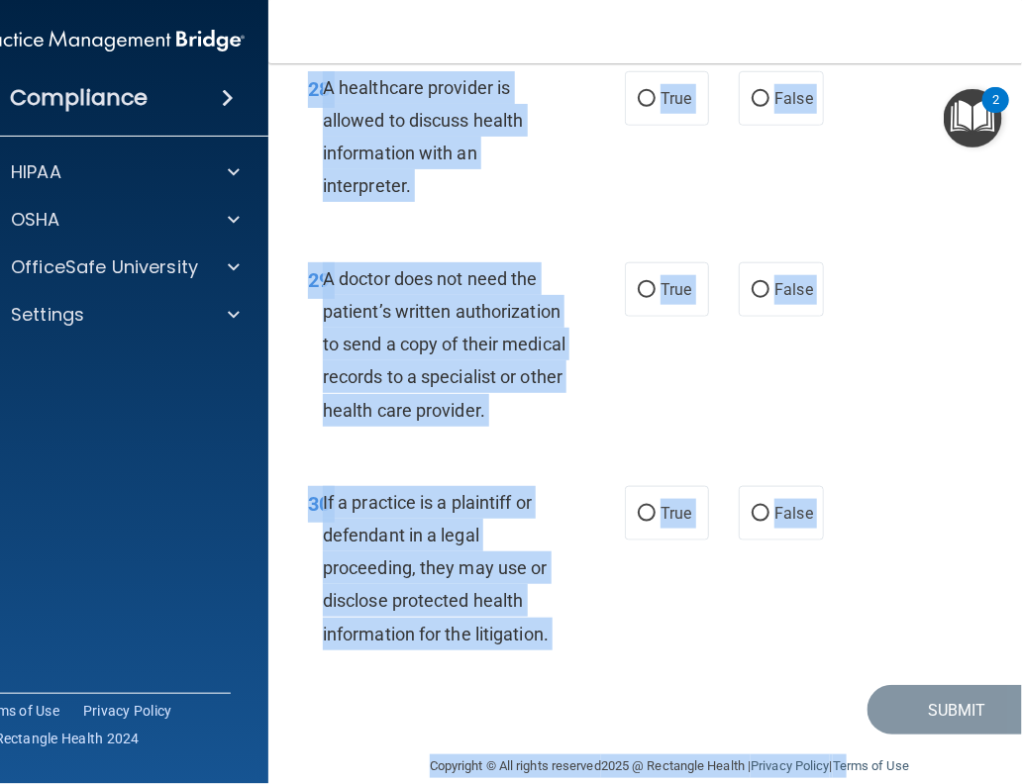
drag, startPoint x: 290, startPoint y: 173, endPoint x: 848, endPoint y: 840, distance: 868.9
click at [848, 635] on html "Compliance HIPAA Documents and Policies Report an Incident Business Associates …" at bounding box center [511, 392] width 1022 height 784
click at [942, 461] on div "30 If a practice is a plaintiff or defendant in a legal proceeding, they may us…" at bounding box center [669, 573] width 753 height 224
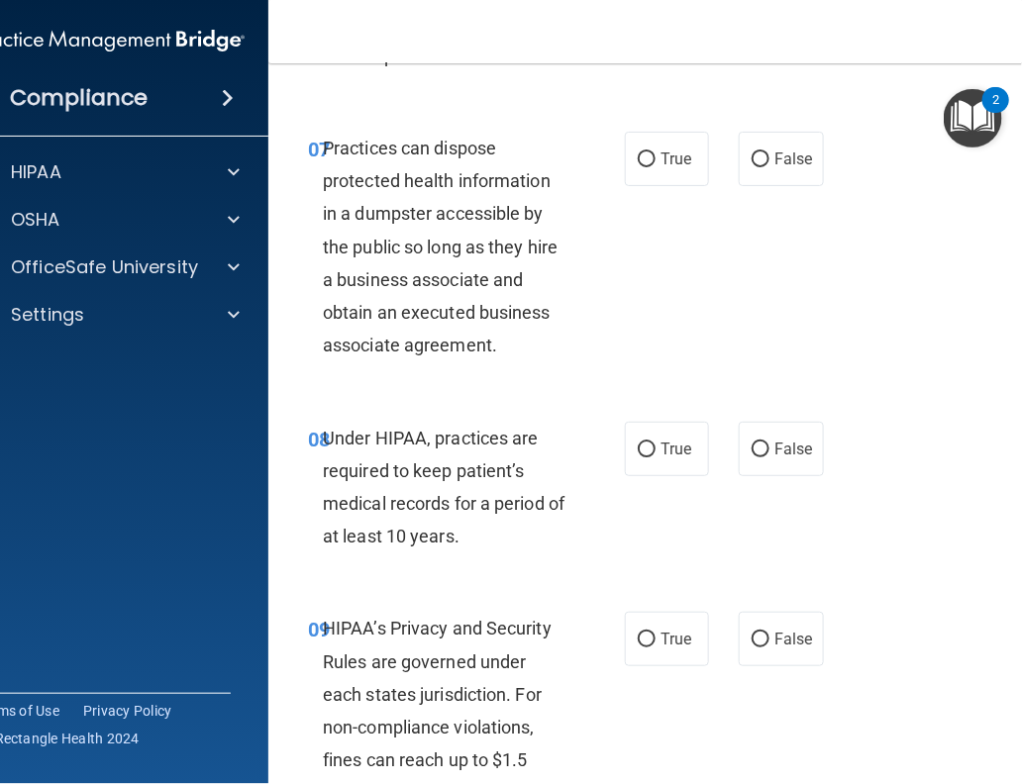
scroll to position [0, 0]
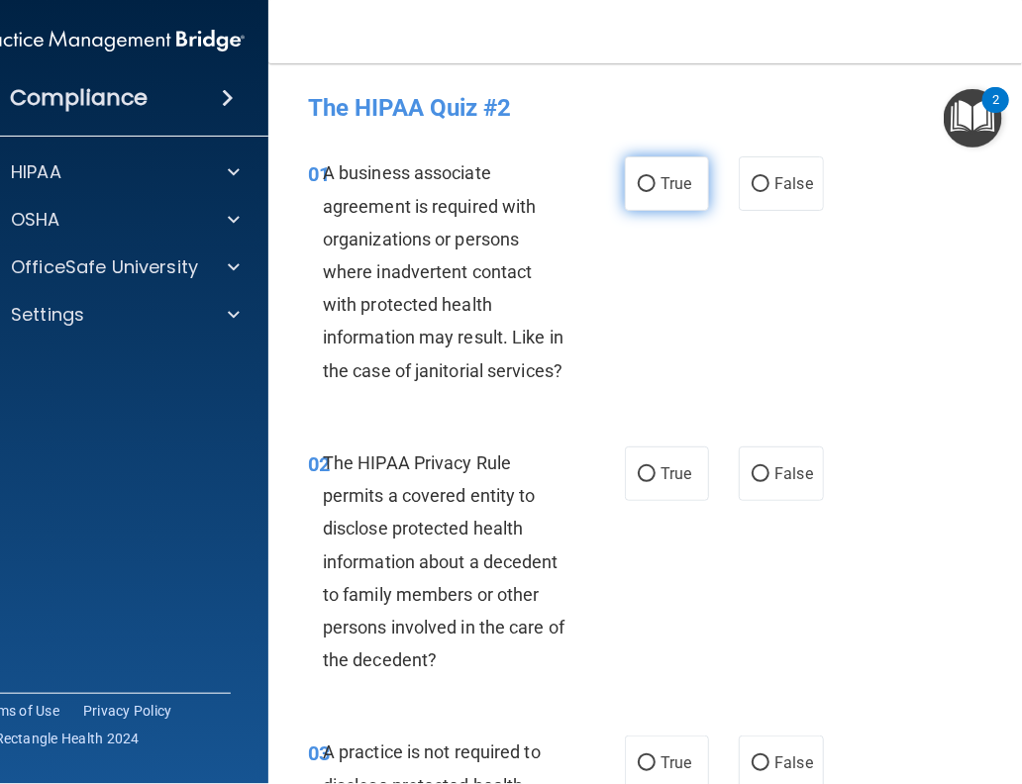
click at [644, 175] on label "True" at bounding box center [667, 183] width 84 height 54
click at [644, 177] on input "True" at bounding box center [647, 184] width 18 height 15
radio input "true"
click at [639, 467] on input "True" at bounding box center [647, 474] width 18 height 15
radio input "true"
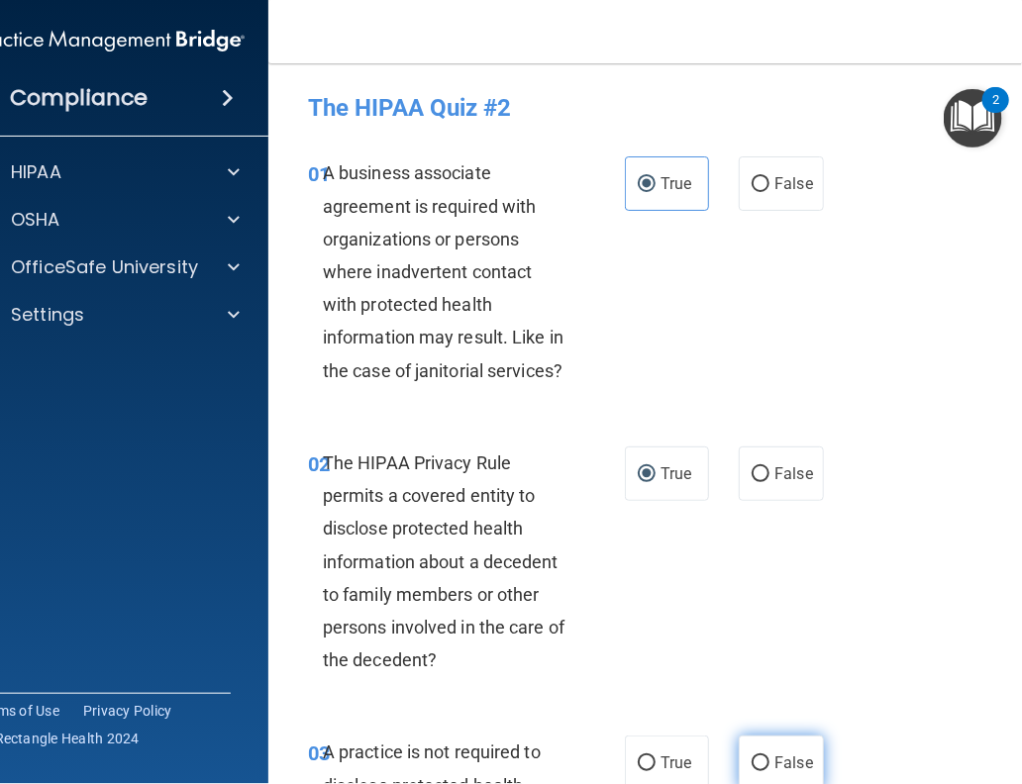
click at [758, 635] on label "False" at bounding box center [781, 763] width 84 height 54
click at [758, 635] on input "False" at bounding box center [761, 764] width 18 height 15
radio input "true"
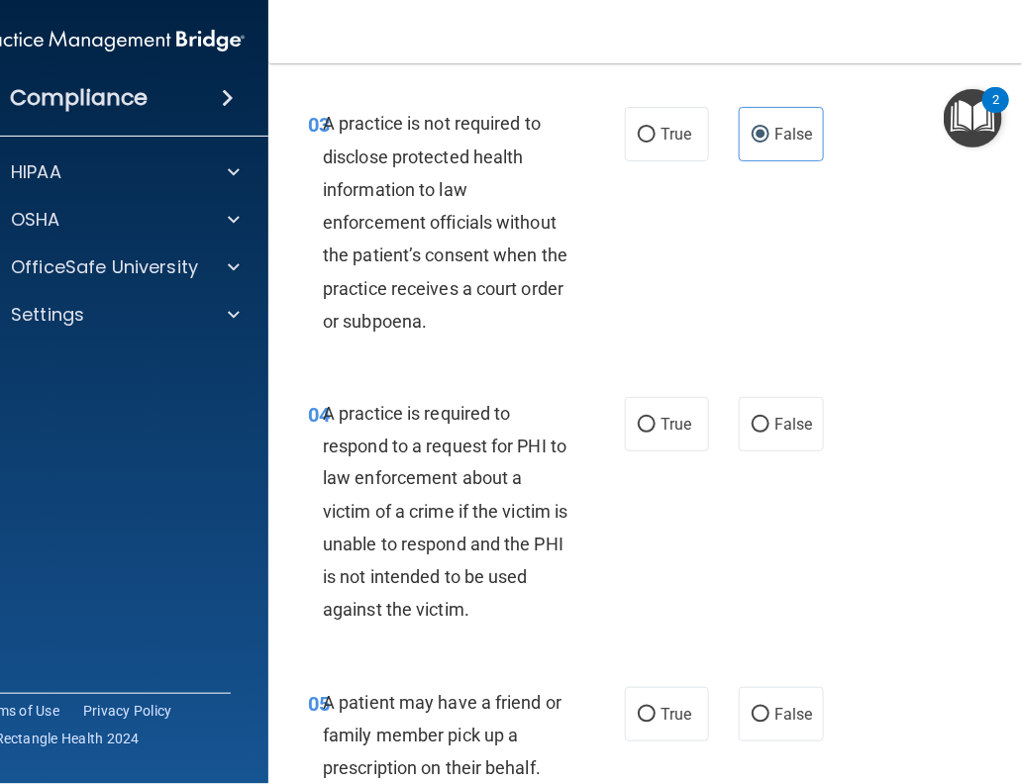
scroll to position [678, 0]
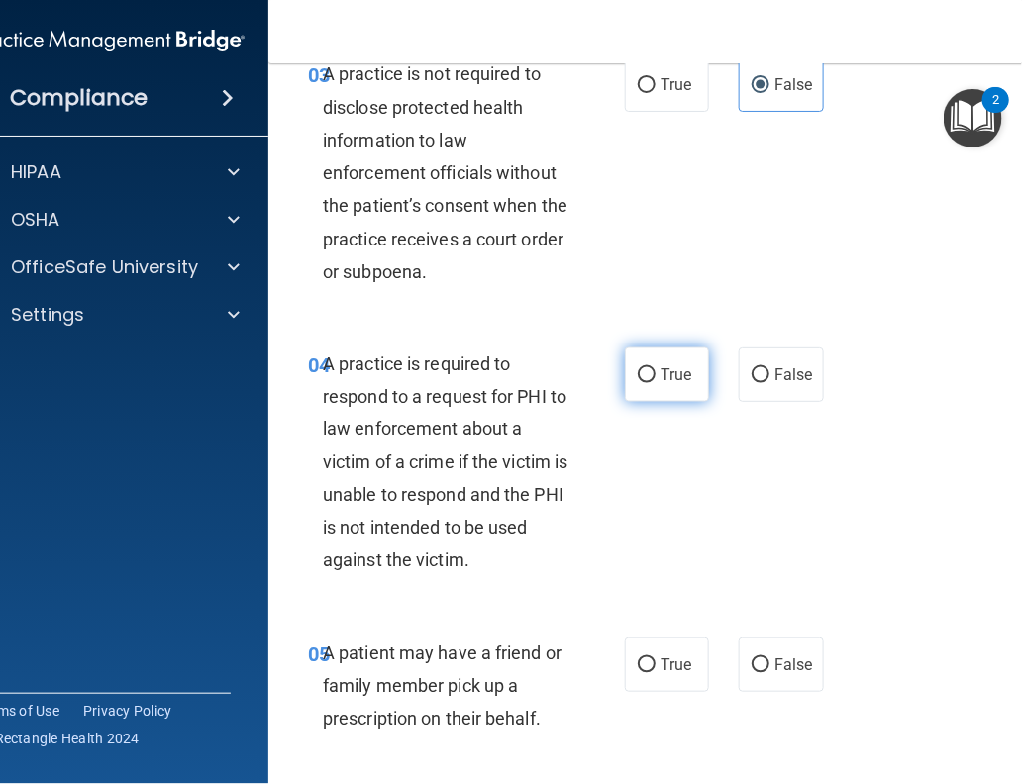
click at [638, 369] on input "True" at bounding box center [647, 375] width 18 height 15
radio input "true"
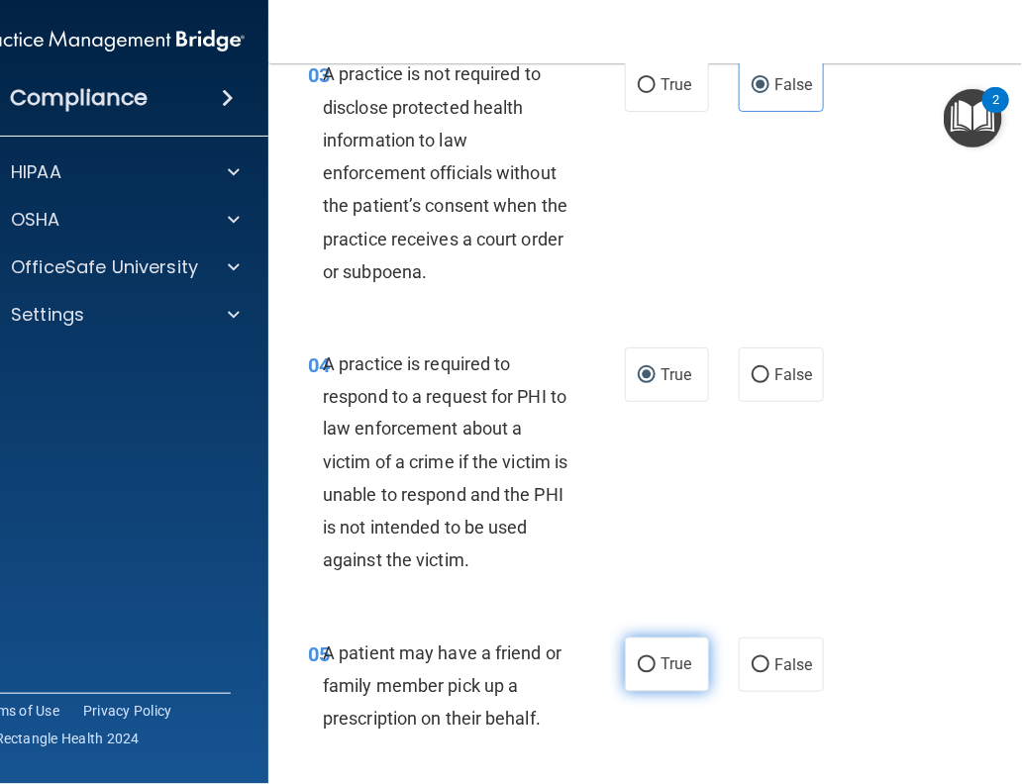
click at [637, 635] on label "True" at bounding box center [667, 665] width 84 height 54
click at [638, 635] on input "True" at bounding box center [647, 666] width 18 height 15
radio input "true"
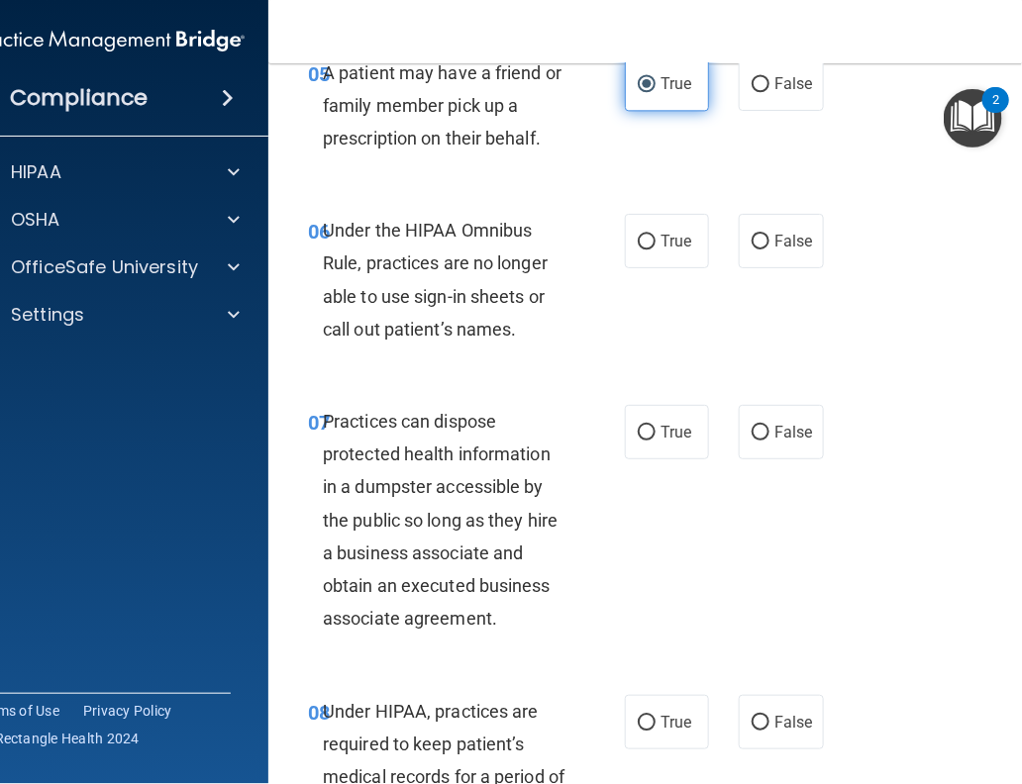
scroll to position [1261, 0]
click at [744, 250] on label "False" at bounding box center [781, 240] width 84 height 54
click at [752, 249] on input "False" at bounding box center [761, 241] width 18 height 15
radio input "true"
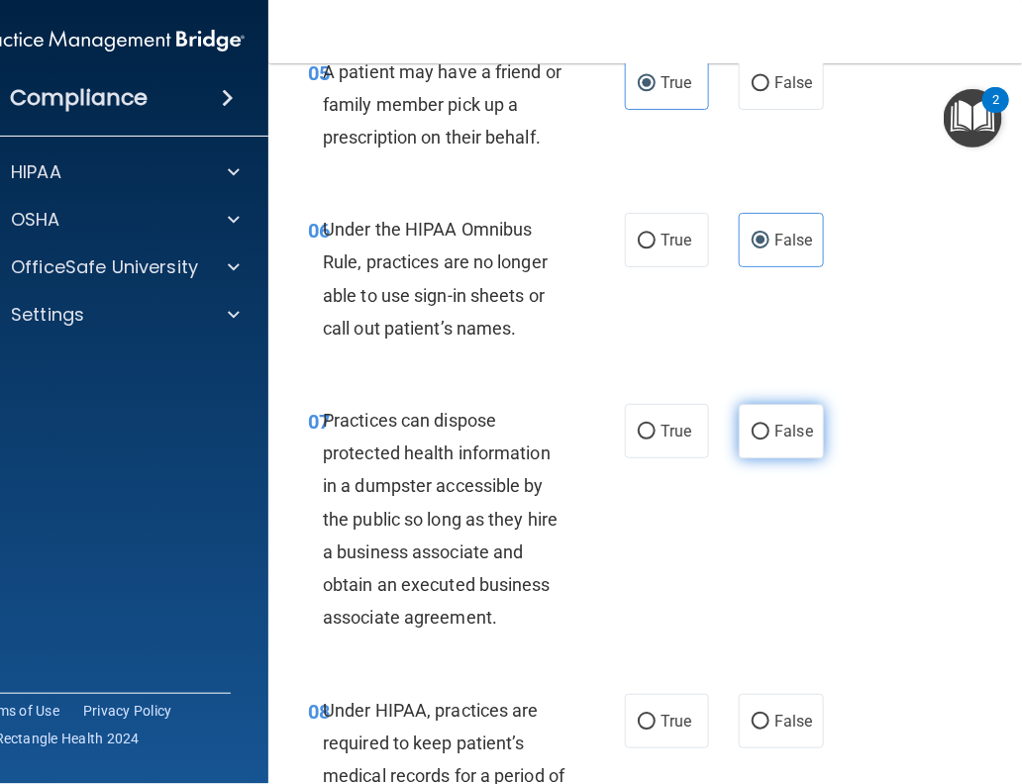
click at [755, 413] on label "False" at bounding box center [781, 431] width 84 height 54
click at [755, 425] on input "False" at bounding box center [761, 432] width 18 height 15
radio input "true"
click at [755, 635] on input "False" at bounding box center [761, 722] width 18 height 15
radio input "true"
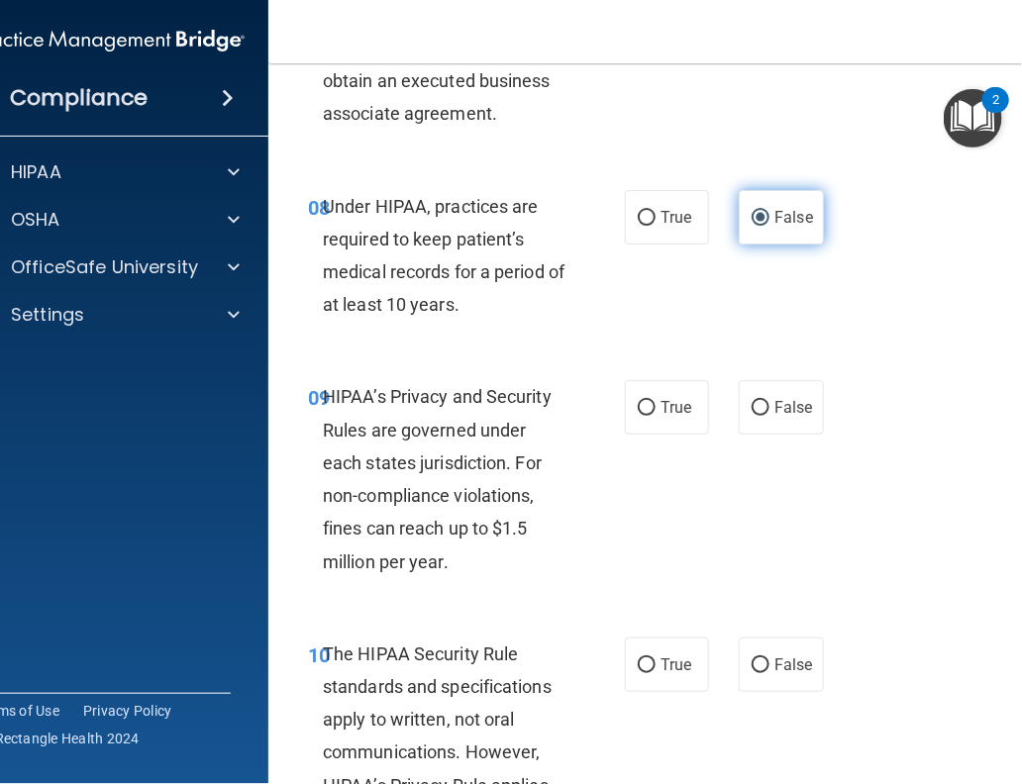
scroll to position [1766, 0]
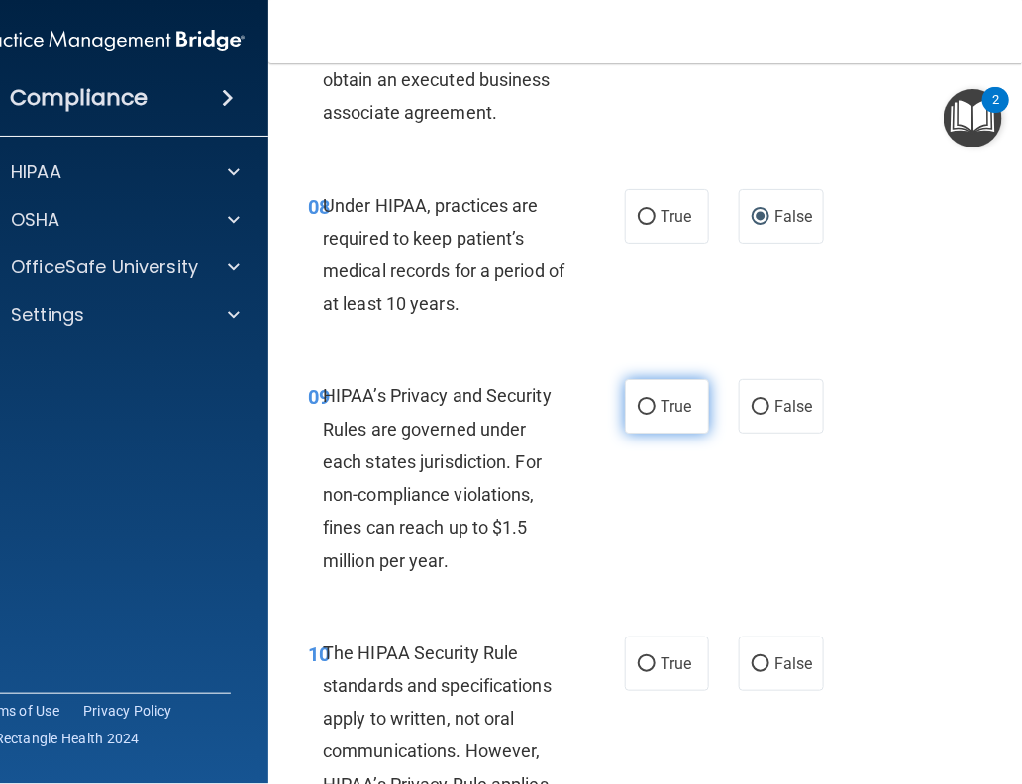
click at [638, 408] on input "True" at bounding box center [647, 407] width 18 height 15
radio input "true"
click at [640, 635] on input "True" at bounding box center [647, 665] width 18 height 15
radio input "true"
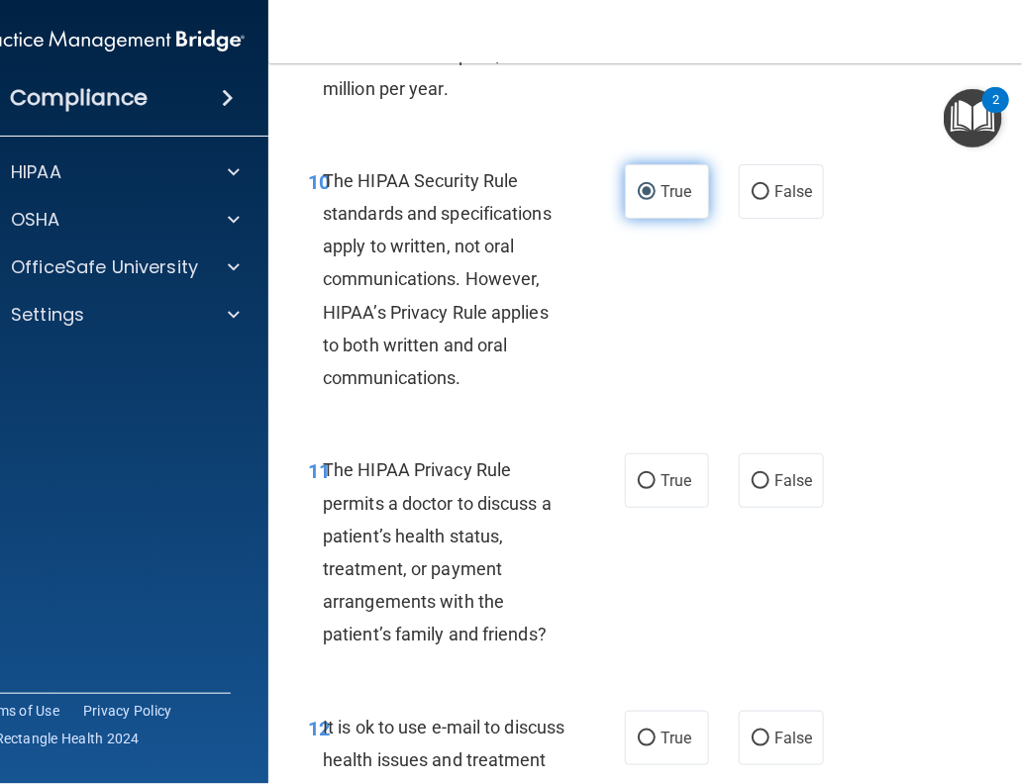
scroll to position [2239, 0]
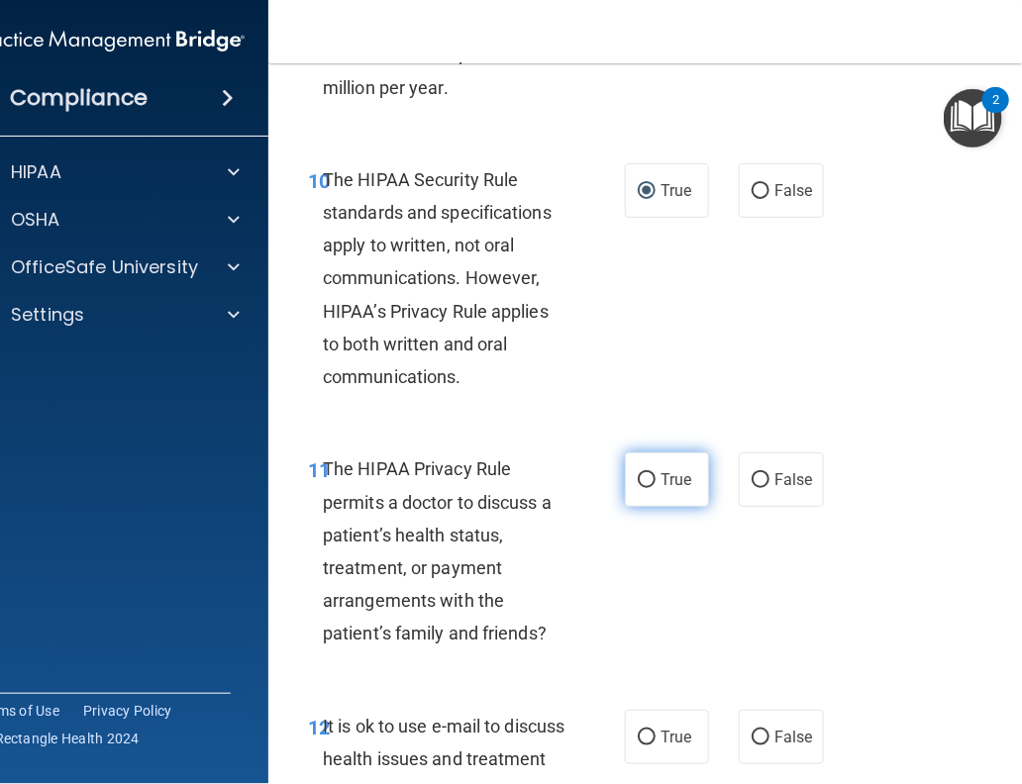
click at [647, 486] on label "True" at bounding box center [667, 480] width 84 height 54
click at [647, 486] on input "True" at bounding box center [647, 480] width 18 height 15
radio input "true"
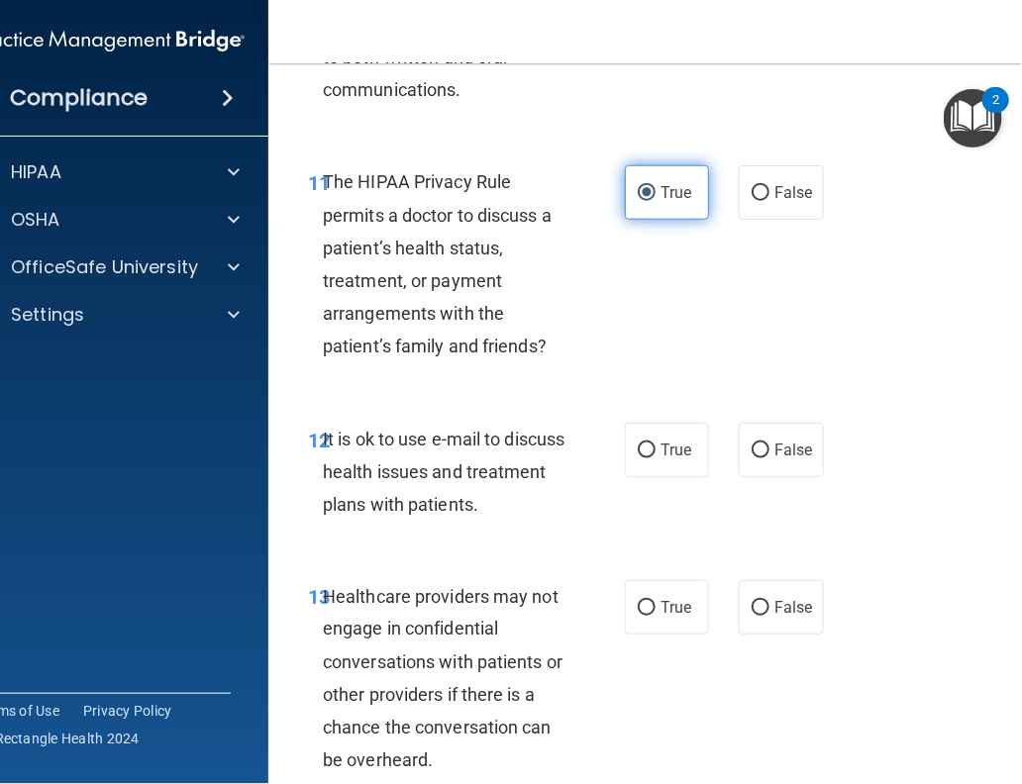
scroll to position [2528, 0]
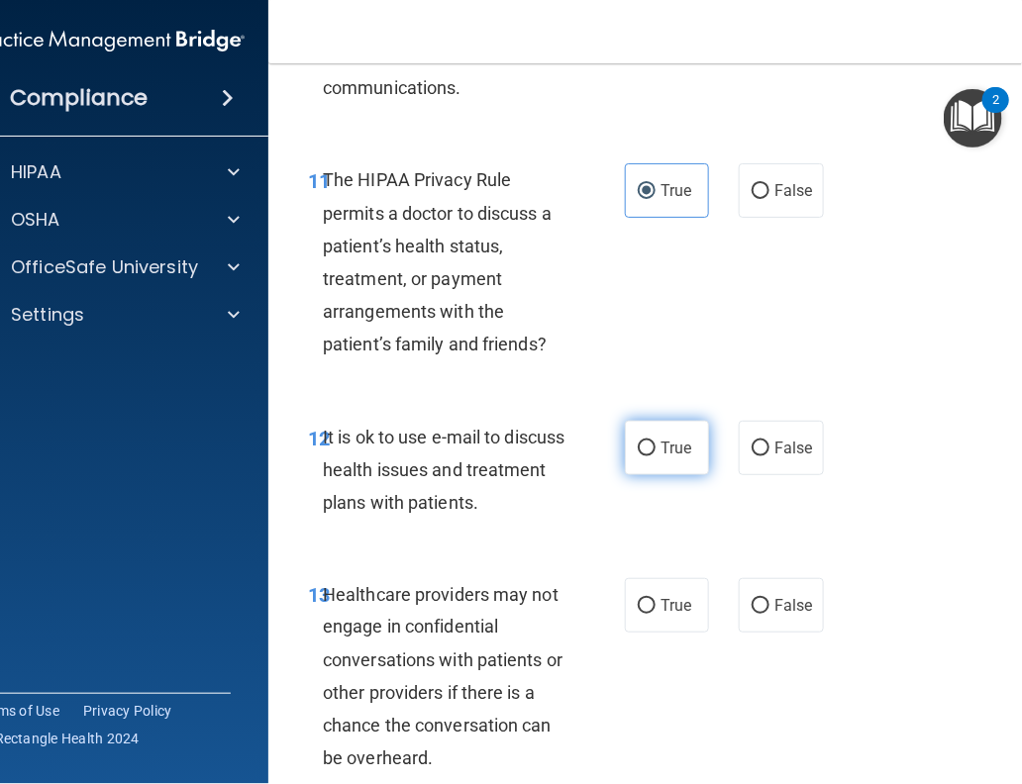
click at [649, 453] on label "True" at bounding box center [667, 448] width 84 height 54
click at [649, 453] on input "True" at bounding box center [647, 449] width 18 height 15
radio input "true"
click at [754, 586] on label "False" at bounding box center [781, 605] width 84 height 54
click at [754, 599] on input "False" at bounding box center [761, 606] width 18 height 15
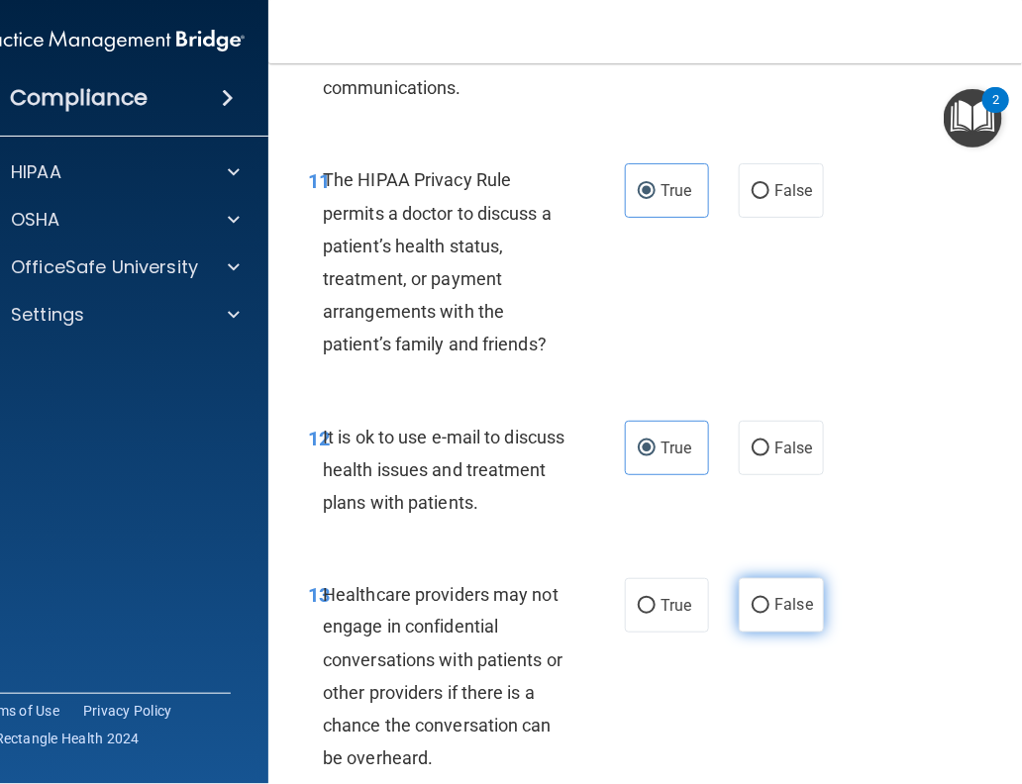
radio input "true"
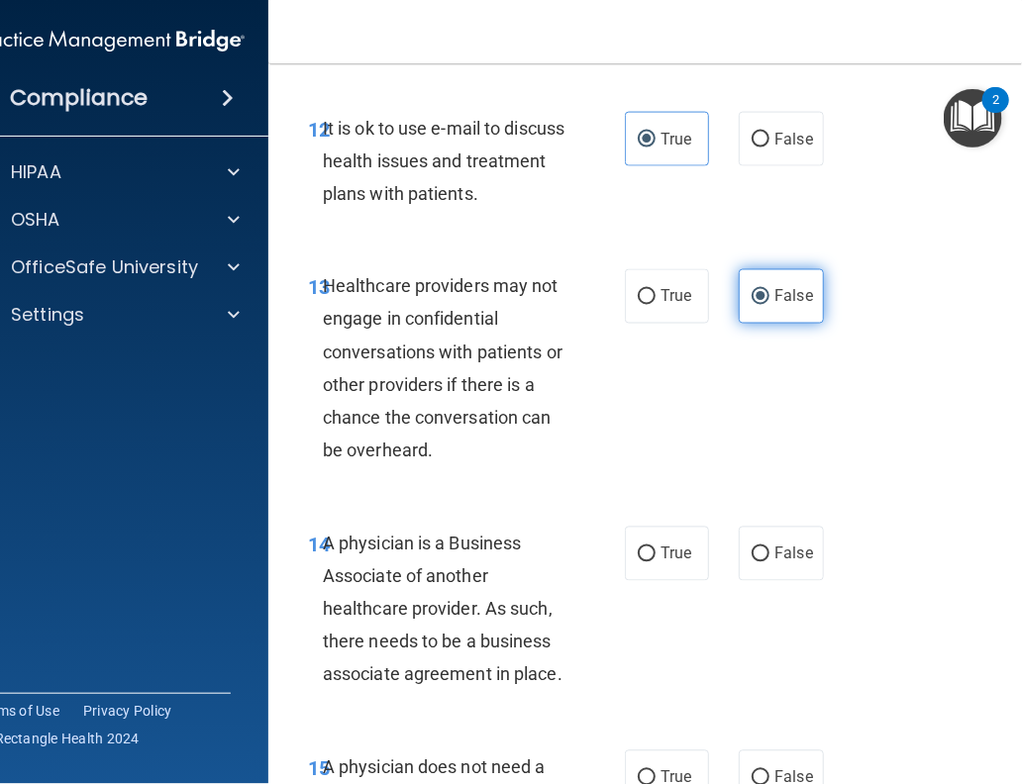
scroll to position [2849, 0]
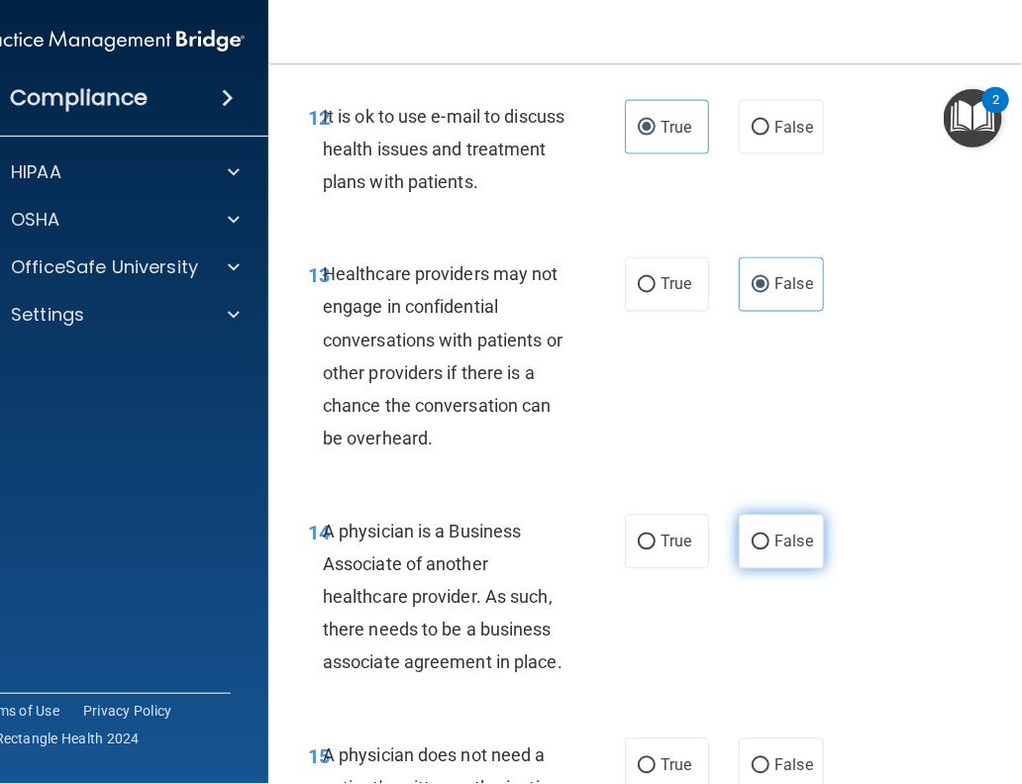
click at [762, 530] on label "False" at bounding box center [781, 542] width 84 height 54
click at [762, 536] on input "False" at bounding box center [761, 543] width 18 height 15
radio input "true"
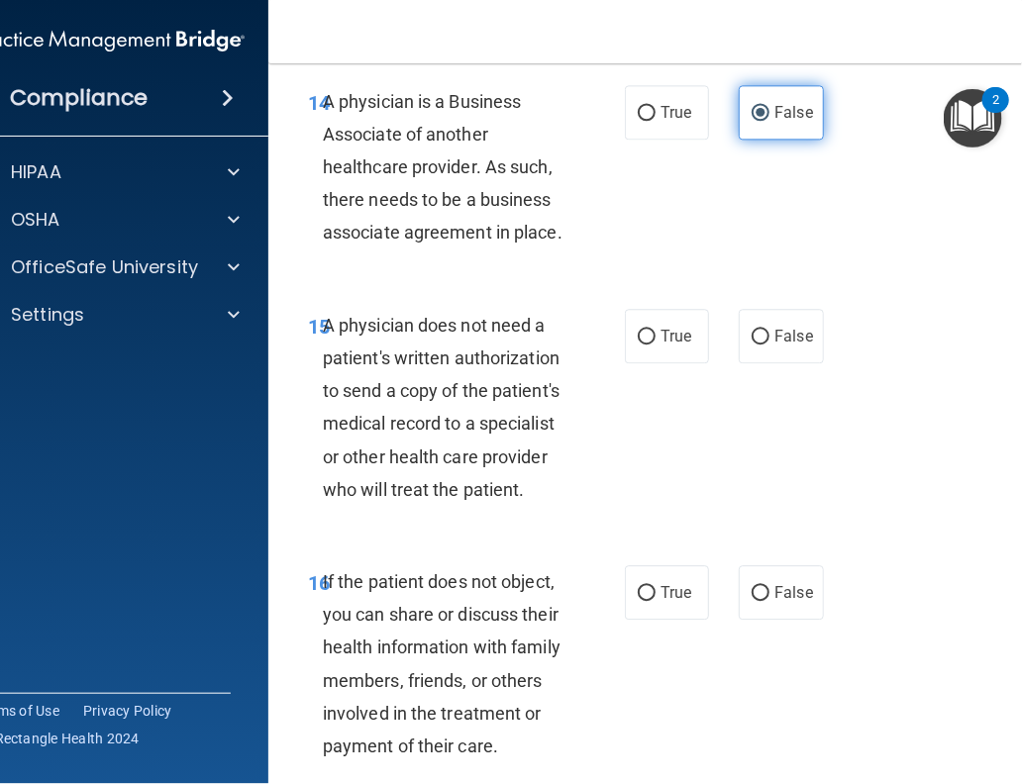
scroll to position [3295, 0]
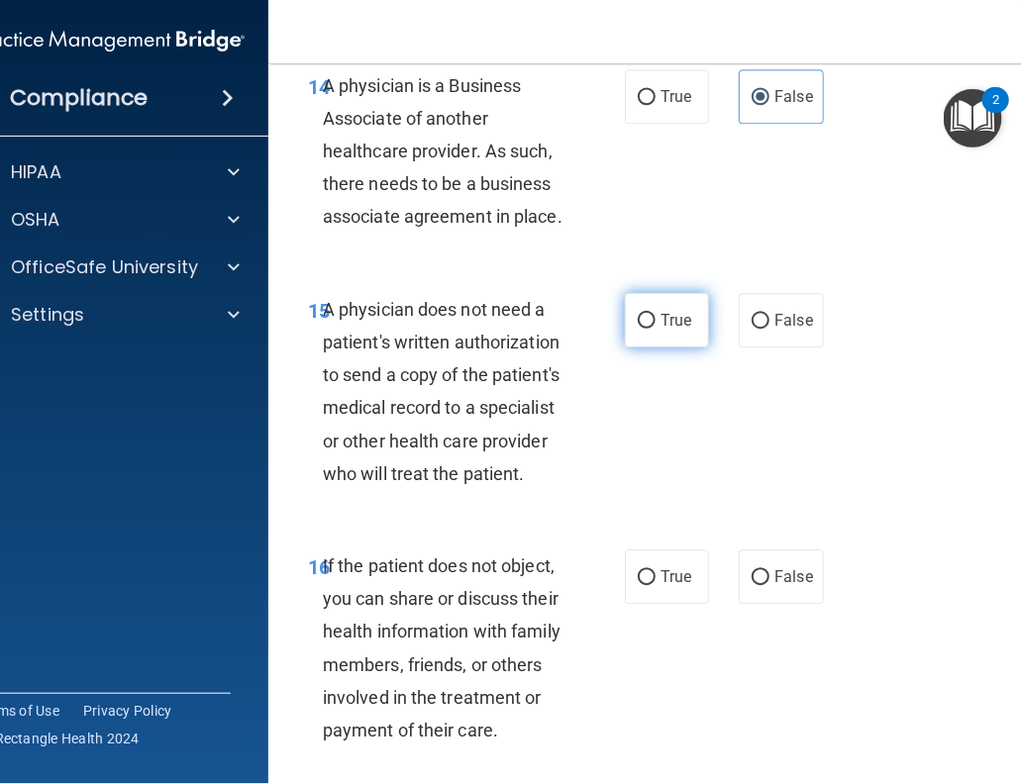
click at [638, 319] on input "True" at bounding box center [647, 321] width 18 height 15
radio input "true"
click at [644, 566] on label "True" at bounding box center [667, 577] width 84 height 54
click at [644, 570] on input "True" at bounding box center [647, 577] width 18 height 15
radio input "true"
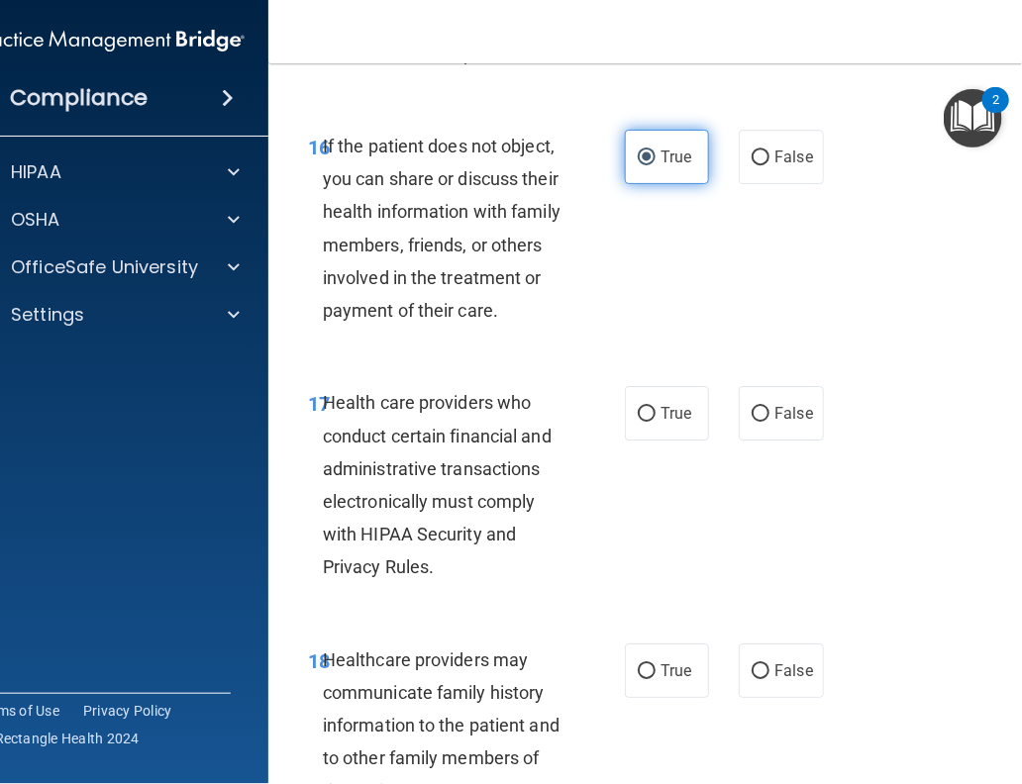
scroll to position [3715, 0]
click at [656, 402] on label "True" at bounding box center [667, 412] width 84 height 54
click at [656, 406] on input "True" at bounding box center [647, 413] width 18 height 15
radio input "true"
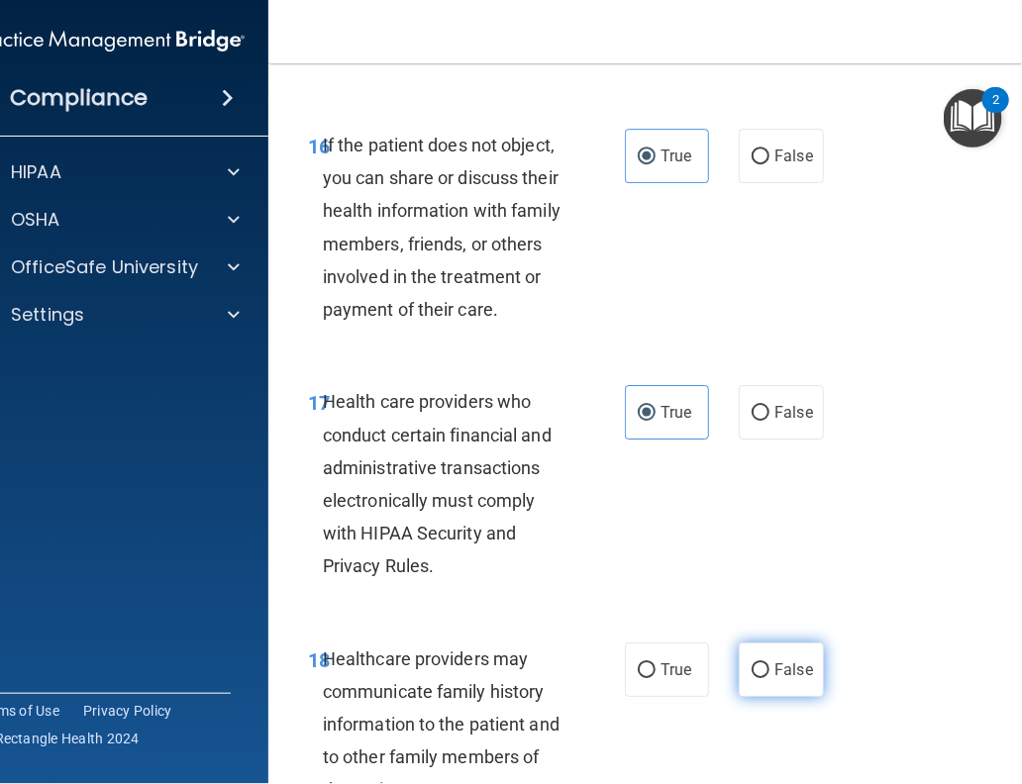
click at [787, 635] on label "False" at bounding box center [781, 670] width 84 height 54
click at [769, 635] on input "False" at bounding box center [761, 670] width 18 height 15
radio input "true"
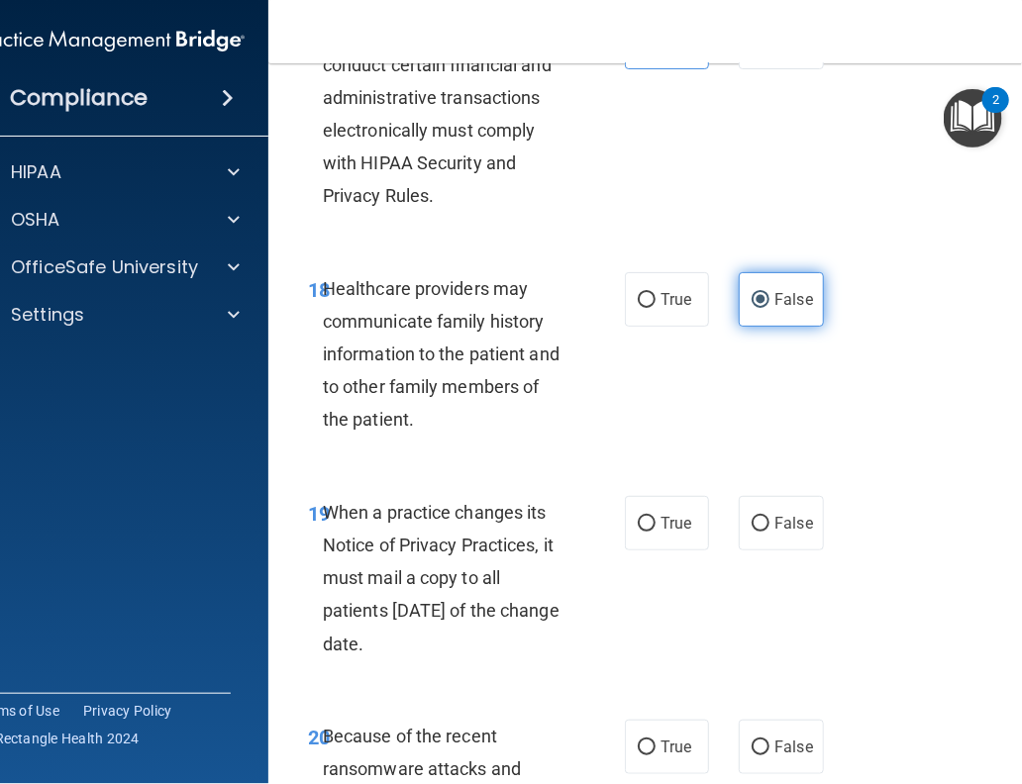
scroll to position [4096, 0]
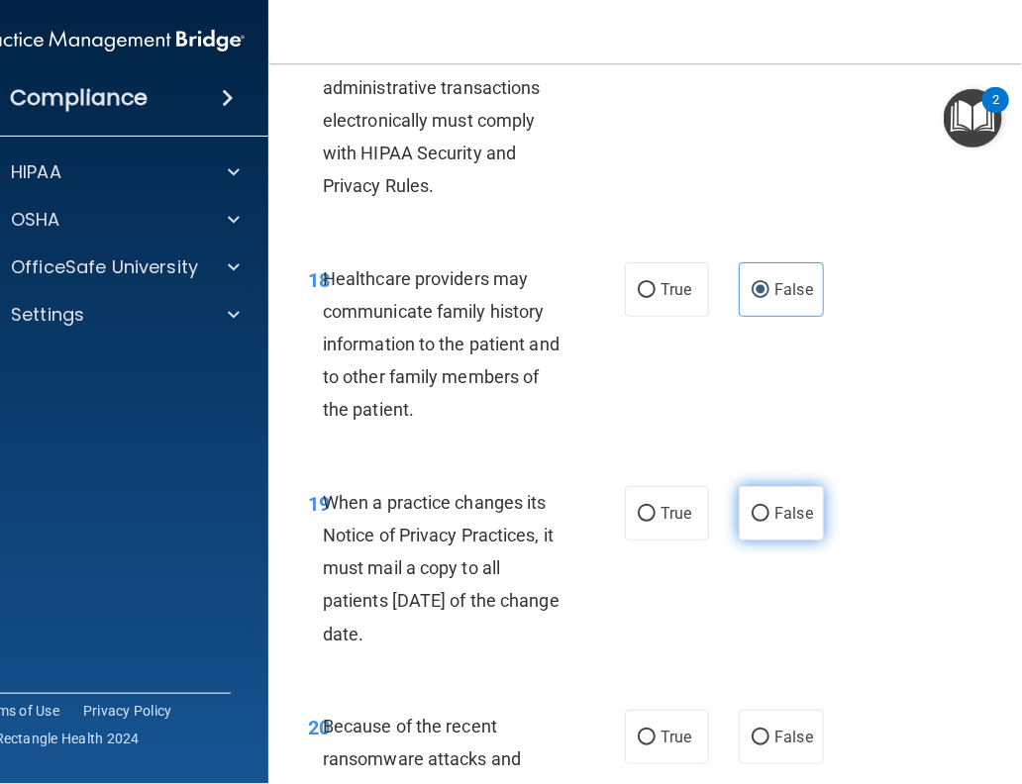
click at [760, 522] on label "False" at bounding box center [781, 513] width 84 height 54
click at [760, 522] on input "False" at bounding box center [761, 514] width 18 height 15
radio input "true"
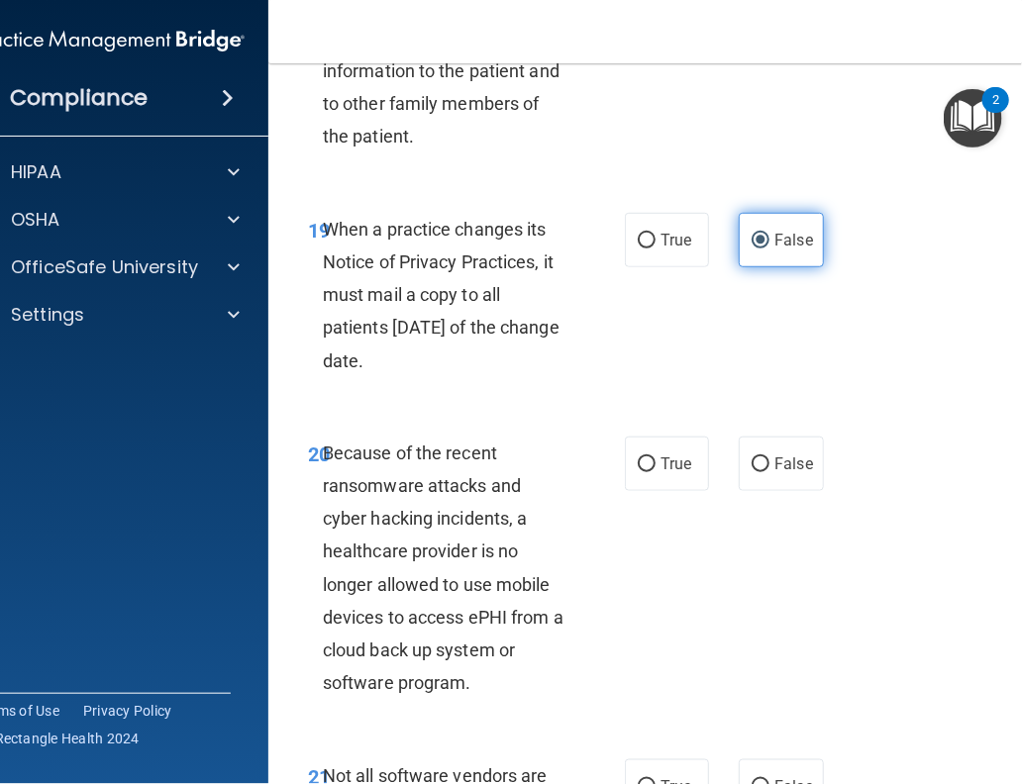
scroll to position [4370, 0]
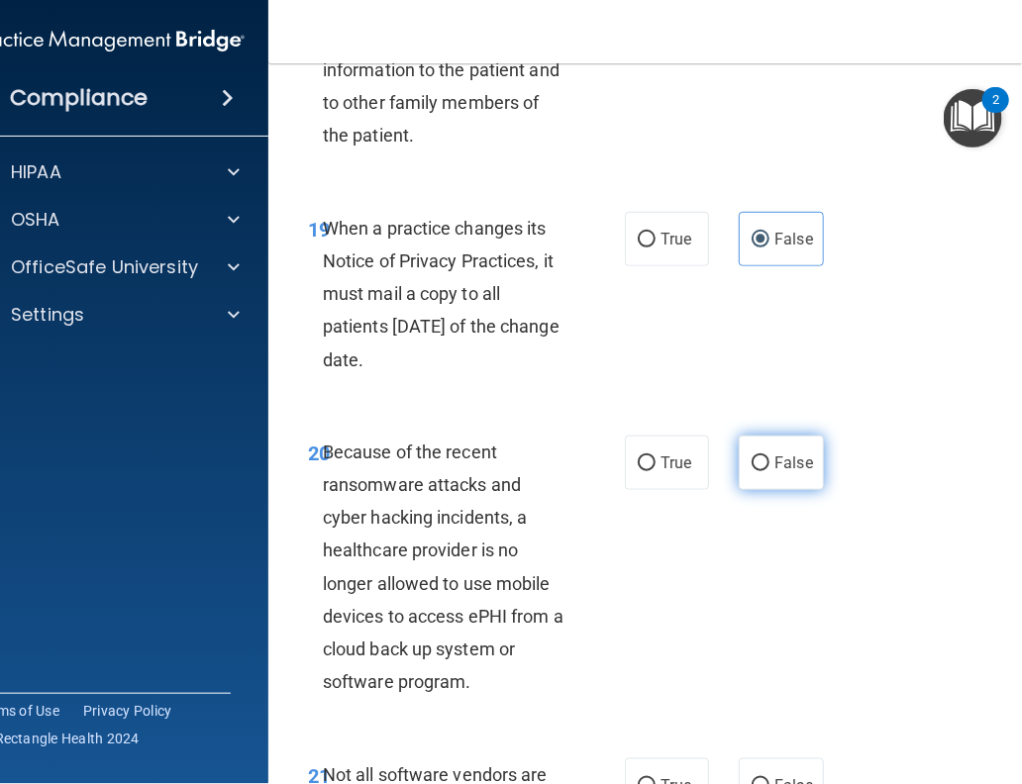
click at [760, 478] on label "False" at bounding box center [781, 463] width 84 height 54
click at [760, 471] on input "False" at bounding box center [761, 463] width 18 height 15
radio input "true"
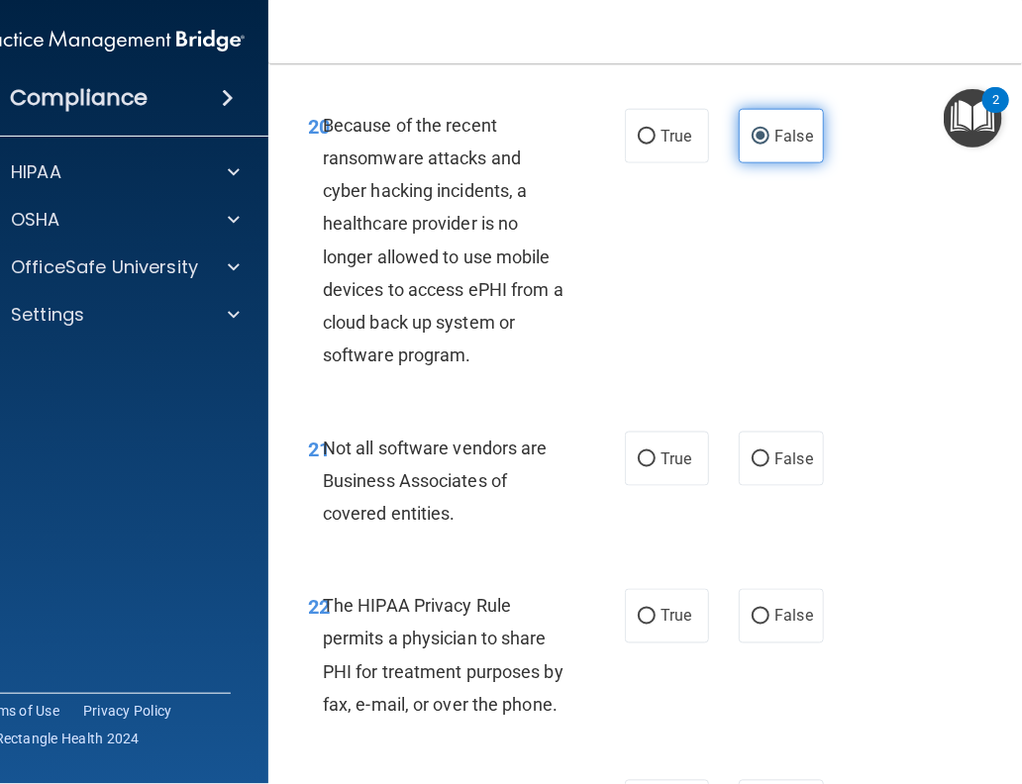
scroll to position [4729, 0]
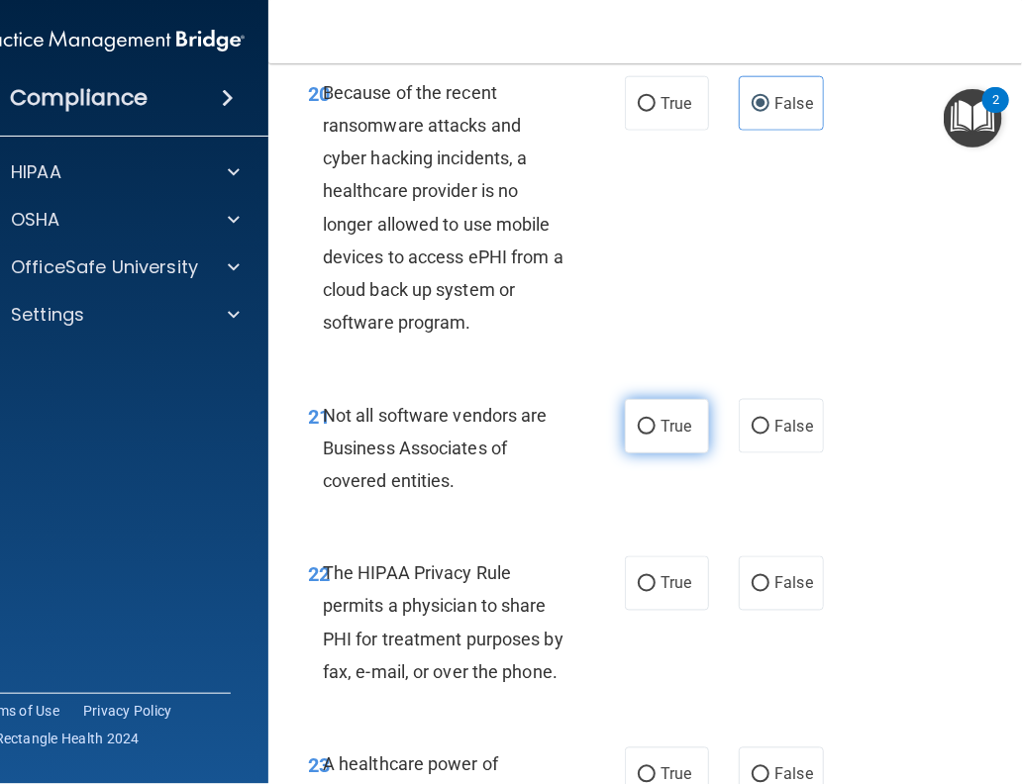
click at [638, 421] on input "True" at bounding box center [647, 427] width 18 height 15
radio input "true"
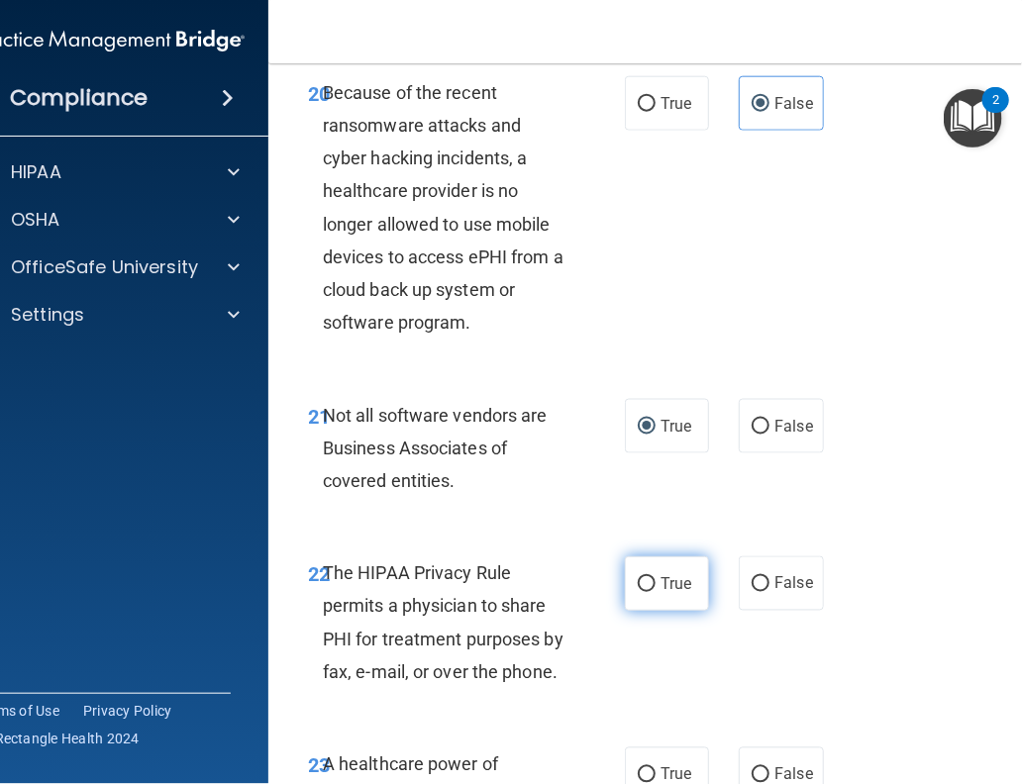
click at [641, 570] on label "True" at bounding box center [667, 584] width 84 height 54
click at [641, 577] on input "True" at bounding box center [647, 584] width 18 height 15
radio input "true"
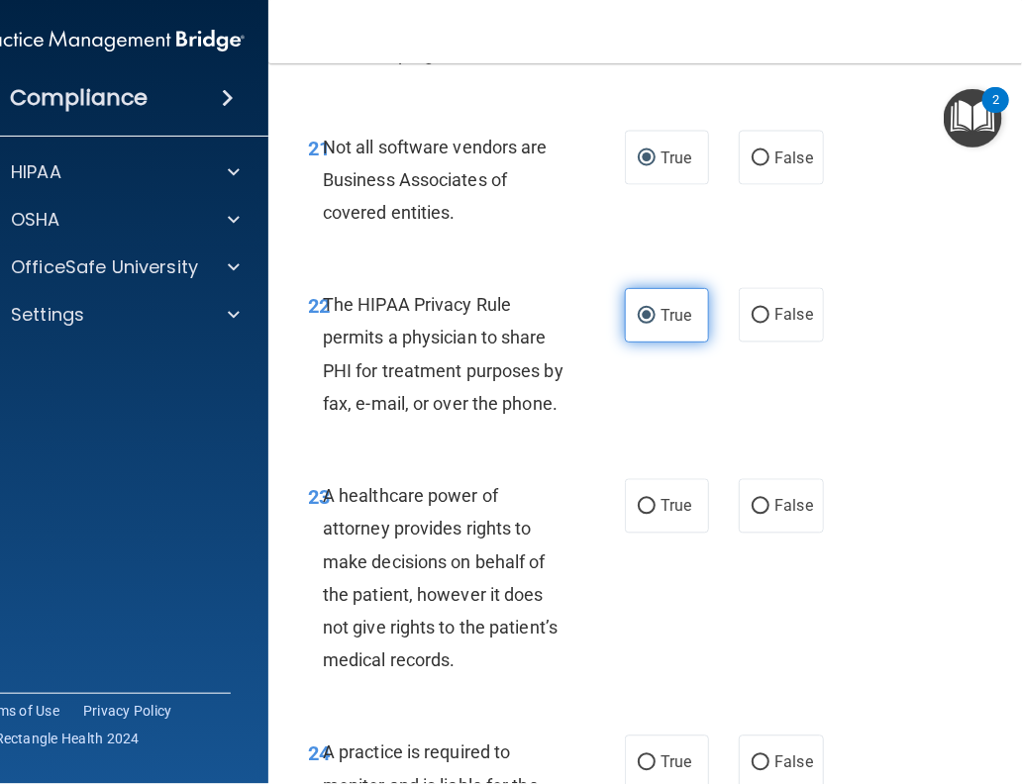
scroll to position [4999, 0]
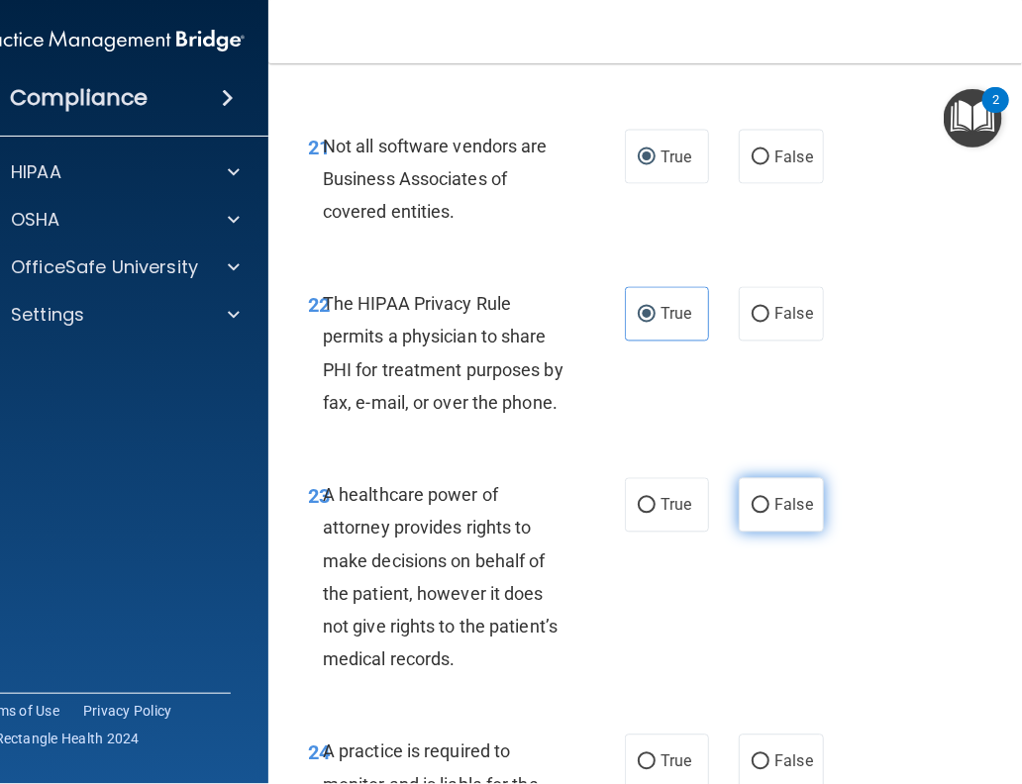
click at [754, 507] on input "False" at bounding box center [761, 506] width 18 height 15
radio input "true"
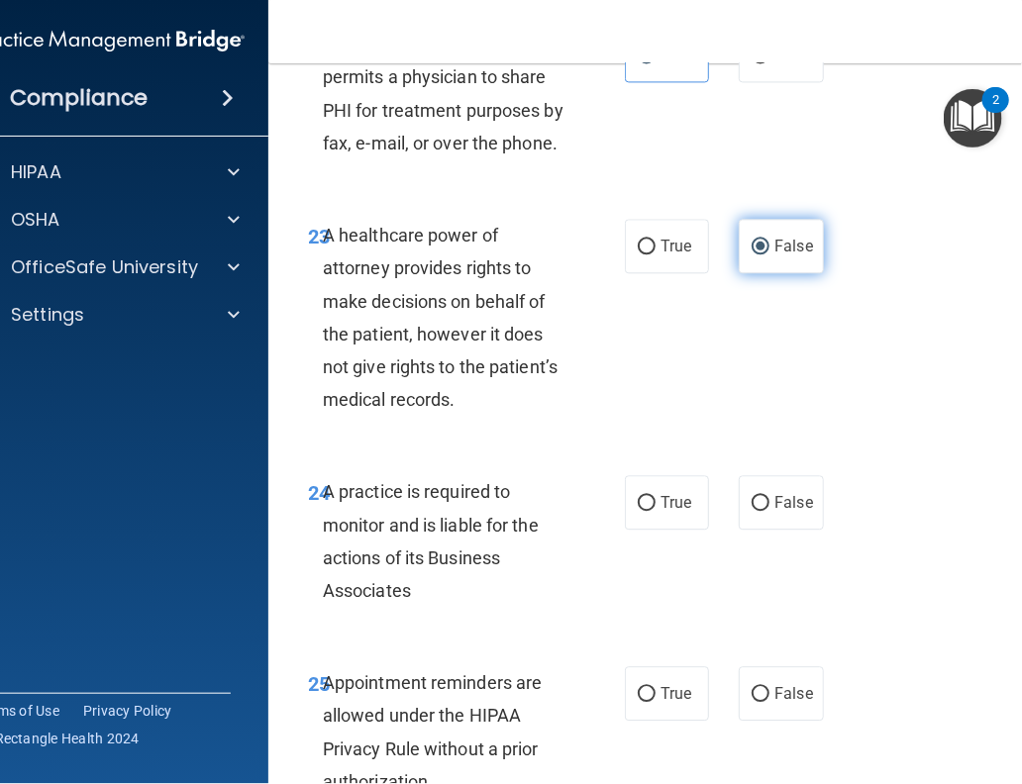
scroll to position [5259, 0]
click at [670, 507] on span "True" at bounding box center [675, 501] width 31 height 19
click at [656, 507] on input "True" at bounding box center [647, 502] width 18 height 15
radio input "true"
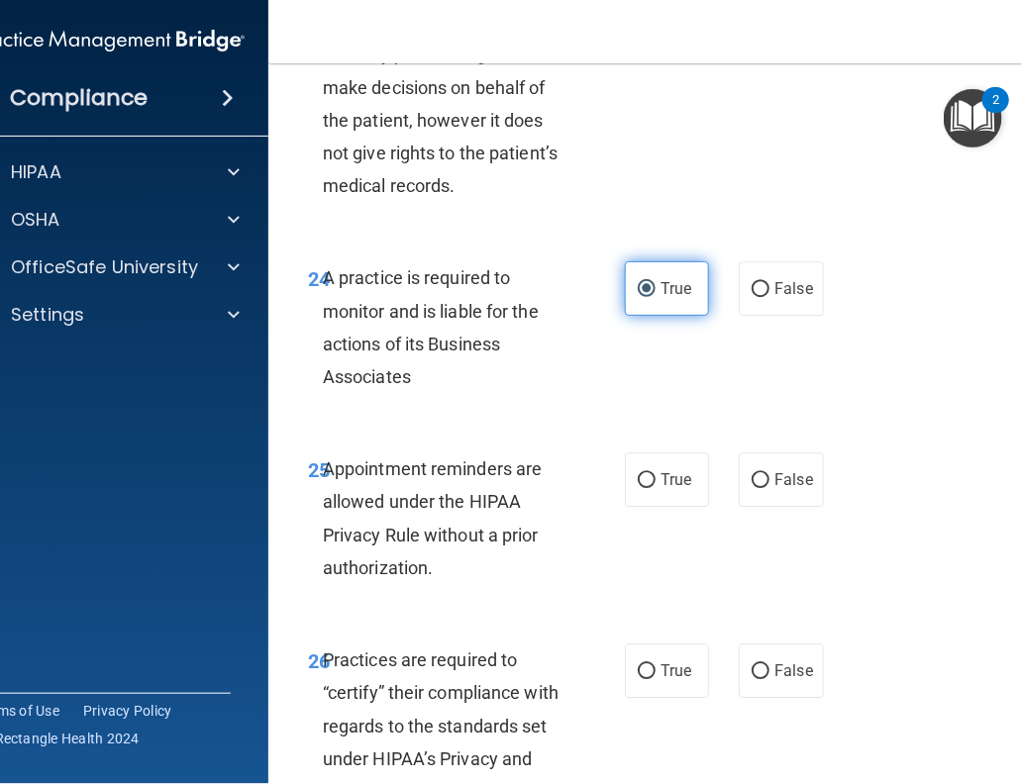
scroll to position [5473, 0]
click at [661, 498] on label "True" at bounding box center [667, 479] width 84 height 54
click at [656, 487] on input "True" at bounding box center [647, 479] width 18 height 15
radio input "true"
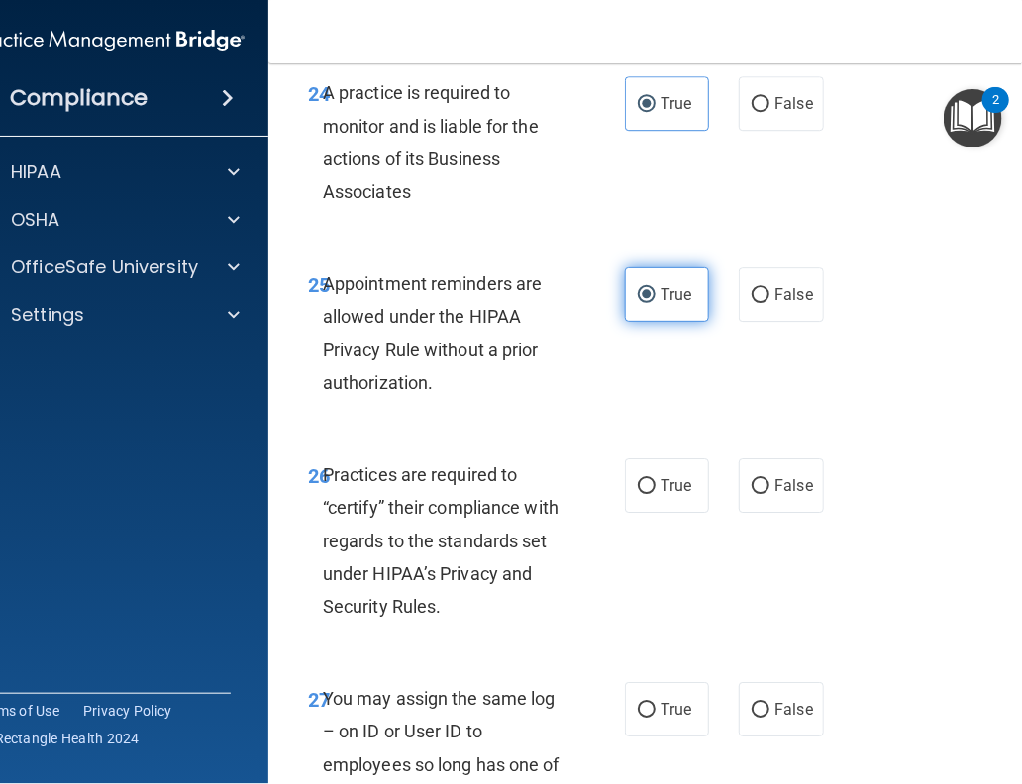
scroll to position [5660, 0]
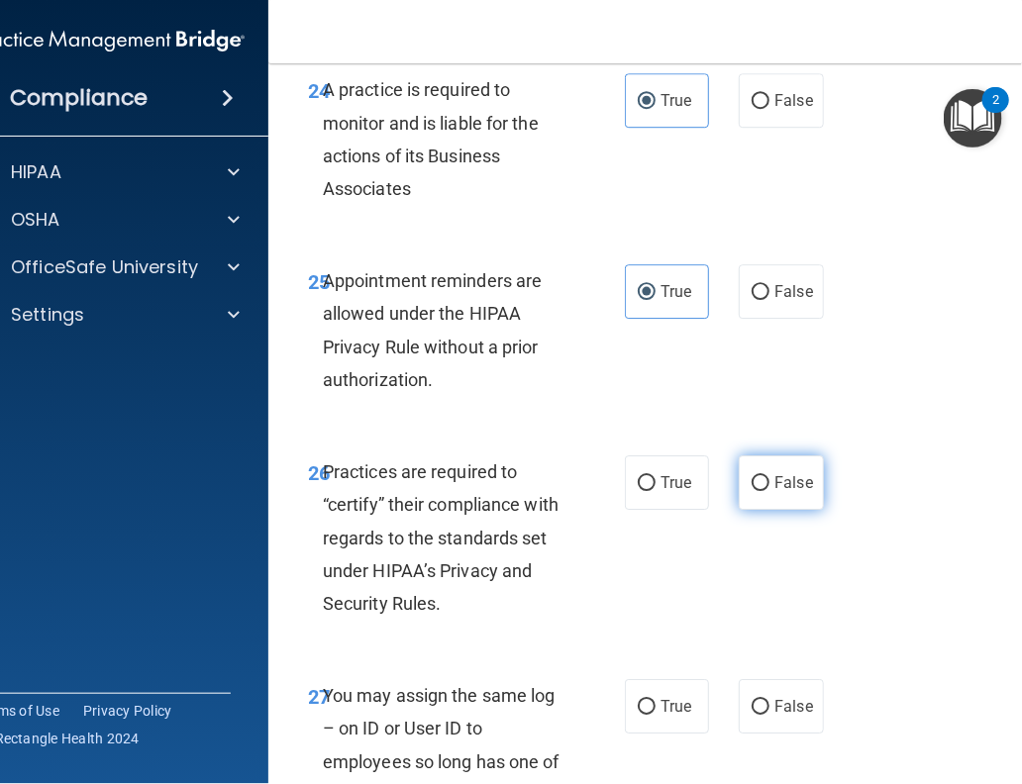
click at [774, 486] on span "False" at bounding box center [793, 482] width 39 height 19
click at [768, 486] on input "False" at bounding box center [761, 483] width 18 height 15
radio input "true"
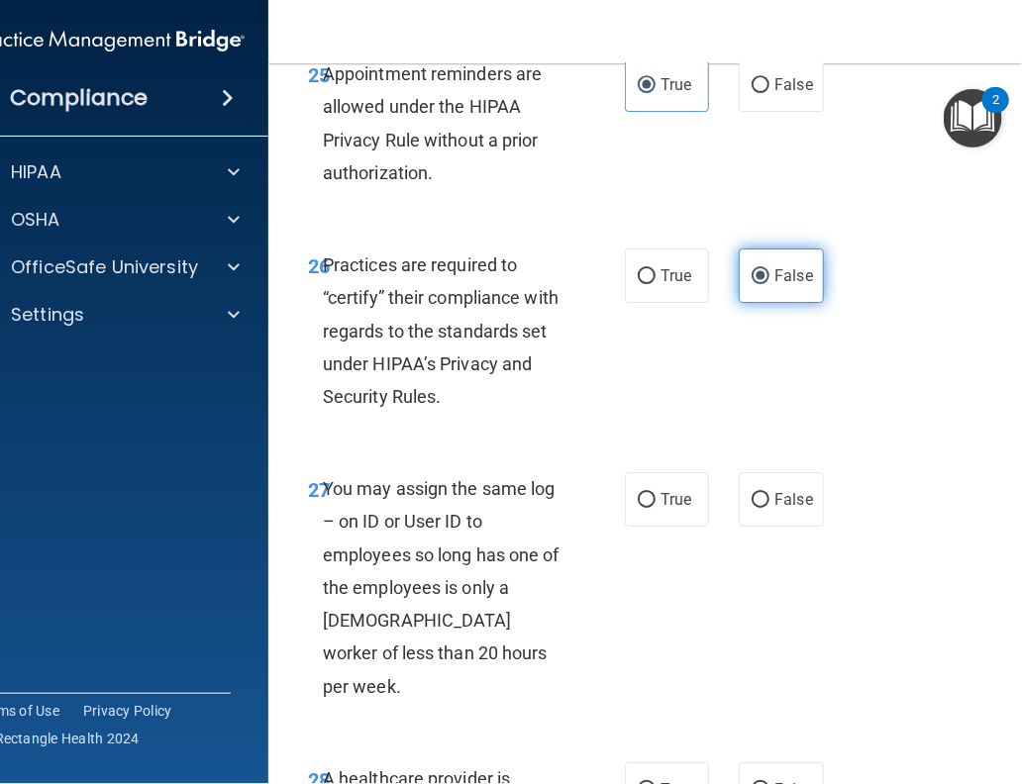
click at [768, 486] on label "False" at bounding box center [781, 499] width 84 height 54
click at [768, 493] on input "False" at bounding box center [761, 500] width 18 height 15
radio input "true"
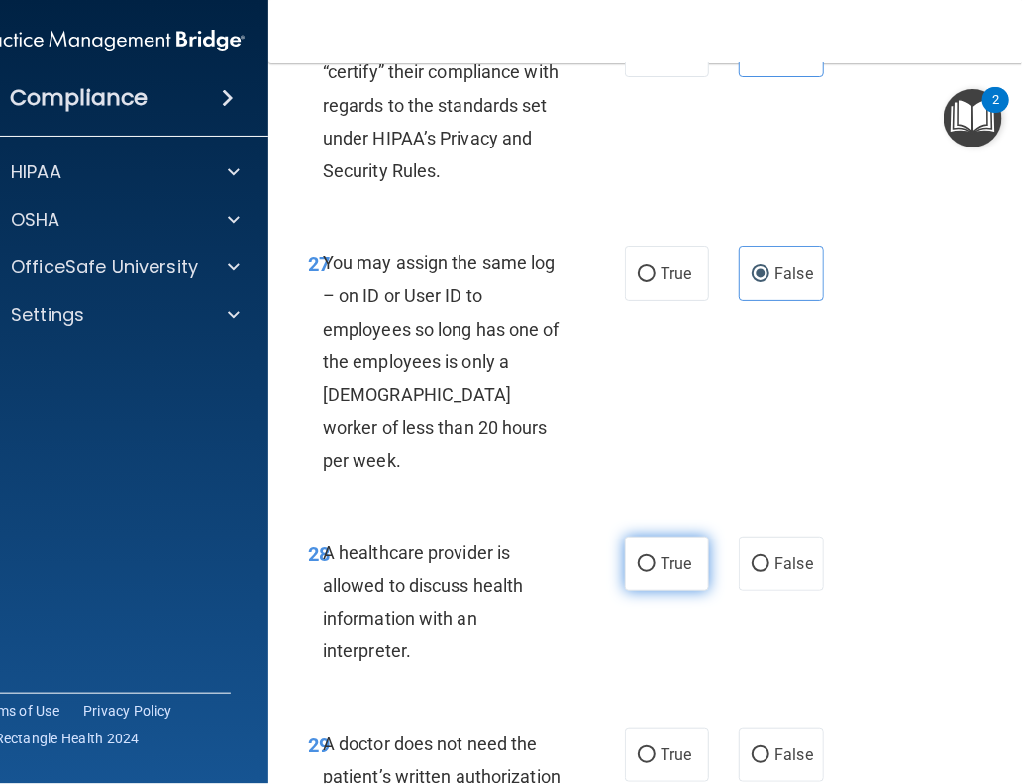
click at [638, 558] on input "True" at bounding box center [647, 565] width 18 height 15
radio input "true"
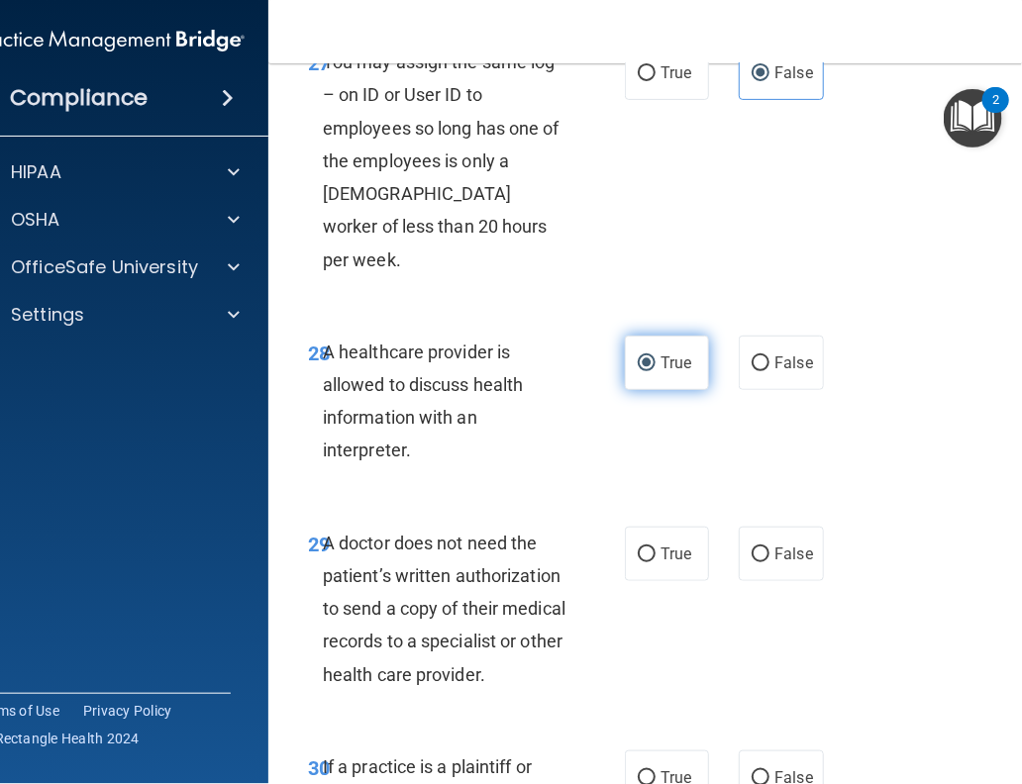
click at [638, 548] on input "True" at bounding box center [647, 555] width 18 height 15
radio input "true"
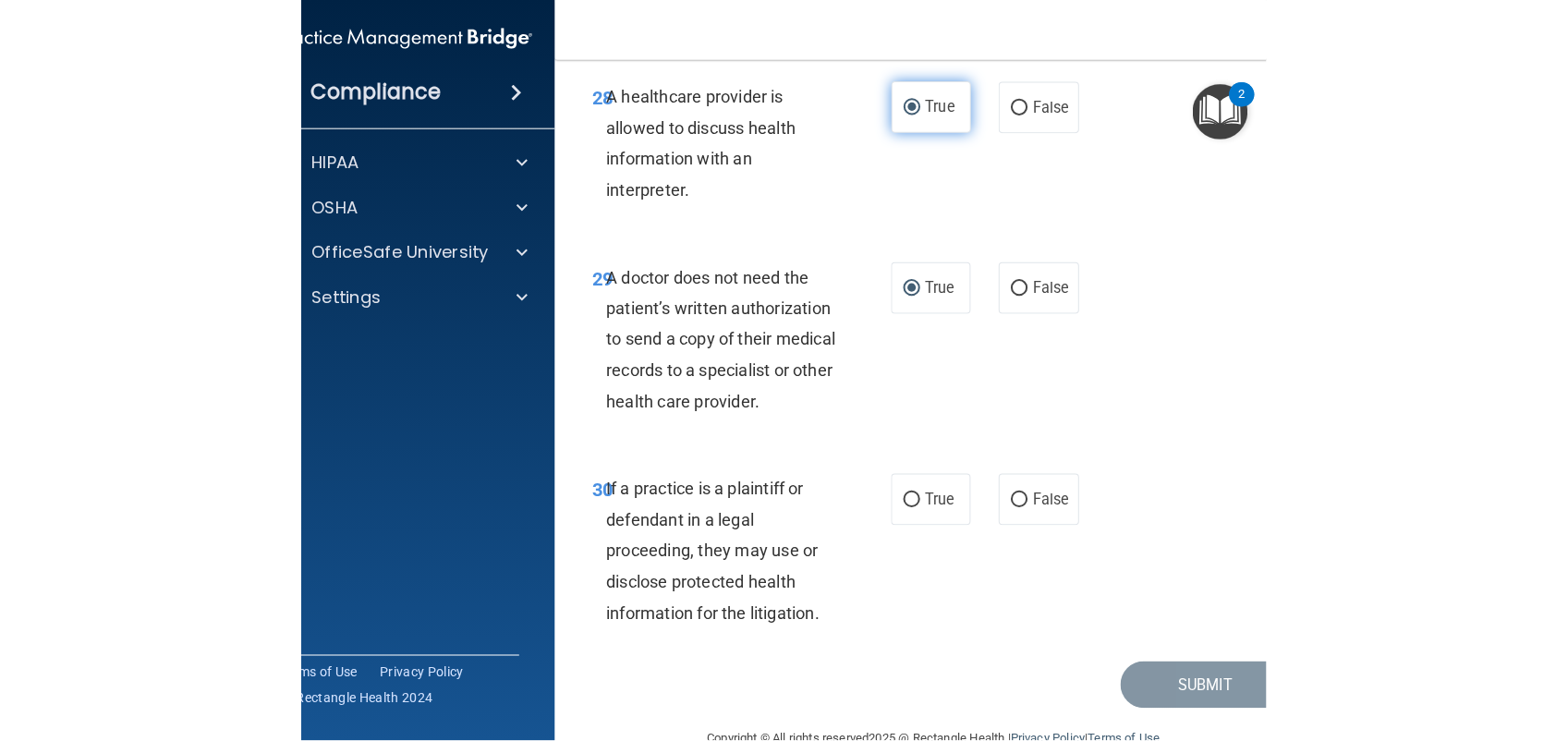
scroll to position [6120, 0]
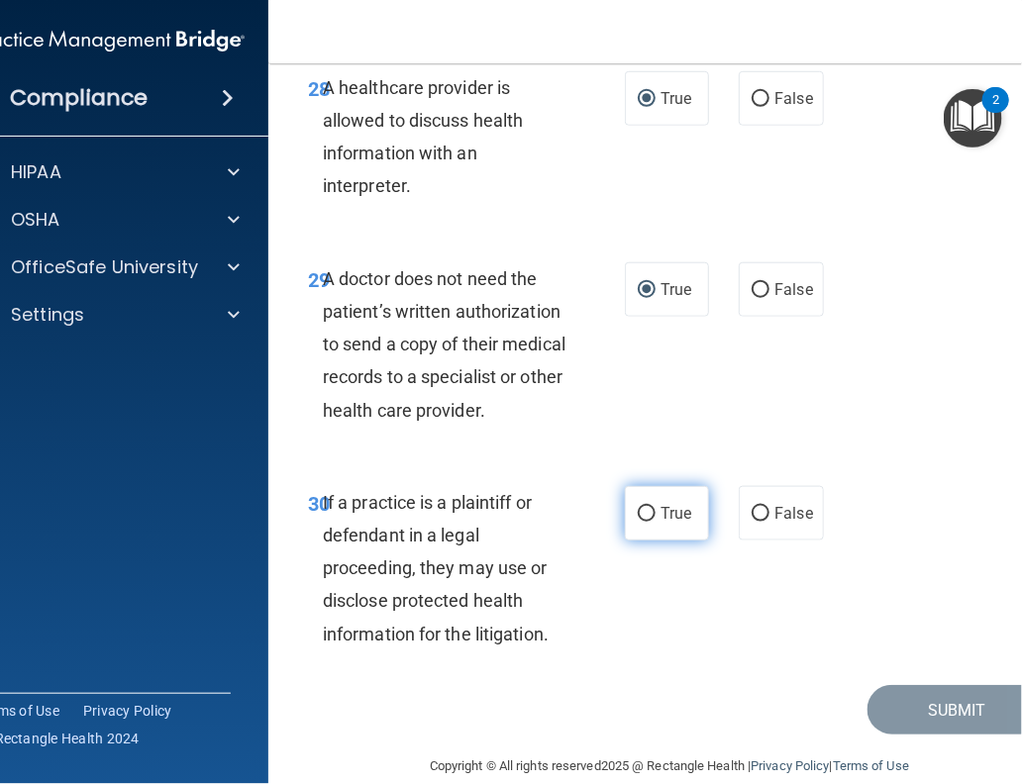
click at [639, 507] on input "True" at bounding box center [647, 514] width 18 height 15
radio input "true"
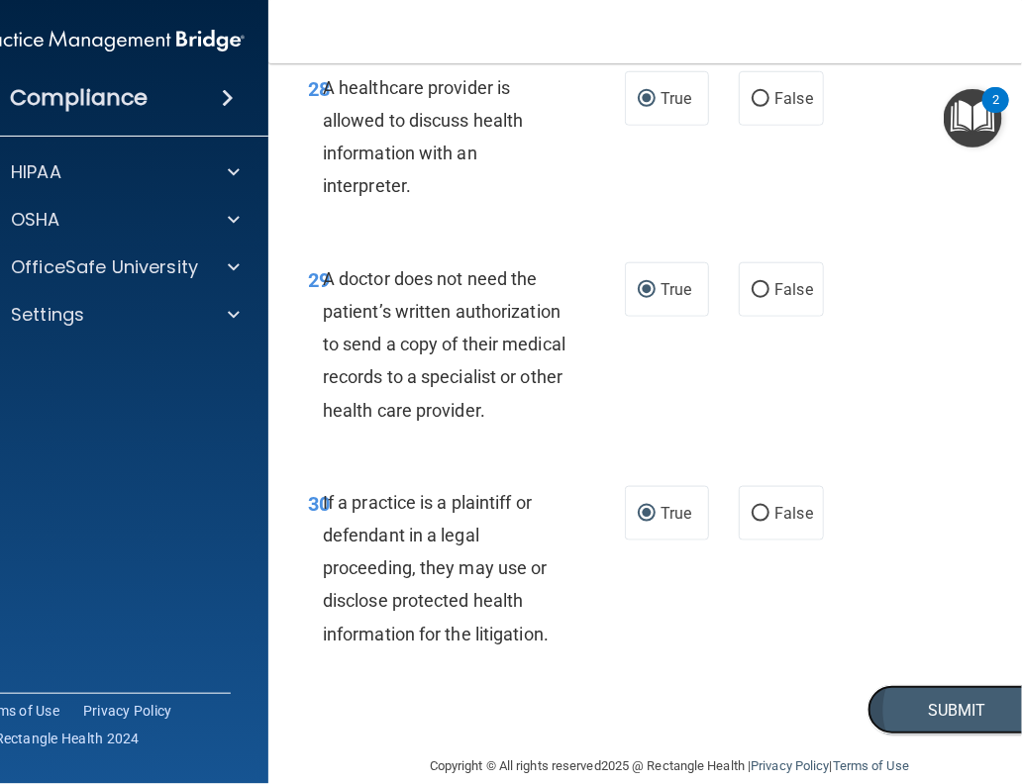
click at [897, 635] on button "Submit" at bounding box center [956, 710] width 178 height 51
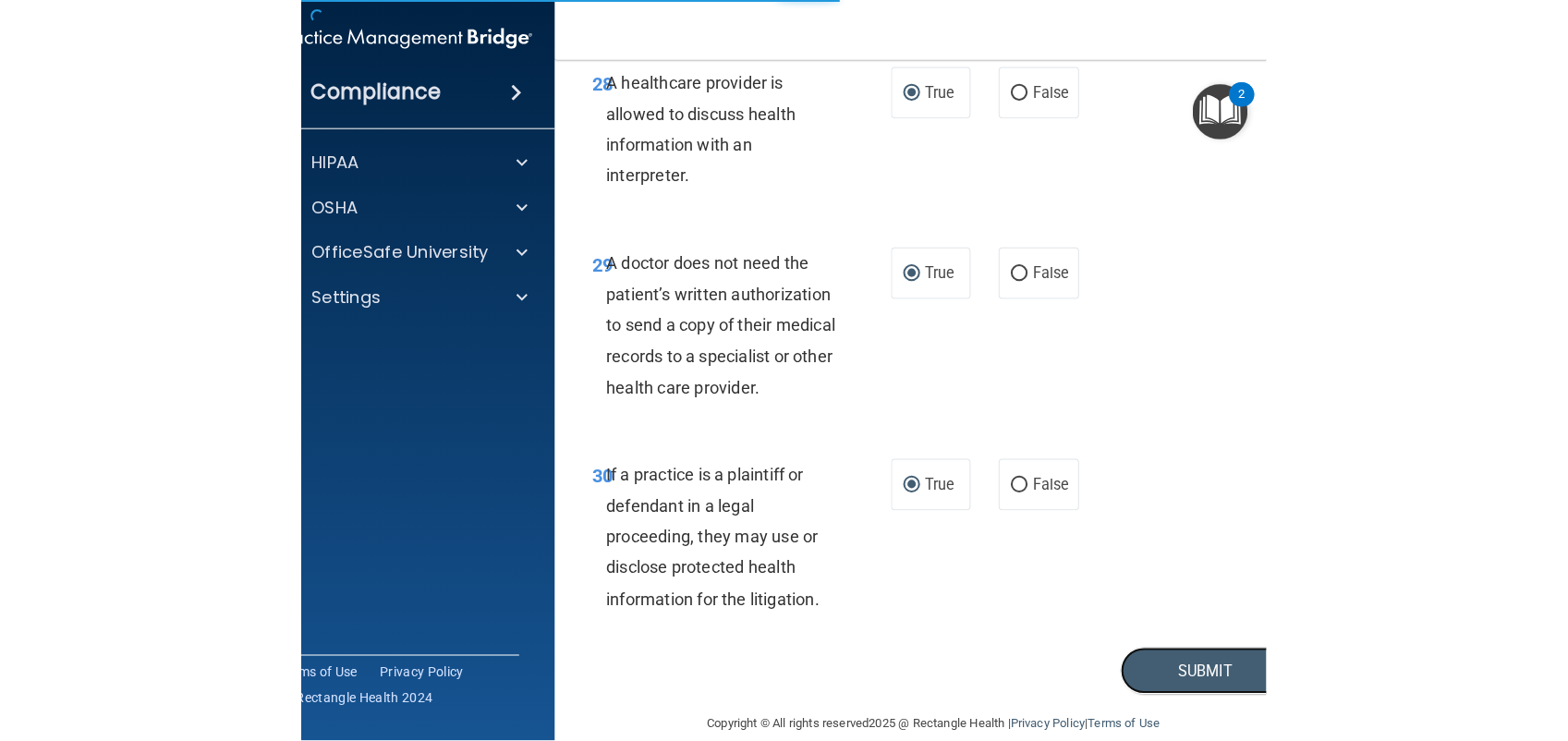
scroll to position [3961, 0]
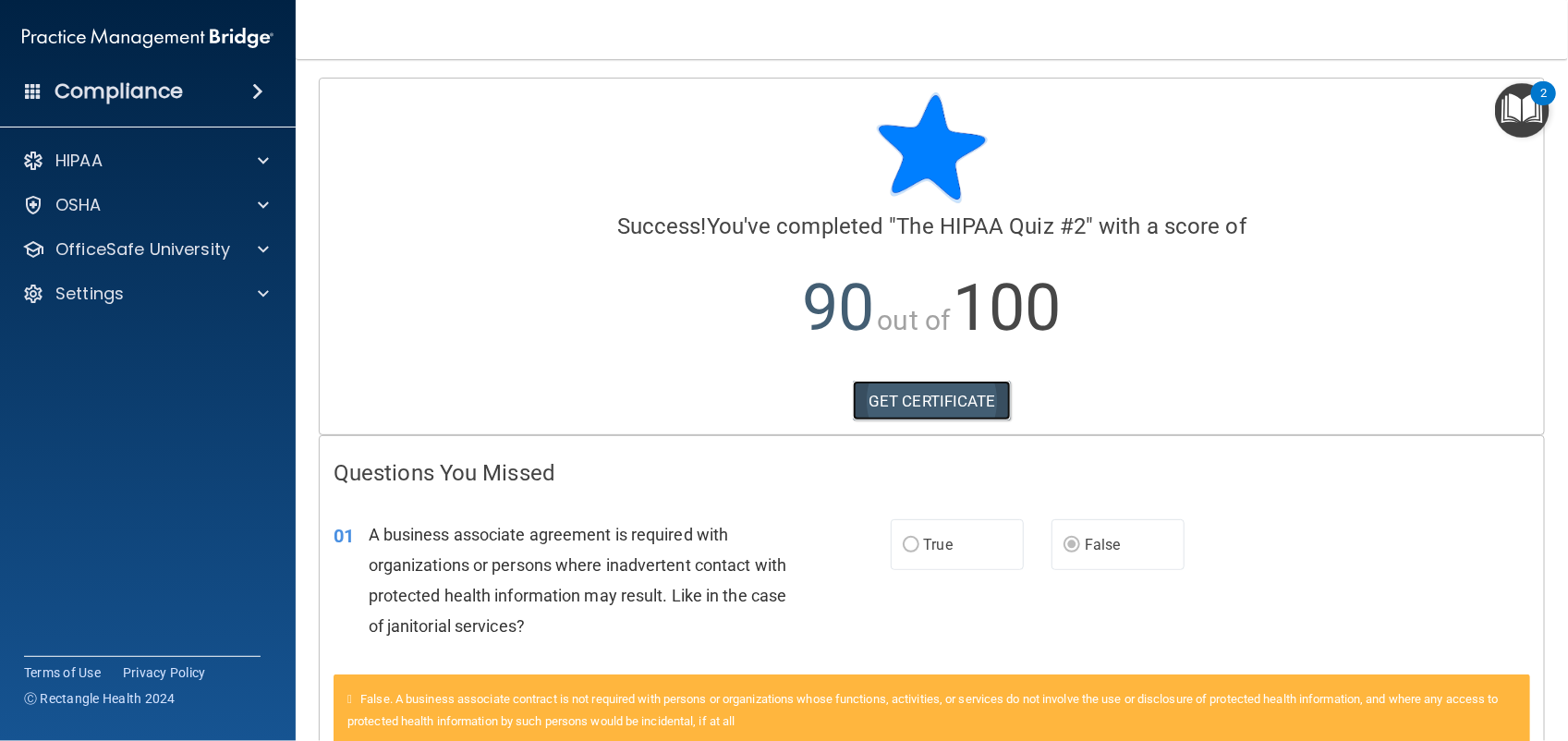
click at [899, 388] on link "GET CERTIFICATE" at bounding box center [931, 401] width 158 height 41
click at [218, 236] on div "OfficeSafe University" at bounding box center [148, 250] width 297 height 37
click at [256, 243] on div at bounding box center [260, 249] width 47 height 22
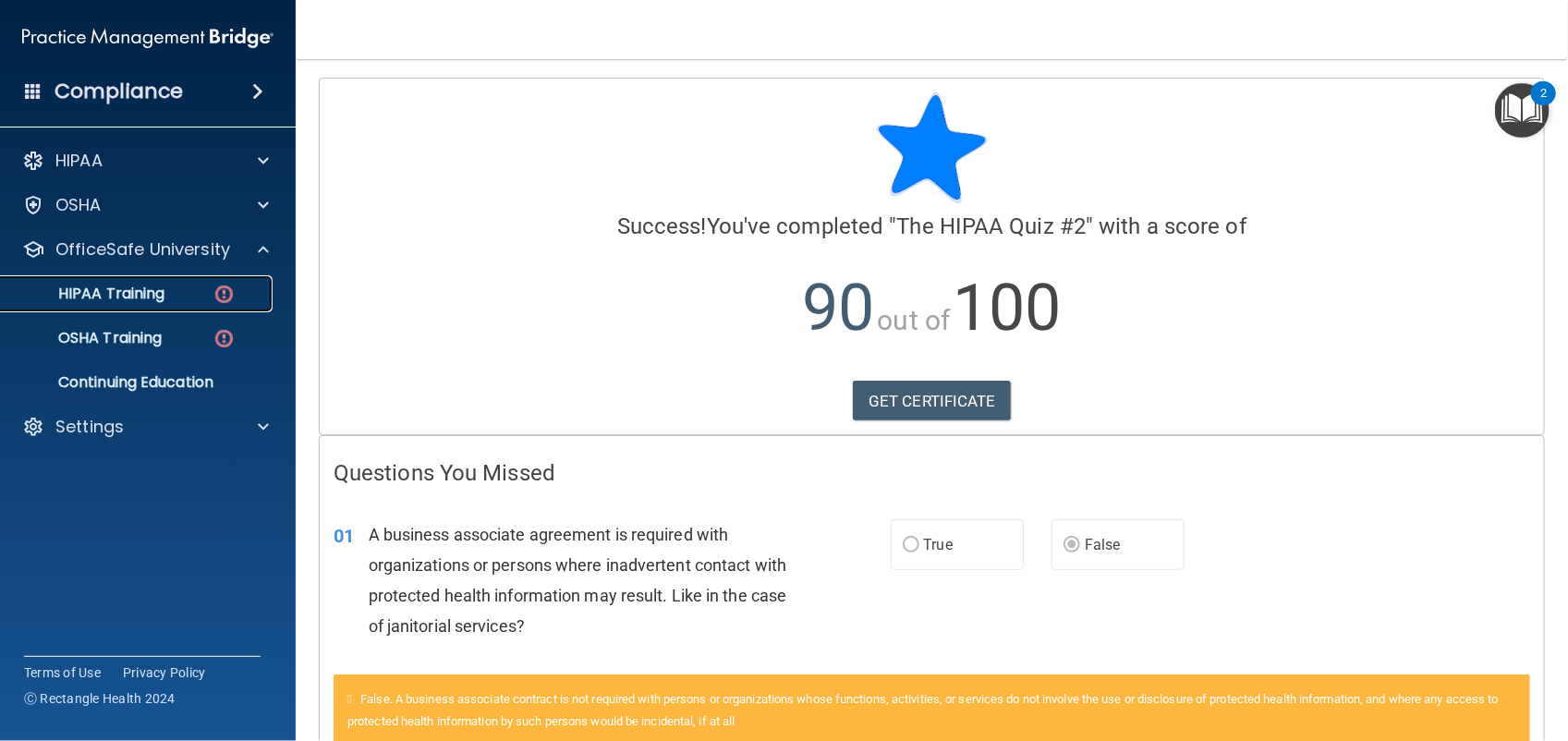
click at [205, 285] on div "HIPAA Training" at bounding box center [138, 294] width 252 height 19
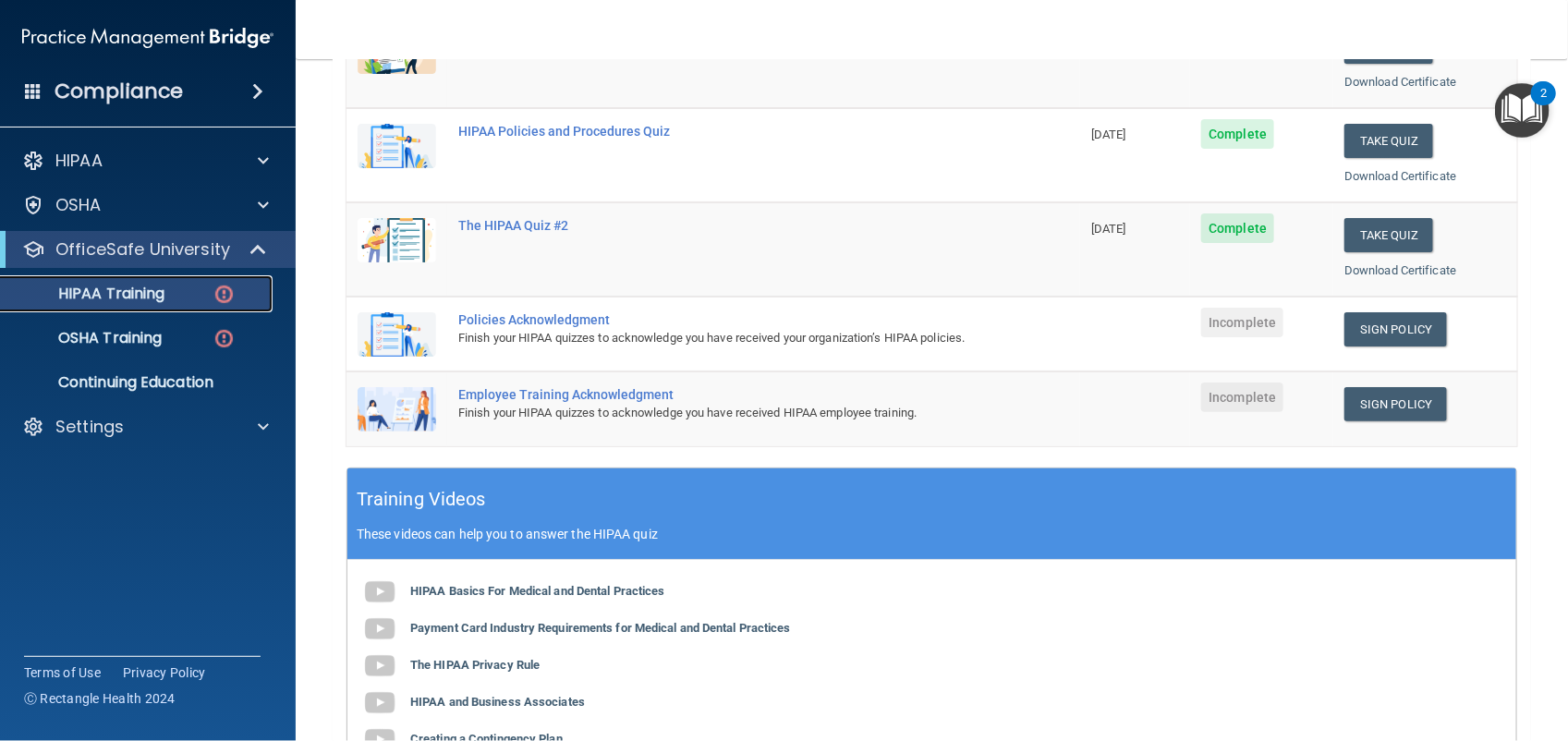
scroll to position [313, 0]
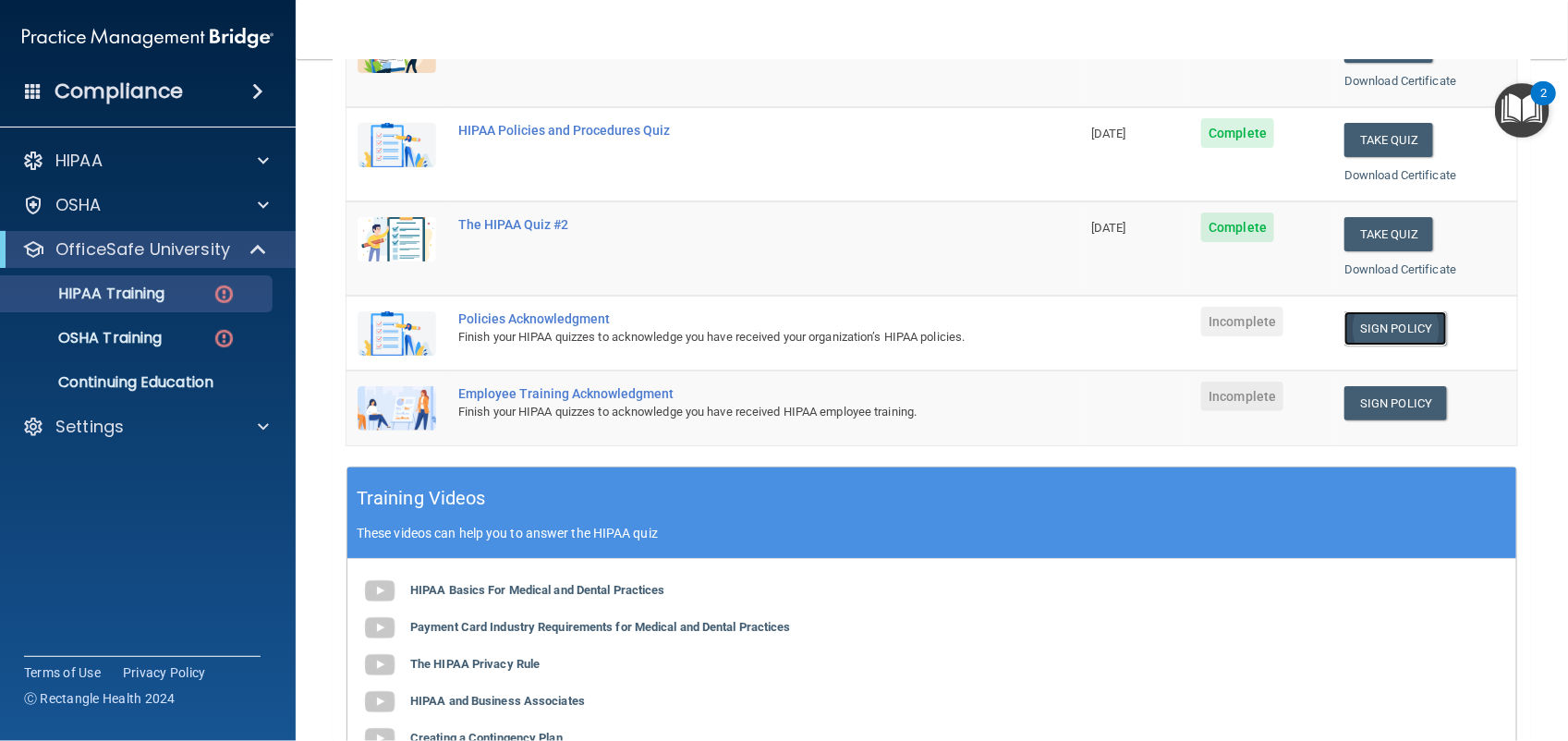
click at [1254, 327] on link "Sign Policy" at bounding box center [1396, 329] width 103 height 35
click at [1254, 414] on link "Sign Policy" at bounding box center [1396, 403] width 103 height 35
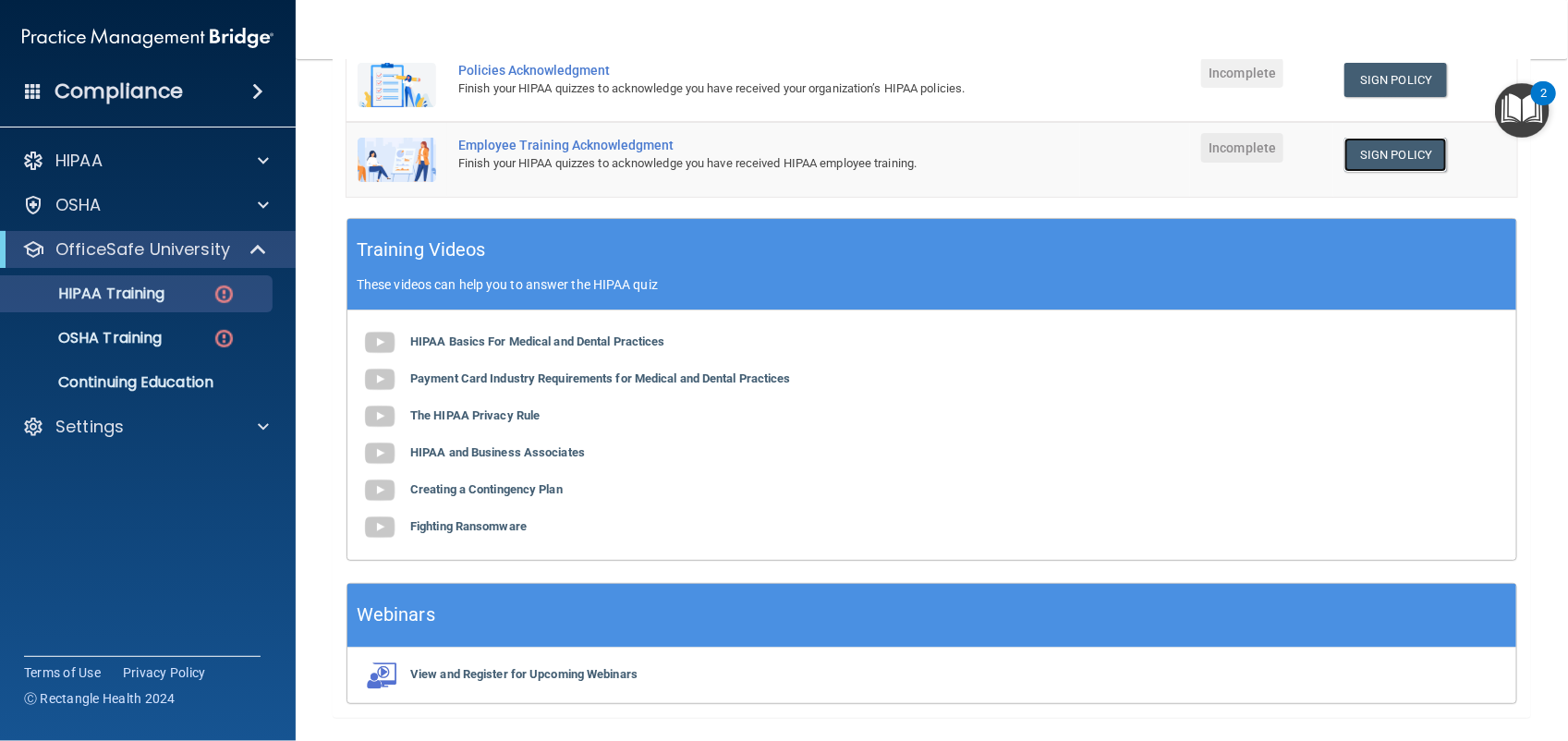
scroll to position [616, 0]
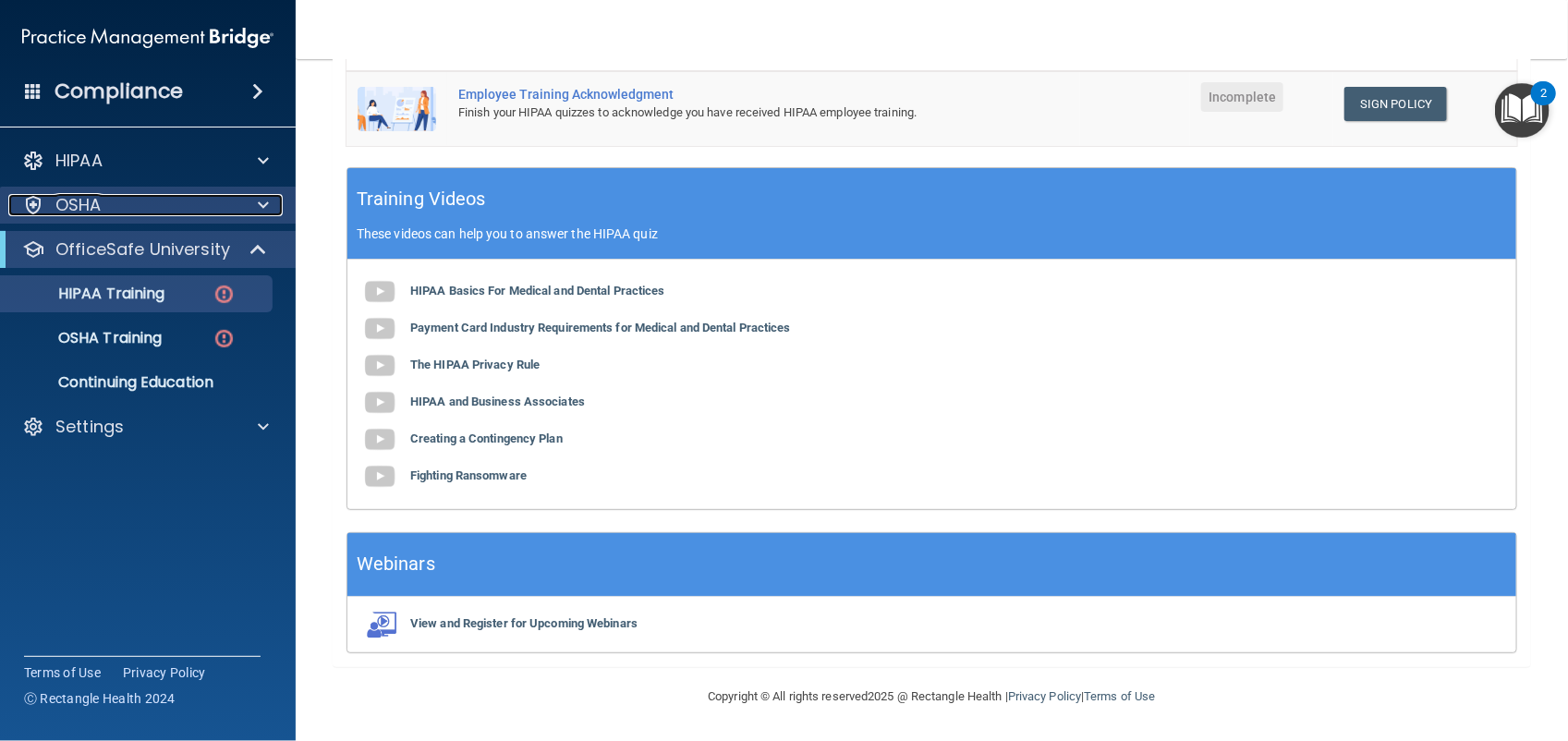
click at [121, 201] on div "OSHA" at bounding box center [123, 205] width 230 height 22
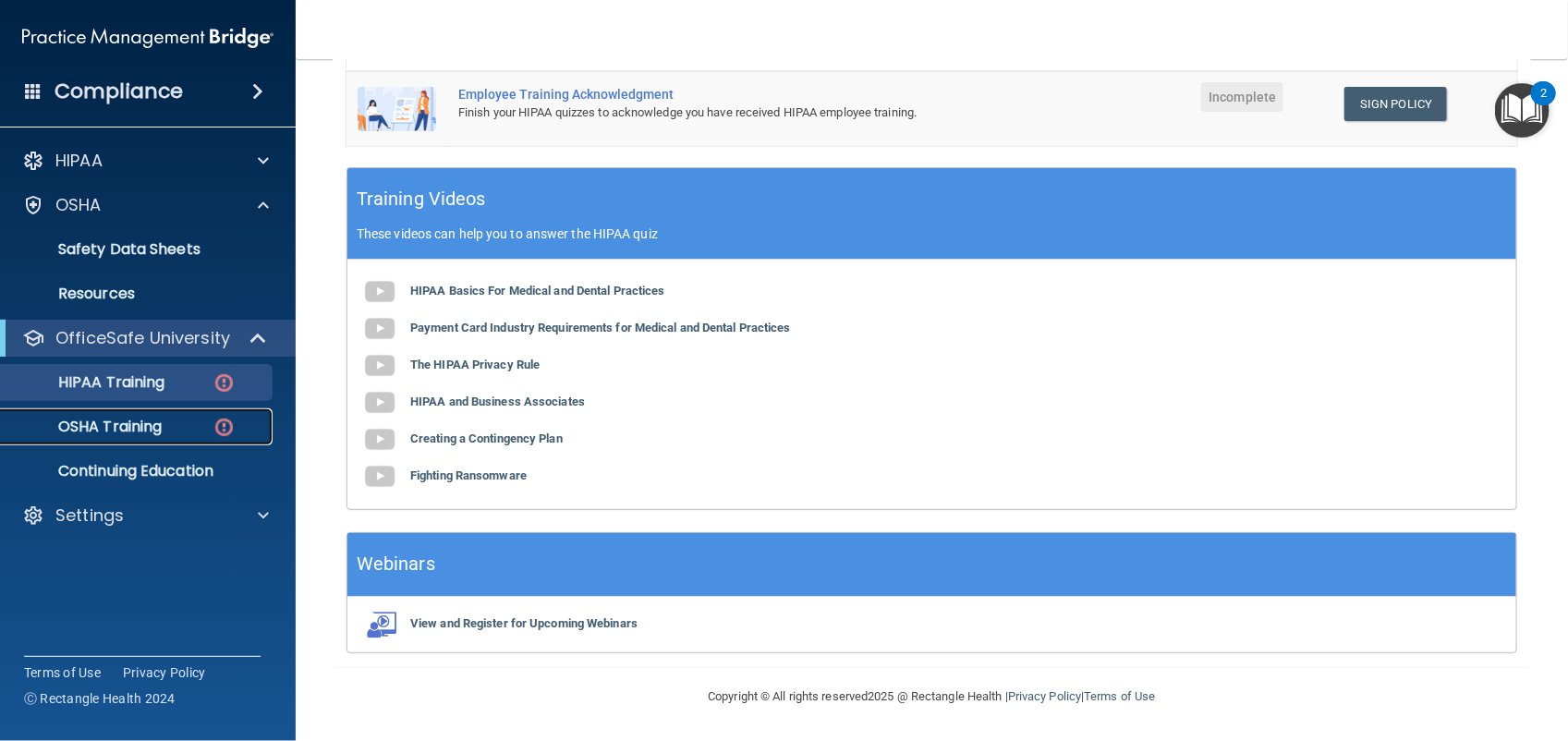
click at [131, 423] on p "OSHA Training" at bounding box center [87, 427] width 149 height 19
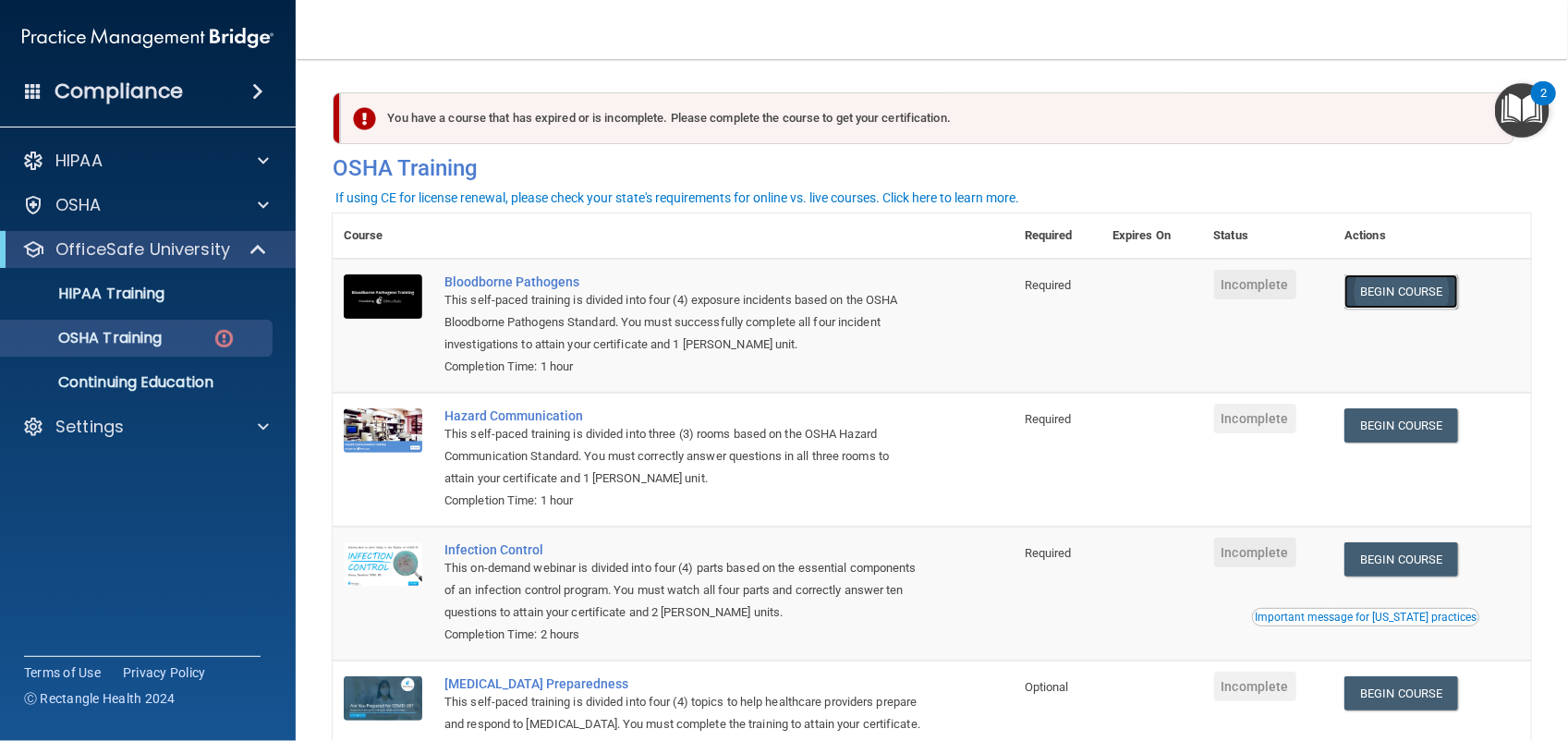
click at [1254, 296] on link "Begin Course" at bounding box center [1401, 291] width 113 height 35
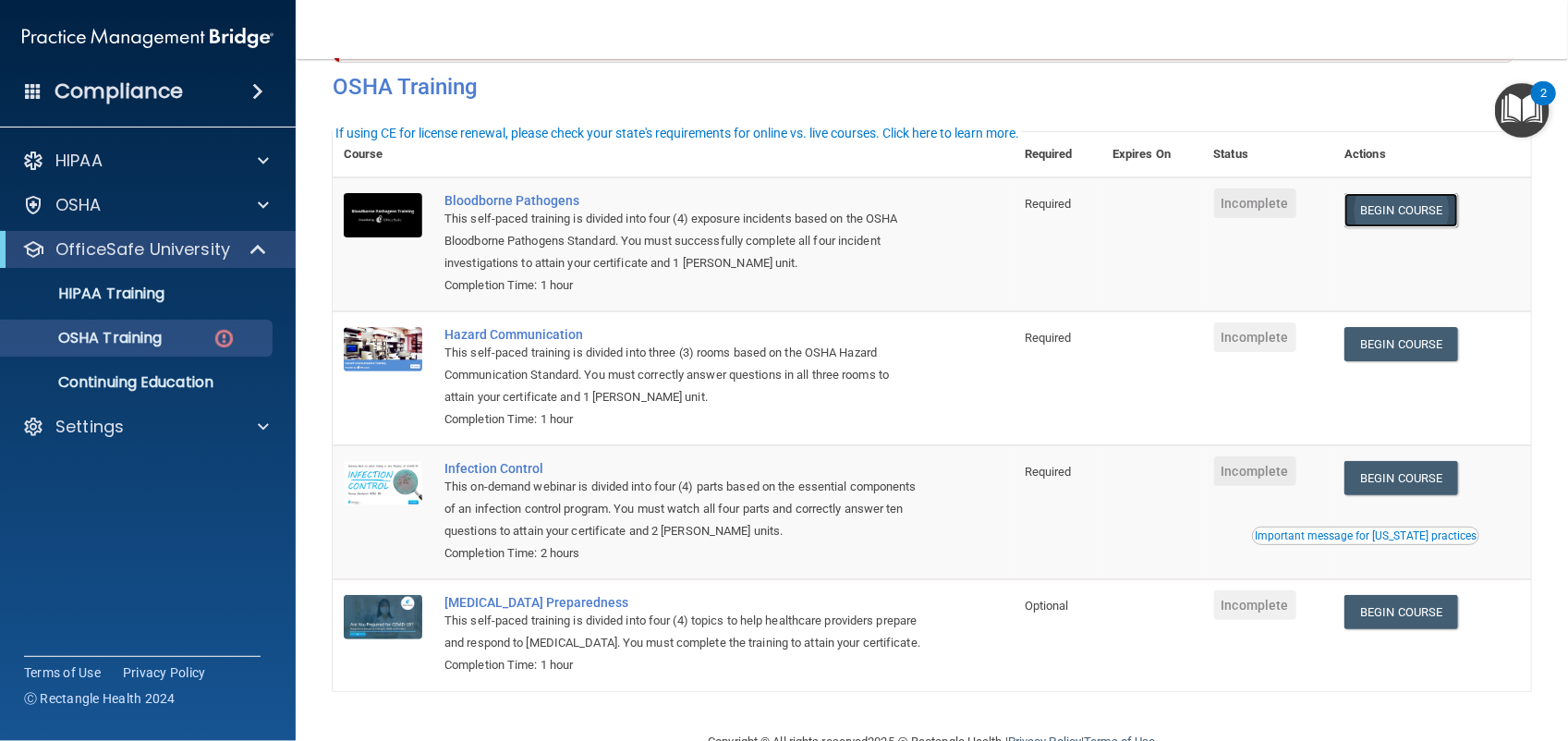
scroll to position [154, 0]
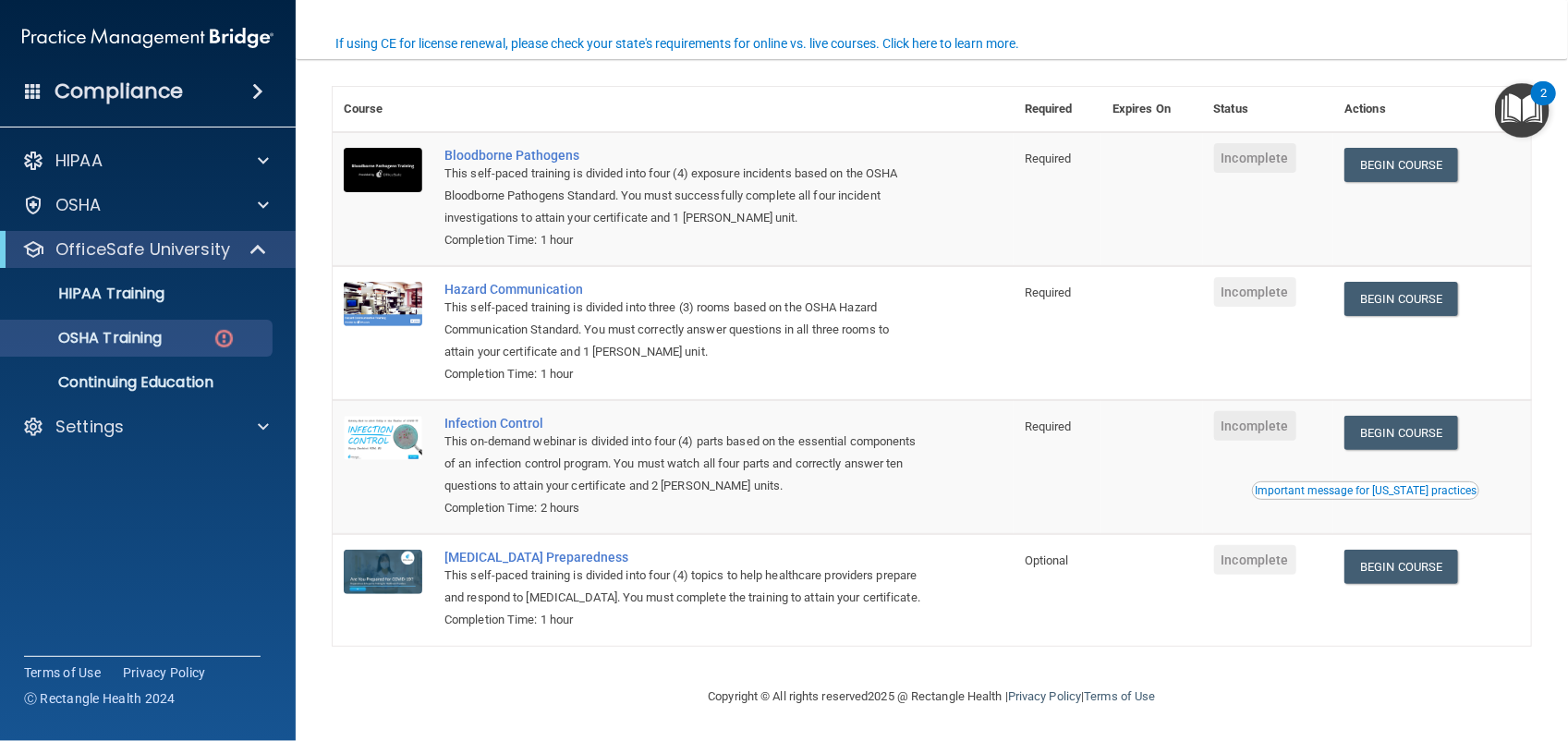
click at [1151, 351] on td at bounding box center [1152, 333] width 101 height 134
click at [1254, 416] on link "Begin Course" at bounding box center [1401, 433] width 113 height 35
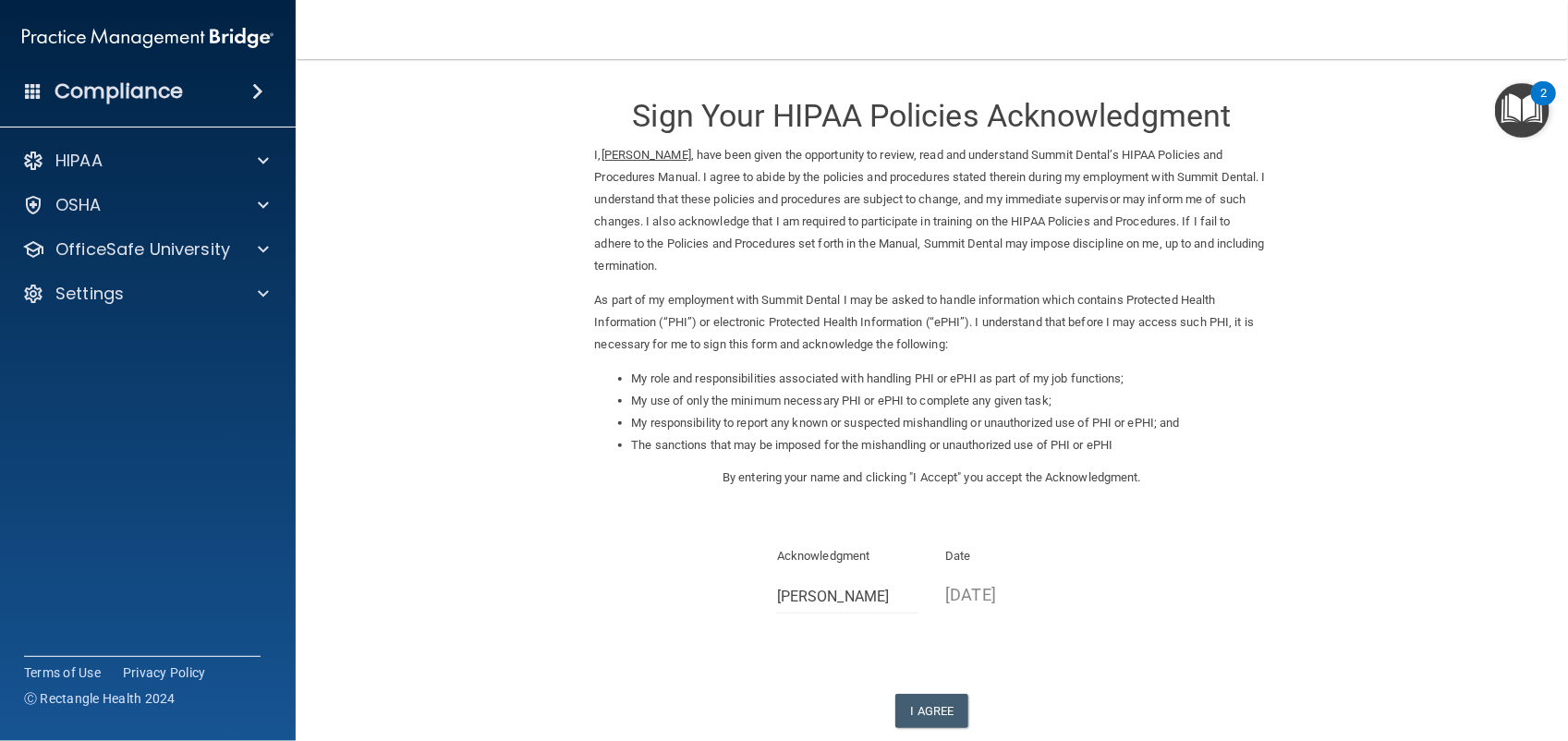
click at [1033, 686] on div "Sign Your HIPAA Policies Acknowledgment I, Rachel Merriott , have been given th…" at bounding box center [932, 402] width 675 height 650
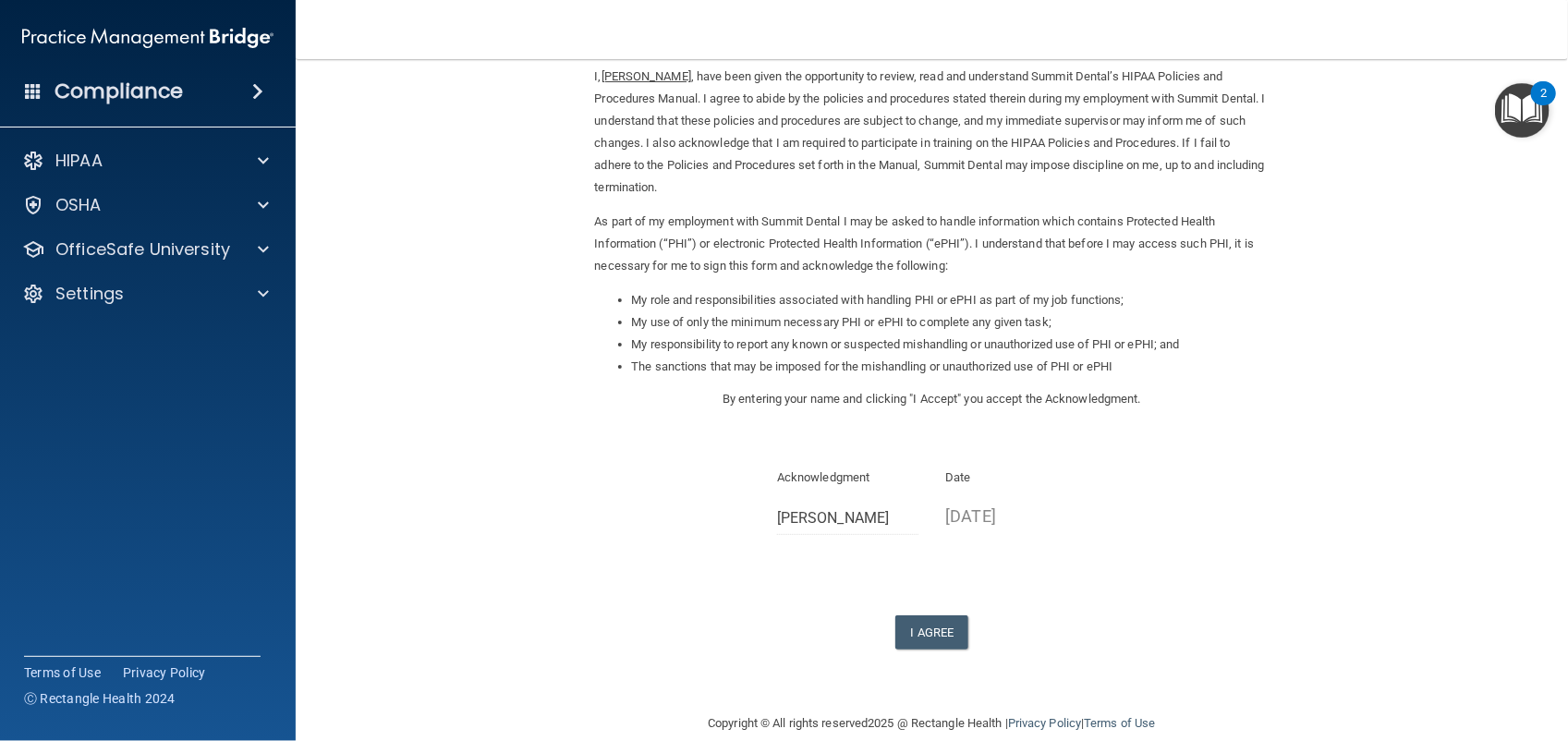
scroll to position [105, 0]
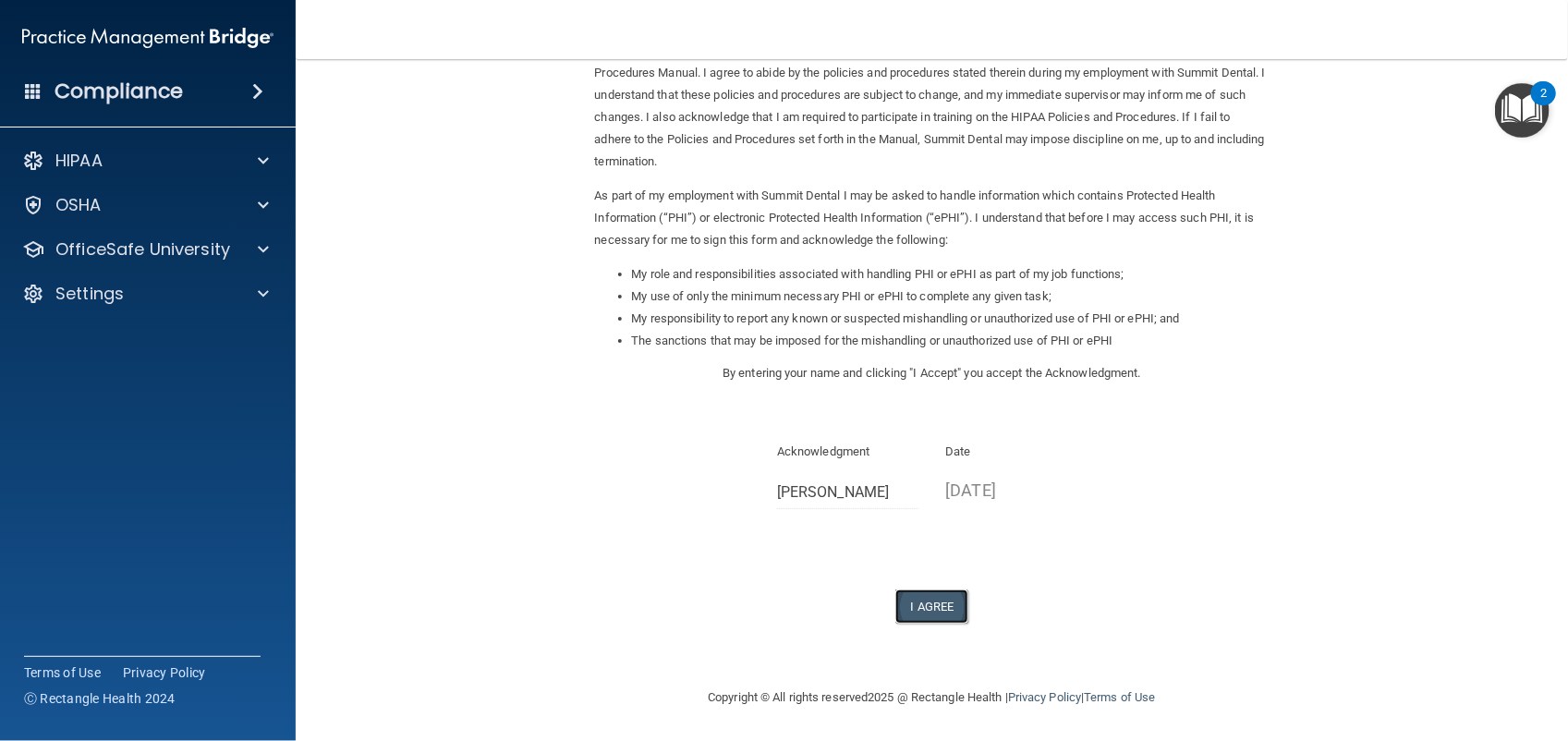
click at [915, 603] on button "I Agree" at bounding box center [932, 607] width 74 height 35
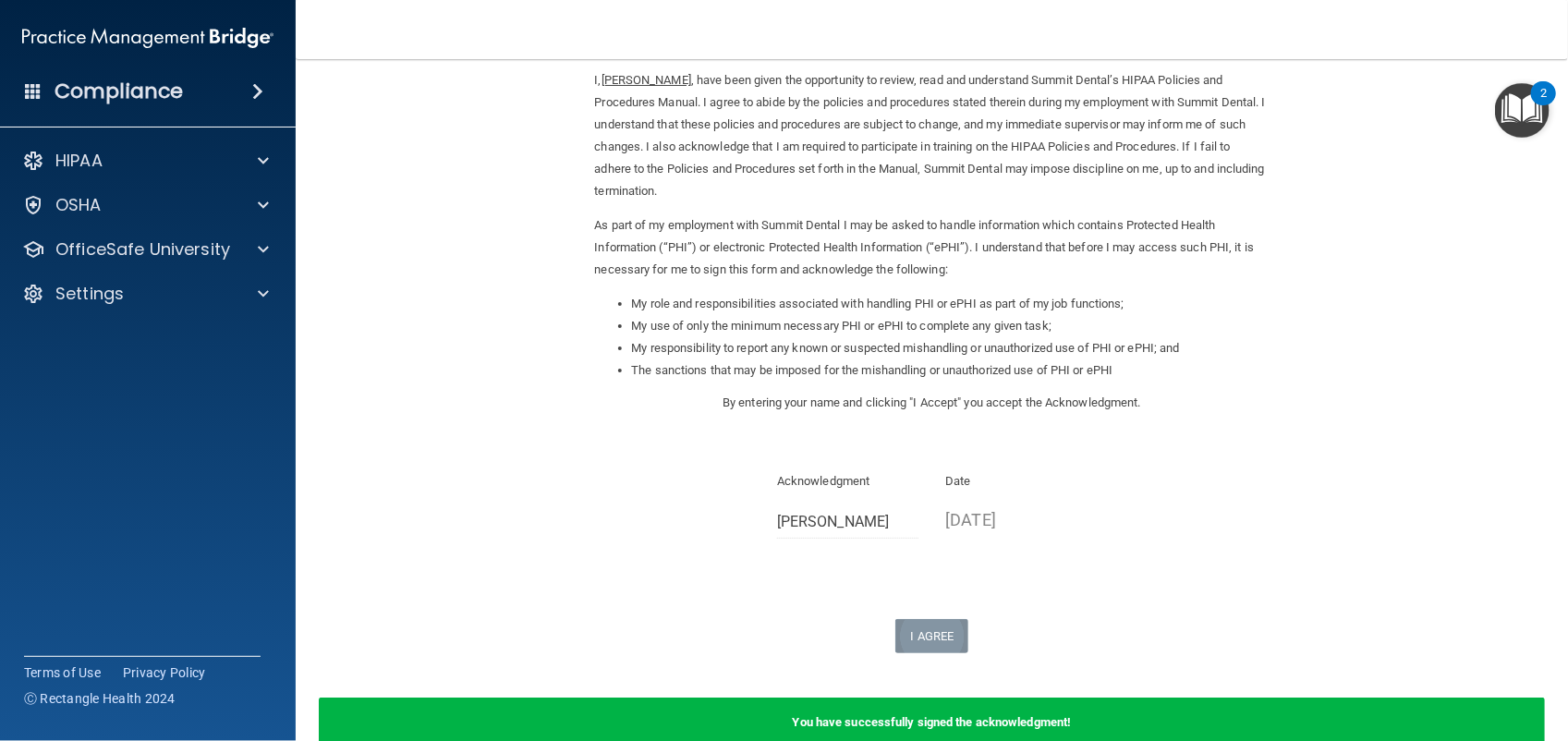
scroll to position [0, 0]
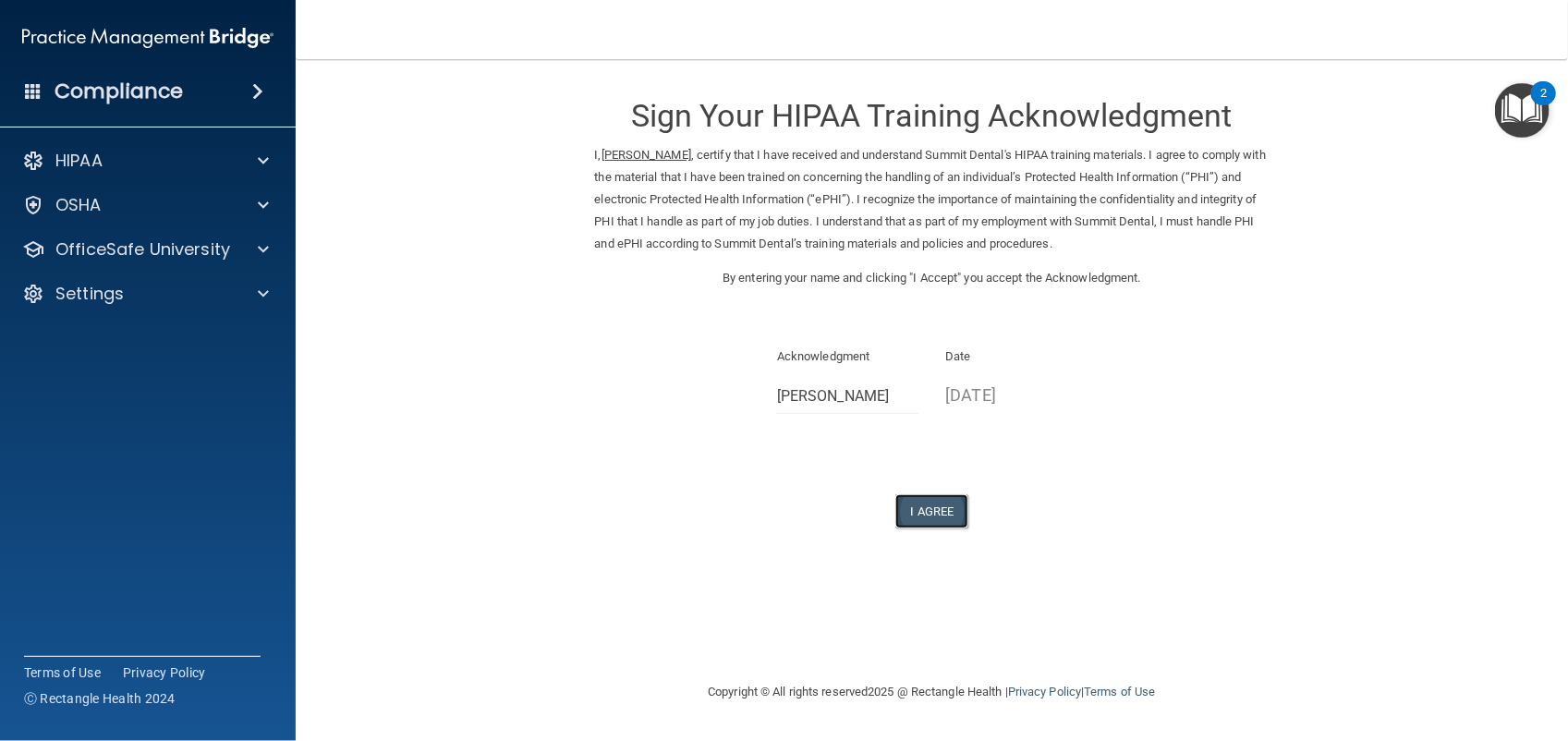
click at [927, 514] on button "I Agree" at bounding box center [932, 511] width 74 height 35
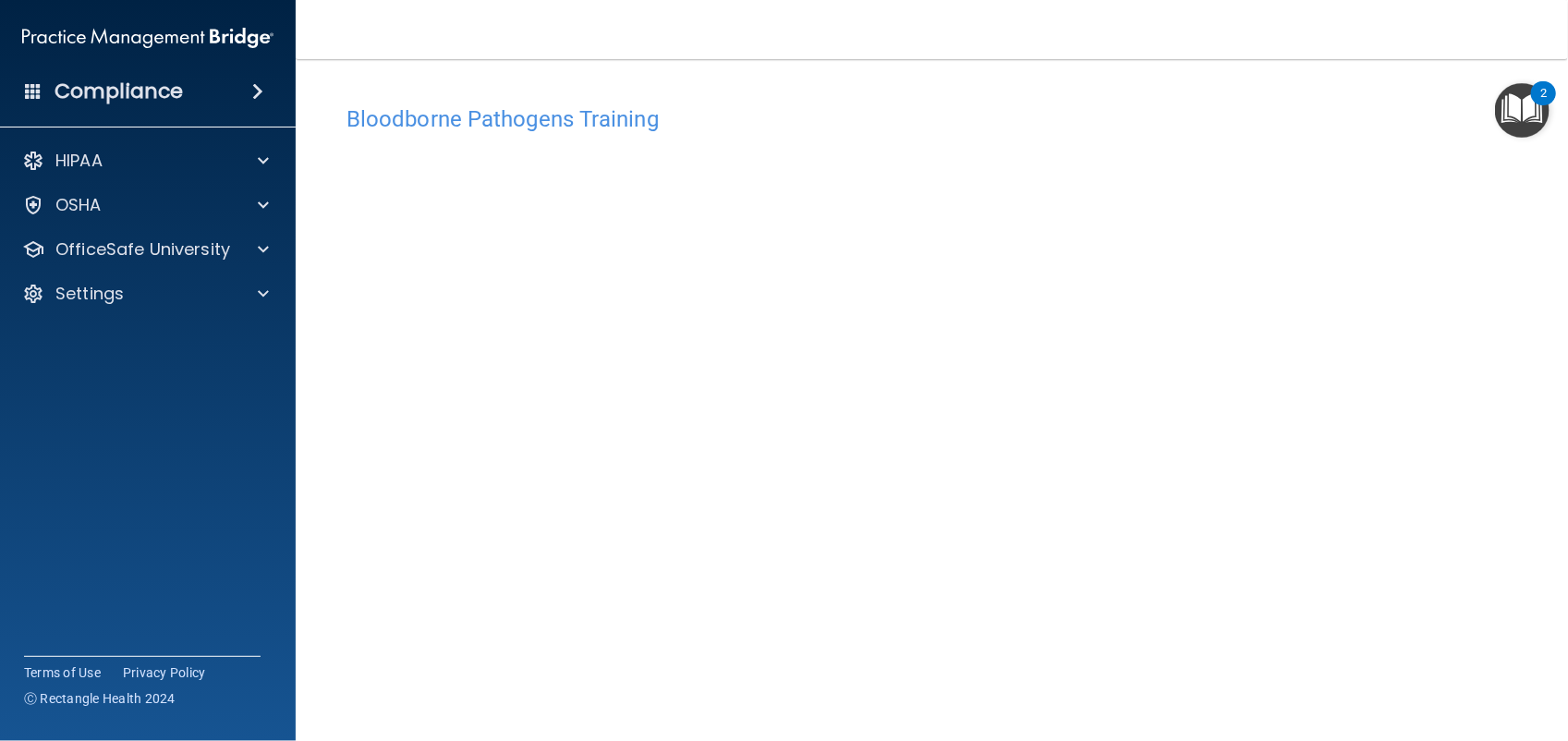
scroll to position [49, 0]
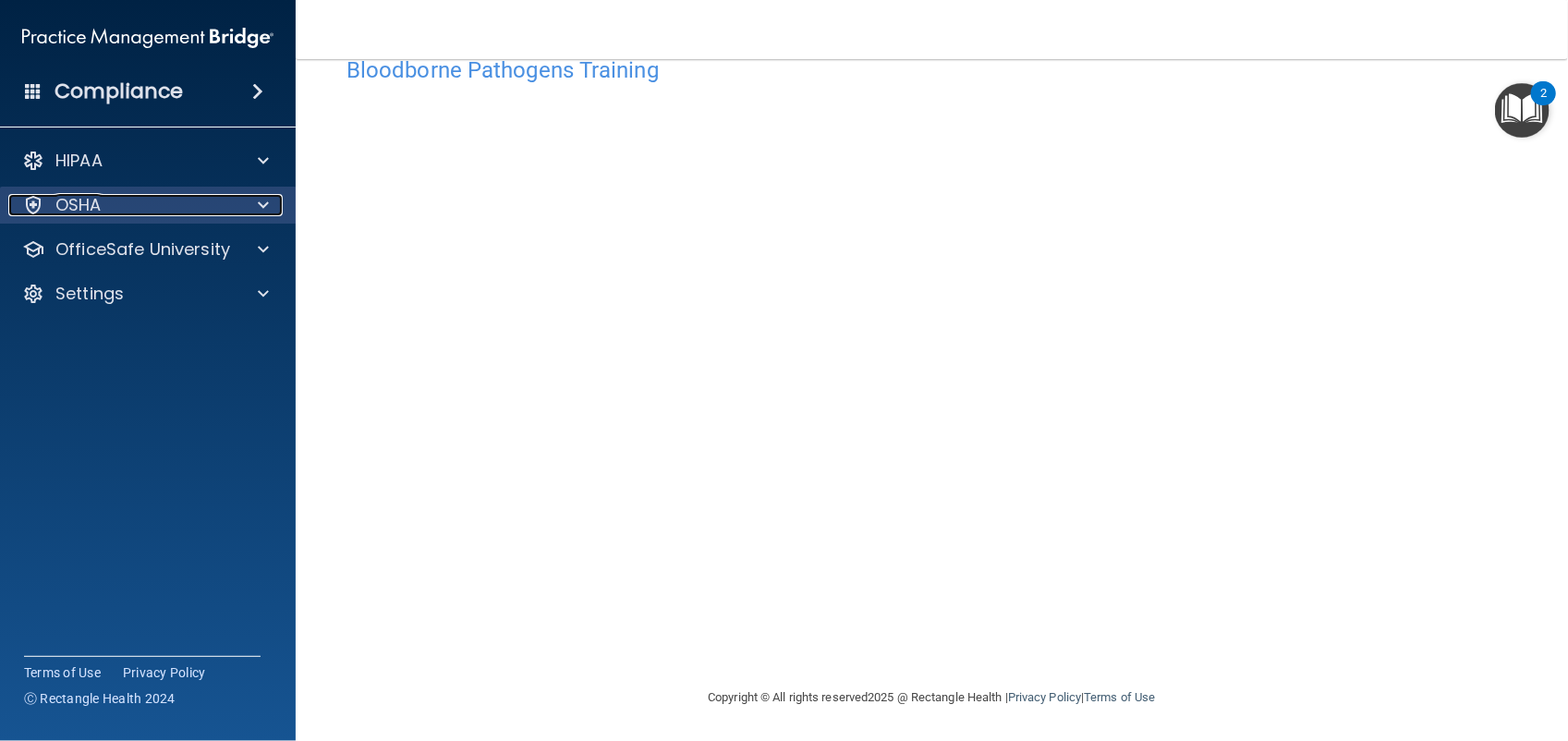
click at [81, 203] on p "OSHA" at bounding box center [78, 205] width 47 height 22
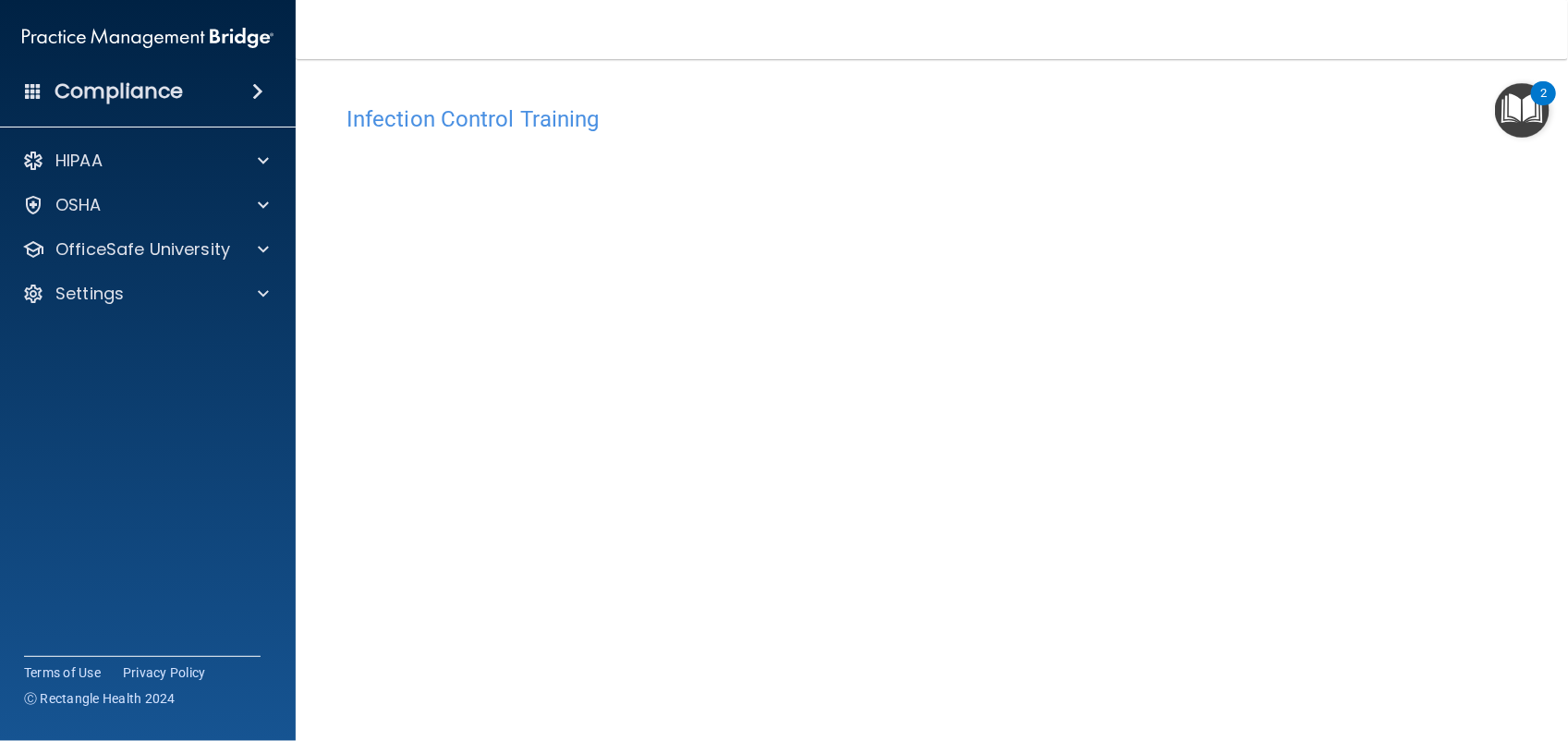
scroll to position [47, 0]
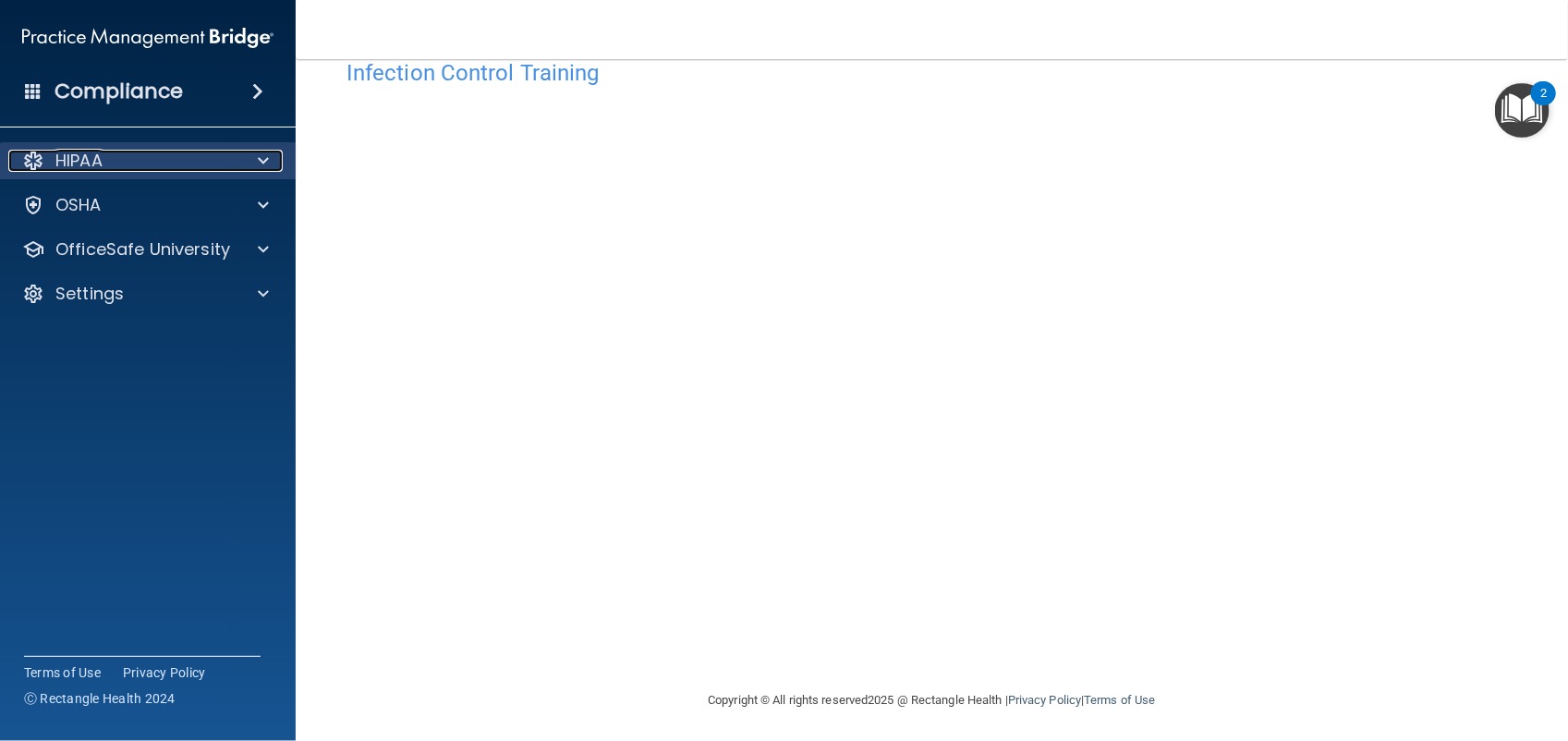
click at [234, 158] on div "HIPAA" at bounding box center [123, 161] width 230 height 22
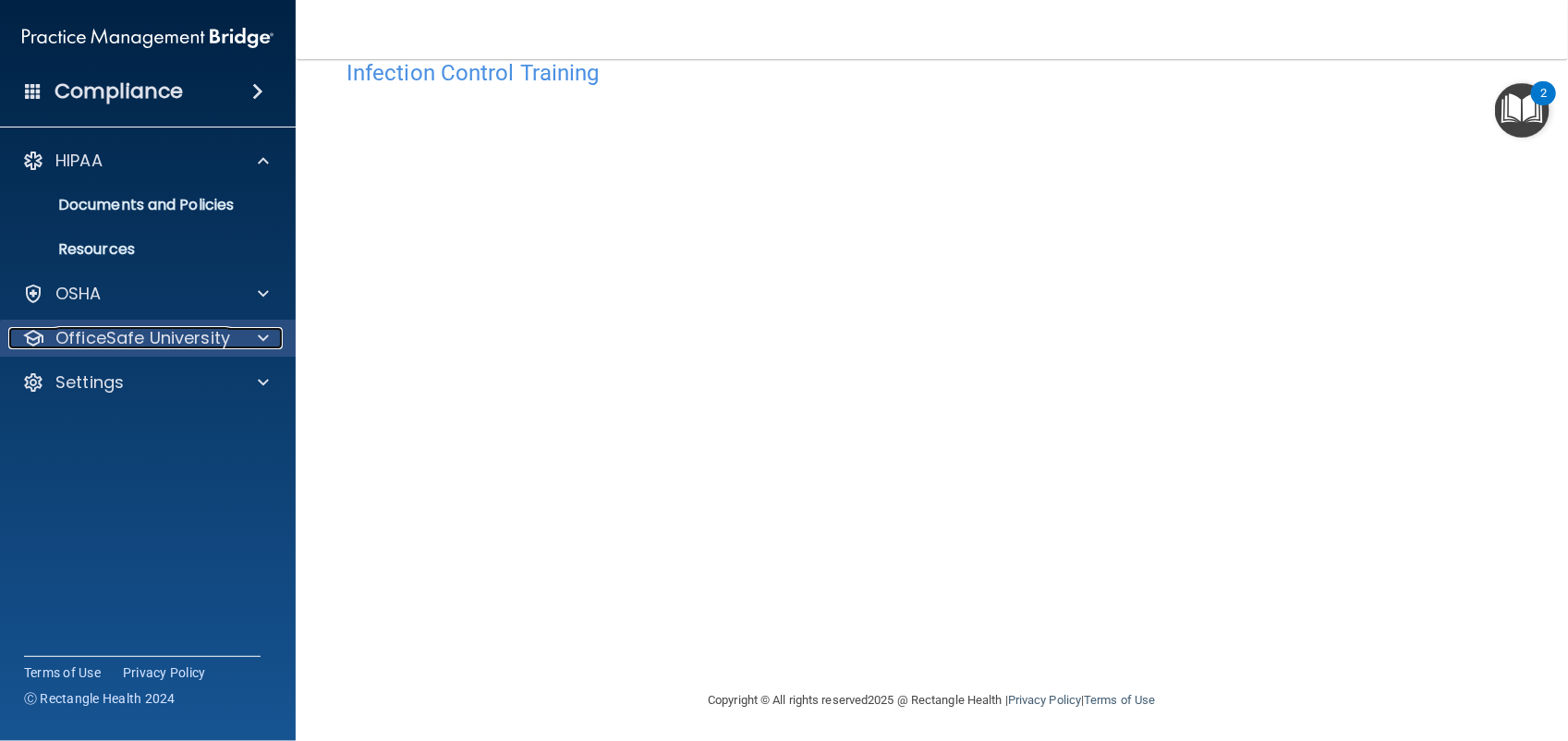
click at [258, 344] on span at bounding box center [263, 339] width 11 height 22
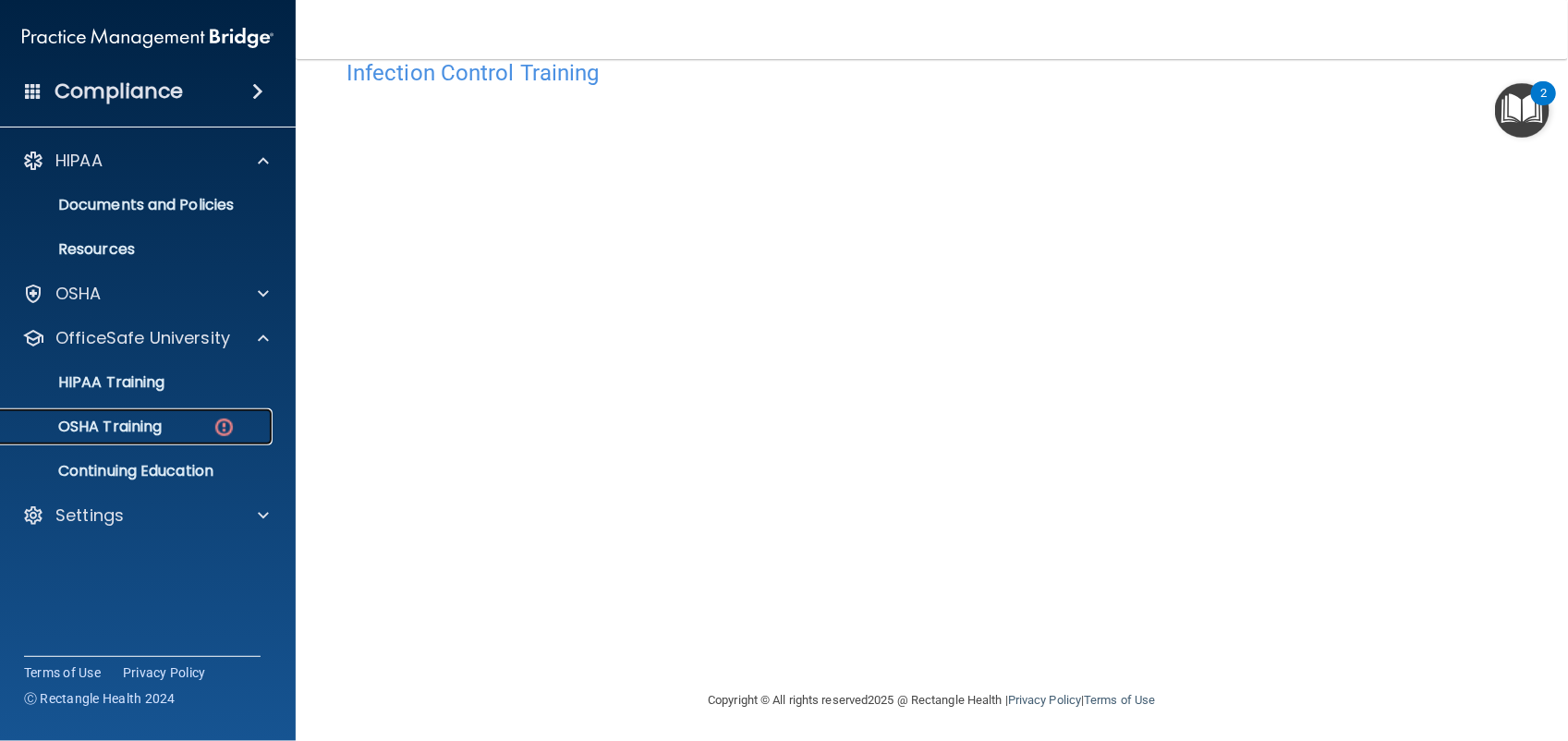
click at [209, 416] on link "OSHA Training" at bounding box center [127, 427] width 291 height 37
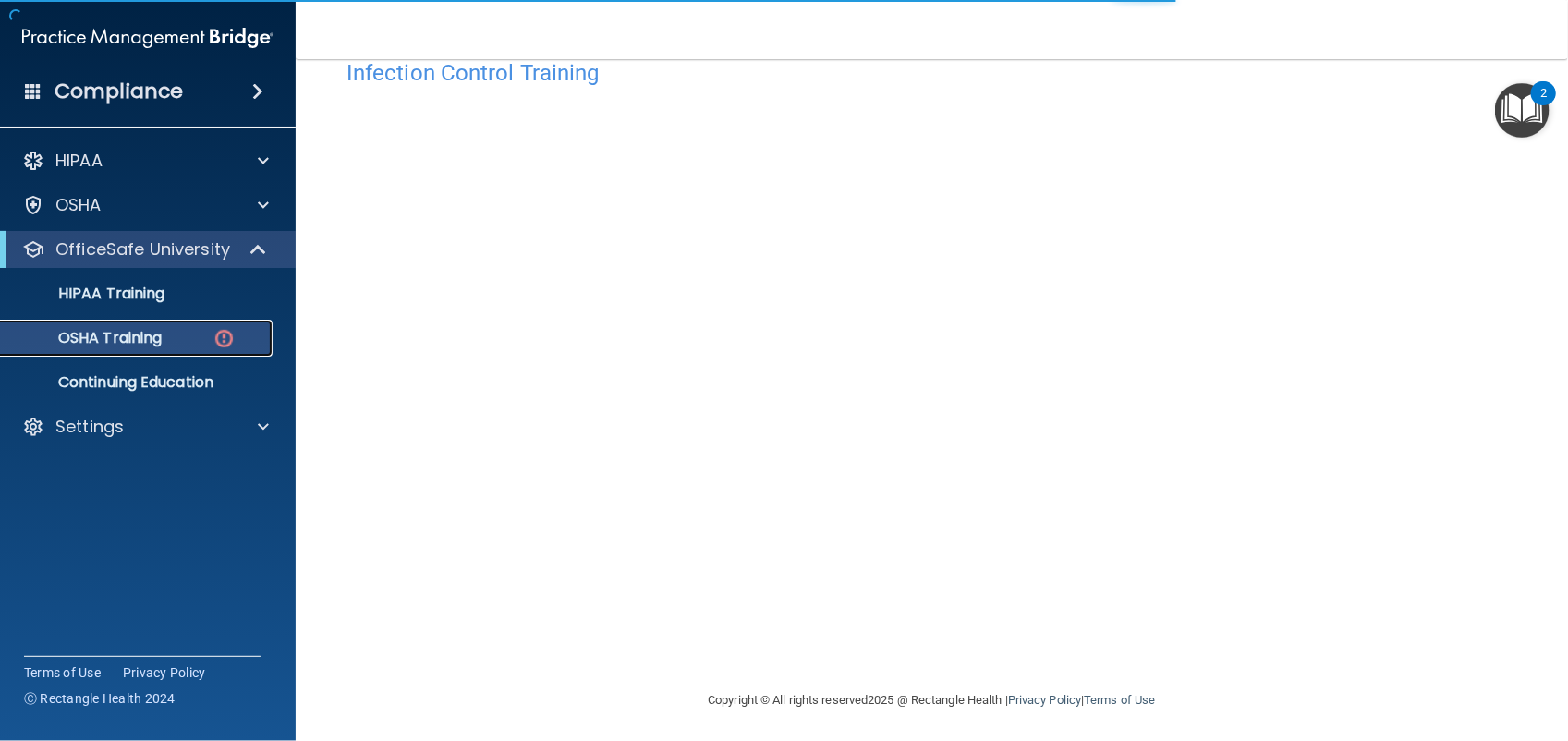
scroll to position [150, 0]
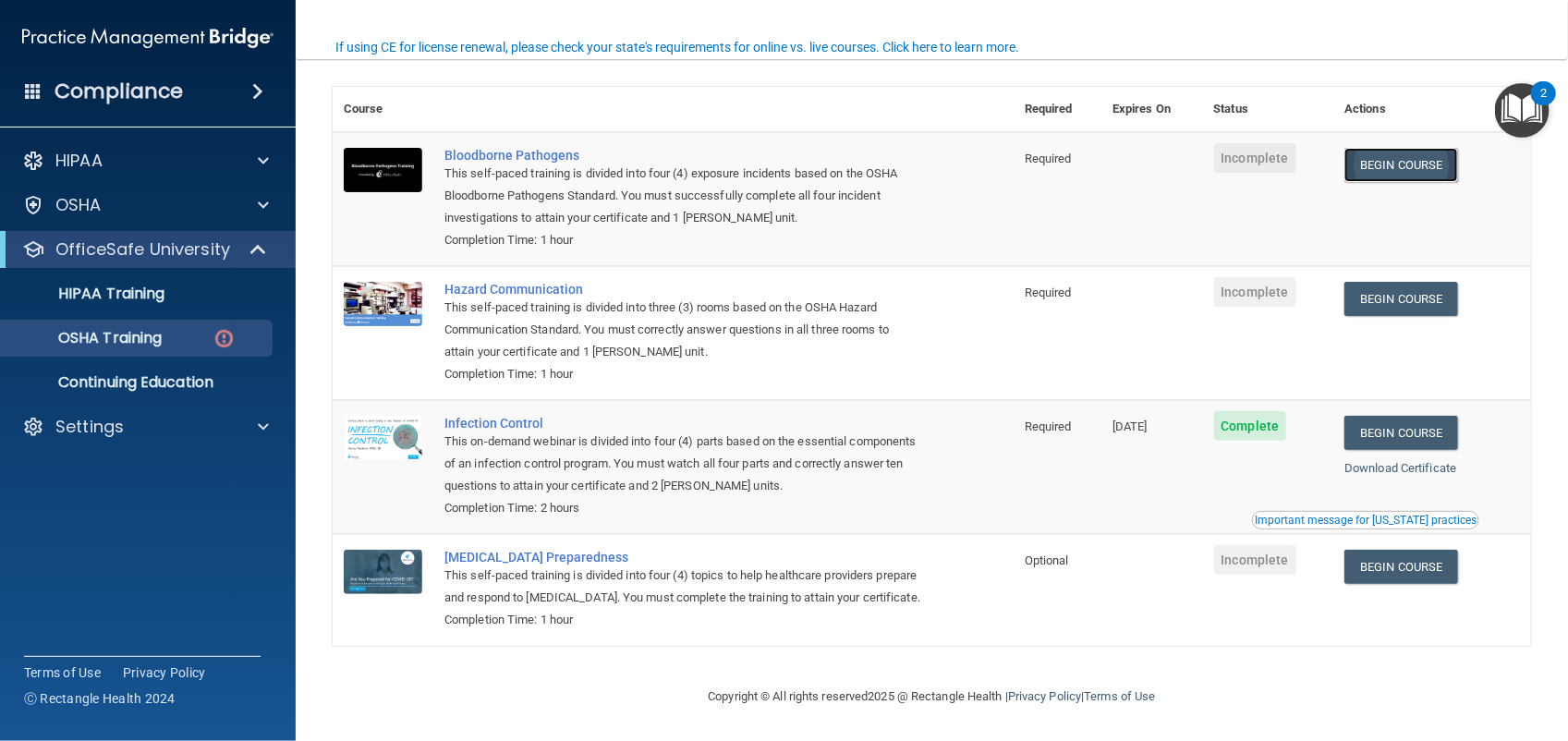
click at [1402, 147] on link "Begin Course" at bounding box center [1401, 164] width 113 height 35
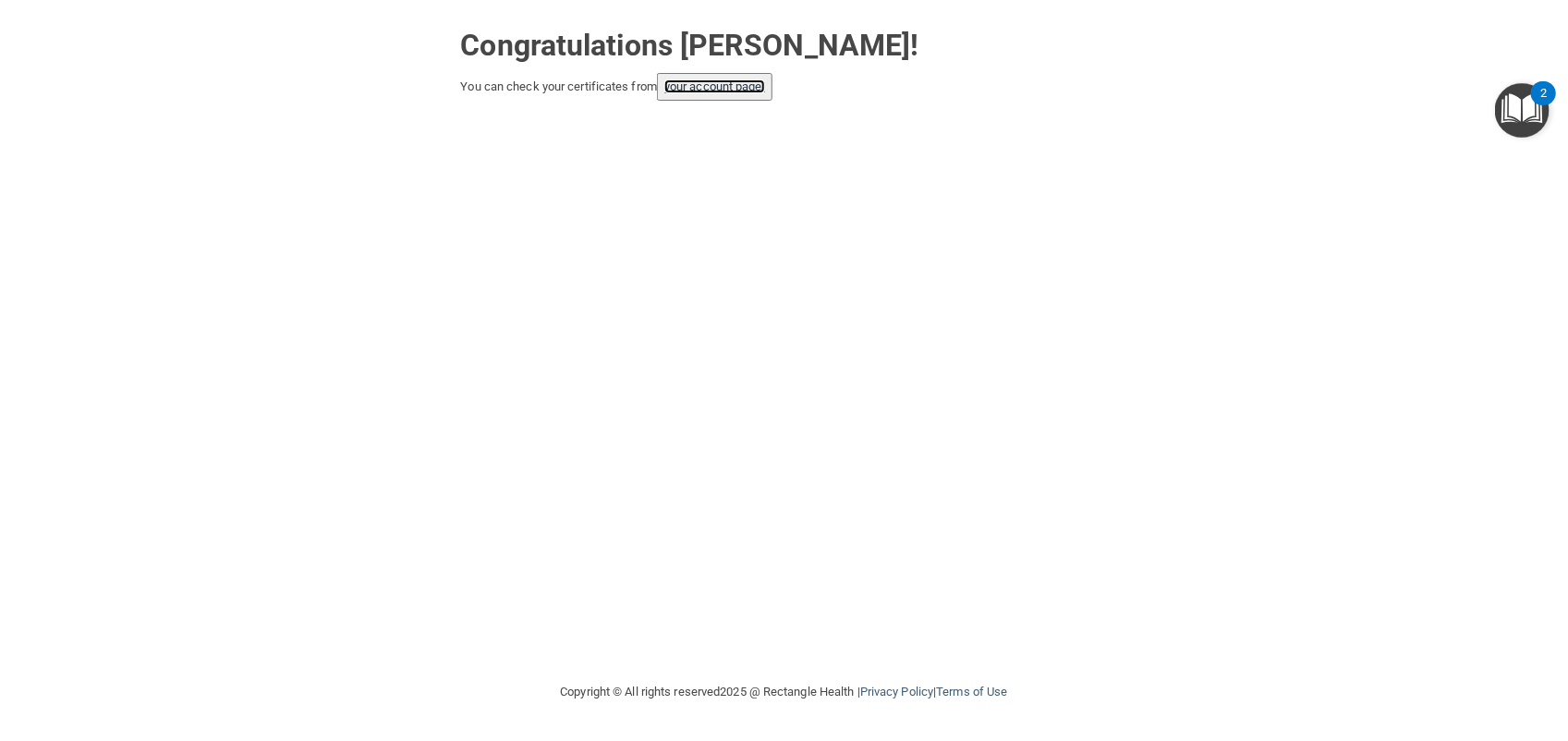
click at [723, 93] on link "your account page!" at bounding box center [715, 86] width 101 height 14
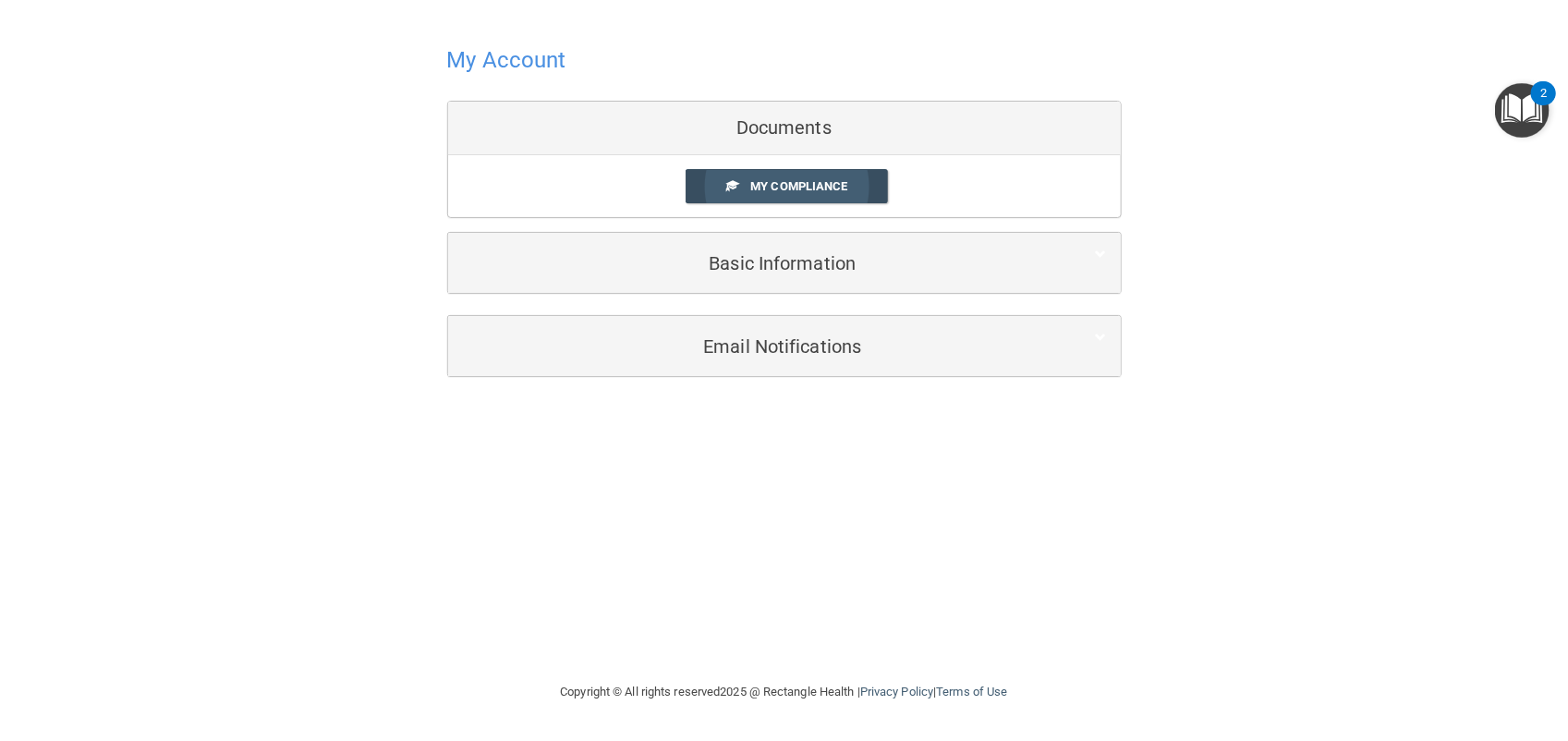
click at [788, 182] on span "My Compliance" at bounding box center [799, 186] width 97 height 14
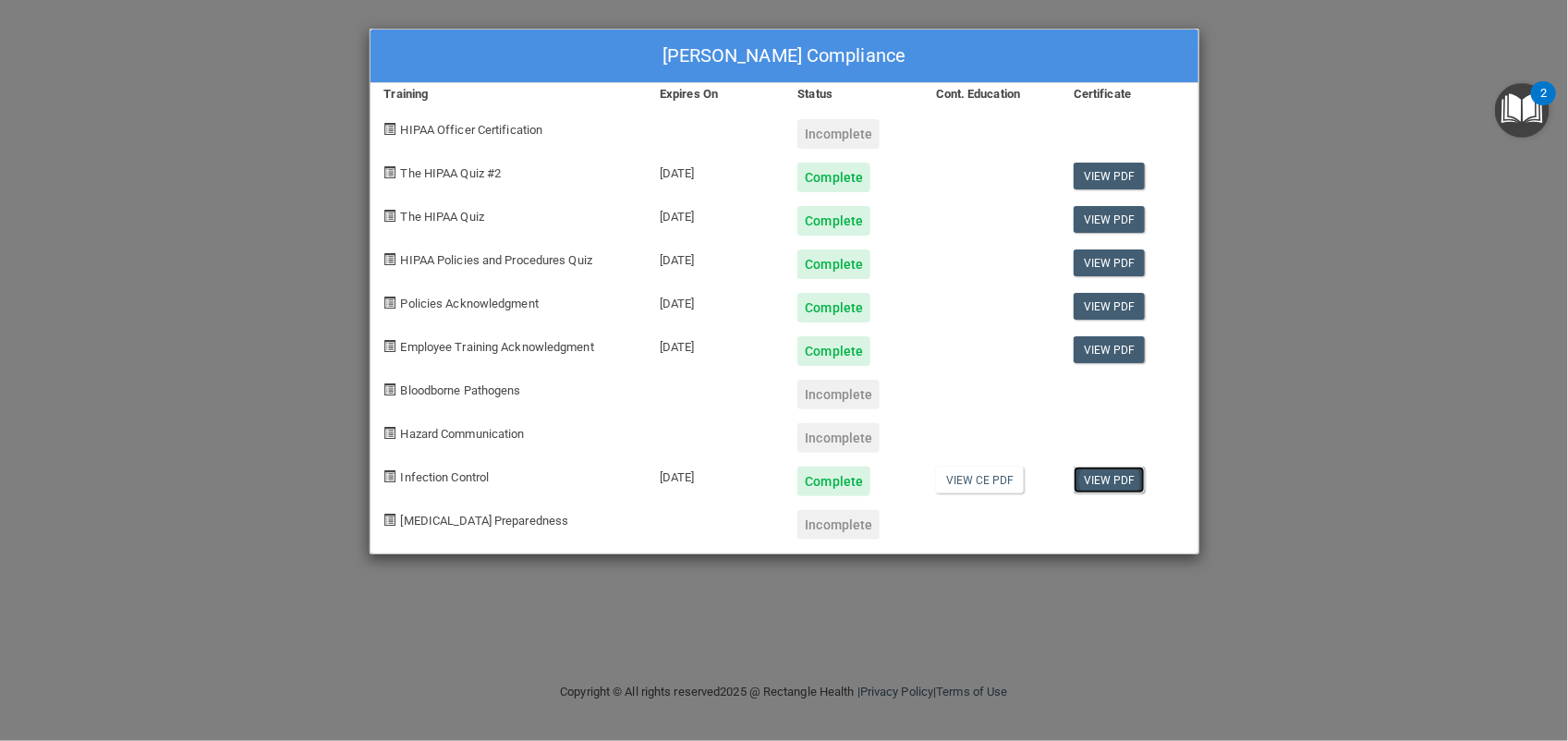
click at [1129, 477] on link "View PDF" at bounding box center [1110, 480] width 71 height 27
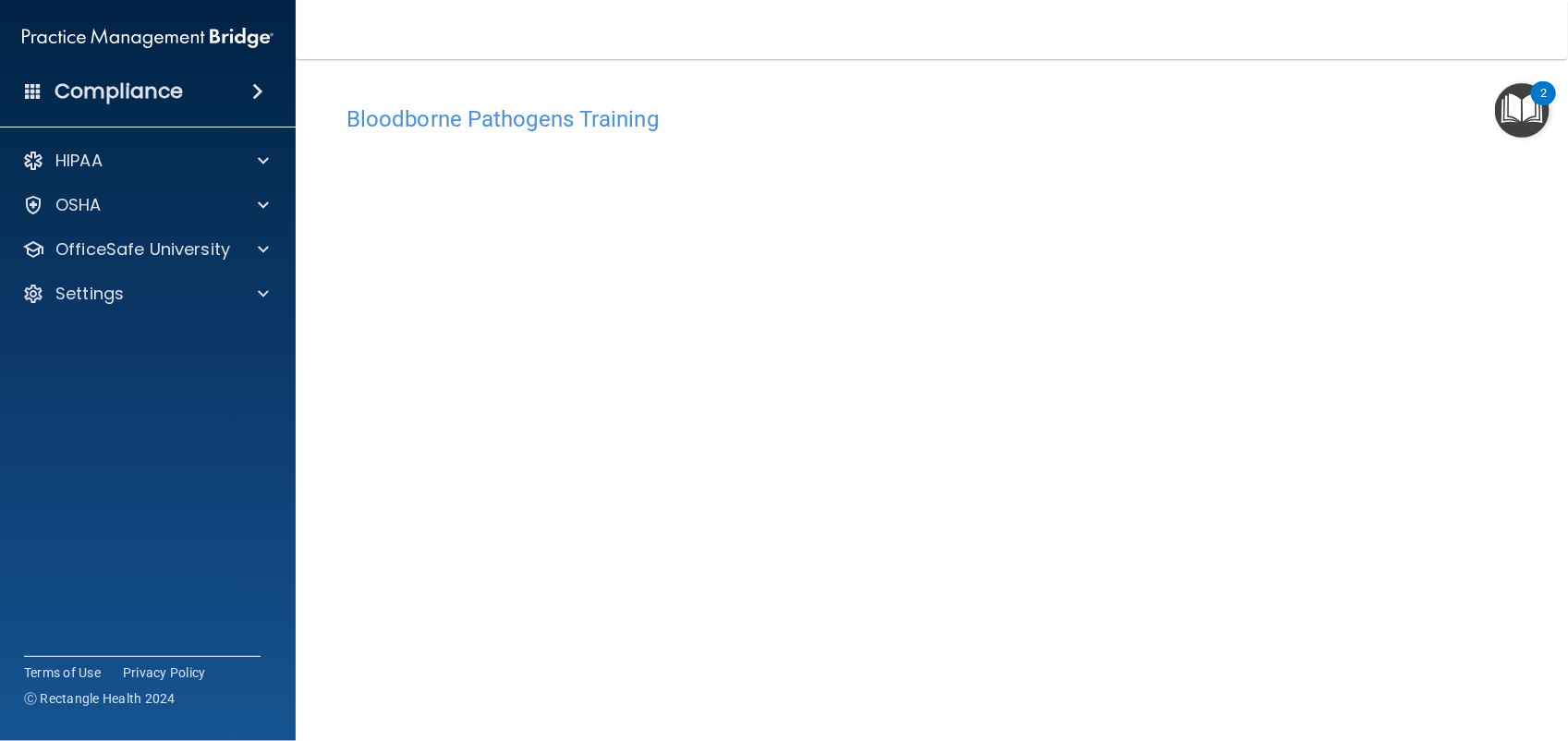
scroll to position [49, 0]
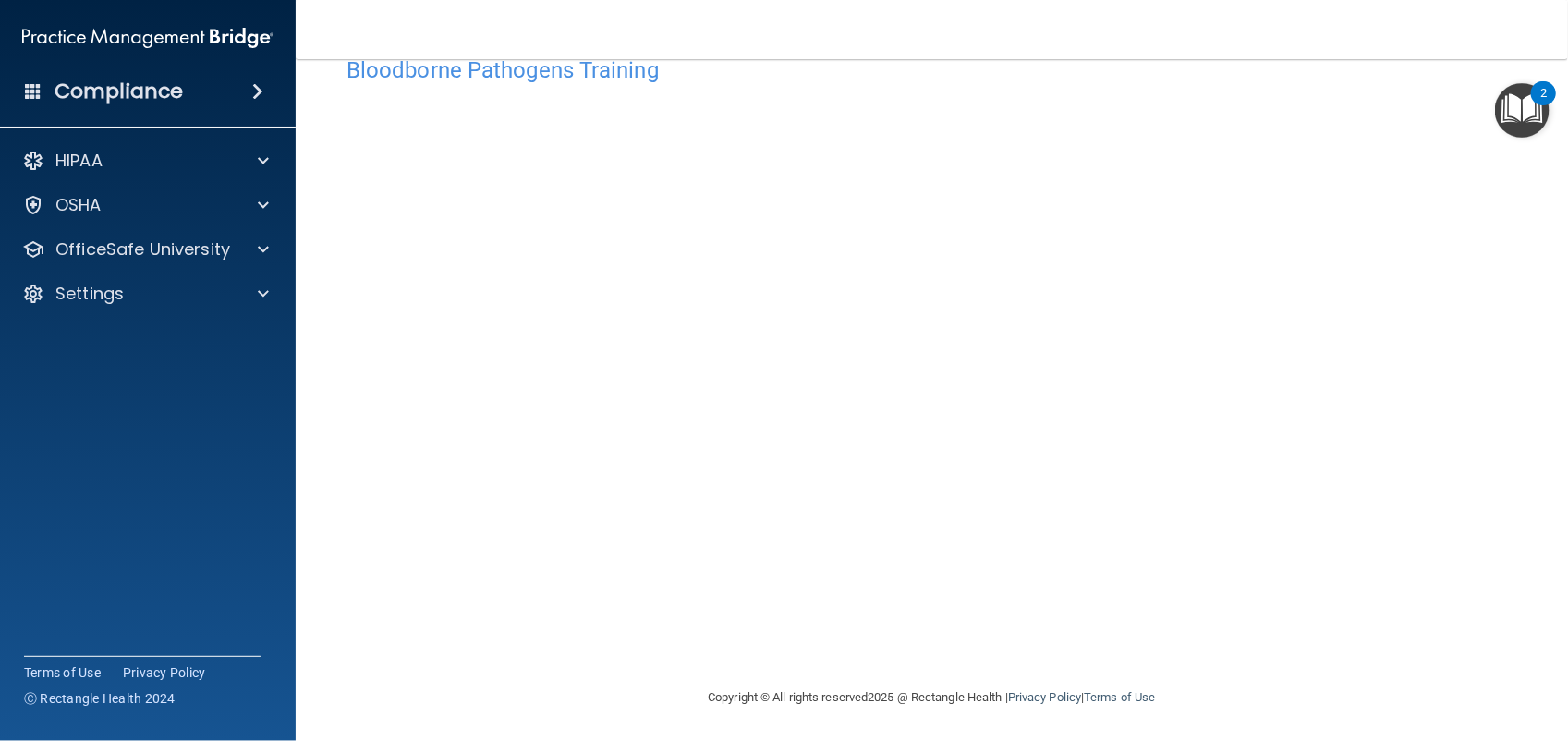
click at [732, 681] on div "Copyright © All rights reserved 2025 @ Rectangle Health | Privacy Policy | Term…" at bounding box center [932, 697] width 675 height 59
click at [247, 241] on div at bounding box center [260, 249] width 47 height 22
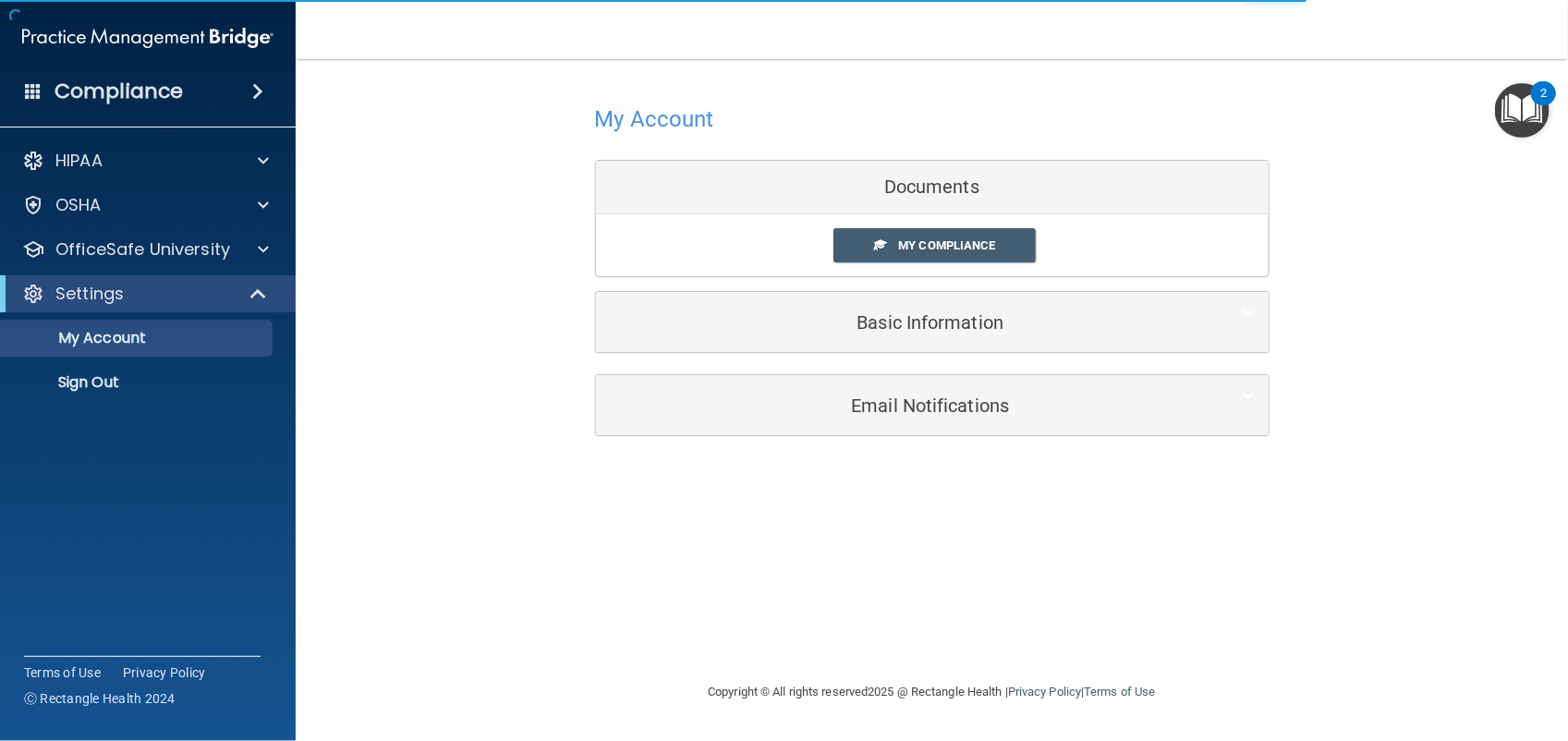
click at [889, 183] on div "Documents" at bounding box center [932, 187] width 673 height 53
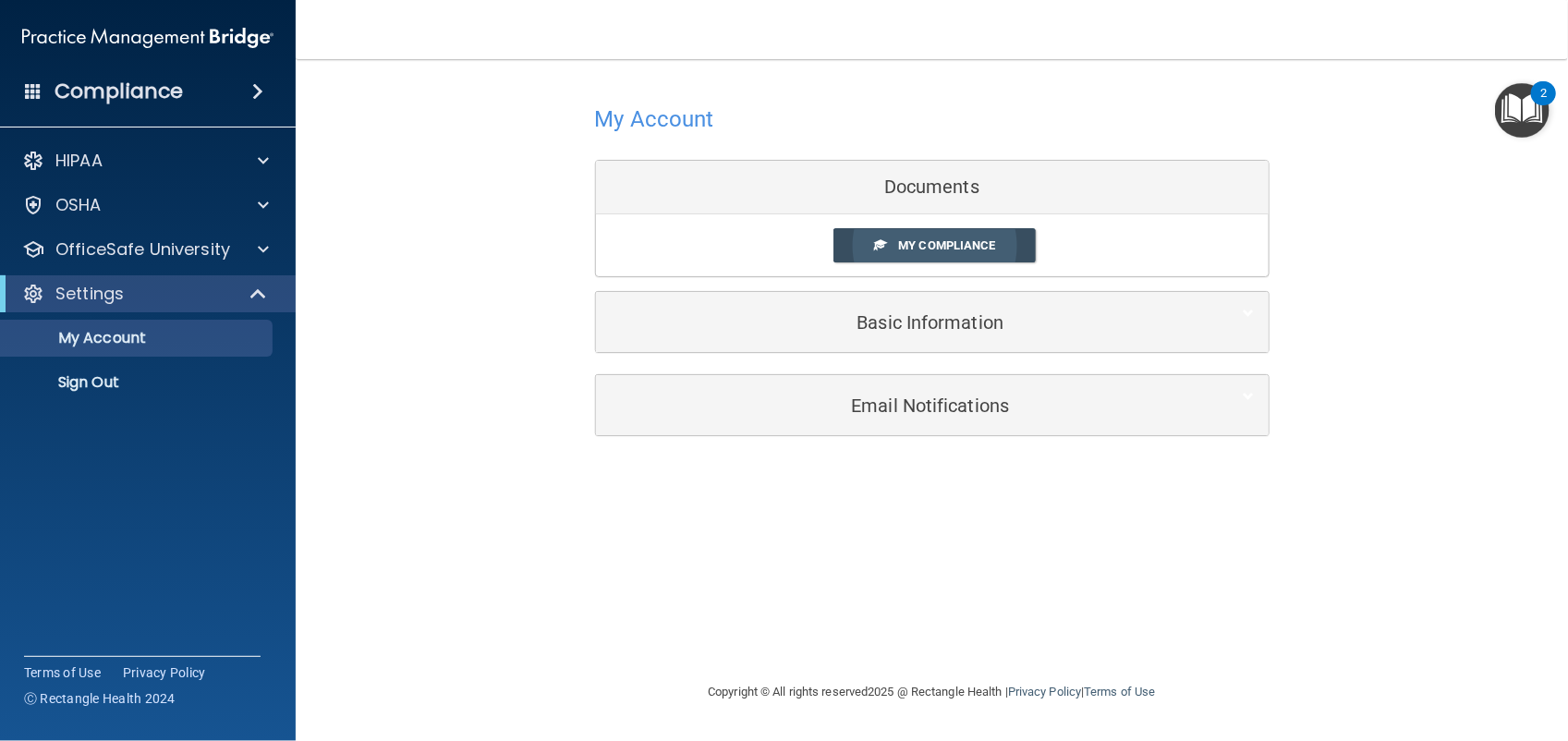
click at [936, 249] on span "My Compliance" at bounding box center [947, 245] width 97 height 14
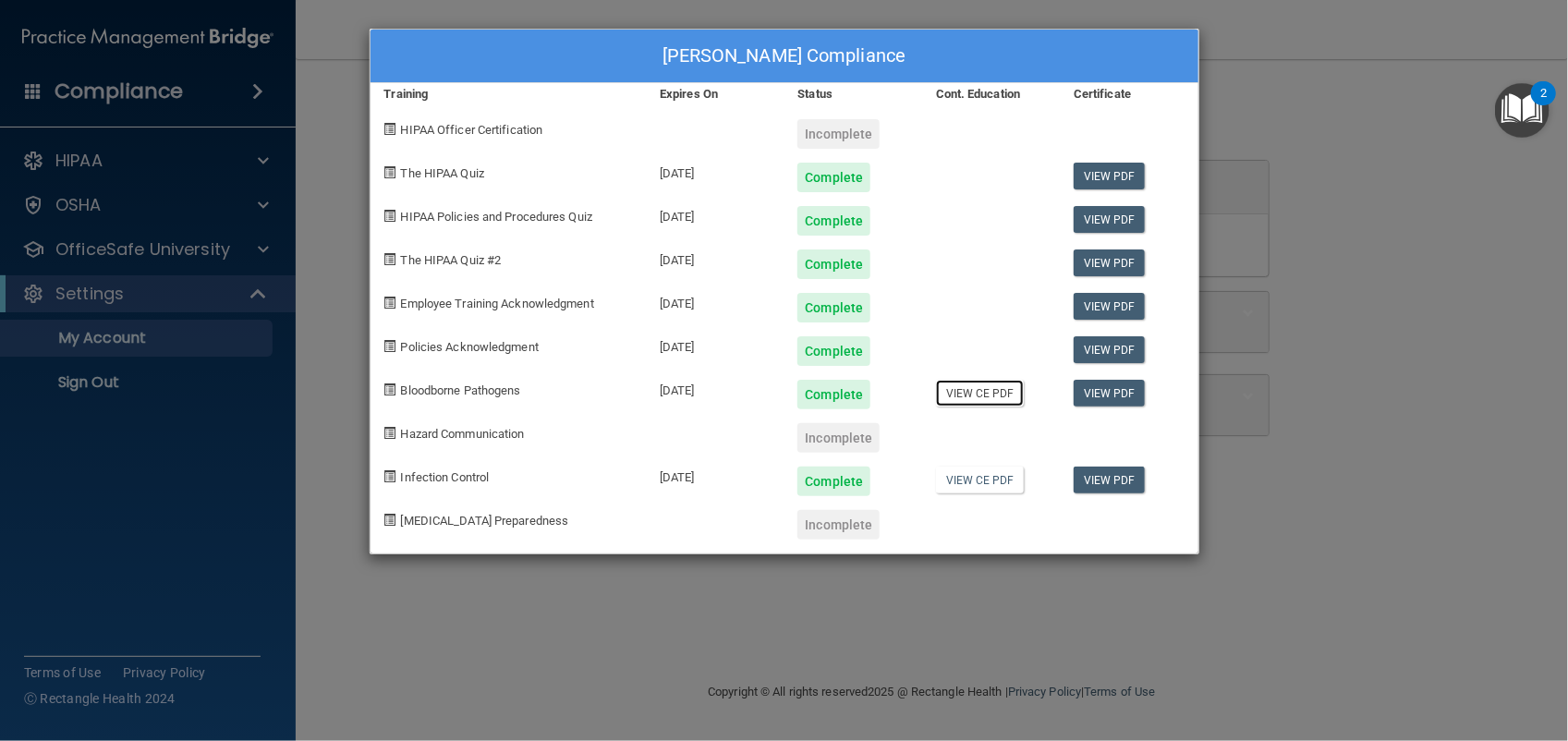
click at [981, 396] on link "View CE PDF" at bounding box center [980, 393] width 88 height 27
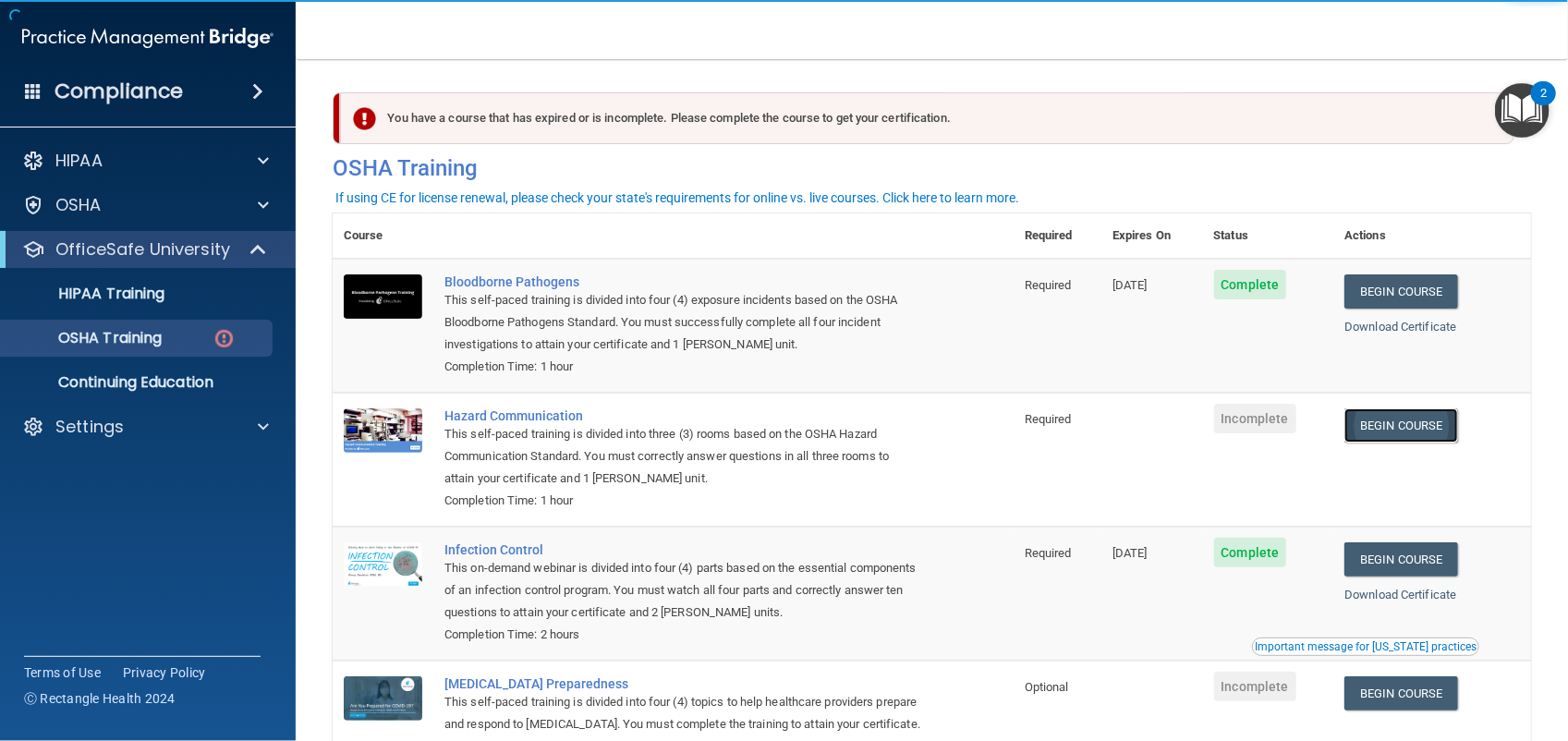
click at [1397, 423] on link "Begin Course" at bounding box center [1401, 426] width 113 height 35
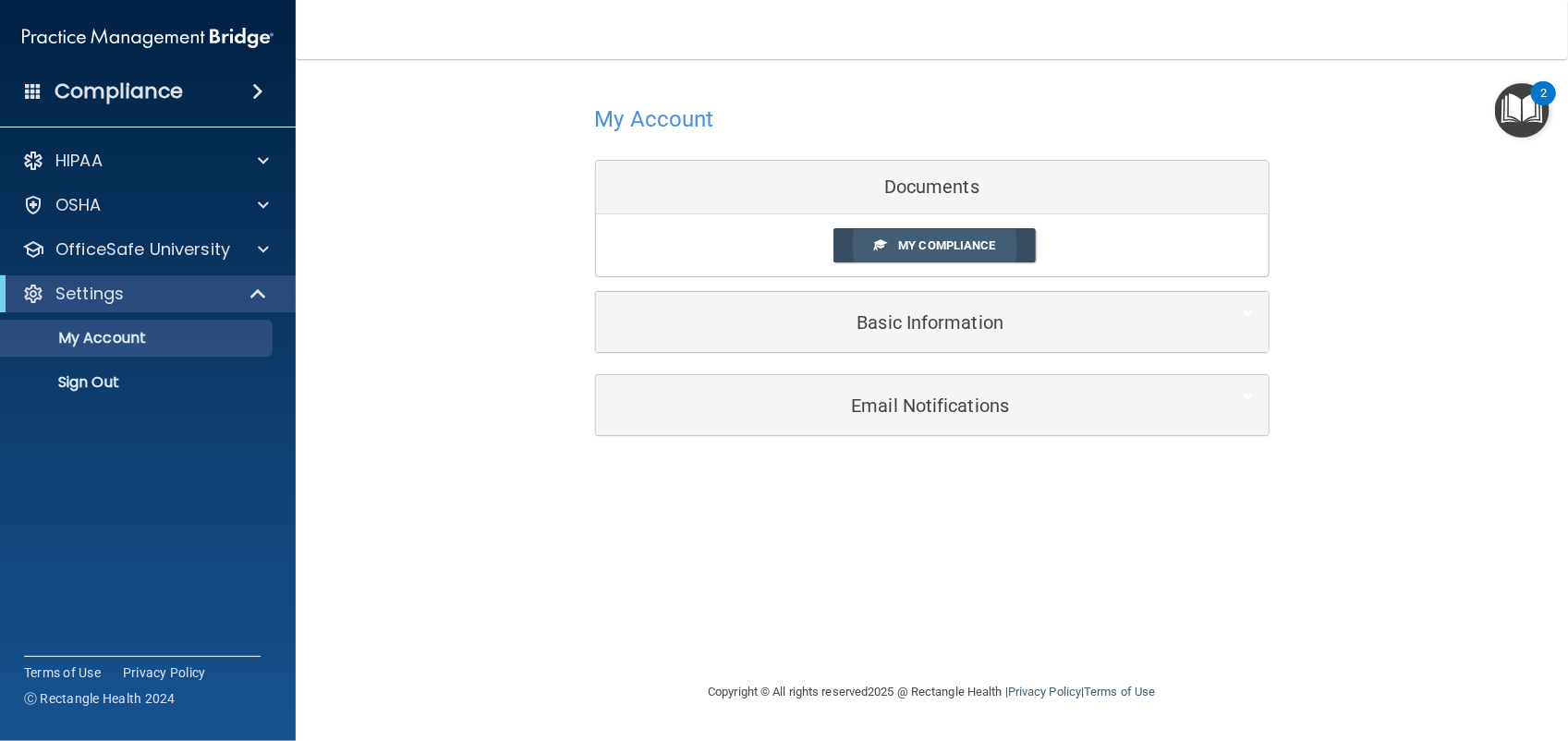
click at [910, 237] on link "My Compliance" at bounding box center [934, 245] width 203 height 35
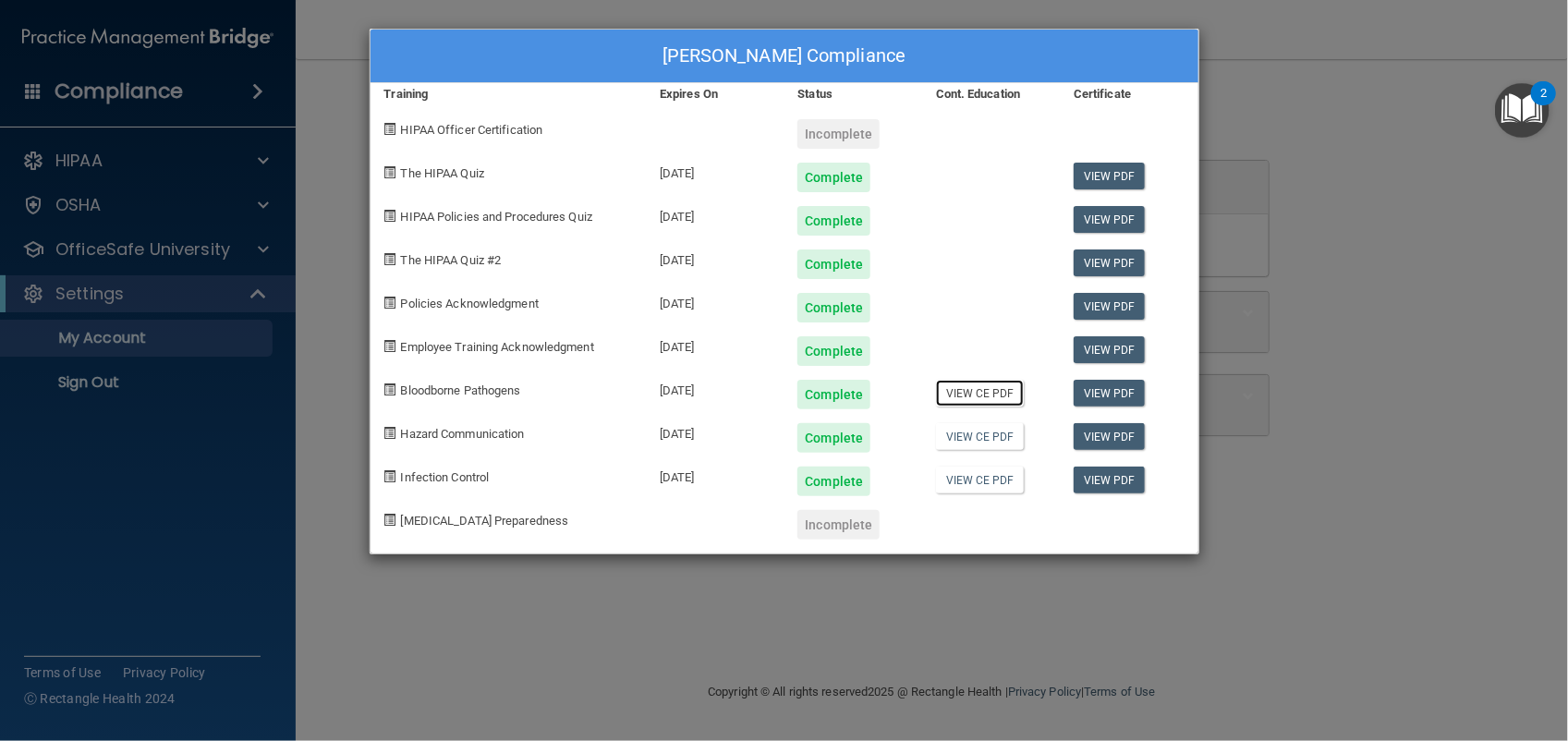
click at [982, 393] on link "View CE PDF" at bounding box center [980, 393] width 88 height 27
click at [511, 121] on div "HIPAA Officer Certification" at bounding box center [509, 127] width 276 height 44
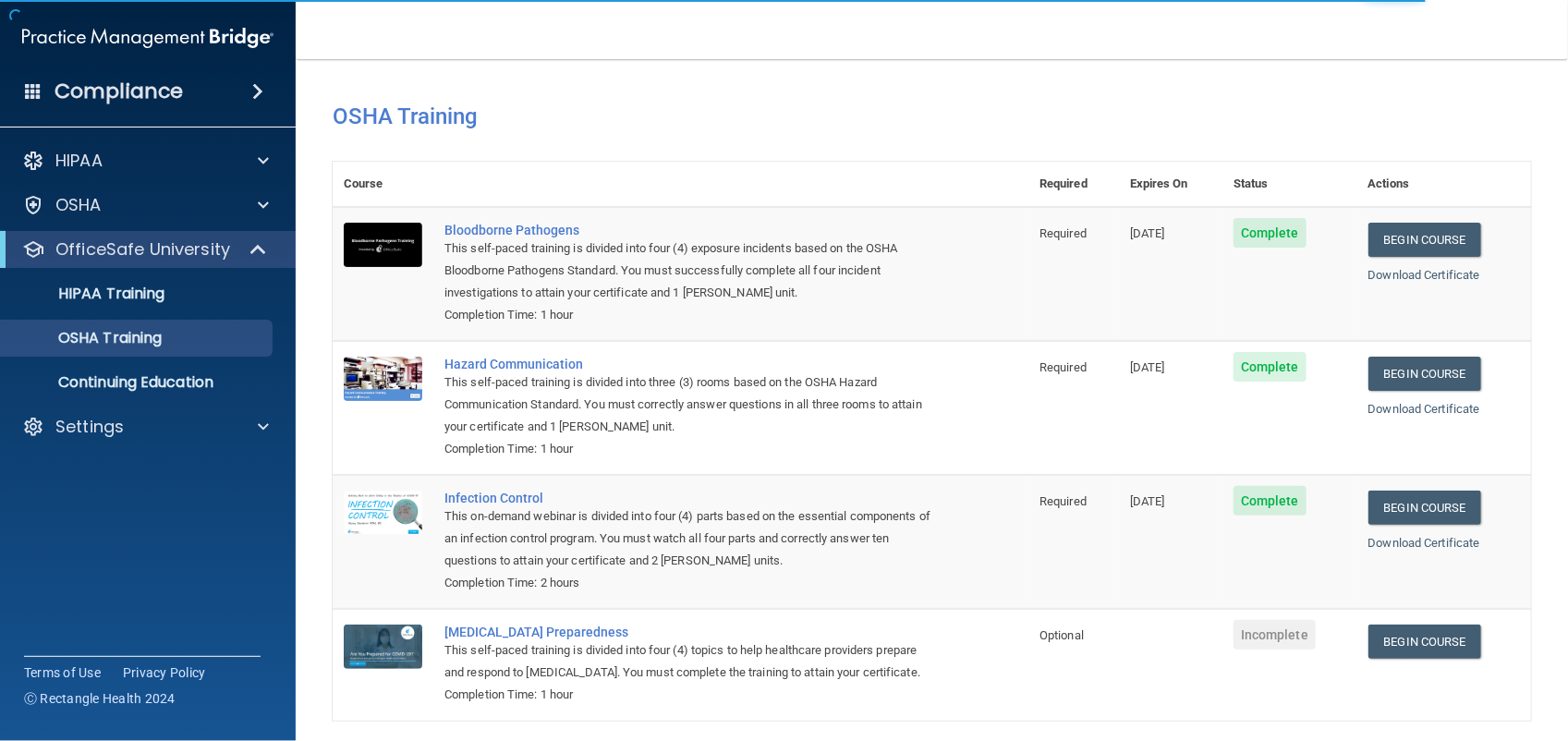
scroll to position [103, 0]
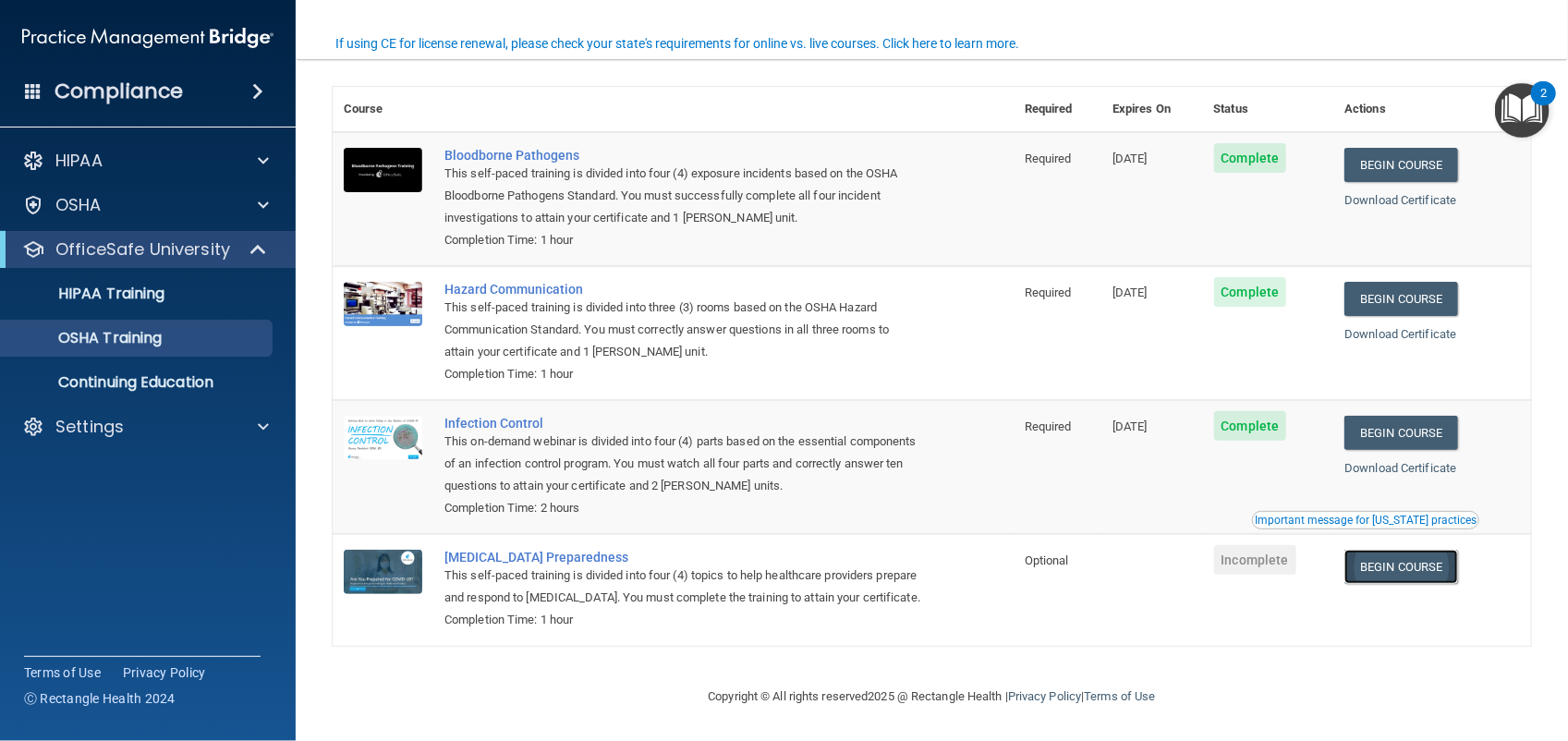
click at [1419, 550] on link "Begin Course" at bounding box center [1401, 566] width 113 height 35
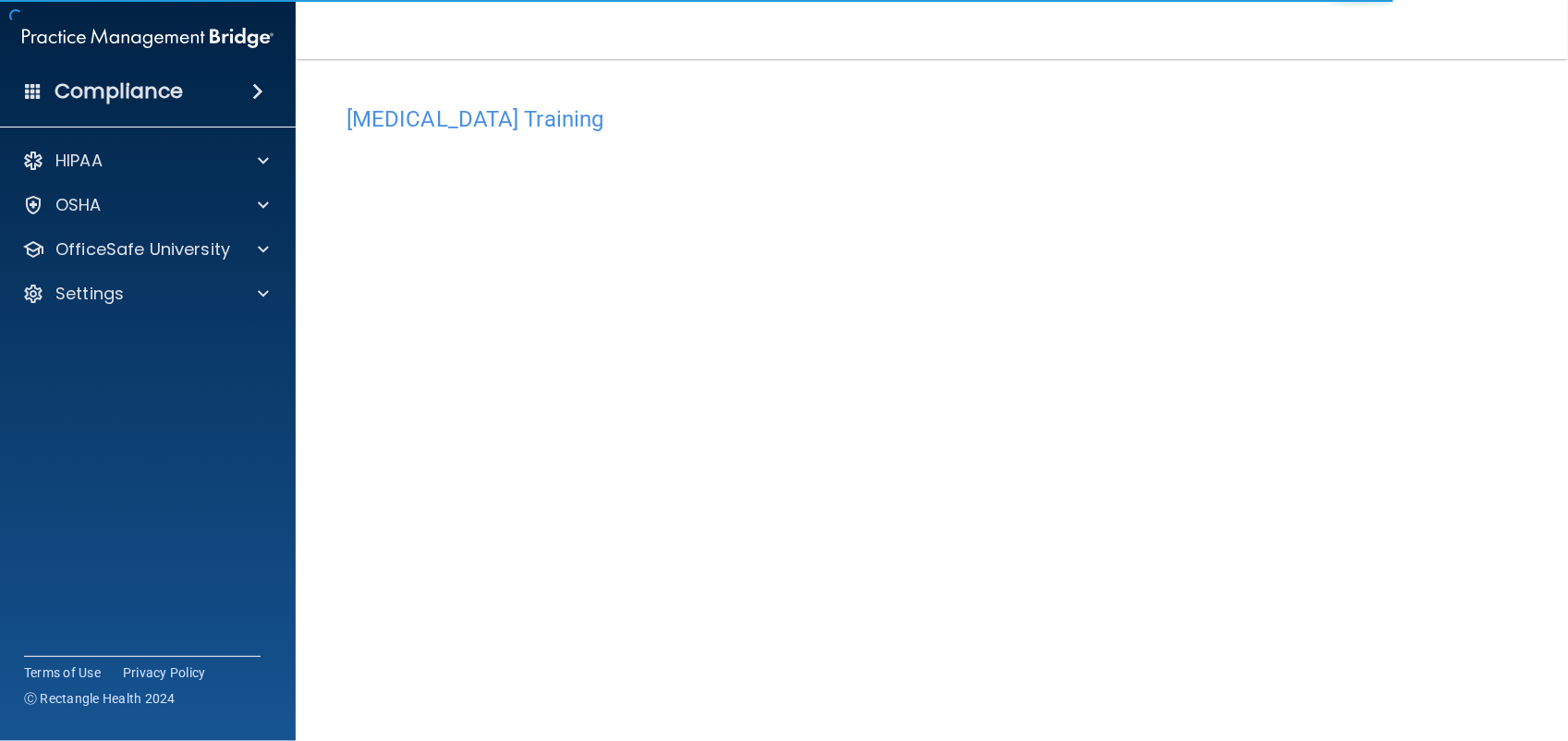
scroll to position [49, 0]
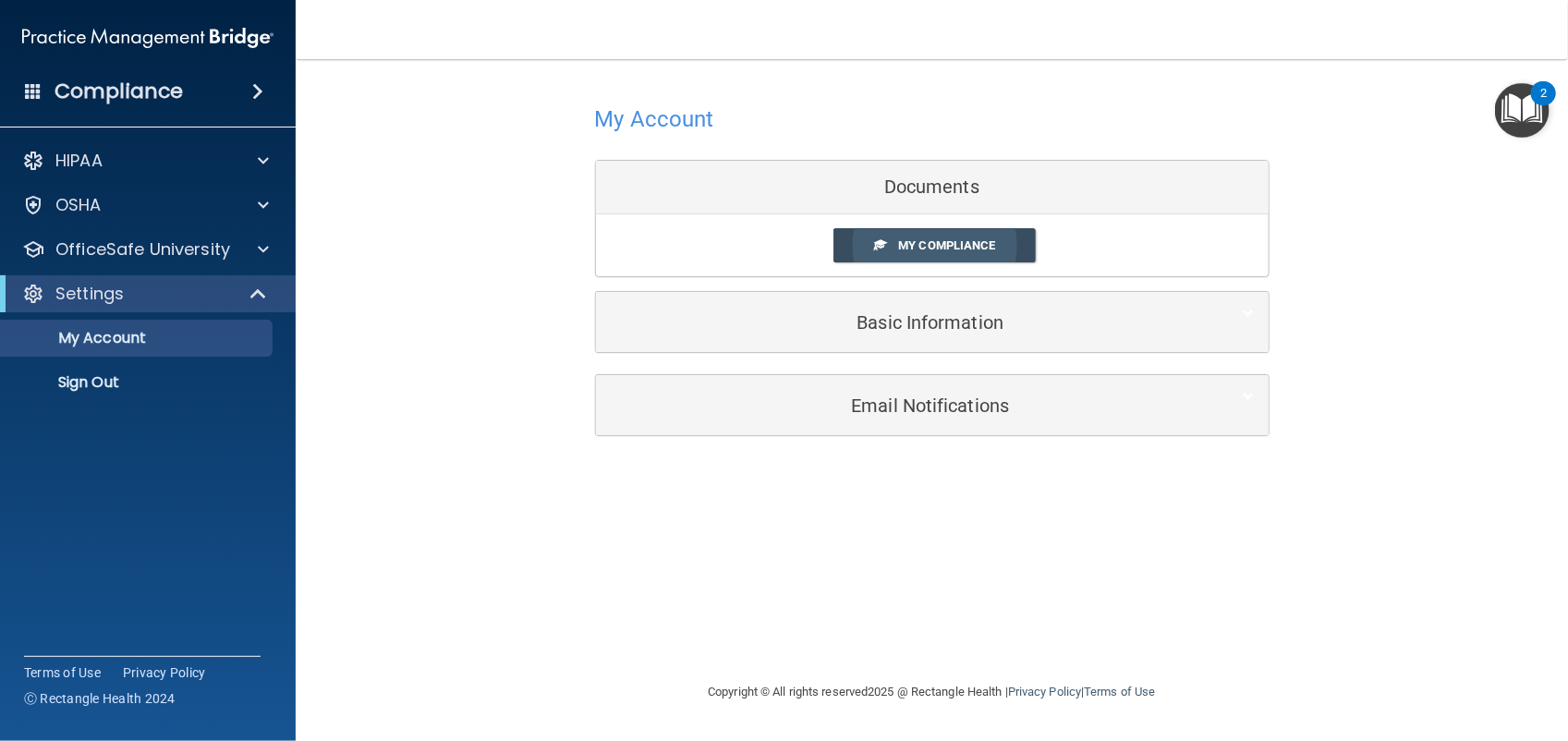
click at [917, 242] on span "My Compliance" at bounding box center [947, 245] width 97 height 14
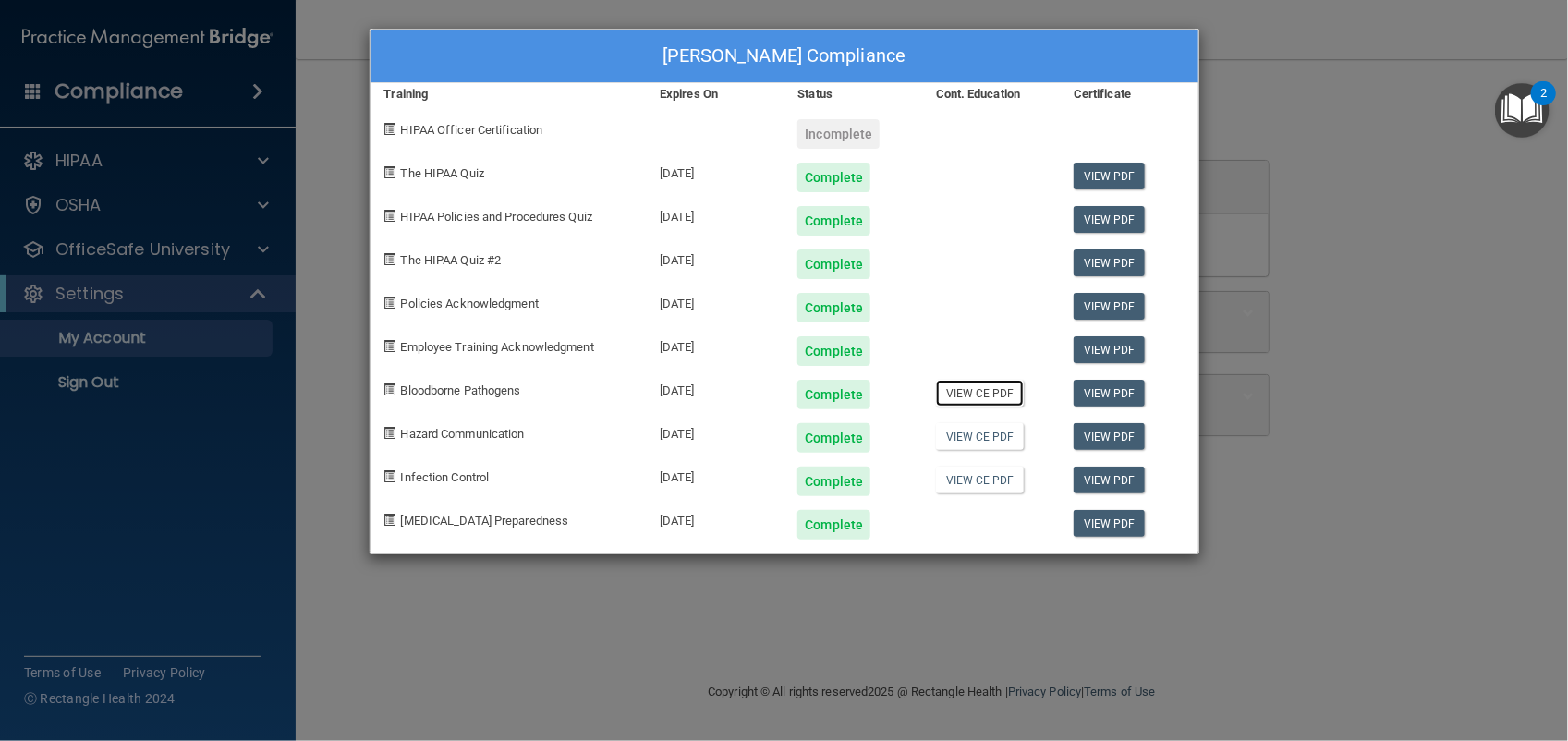
click at [963, 390] on link "View CE PDF" at bounding box center [980, 393] width 88 height 27
click at [1105, 379] on div "View PDF" at bounding box center [1129, 387] width 138 height 44
click at [1090, 386] on link "View PDF" at bounding box center [1110, 393] width 71 height 27
click at [1092, 431] on link "View PDF" at bounding box center [1110, 437] width 71 height 27
click at [1106, 473] on link "View PDF" at bounding box center [1110, 480] width 71 height 27
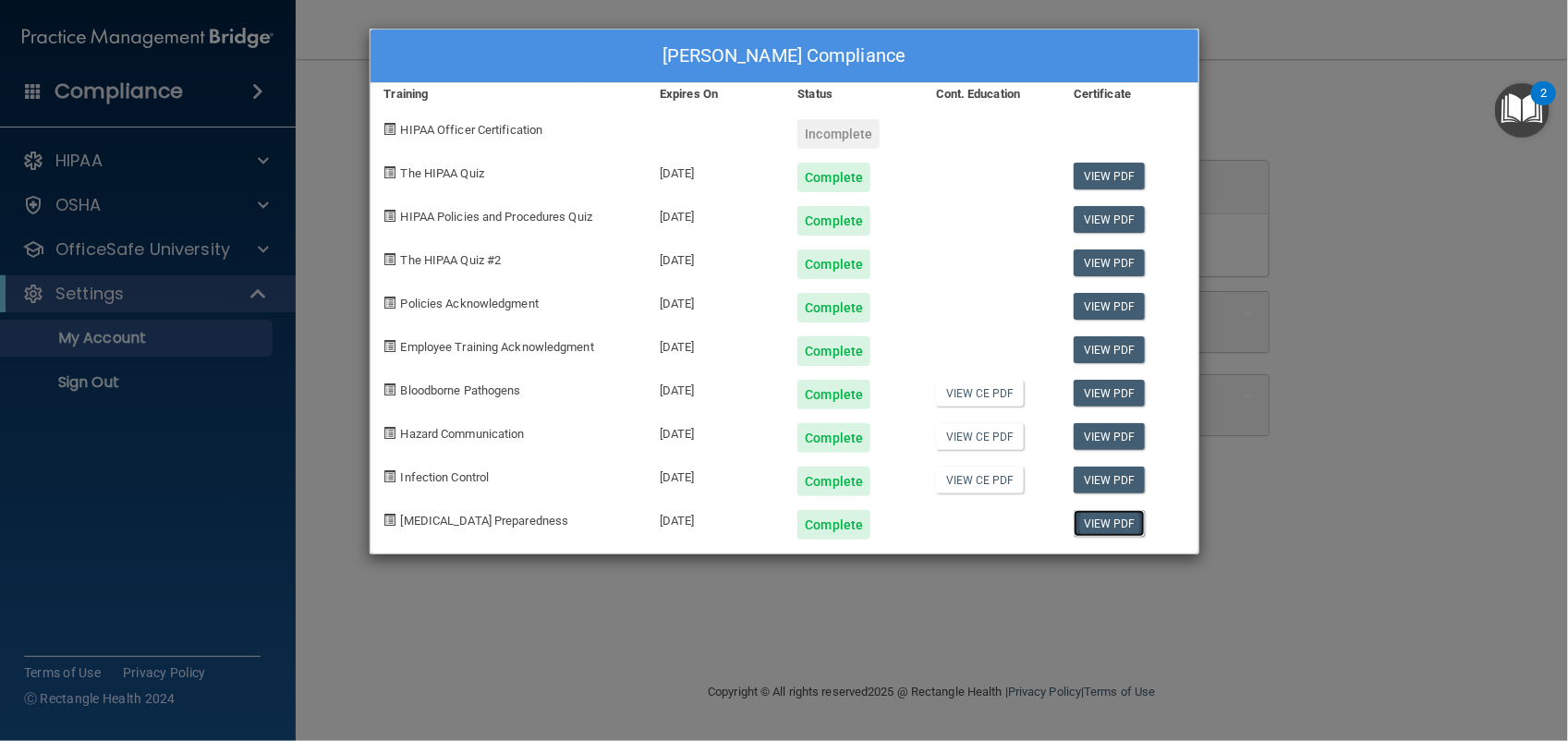
click at [1118, 524] on link "View PDF" at bounding box center [1110, 524] width 71 height 27
click at [395, 131] on span at bounding box center [390, 129] width 12 height 12
click at [317, 174] on div "Rachel Merriott's Compliance Training Expires On Status Cont. Education Certifi…" at bounding box center [784, 370] width 1568 height 741
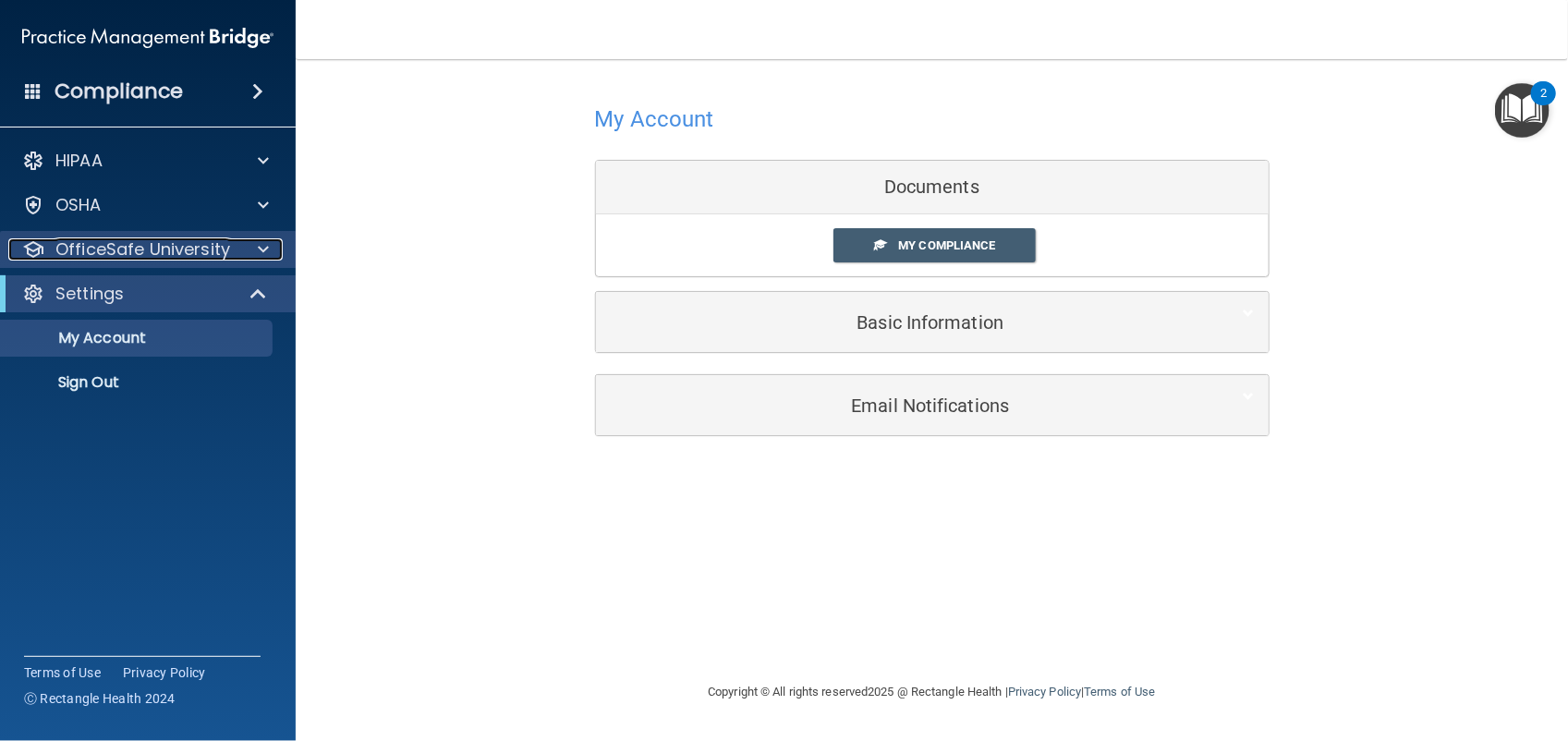
click at [174, 245] on p "OfficeSafe University" at bounding box center [142, 249] width 175 height 22
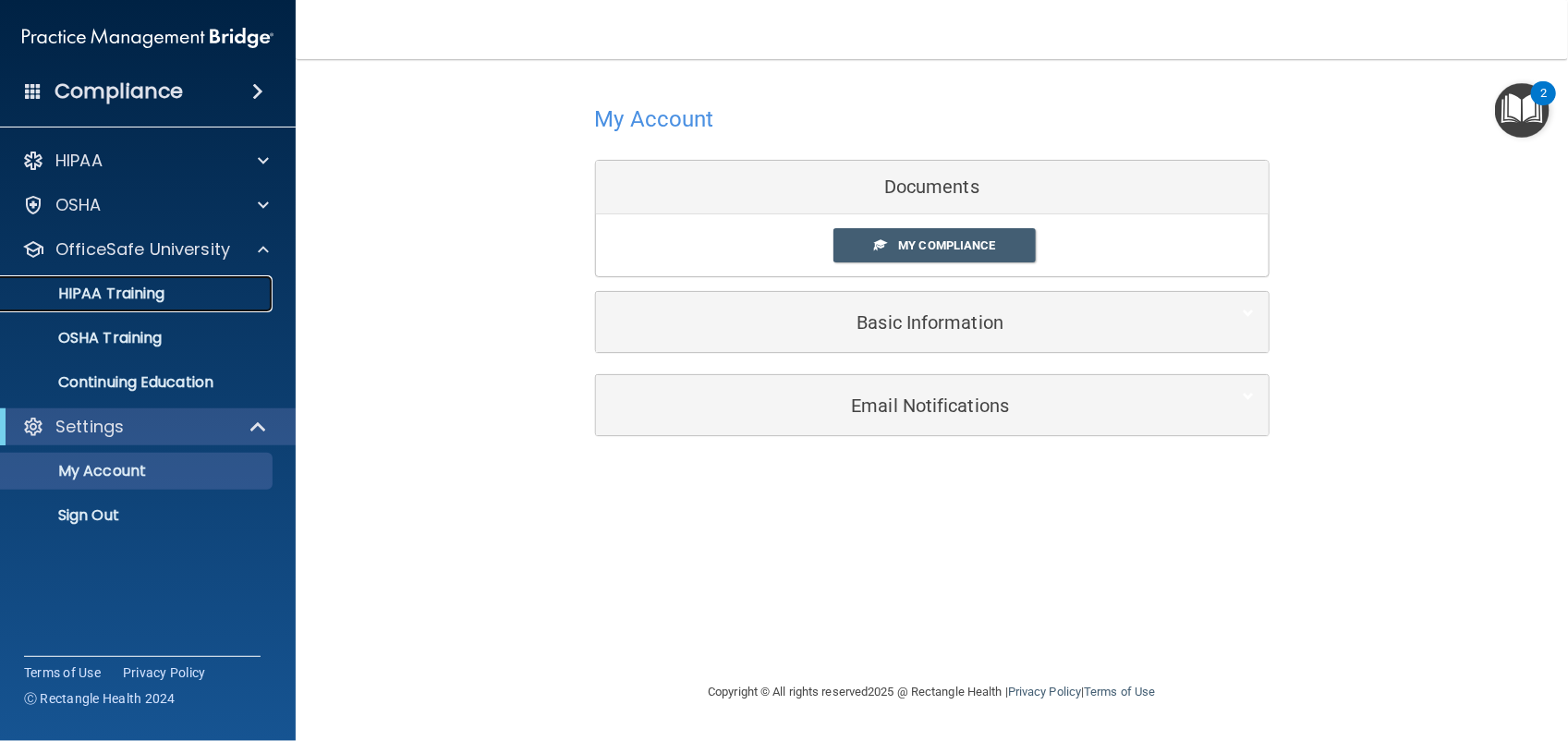
click at [107, 285] on p "HIPAA Training" at bounding box center [88, 294] width 152 height 19
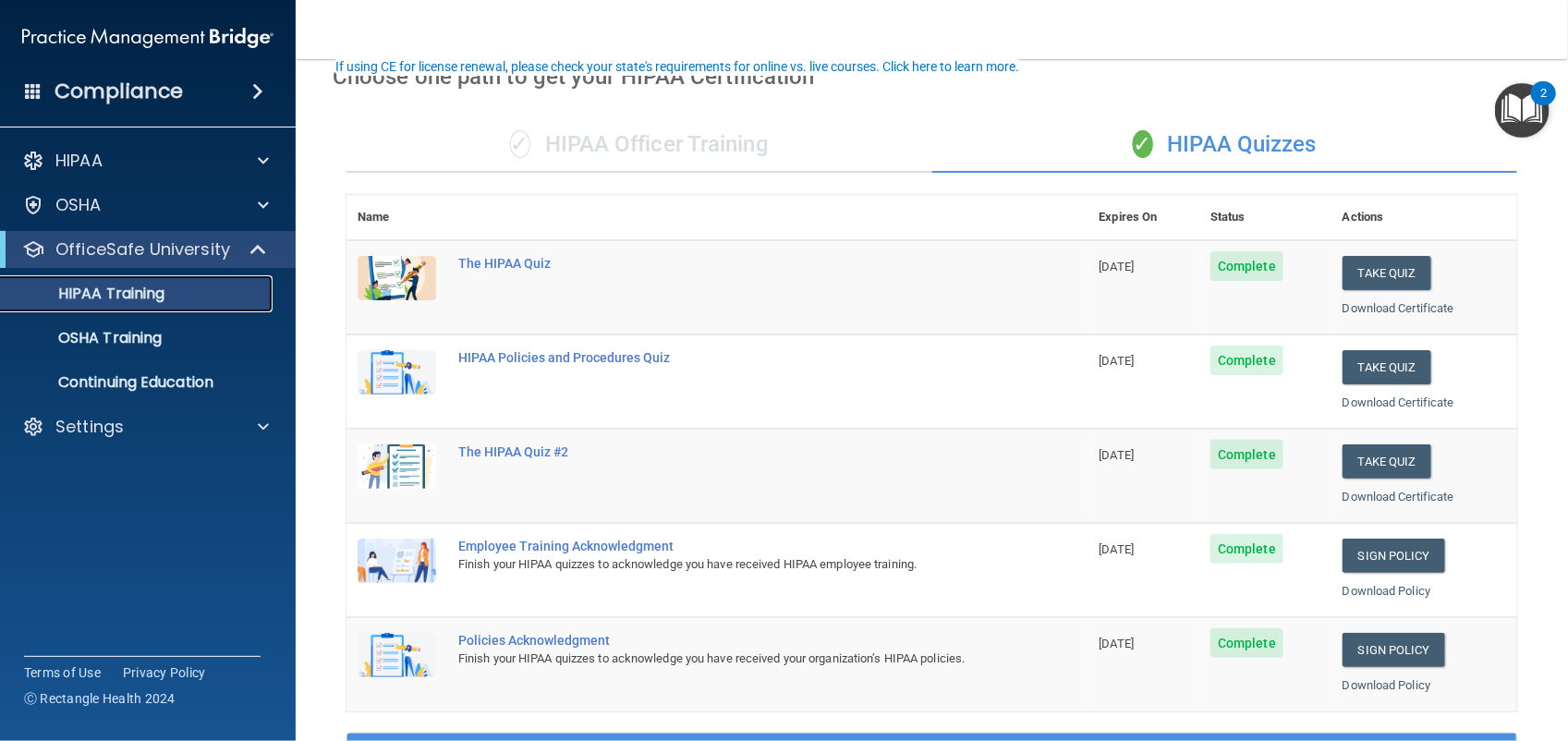
scroll to position [121, 0]
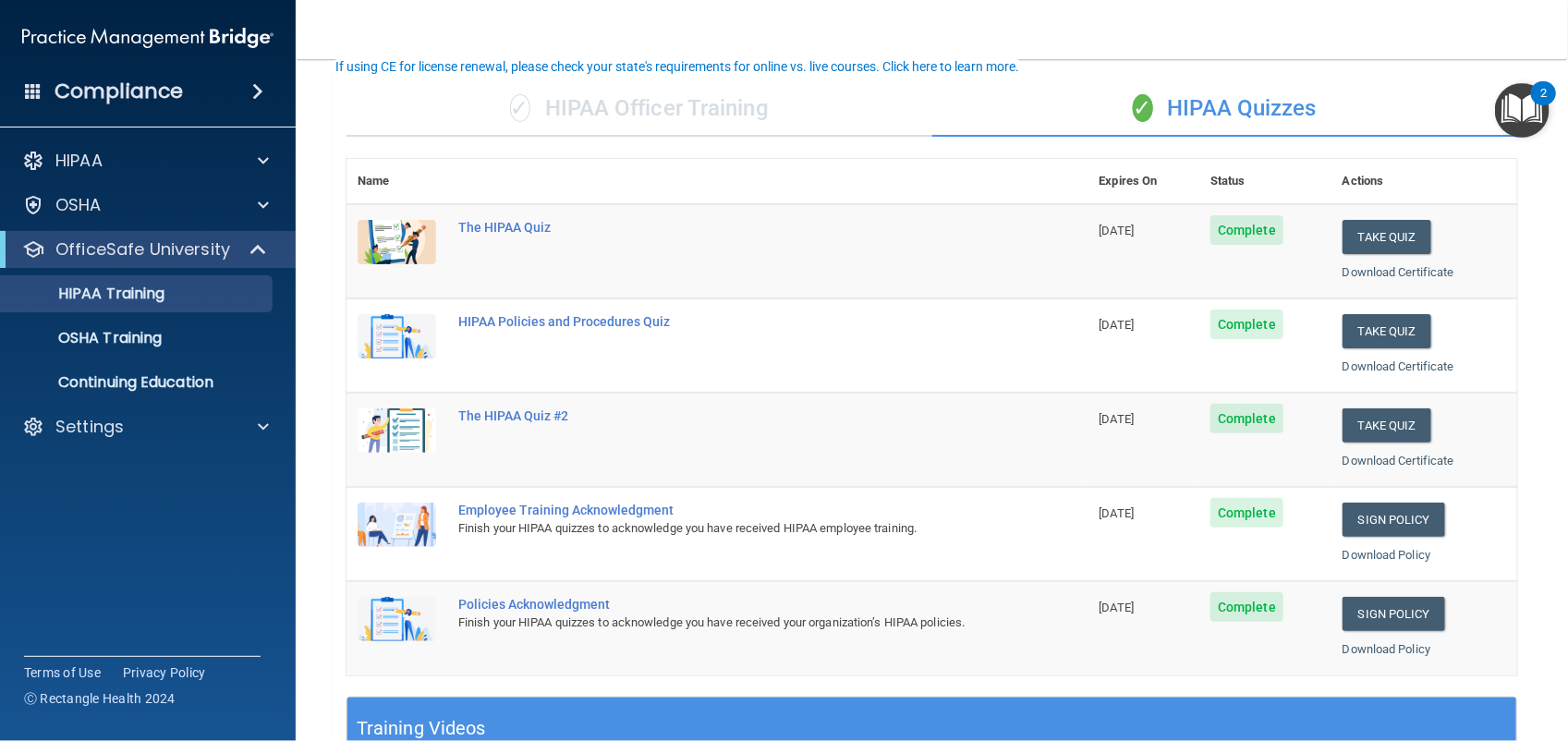
click at [615, 100] on div "✓ HIPAA Officer Training" at bounding box center [639, 108] width 586 height 55
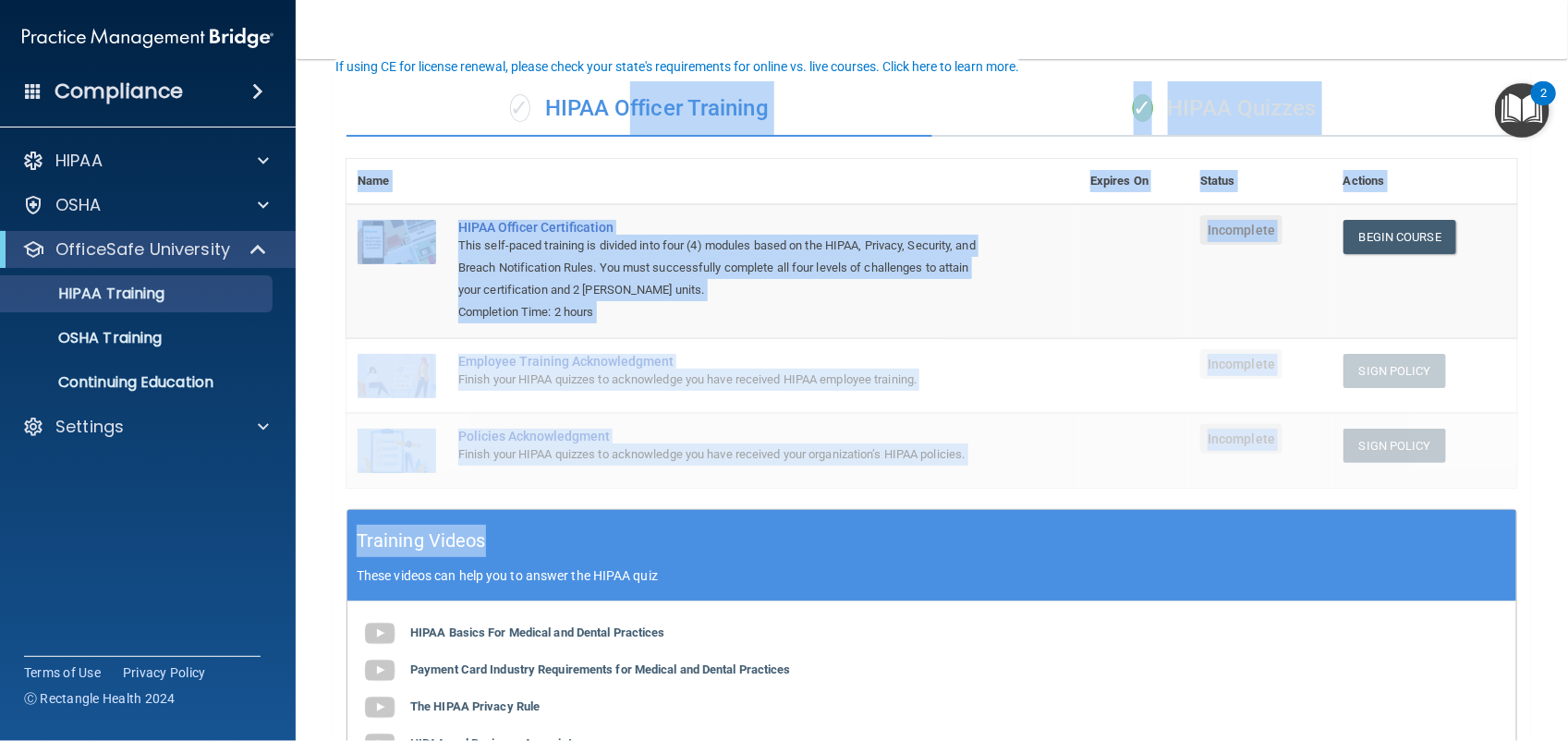
drag, startPoint x: 615, startPoint y: 100, endPoint x: 1347, endPoint y: 699, distance: 945.8
click at [1347, 699] on div "✓ HIPAA Officer Training ✓ HIPAA Quizzes Name Expires On Status Actions HIPAA O…" at bounding box center [931, 538] width 1198 height 942
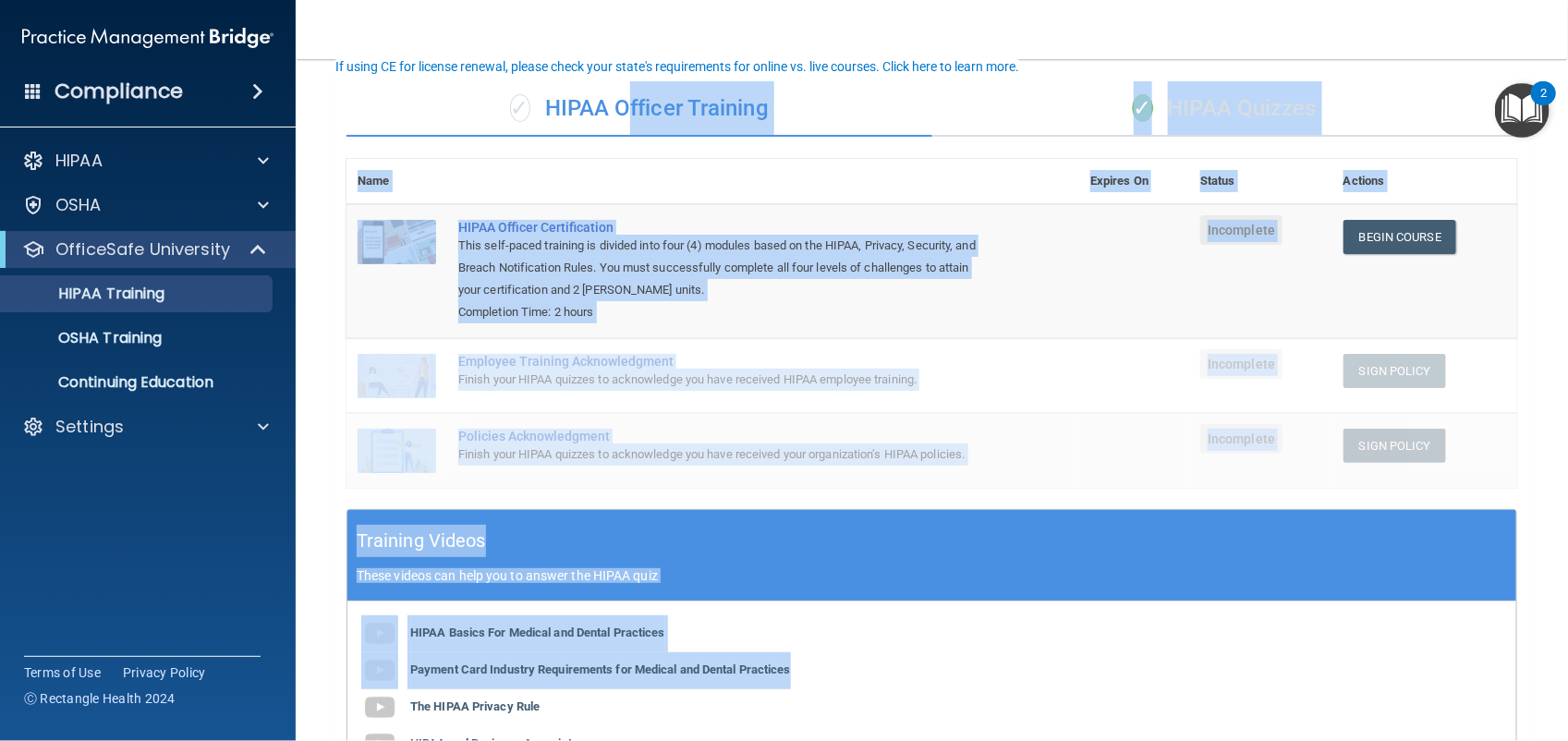
drag, startPoint x: 1347, startPoint y: 699, endPoint x: 1527, endPoint y: 445, distance: 311.3
click at [1527, 445] on main "Back Choose one path to get your HIPAA Certification ✓ HIPAA Officer Training ✓…" at bounding box center [932, 399] width 1273 height 682
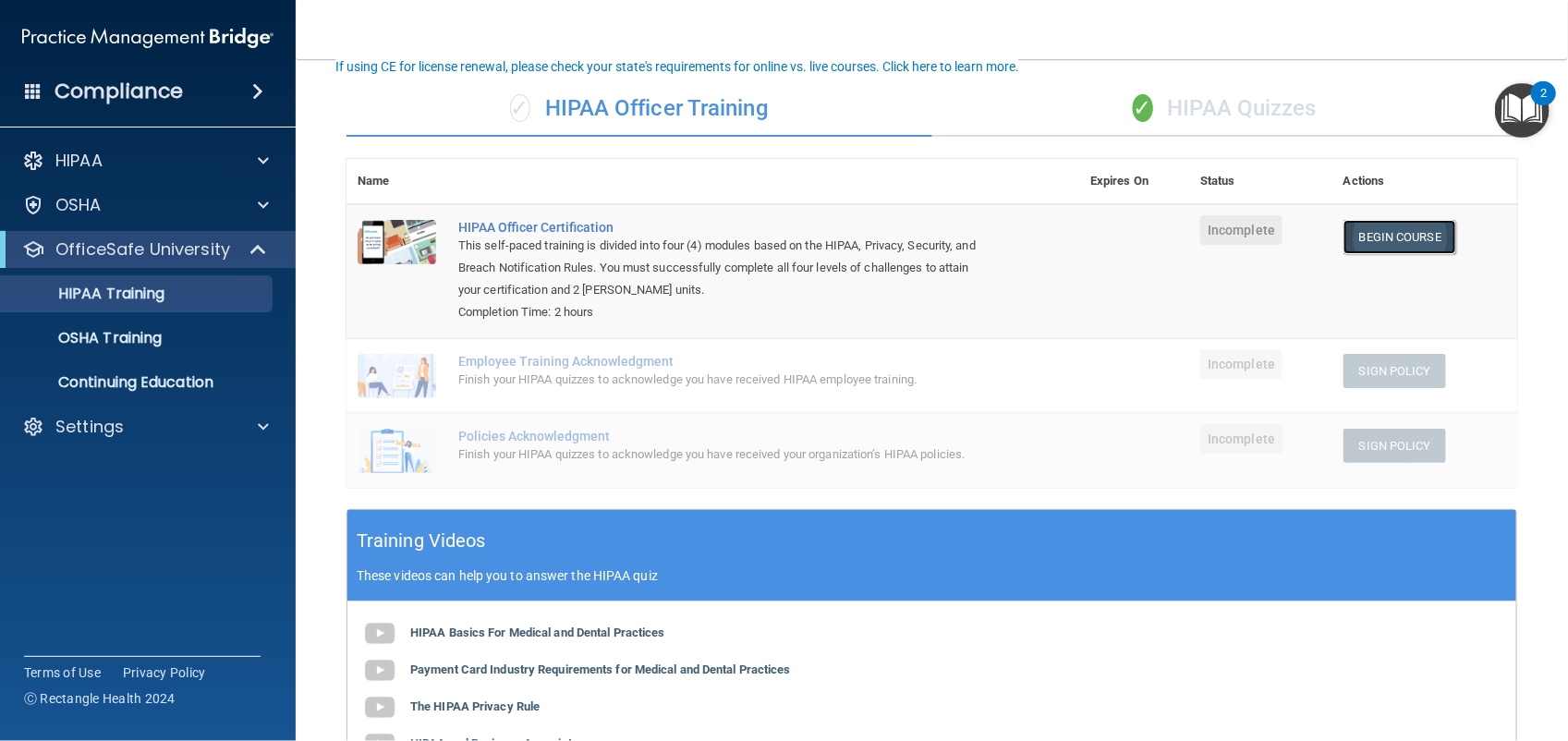
click at [1373, 220] on link "Begin Course" at bounding box center [1400, 237] width 113 height 35
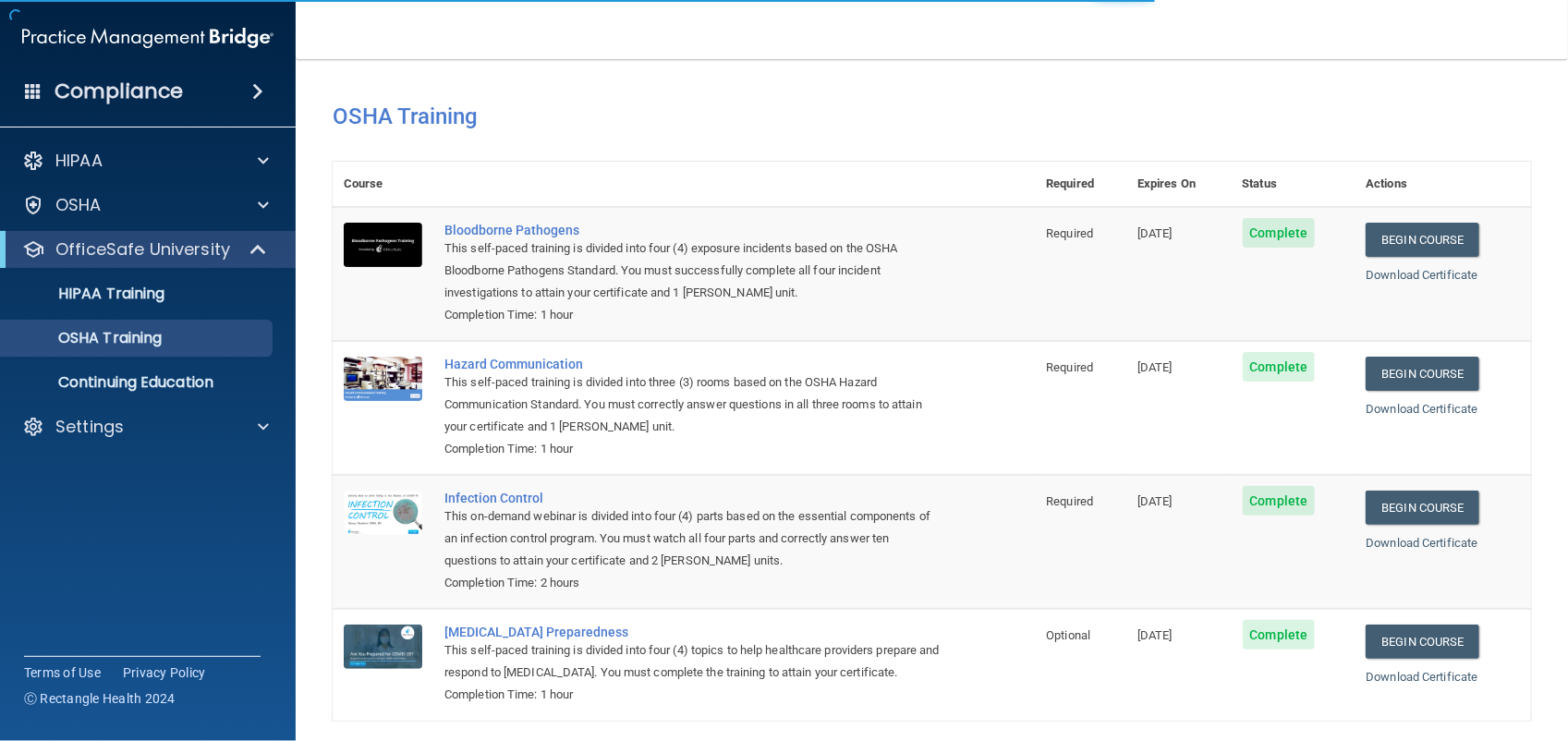
scroll to position [80, 0]
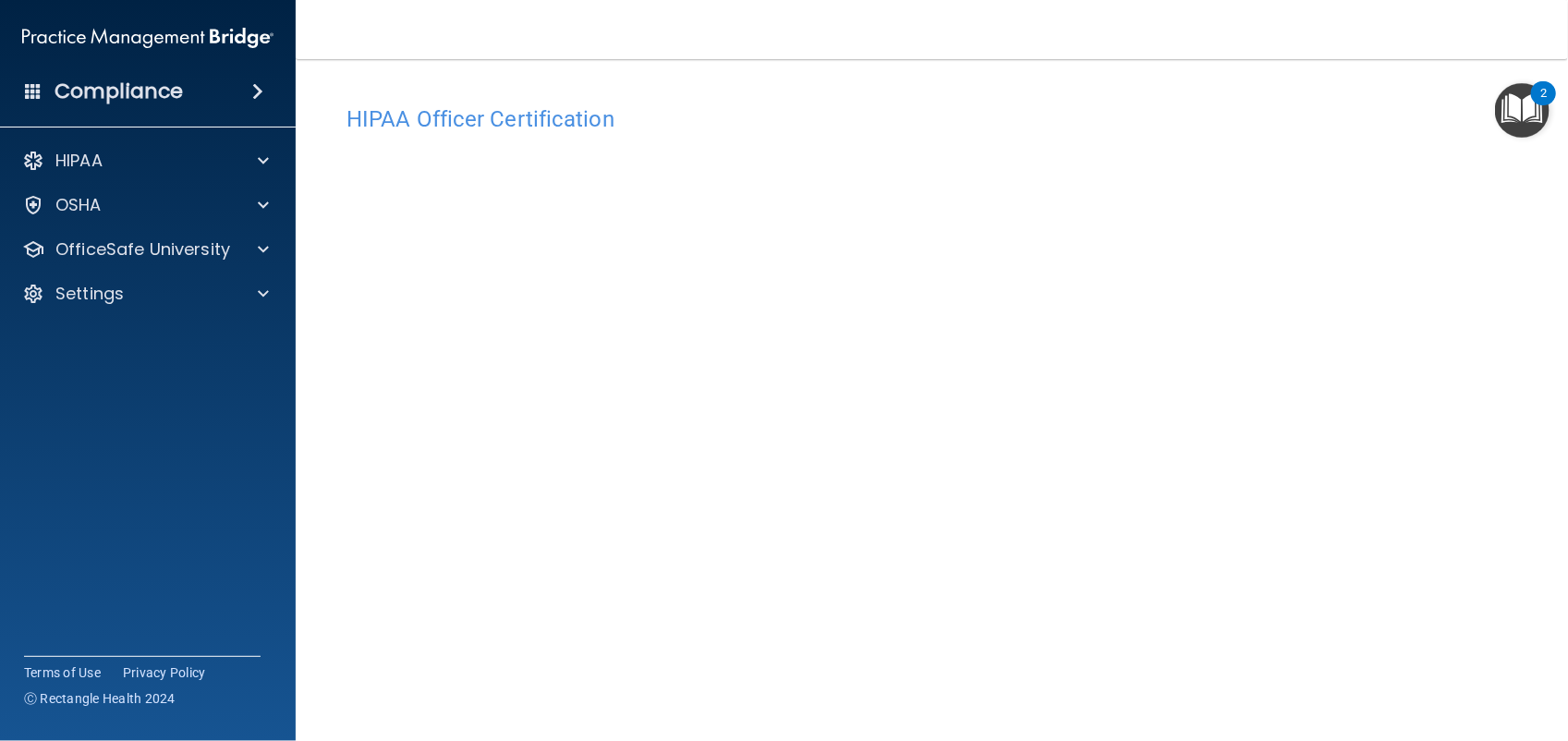
click at [216, 75] on div "Compliance" at bounding box center [147, 91] width 296 height 41
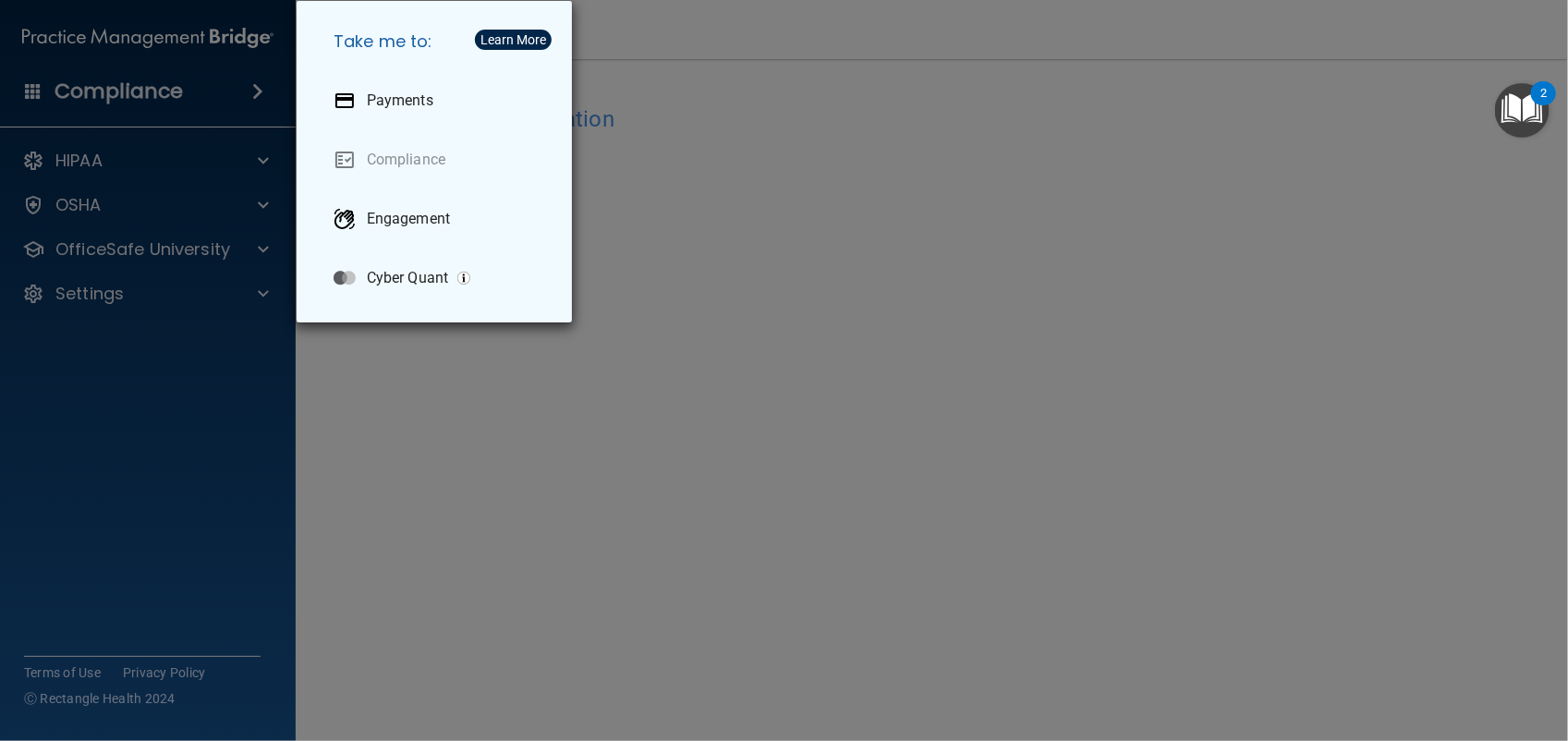
click at [496, 523] on div "Take me to: Payments Compliance Engagement Cyber Quant" at bounding box center [784, 370] width 1568 height 741
